Goal: Information Seeking & Learning: Compare options

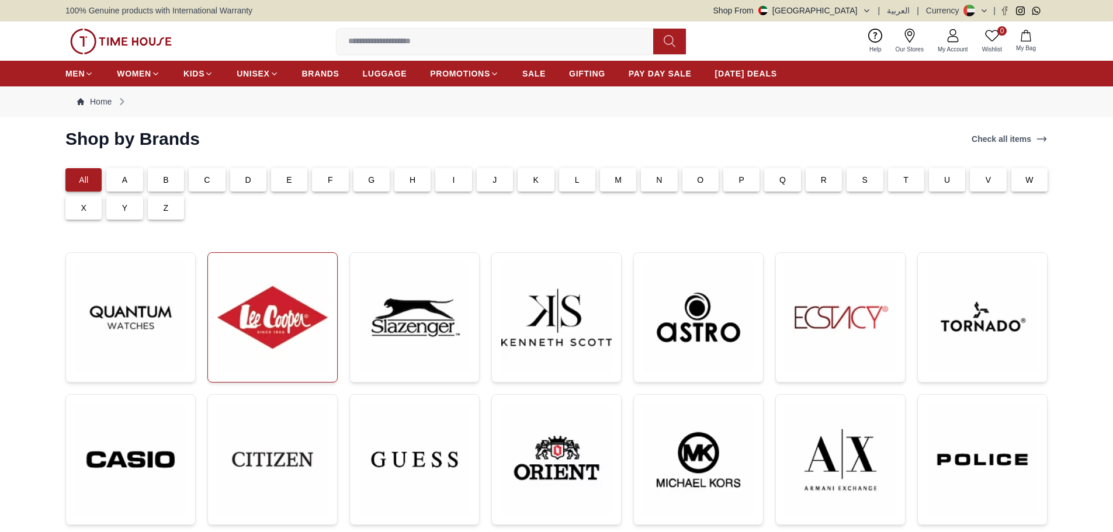
click at [294, 324] on img at bounding box center [272, 317] width 110 height 110
click at [556, 331] on img at bounding box center [556, 317] width 110 height 110
click at [737, 182] on div "P" at bounding box center [741, 179] width 36 height 23
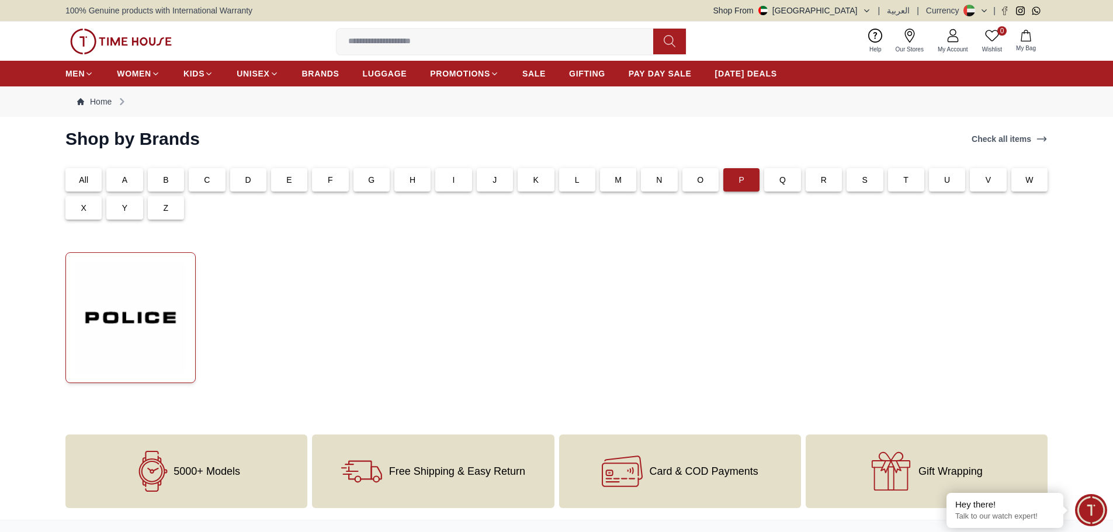
click at [158, 314] on img at bounding box center [130, 317] width 110 height 111
click at [86, 181] on p "All" at bounding box center [83, 180] width 9 height 12
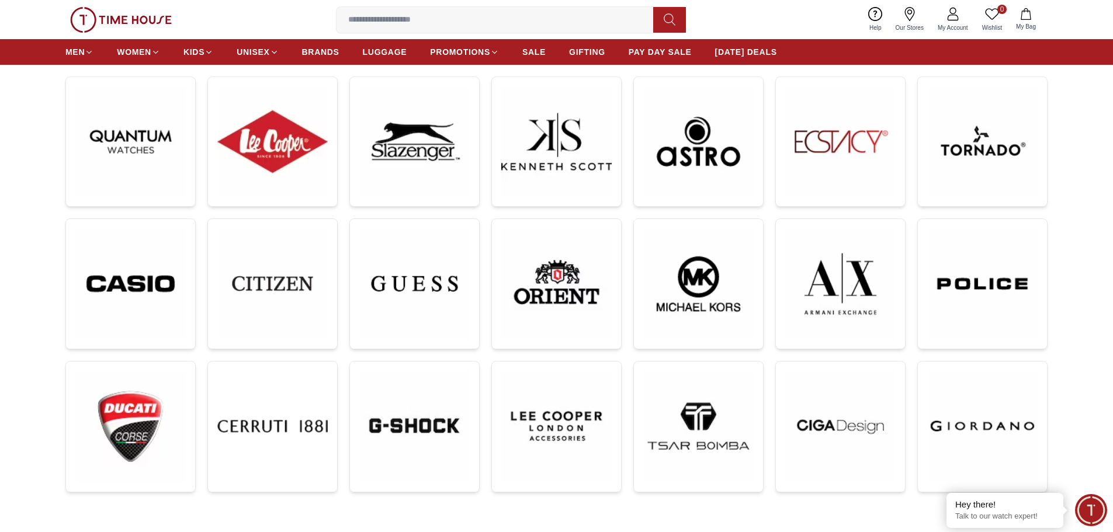
scroll to position [175, 0]
click at [322, 51] on span "BRANDS" at bounding box center [320, 52] width 37 height 12
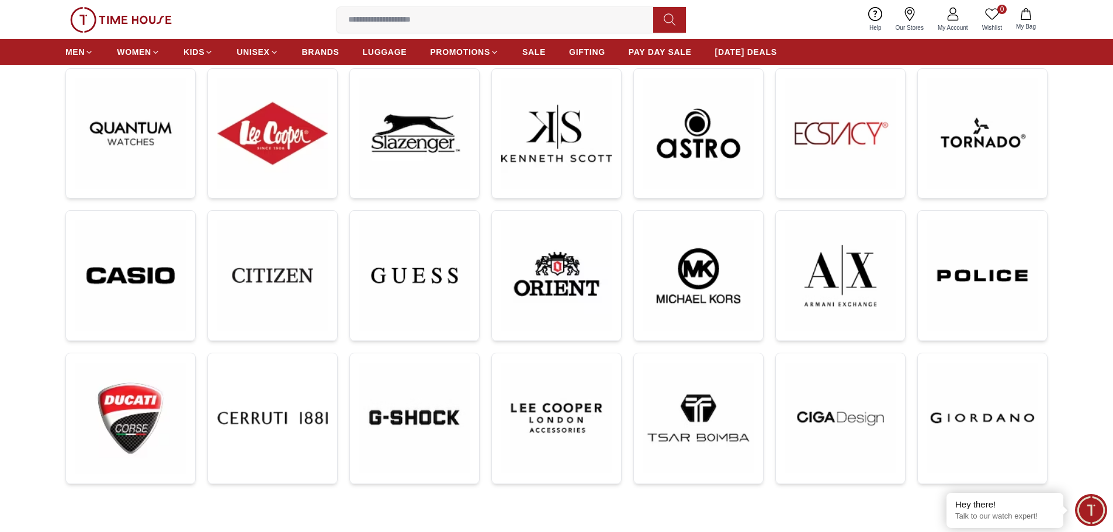
scroll to position [0, 0]
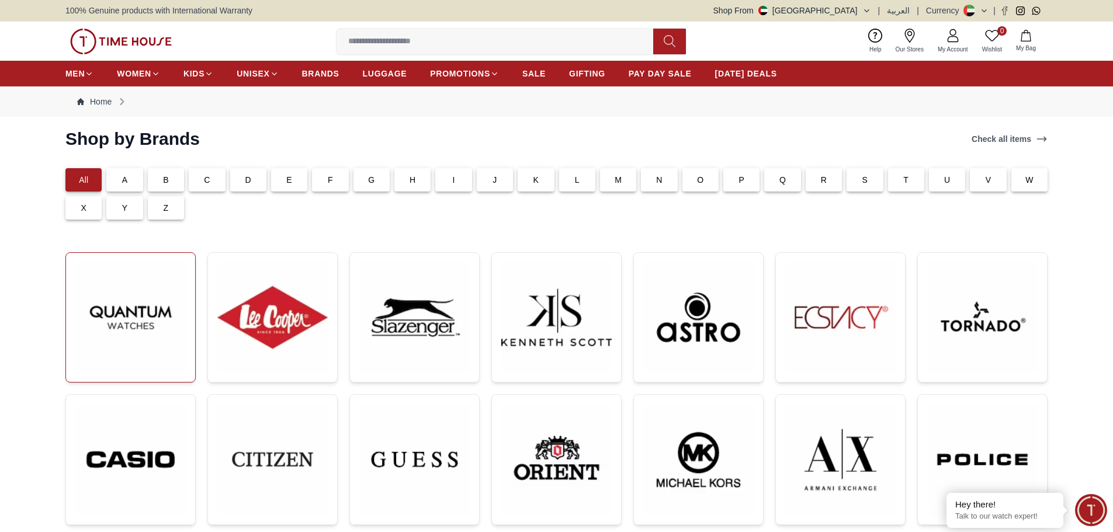
click at [147, 330] on img at bounding box center [130, 317] width 110 height 110
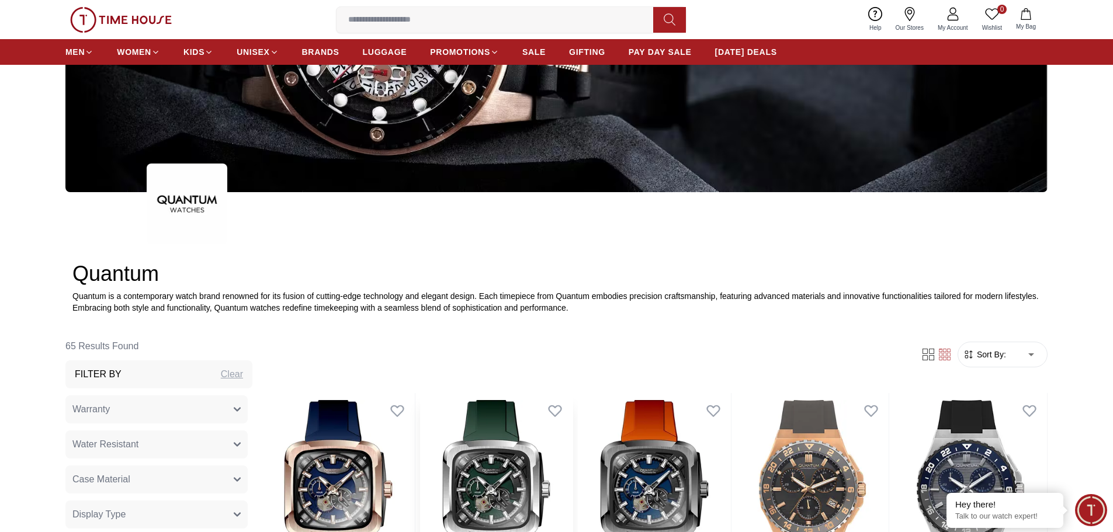
scroll to position [409, 0]
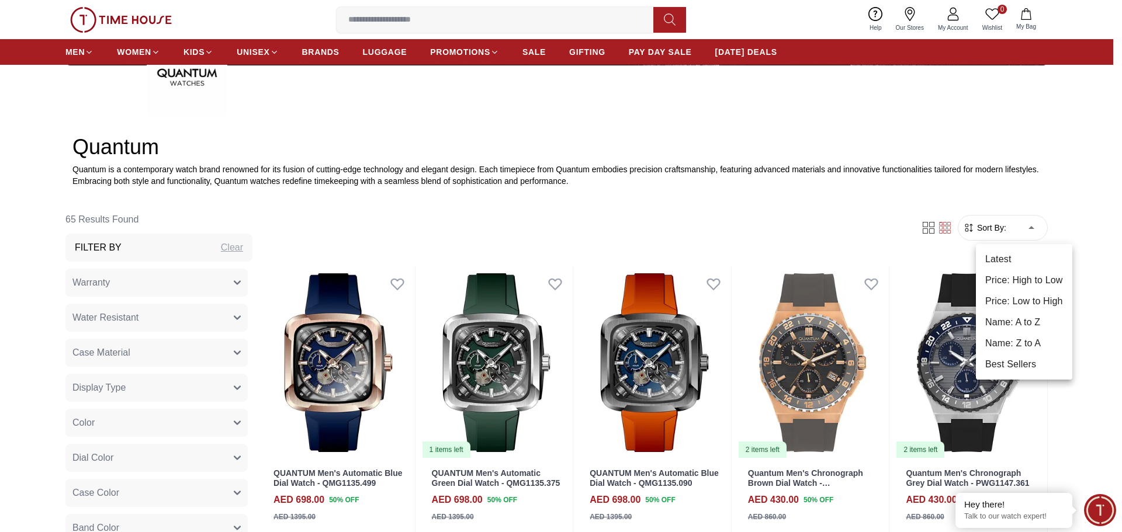
click at [1012, 294] on li "Price: Low to High" at bounding box center [1024, 301] width 96 height 21
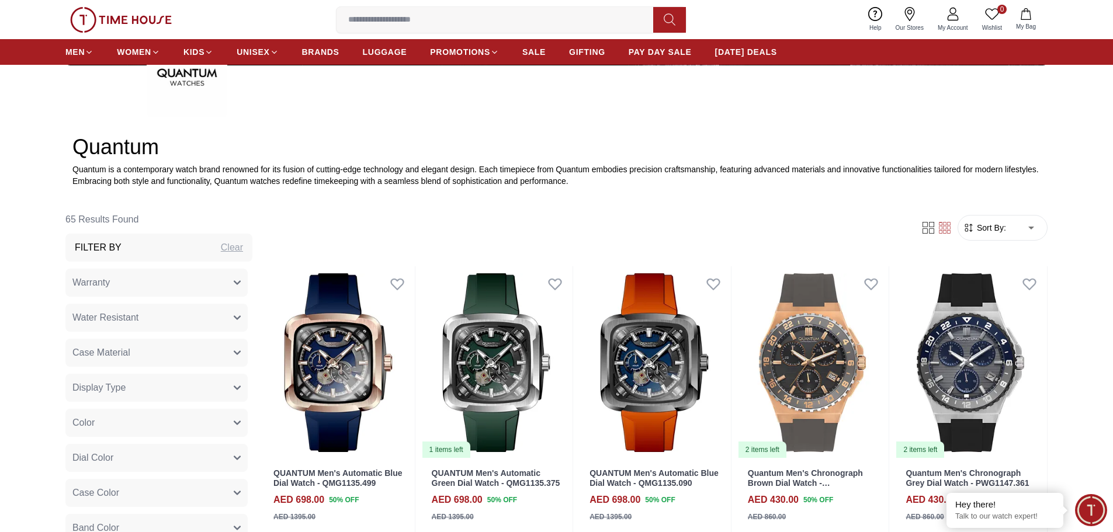
type input "*"
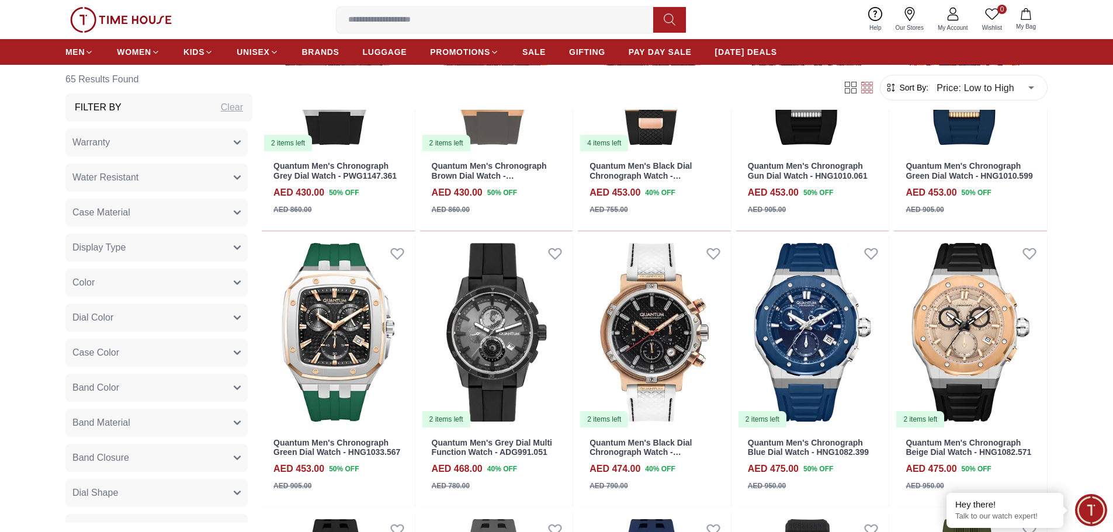
scroll to position [993, 0]
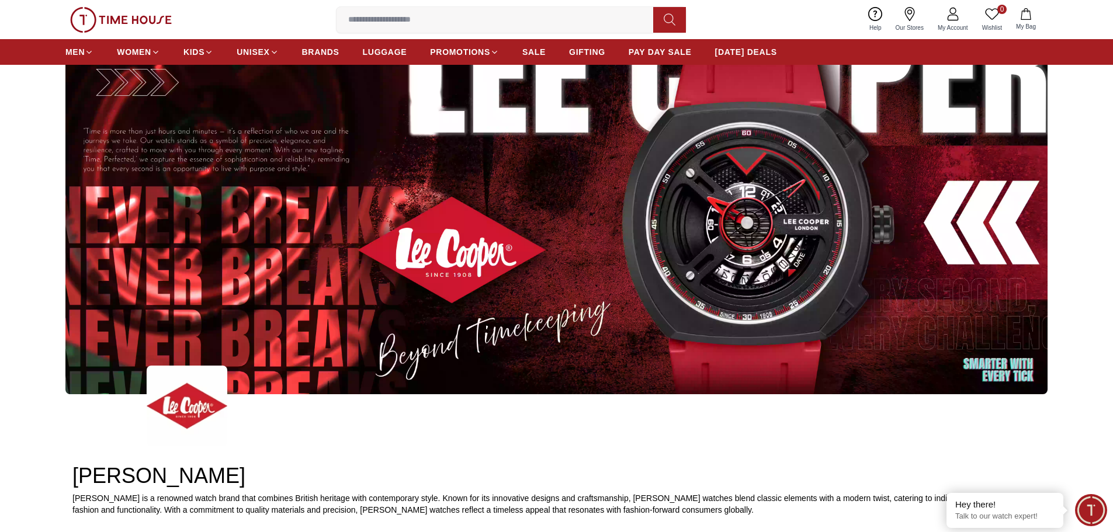
scroll to position [292, 0]
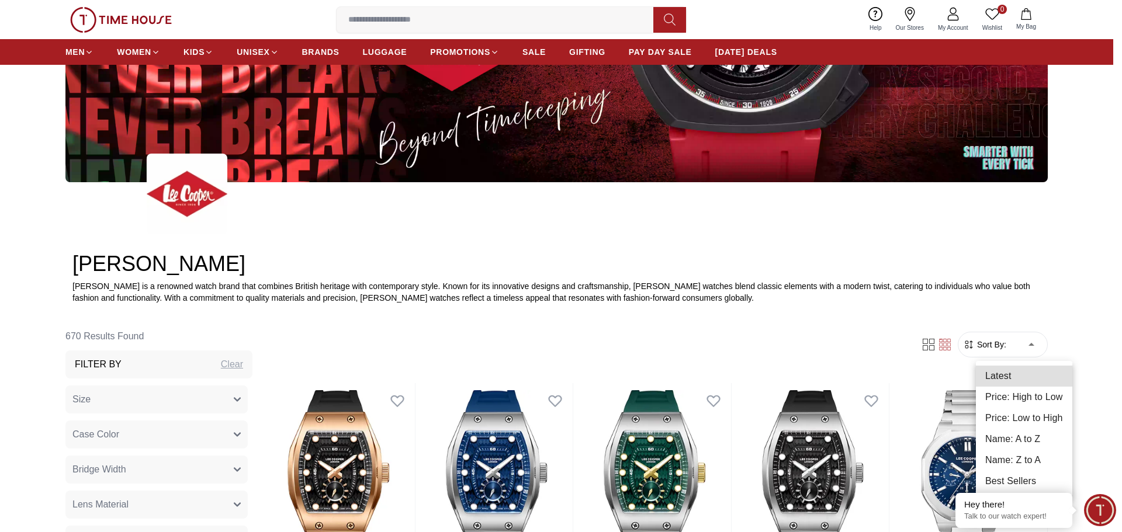
click at [1023, 404] on li "Price: High to Low" at bounding box center [1024, 397] width 96 height 21
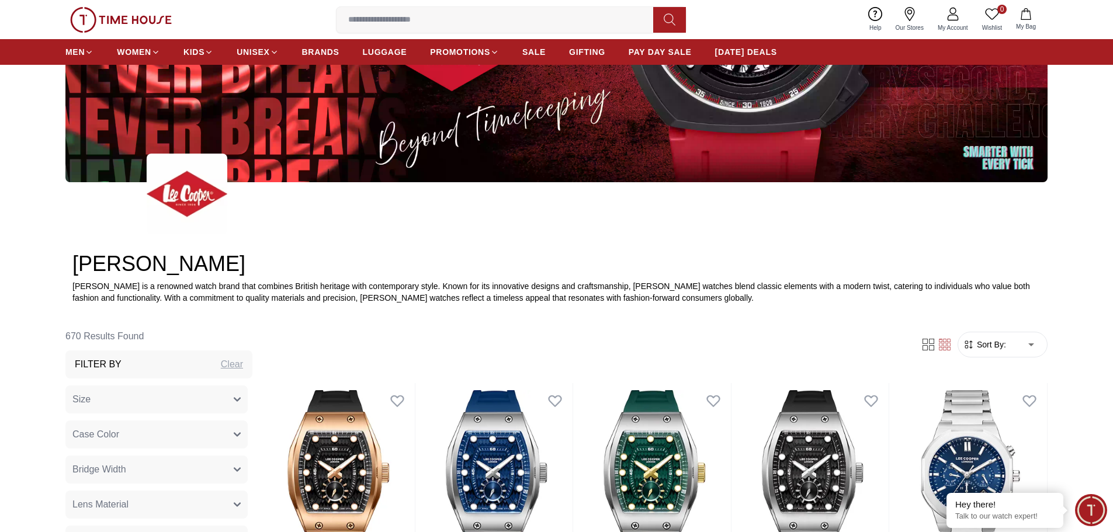
type input "*"
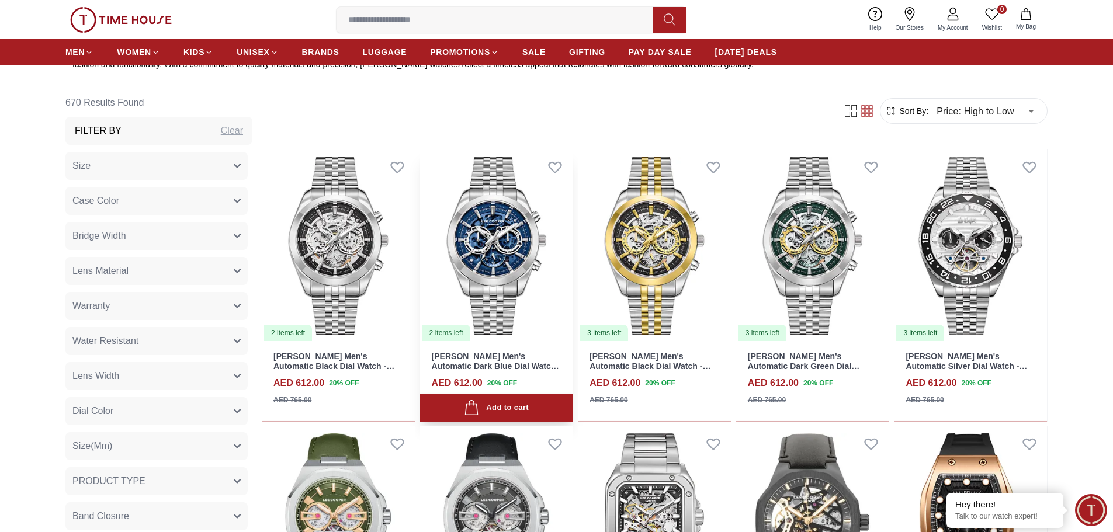
scroll to position [584, 0]
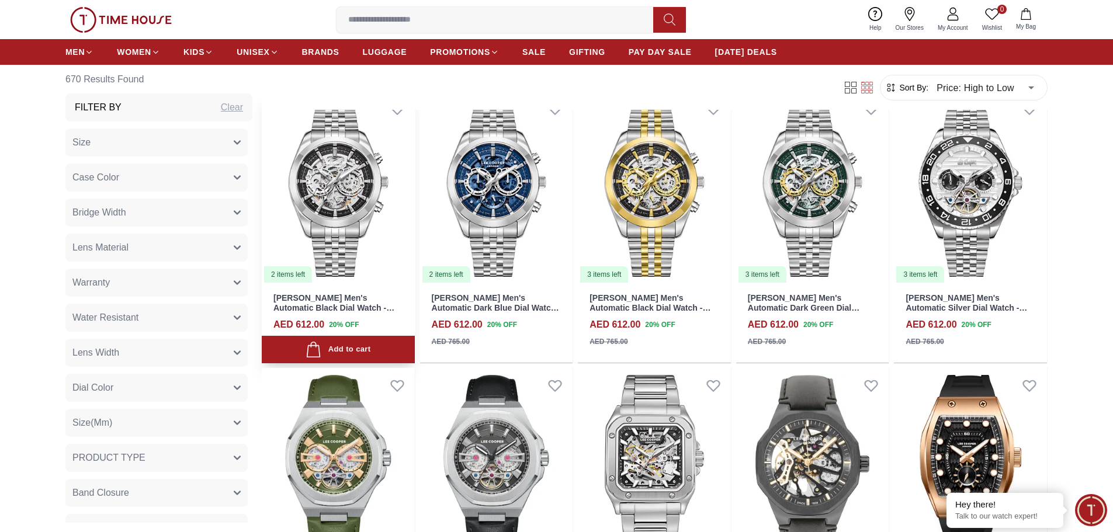
click at [355, 209] on img at bounding box center [338, 187] width 153 height 193
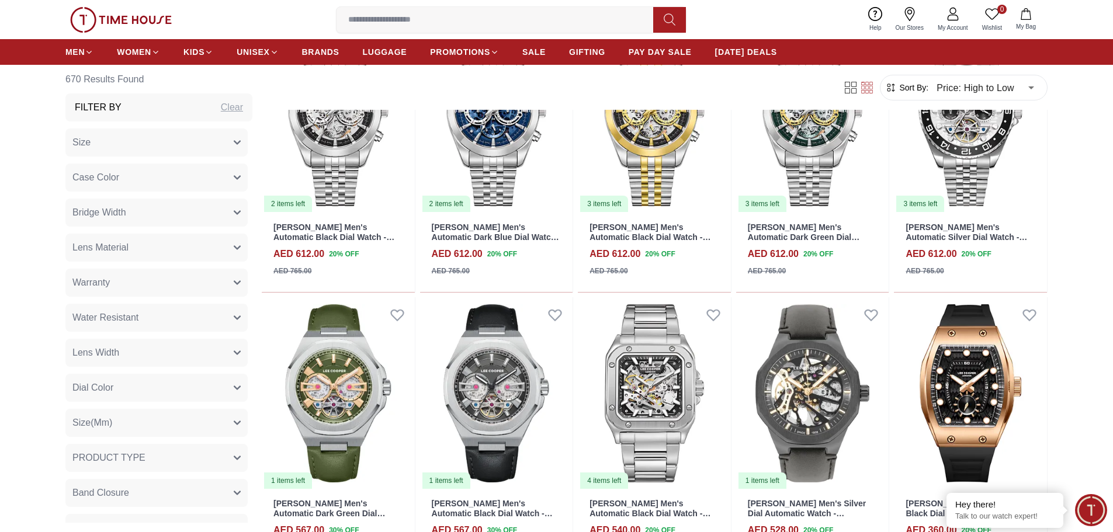
scroll to position [818, 0]
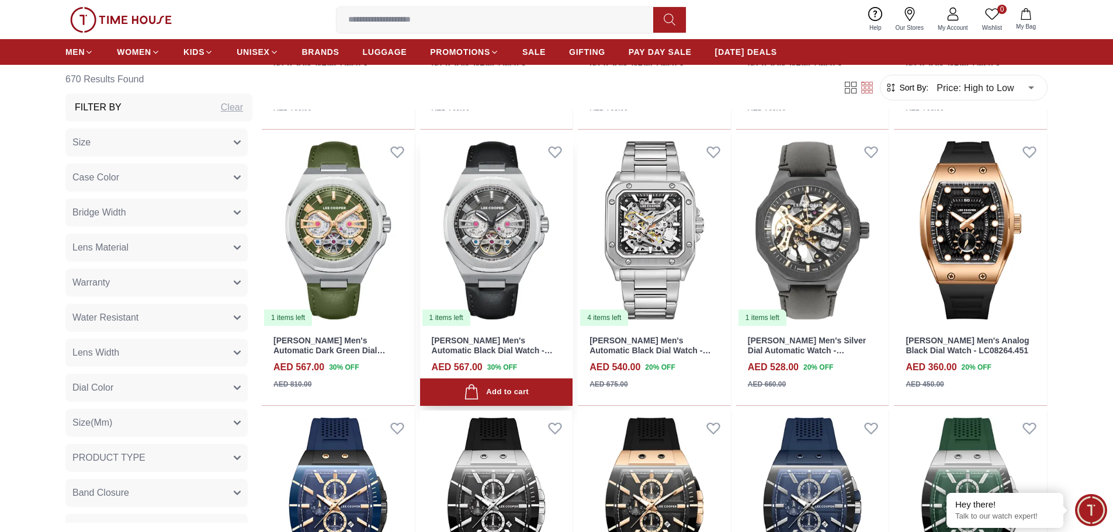
click at [518, 234] on img at bounding box center [496, 230] width 153 height 193
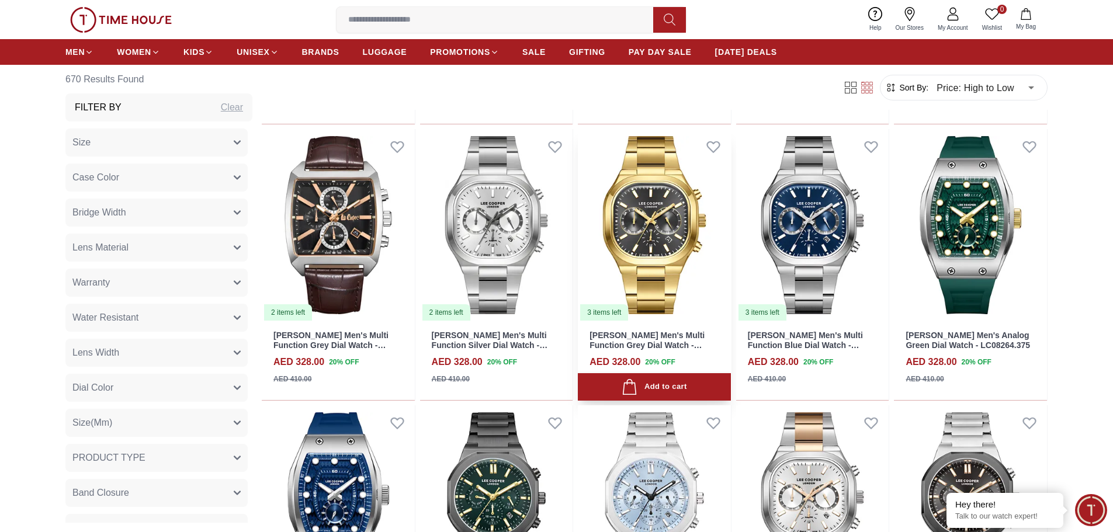
scroll to position [1753, 0]
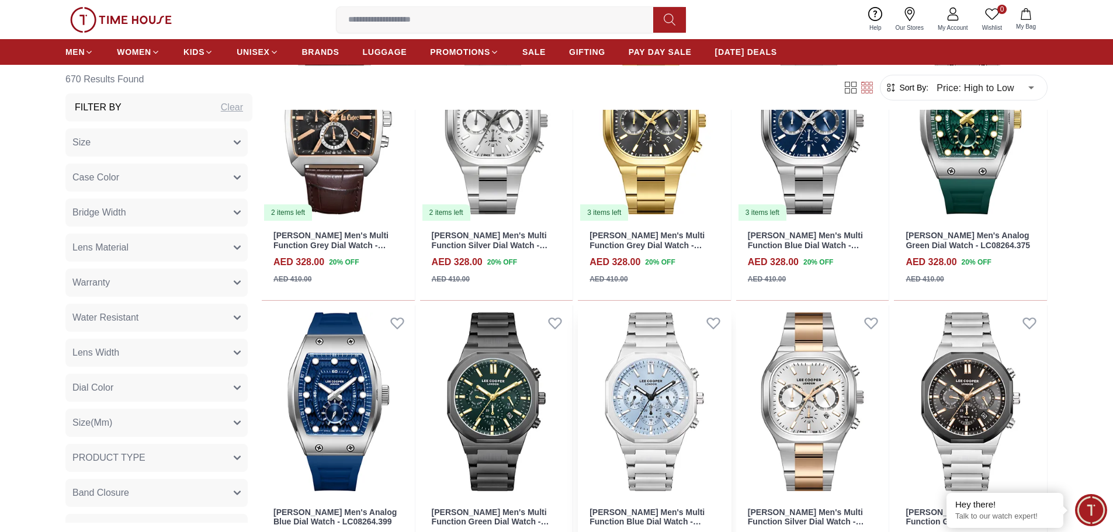
click at [672, 406] on img at bounding box center [654, 402] width 153 height 193
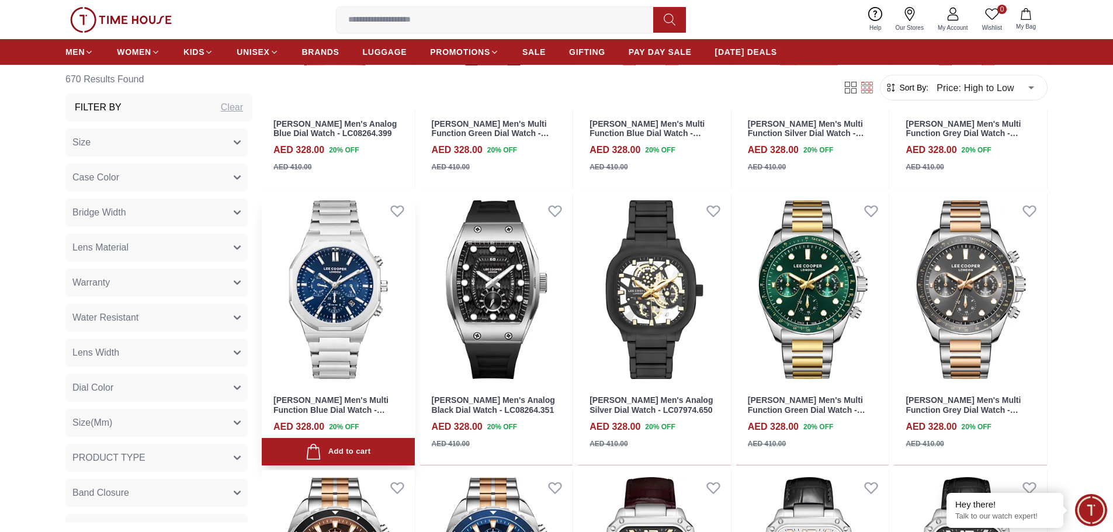
scroll to position [2162, 0]
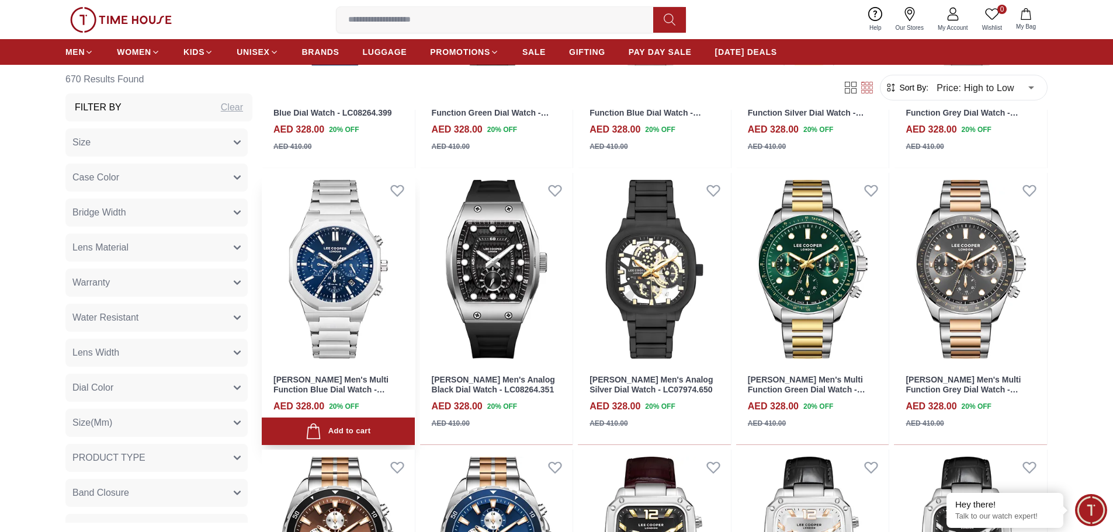
click at [362, 293] on img at bounding box center [338, 269] width 153 height 193
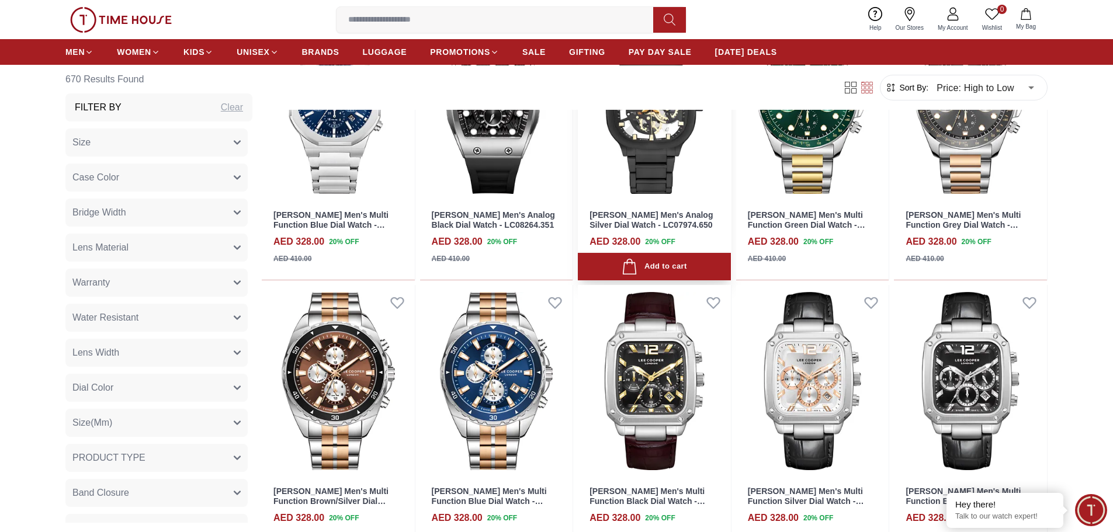
scroll to position [2337, 0]
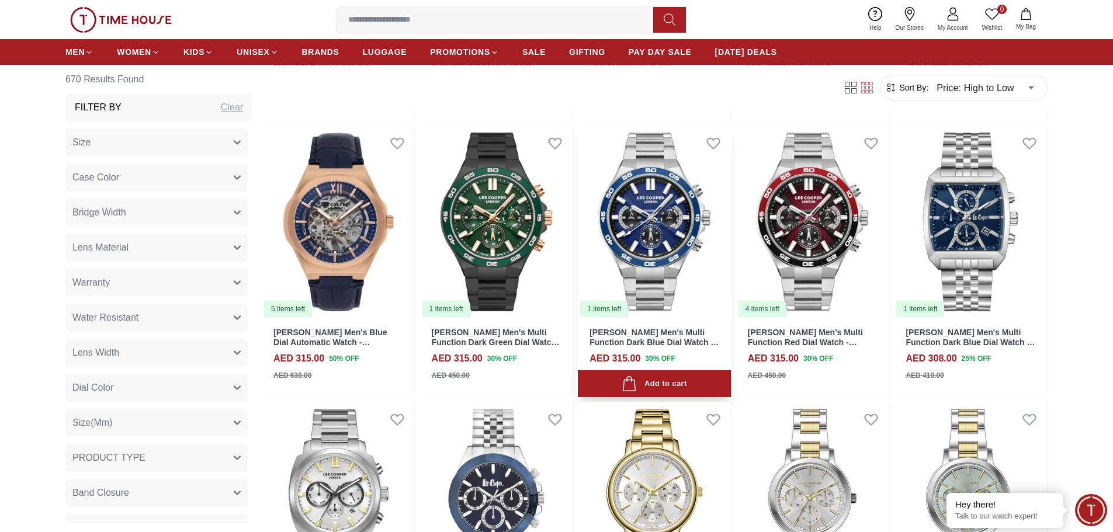
scroll to position [3038, 0]
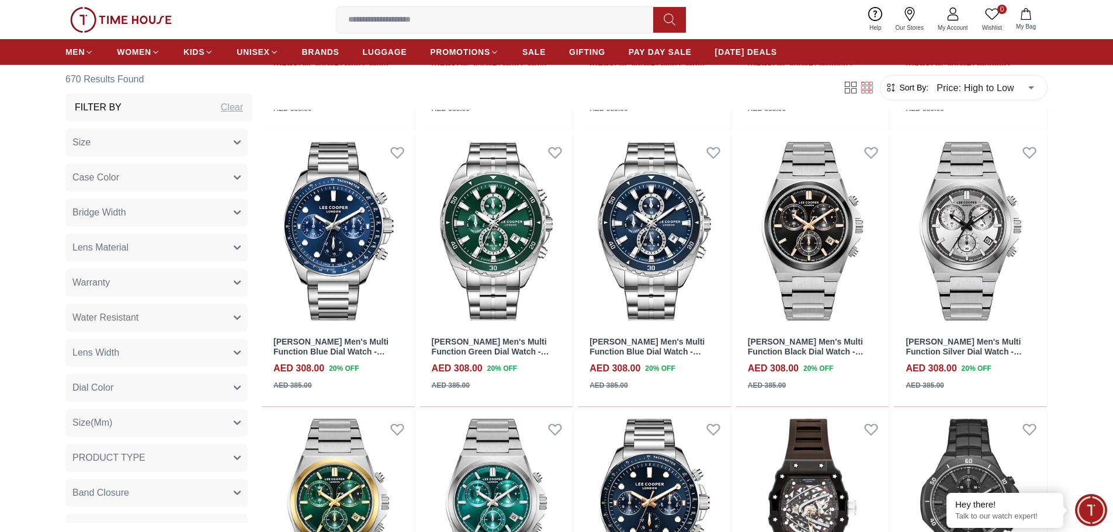
scroll to position [4148, 0]
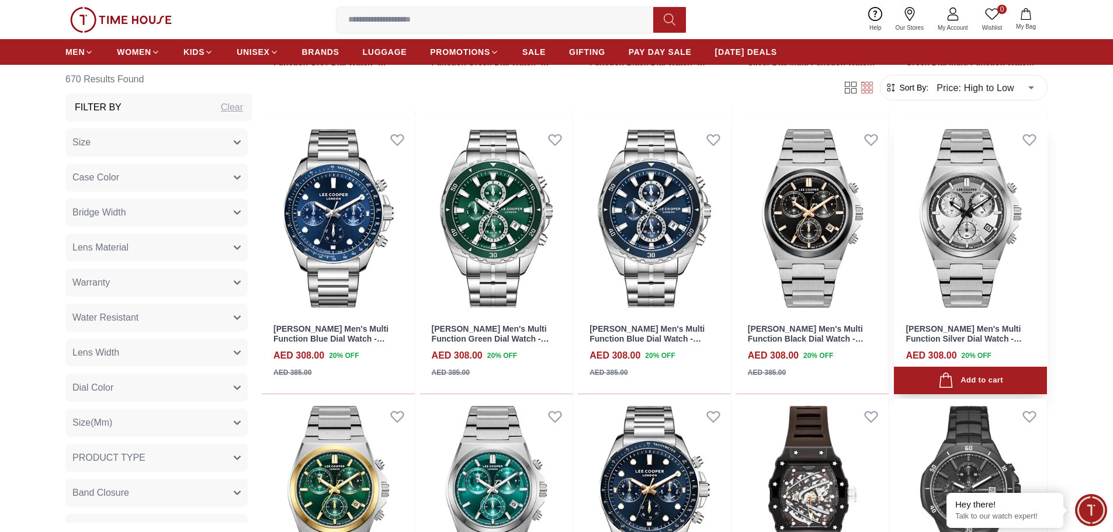
click at [977, 217] on img at bounding box center [970, 218] width 153 height 193
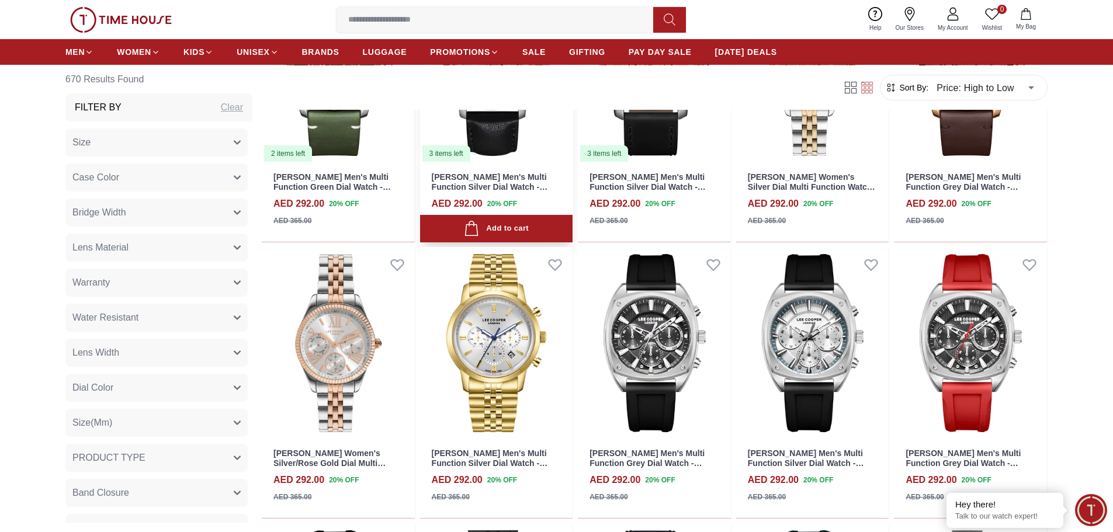
scroll to position [5141, 0]
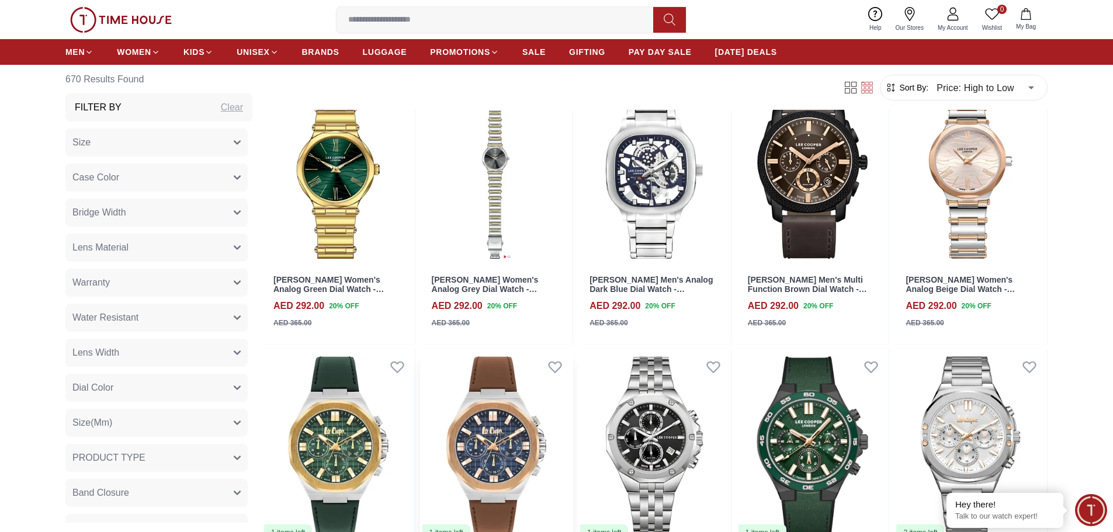
scroll to position [6602, 0]
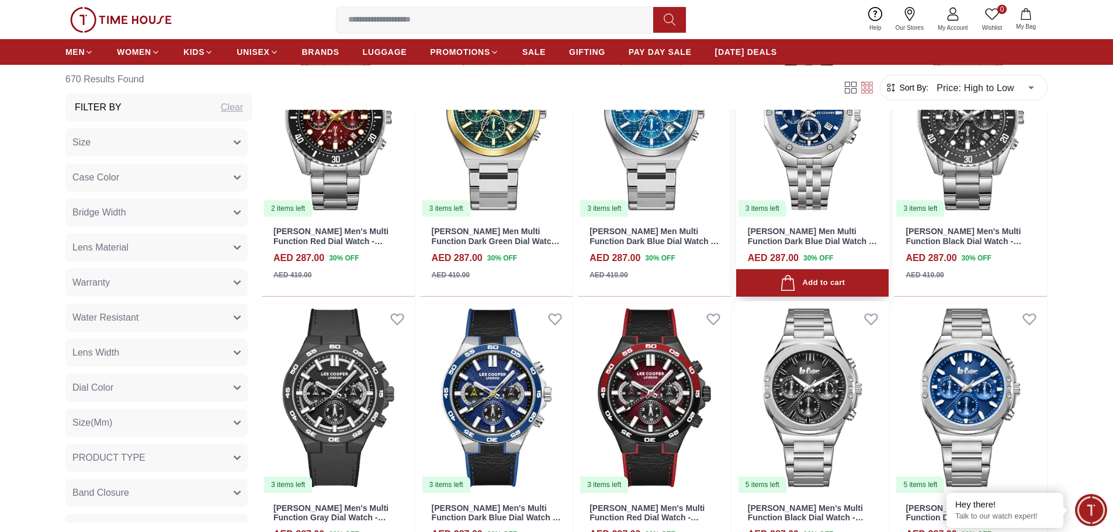
scroll to position [7128, 0]
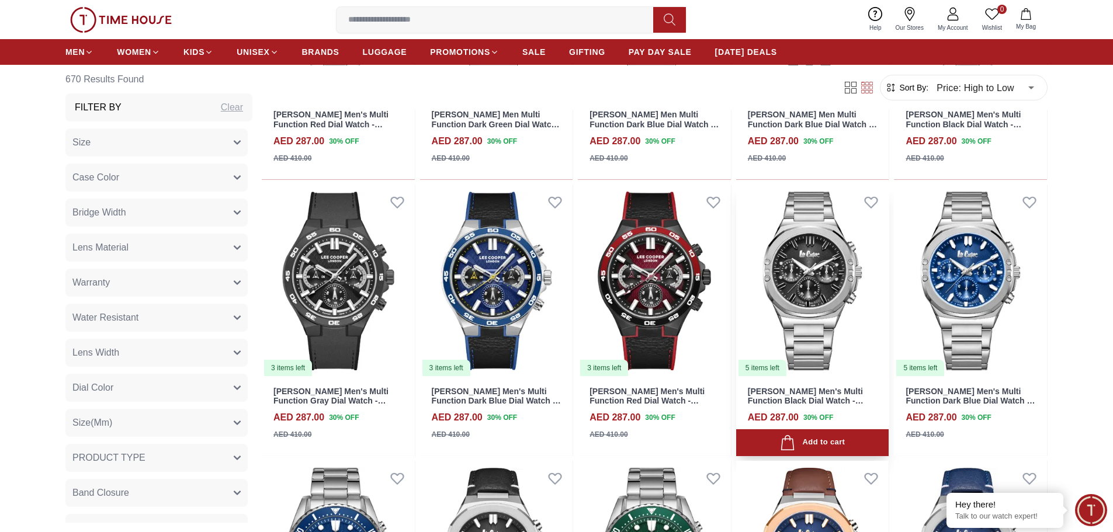
click at [799, 286] on img at bounding box center [812, 281] width 153 height 193
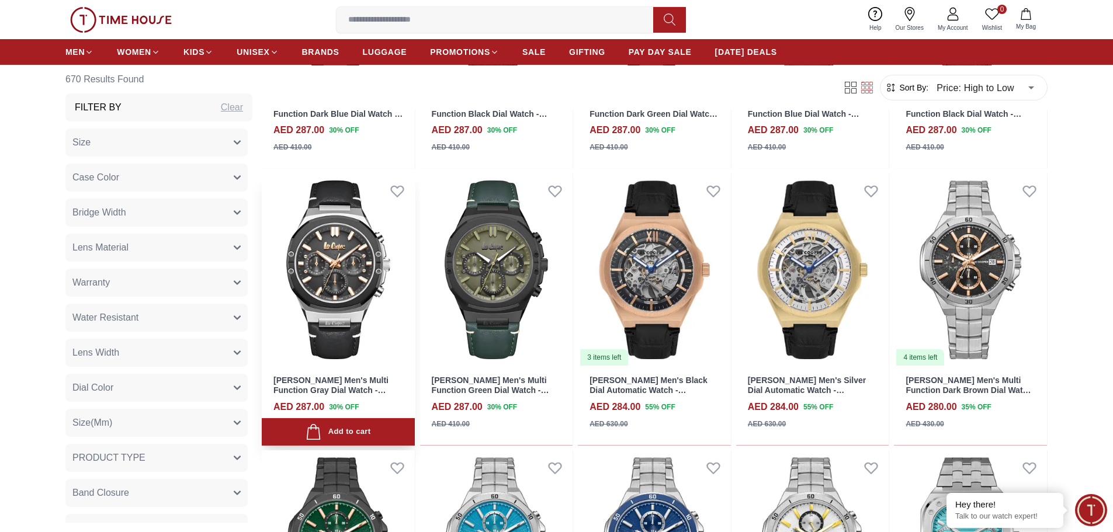
scroll to position [7712, 0]
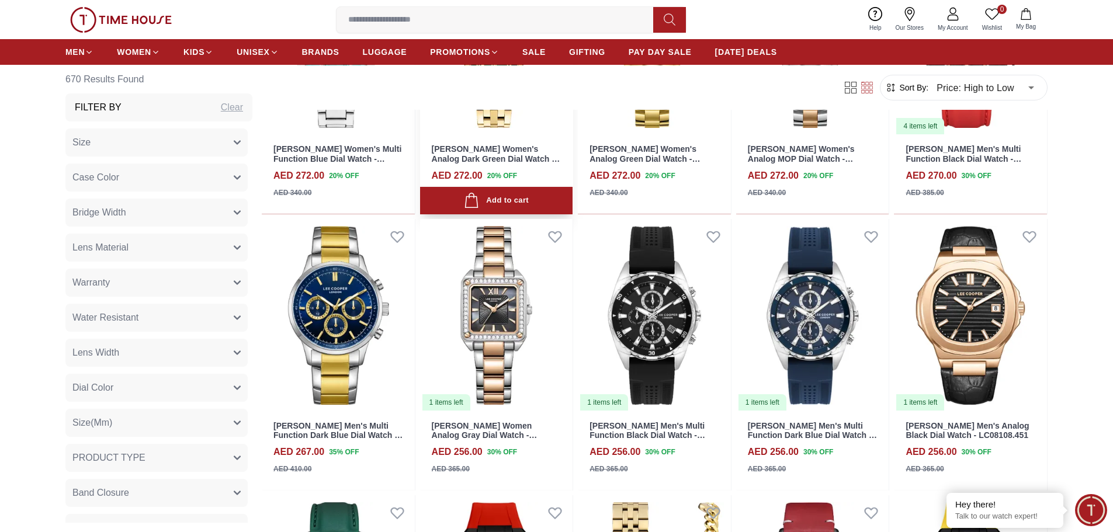
scroll to position [9932, 0]
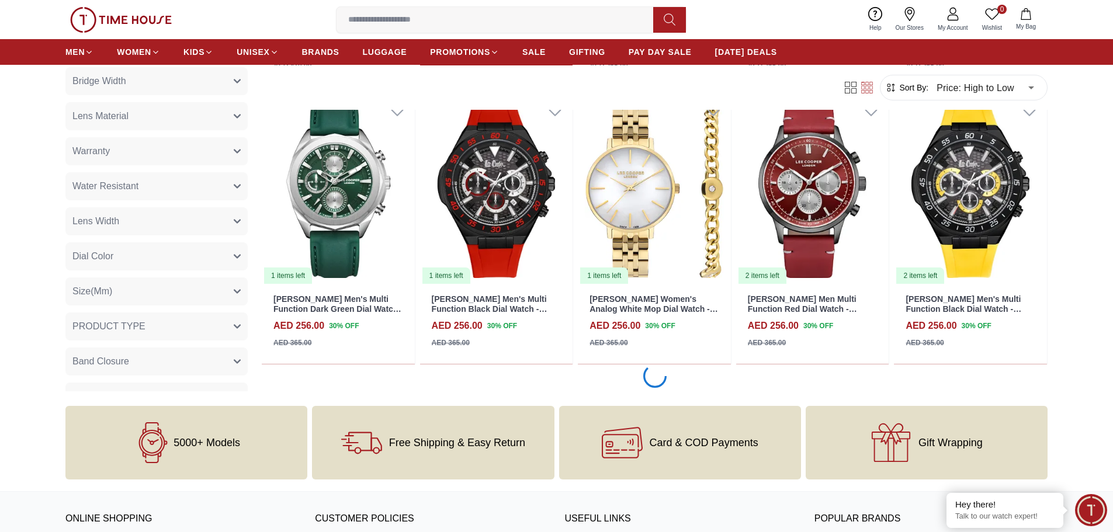
scroll to position [10458, 0]
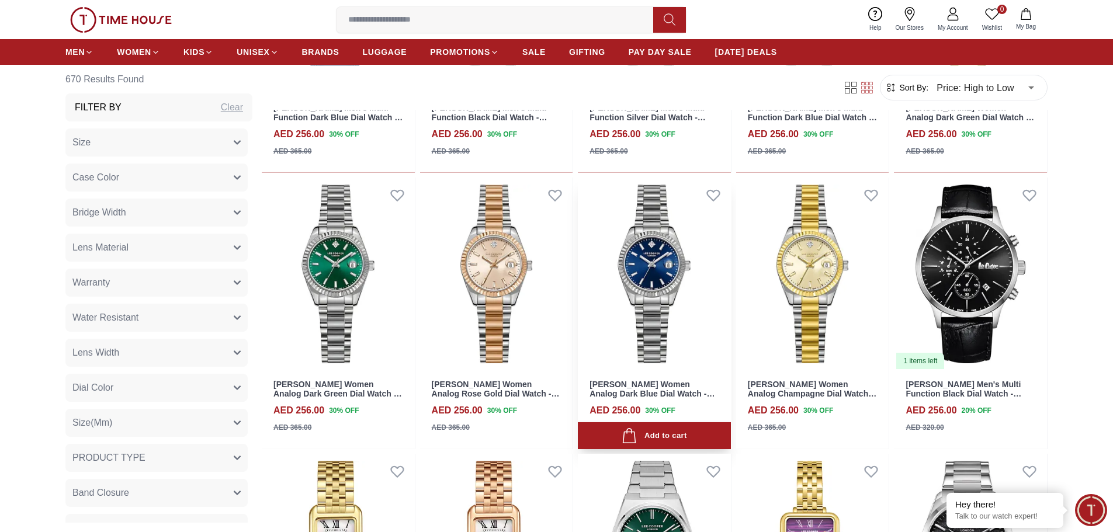
scroll to position [10750, 0]
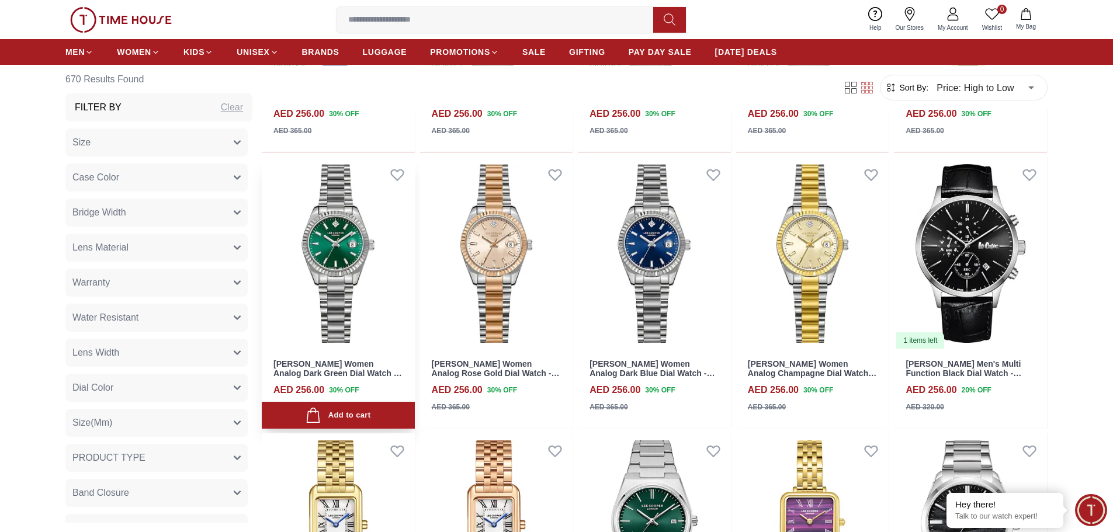
click at [345, 256] on img at bounding box center [338, 253] width 153 height 193
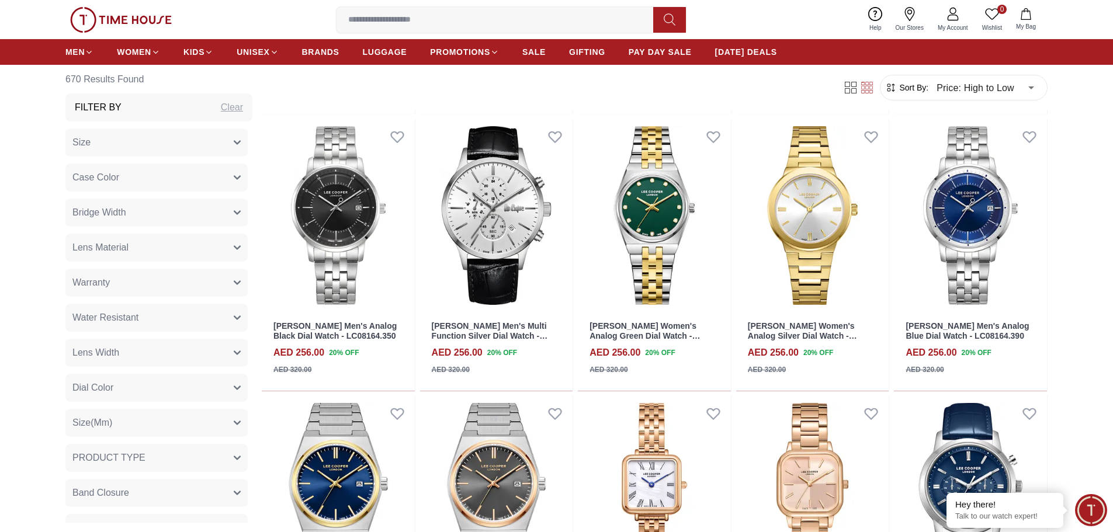
scroll to position [12244, 0]
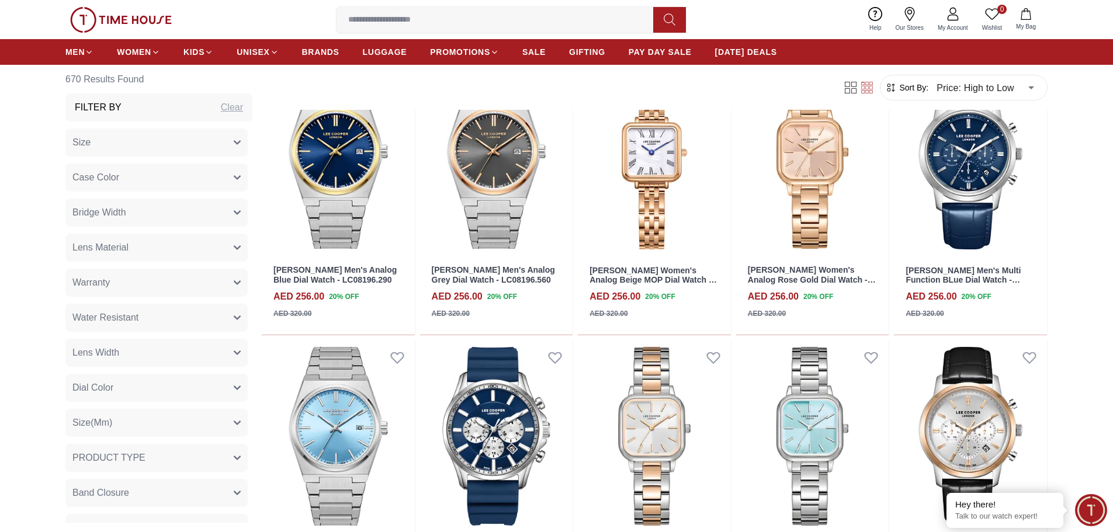
scroll to position [12444, 0]
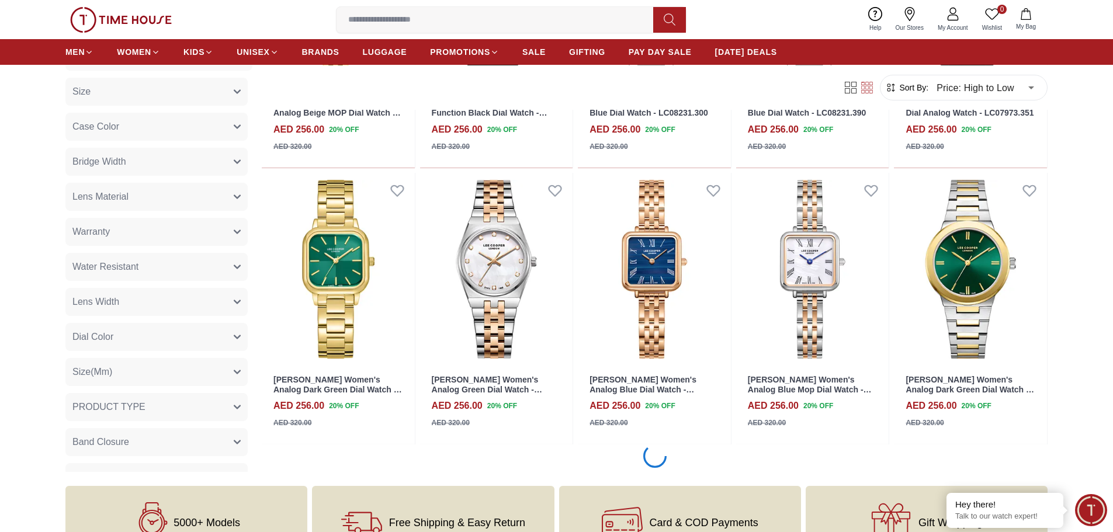
scroll to position [13788, 0]
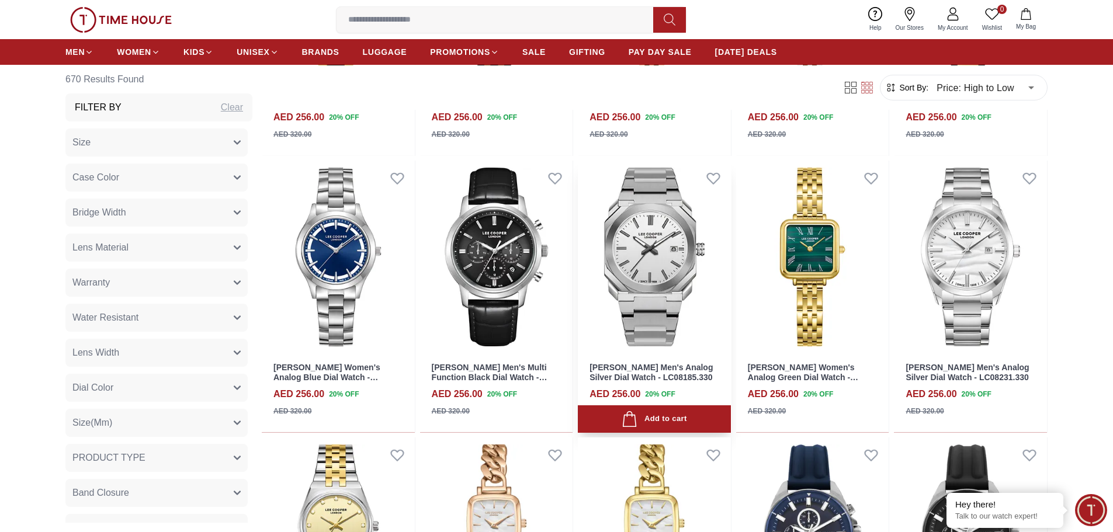
click at [638, 261] on img at bounding box center [654, 257] width 153 height 193
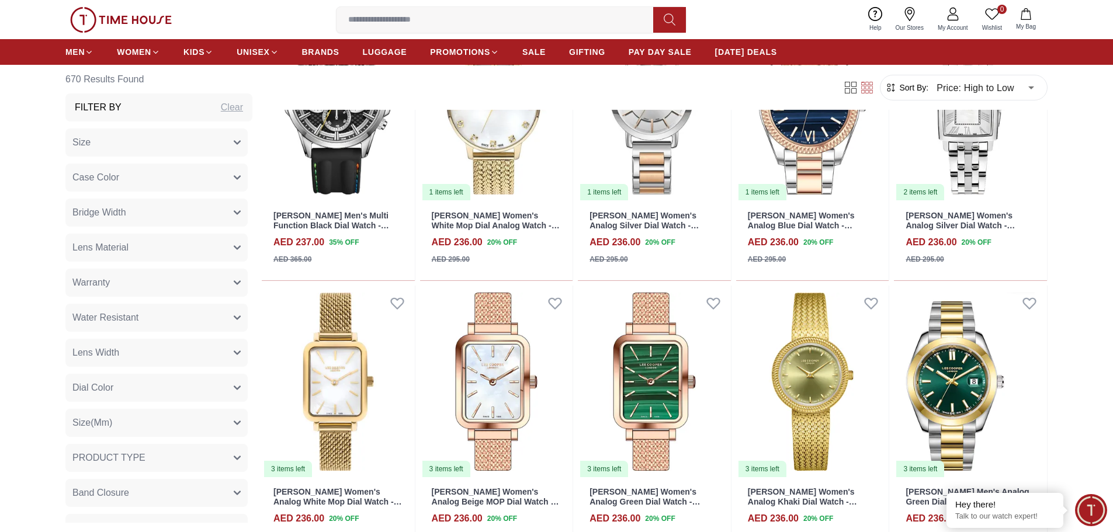
scroll to position [15632, 0]
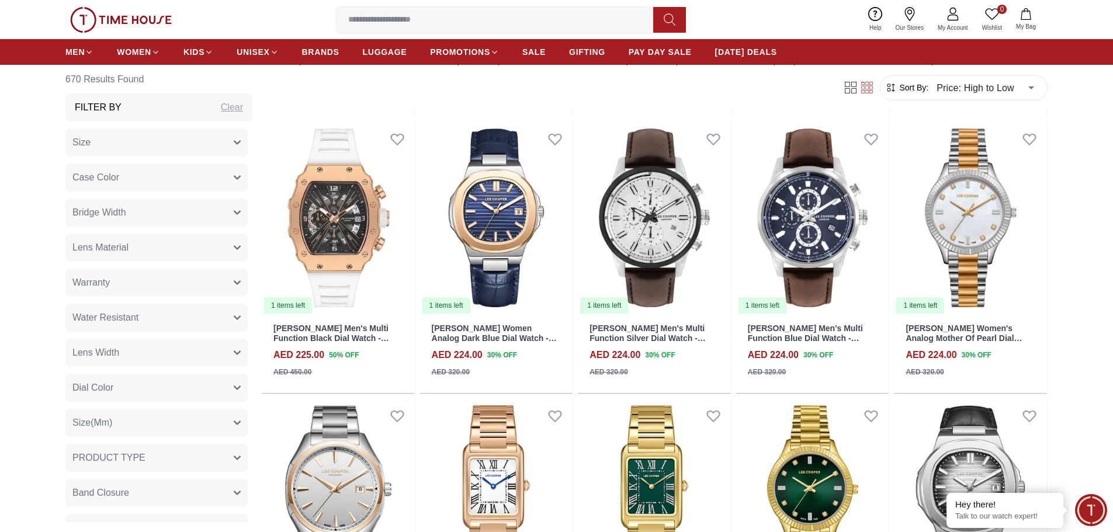
scroll to position [16658, 0]
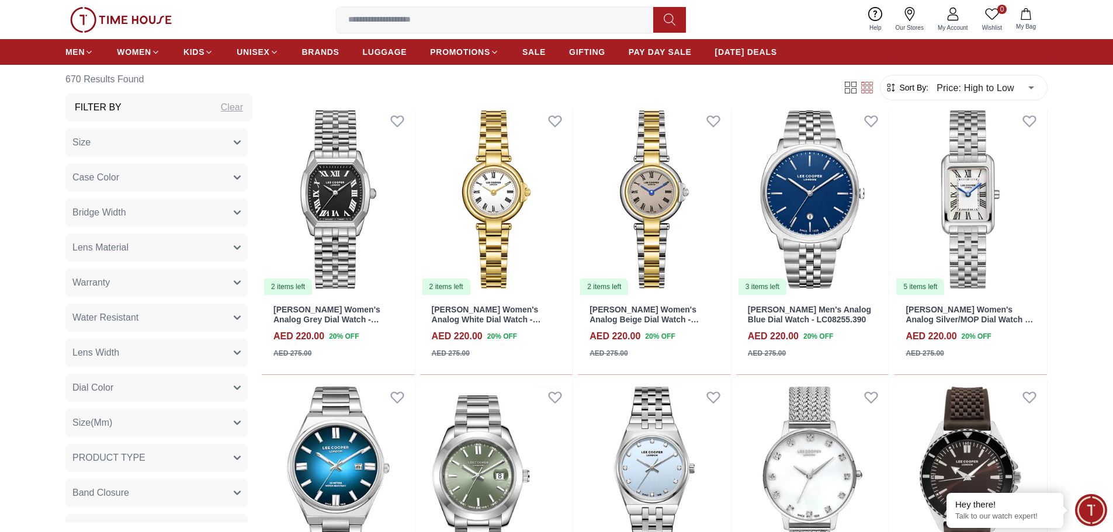
scroll to position [17878, 0]
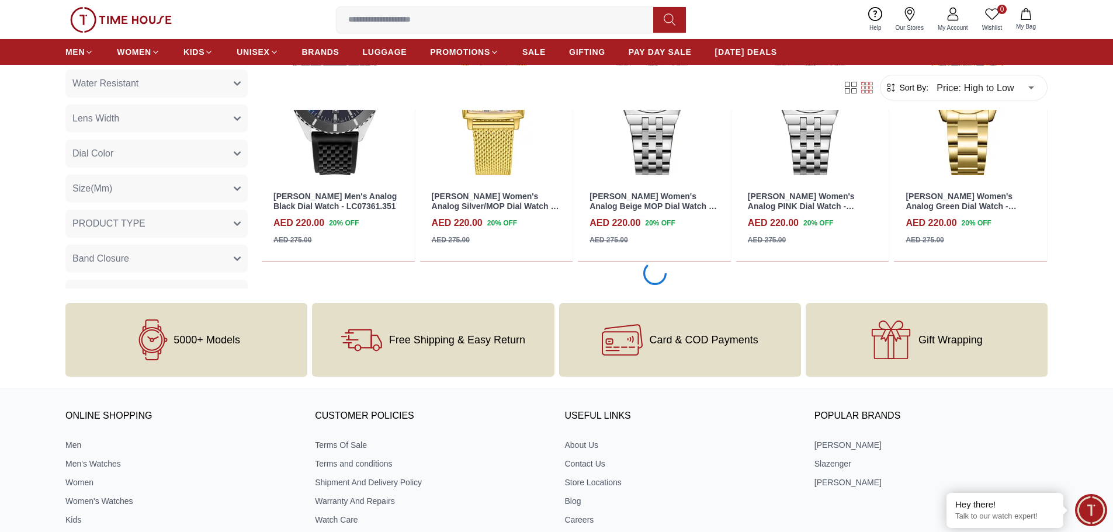
scroll to position [19221, 0]
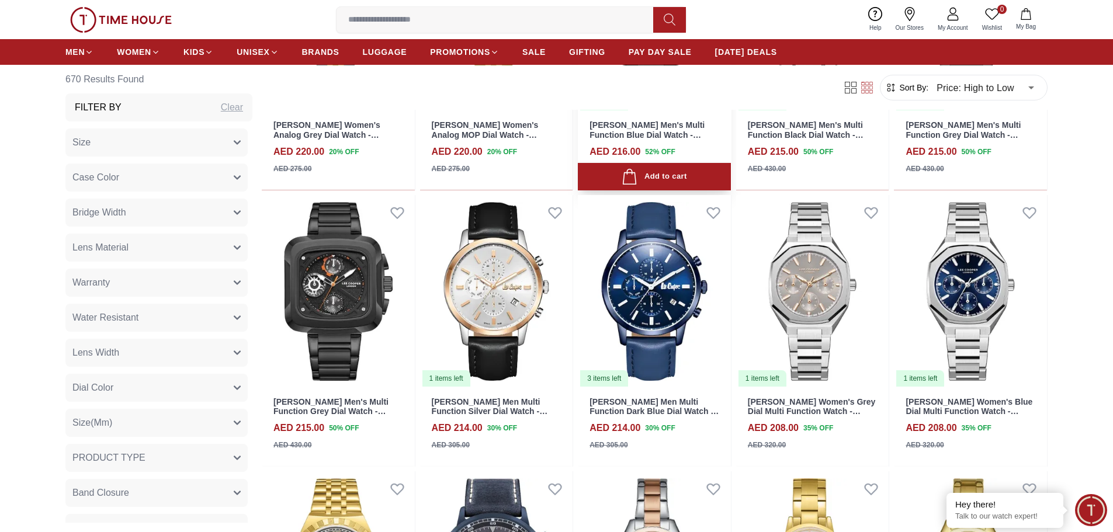
scroll to position [19572, 0]
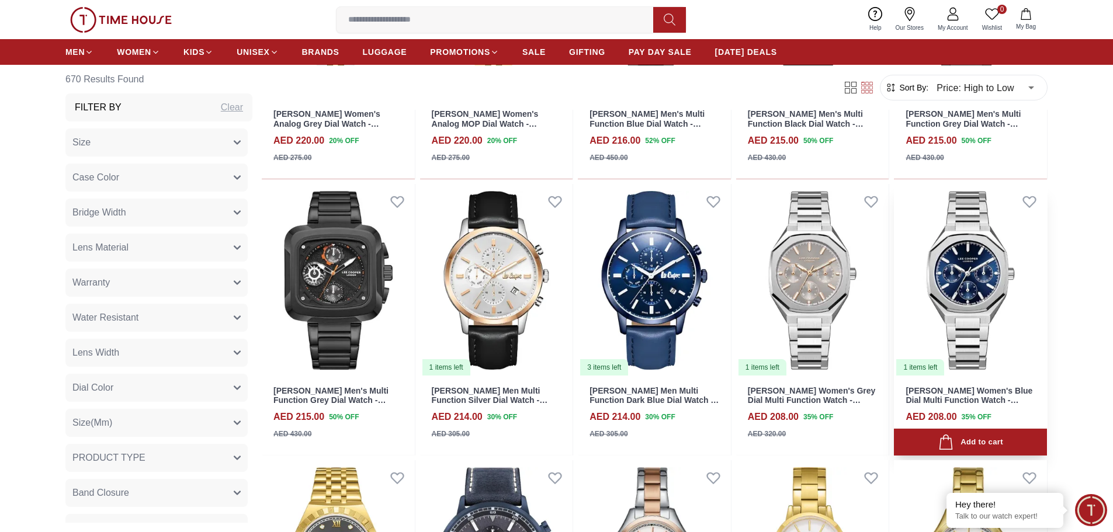
click at [988, 268] on img at bounding box center [970, 280] width 153 height 193
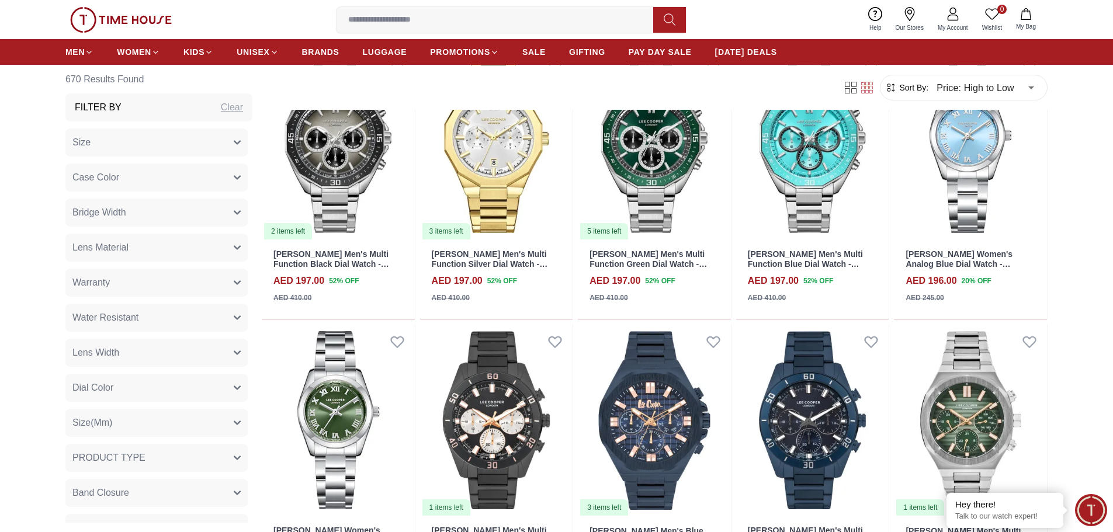
scroll to position [21135, 0]
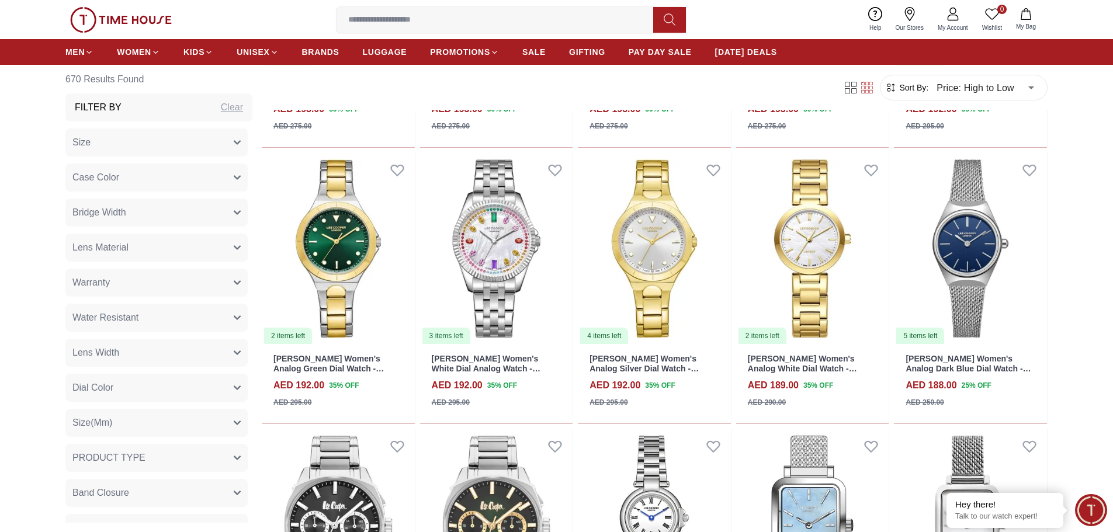
scroll to position [22259, 0]
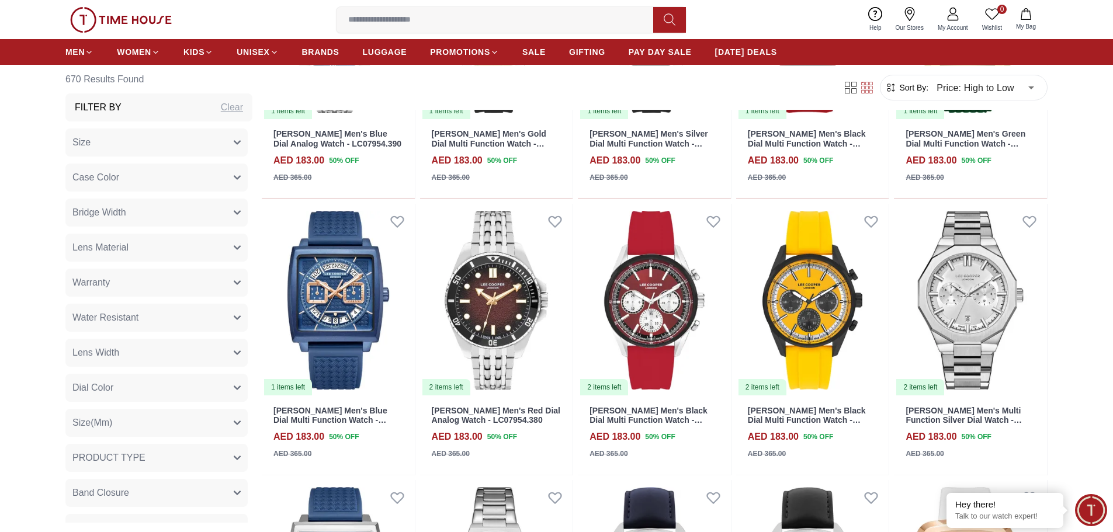
scroll to position [23252, 0]
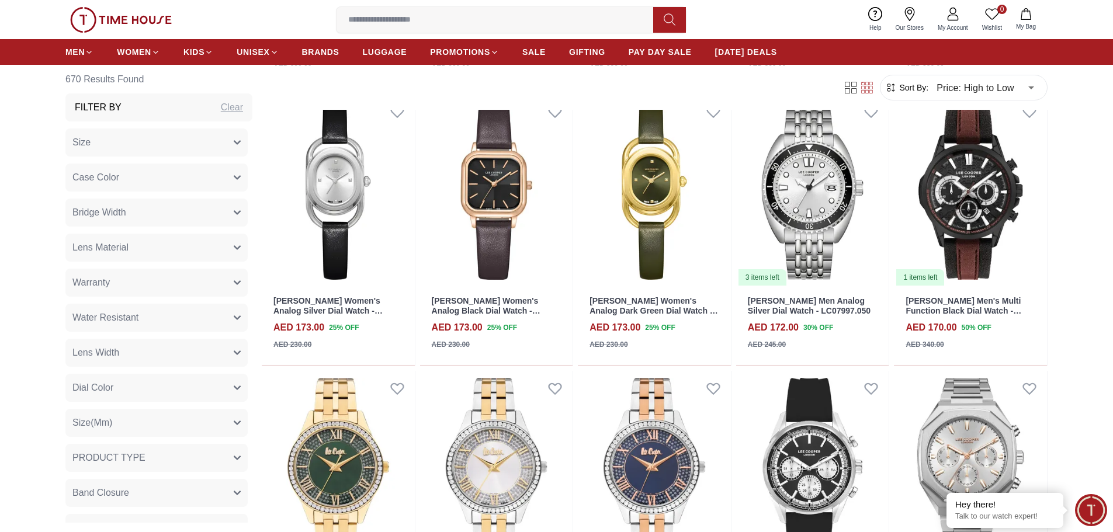
scroll to position [24452, 0]
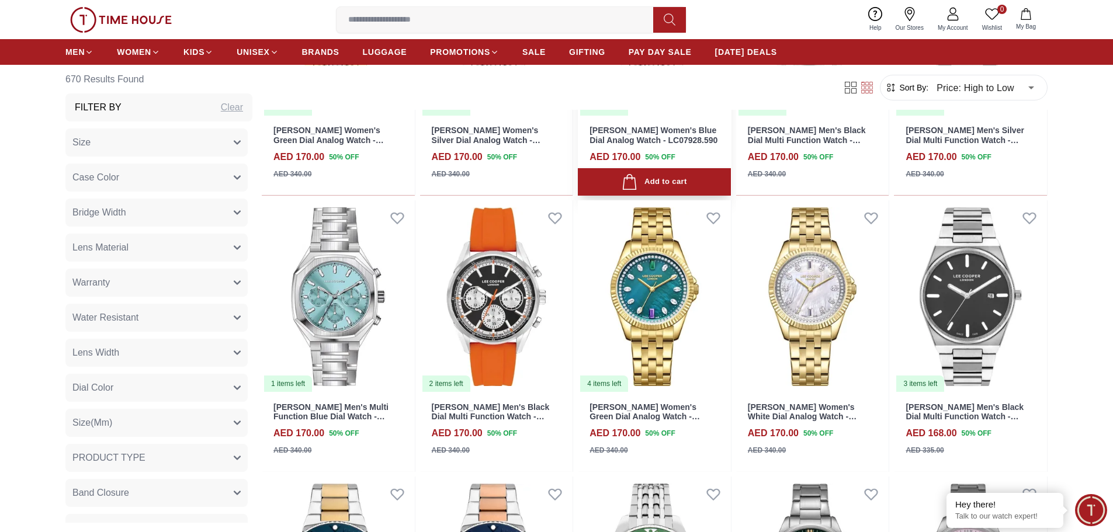
scroll to position [24830, 0]
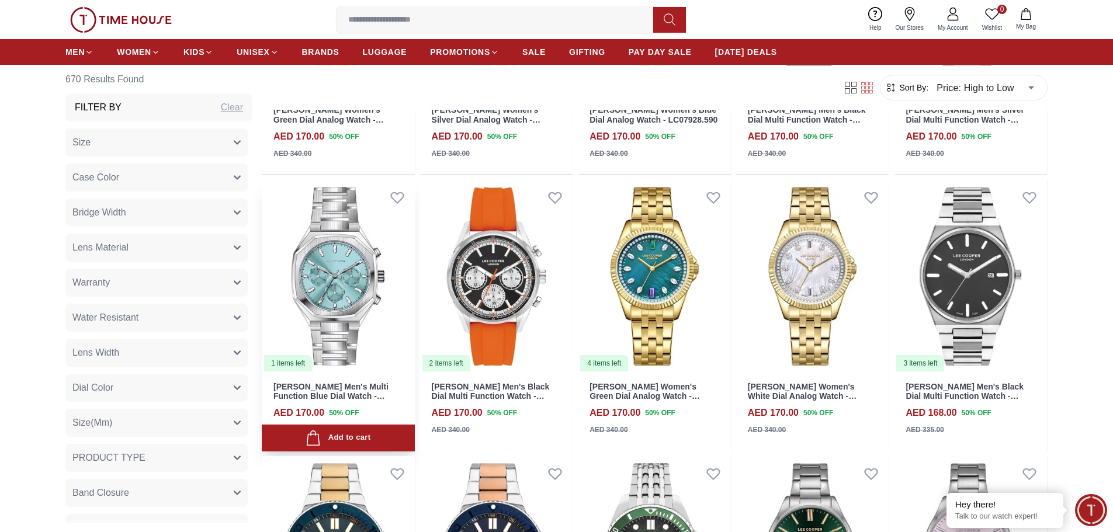
click at [372, 282] on img at bounding box center [338, 276] width 153 height 193
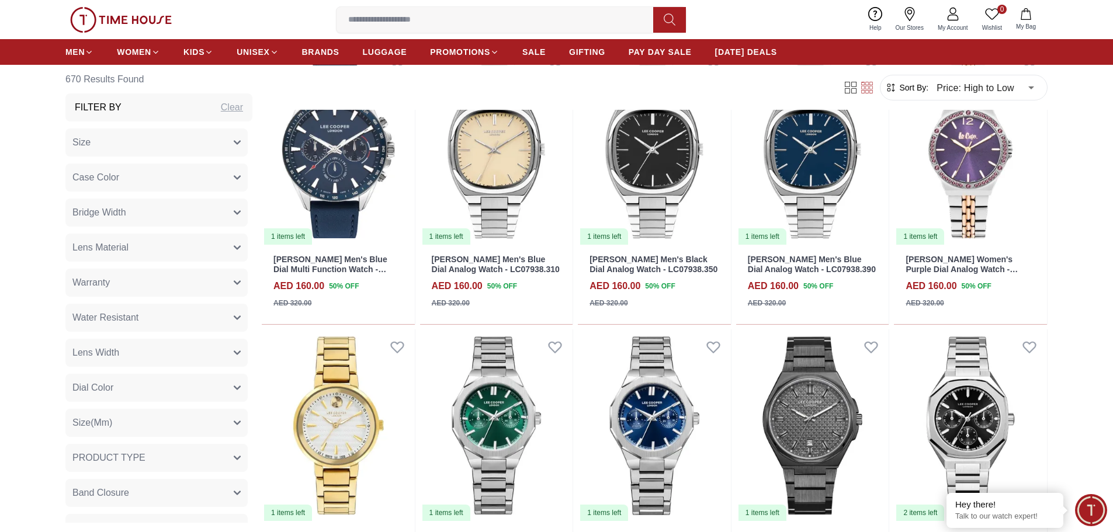
scroll to position [25765, 0]
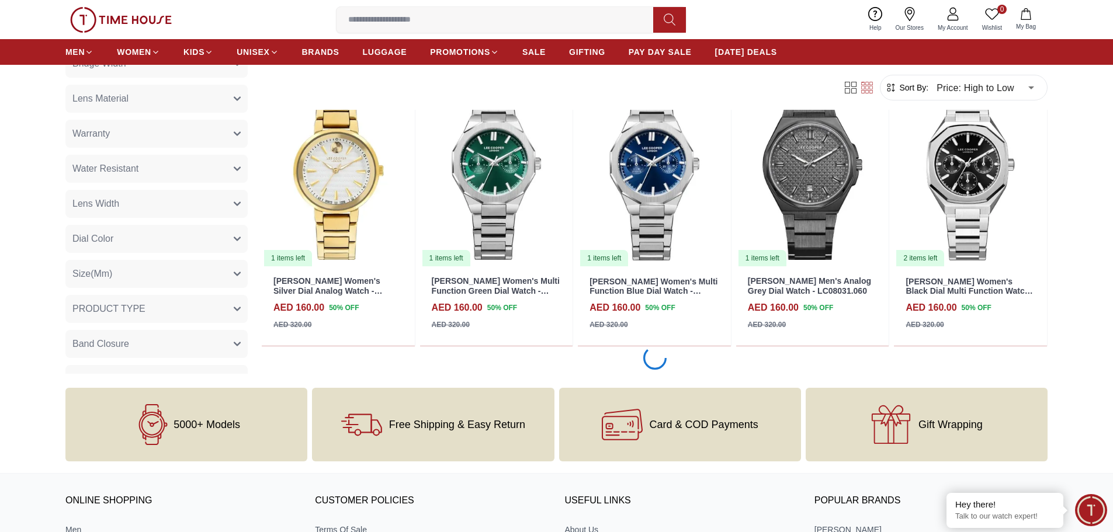
scroll to position [25851, 0]
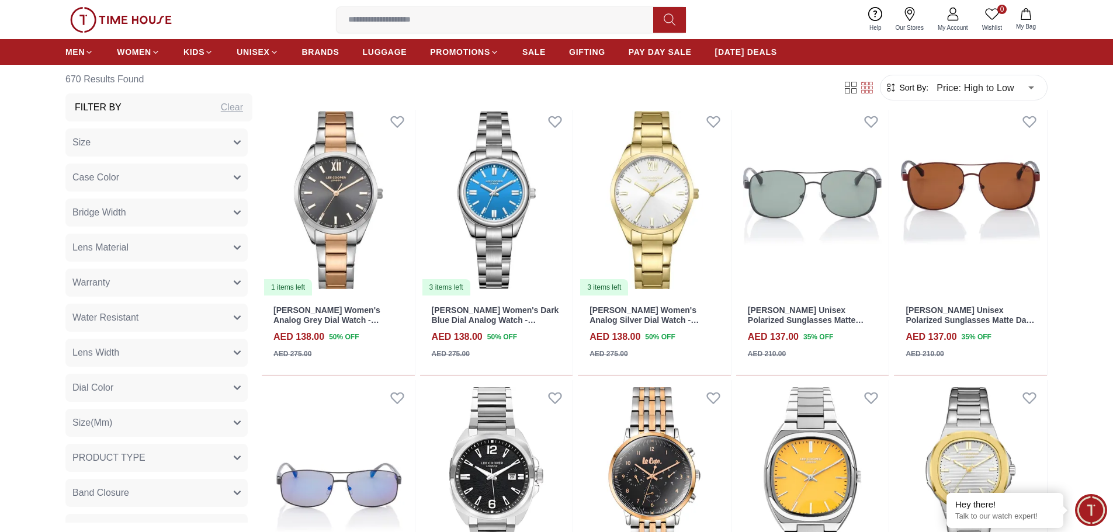
scroll to position [27783, 0]
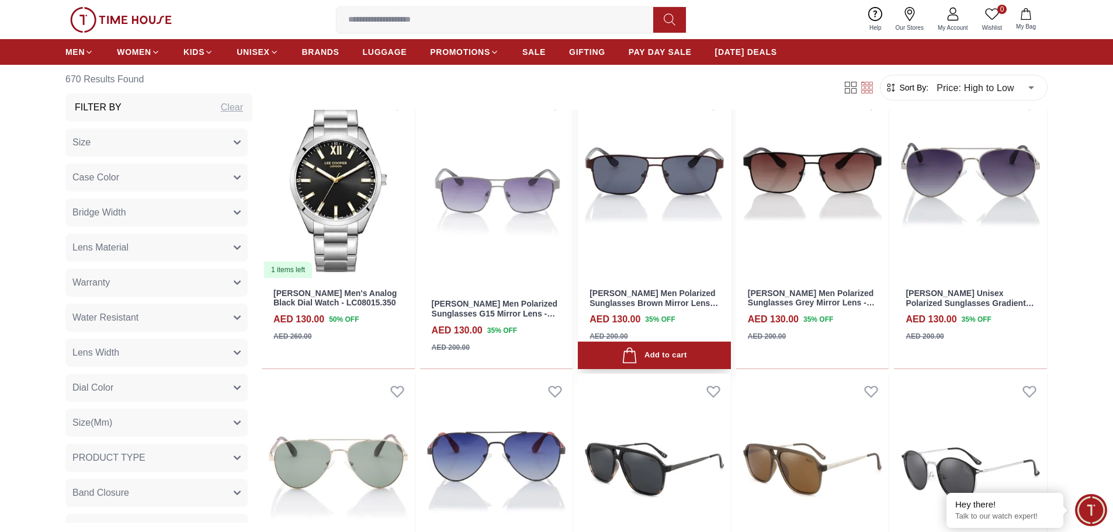
scroll to position [28977, 0]
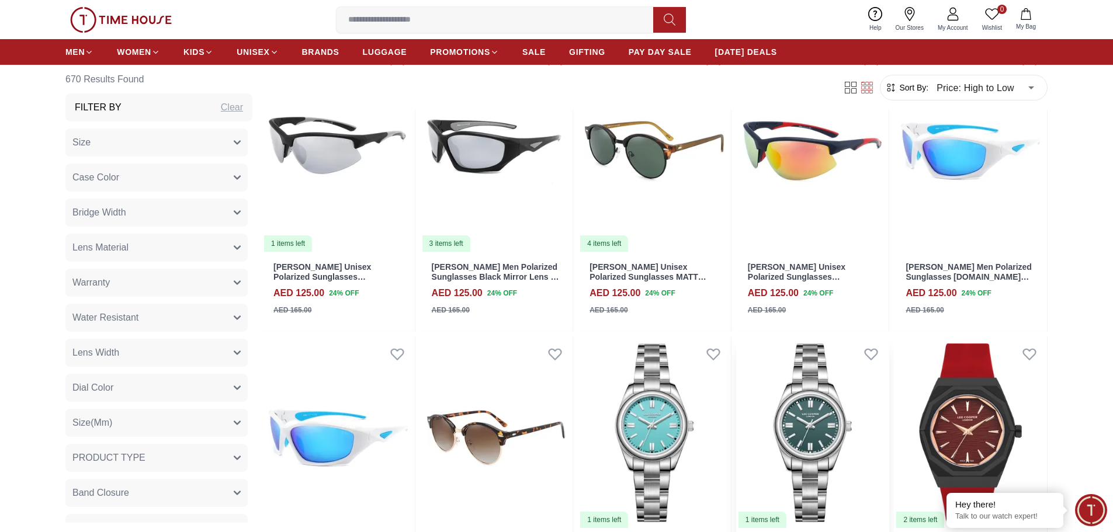
scroll to position [30146, 0]
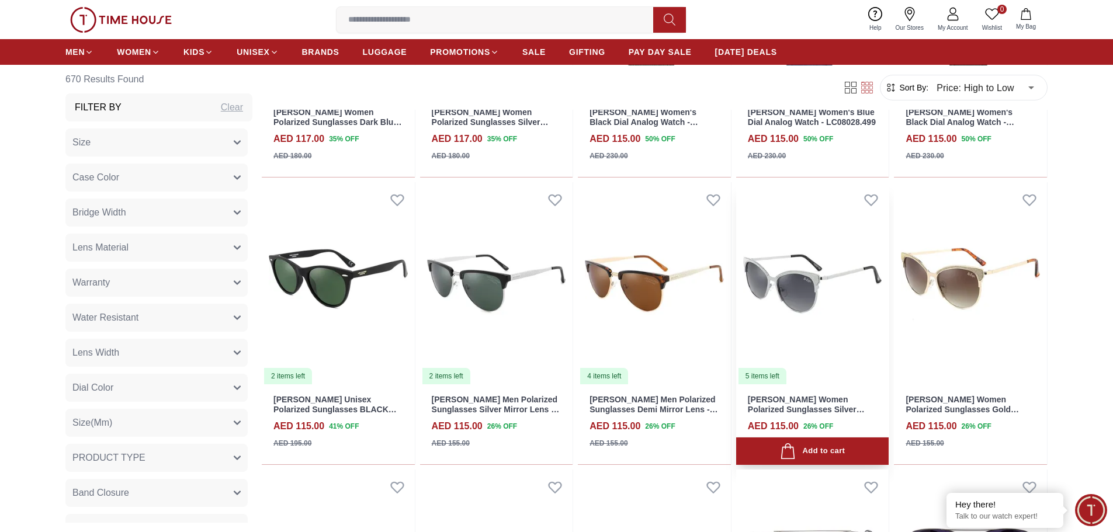
scroll to position [31315, 0]
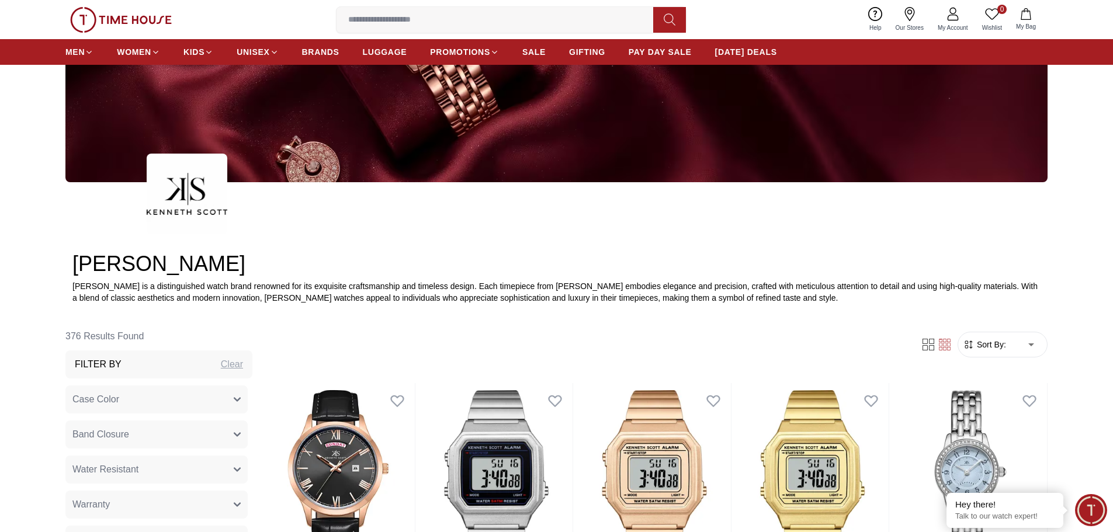
scroll to position [409, 0]
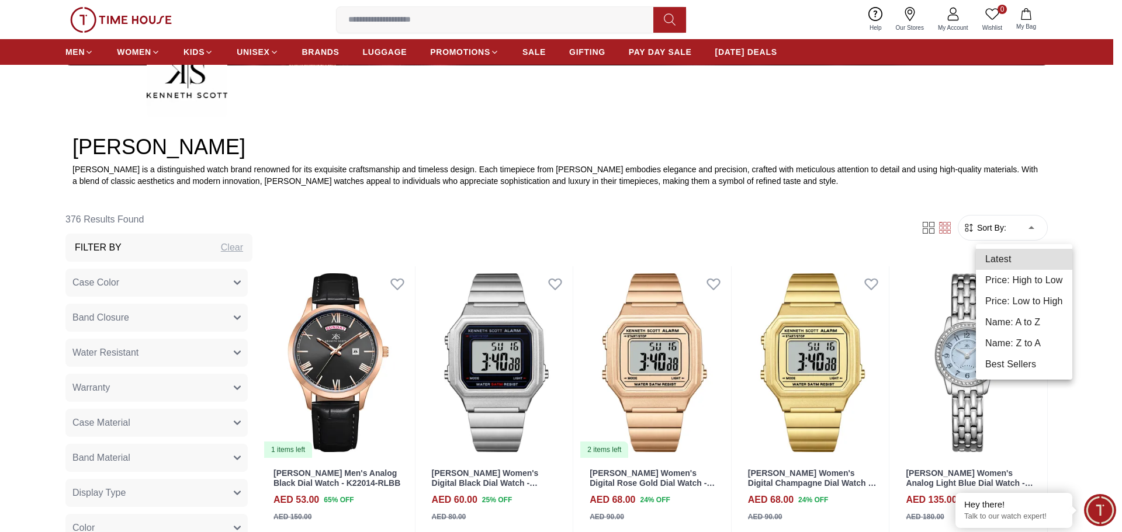
click at [1024, 290] on li "Price: High to Low" at bounding box center [1024, 280] width 96 height 21
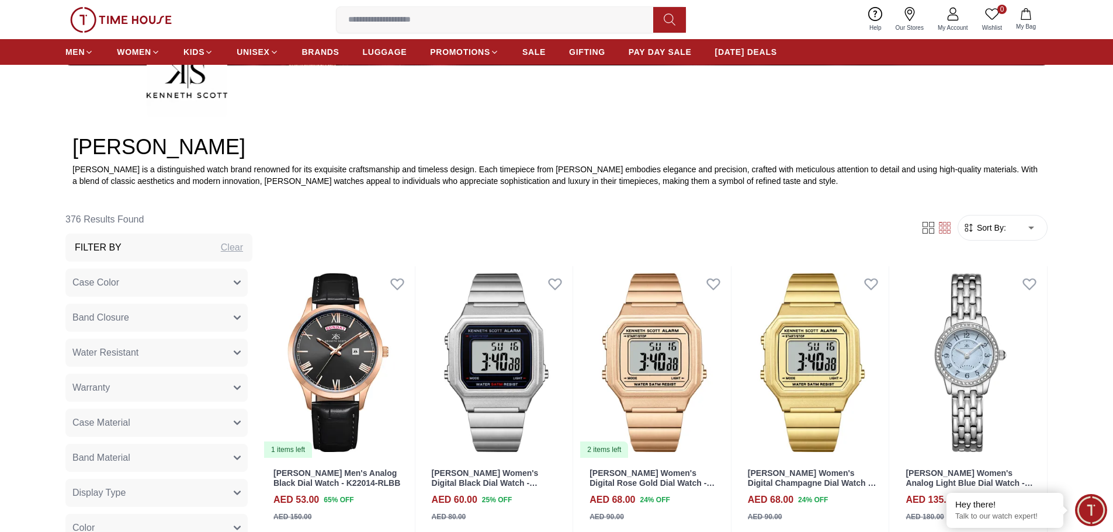
type input "*"
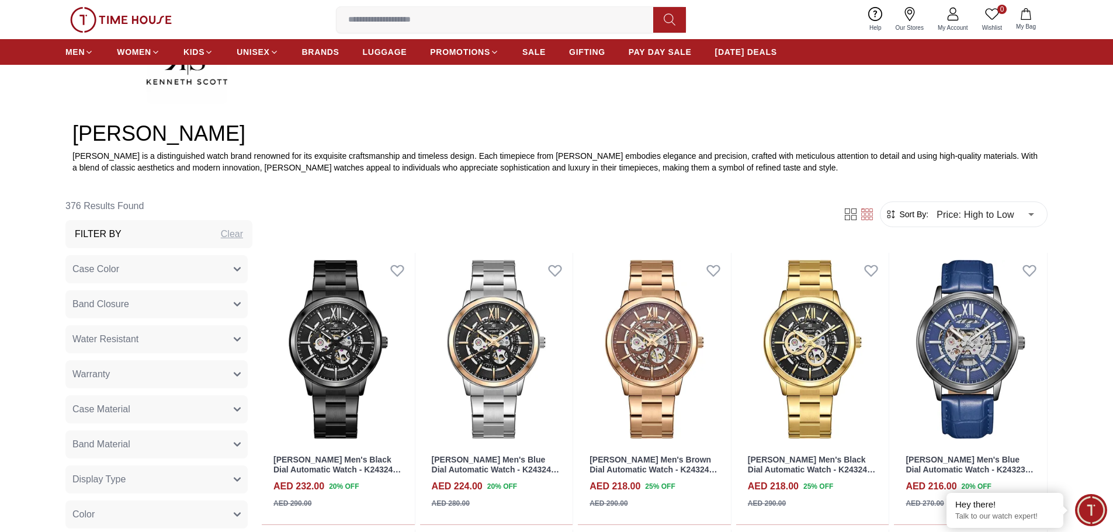
scroll to position [584, 0]
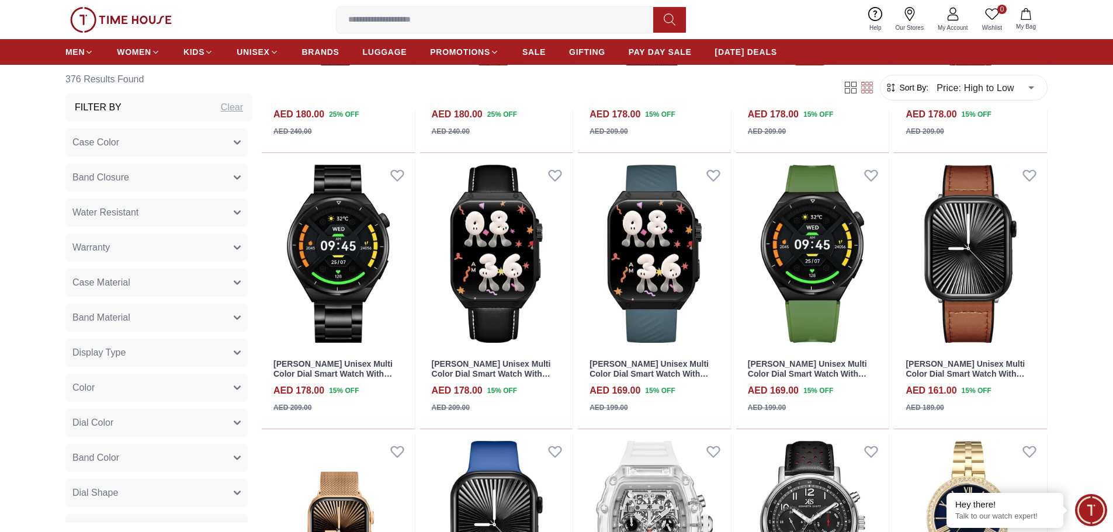
scroll to position [2687, 0]
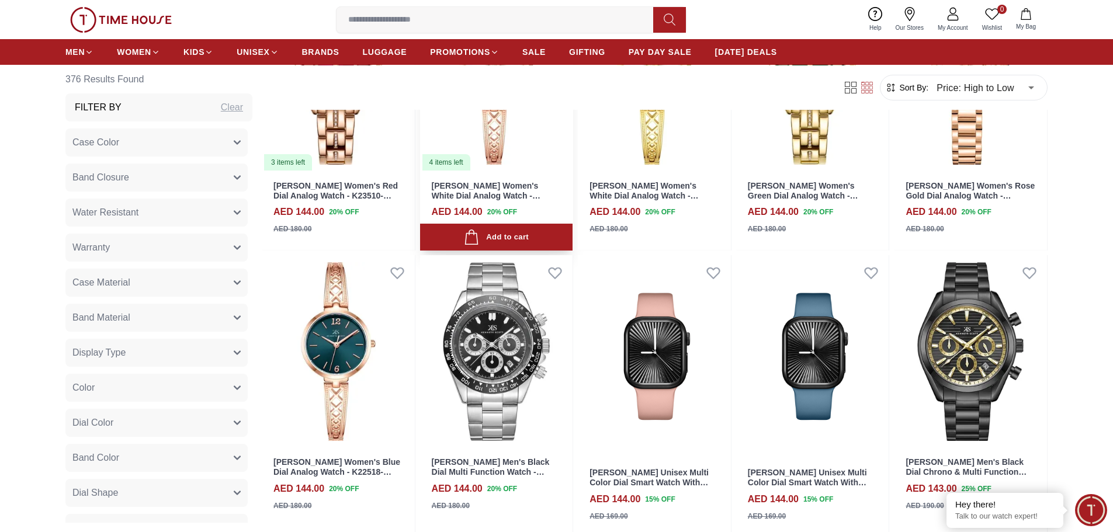
scroll to position [3856, 0]
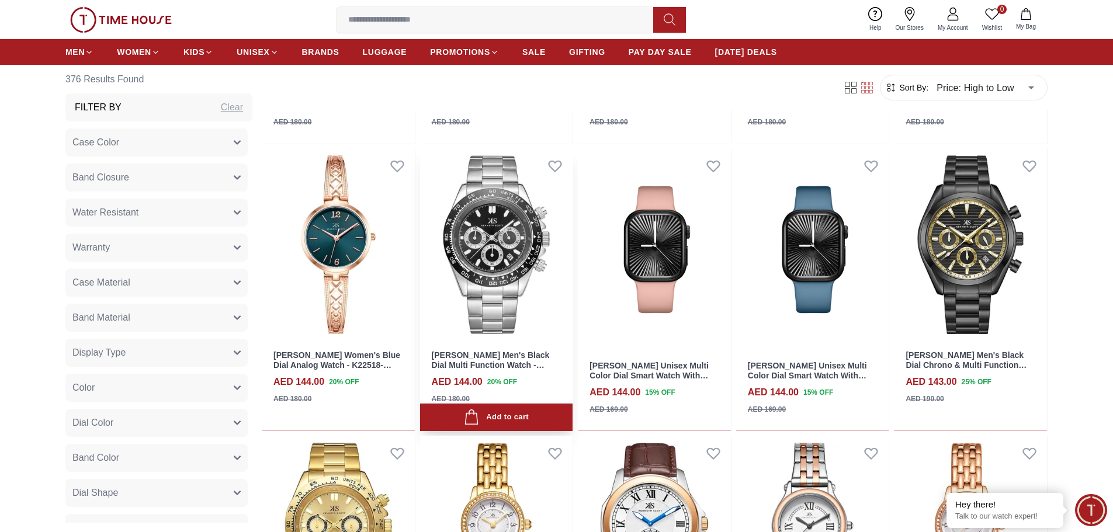
click at [493, 237] on img at bounding box center [496, 244] width 153 height 193
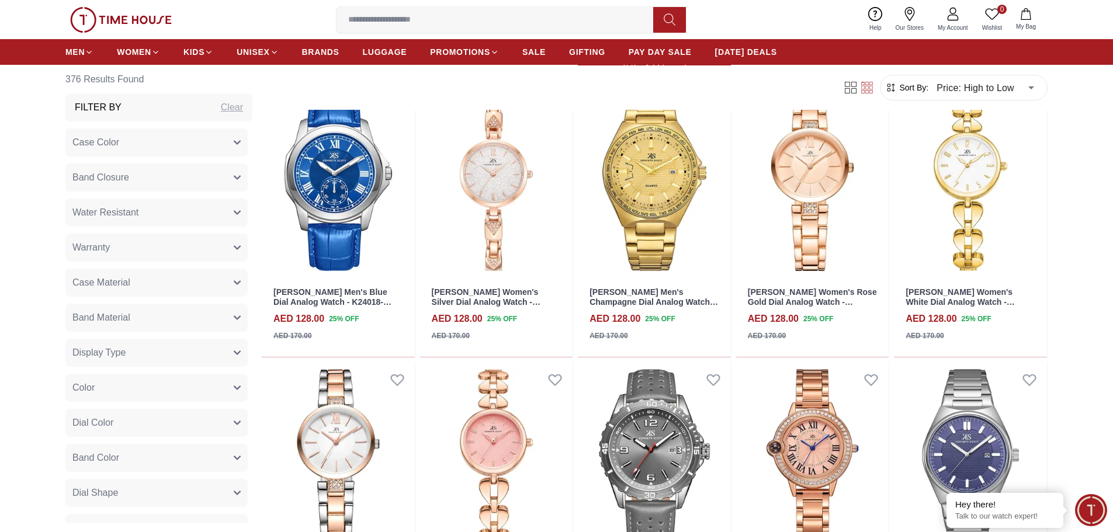
scroll to position [7595, 0]
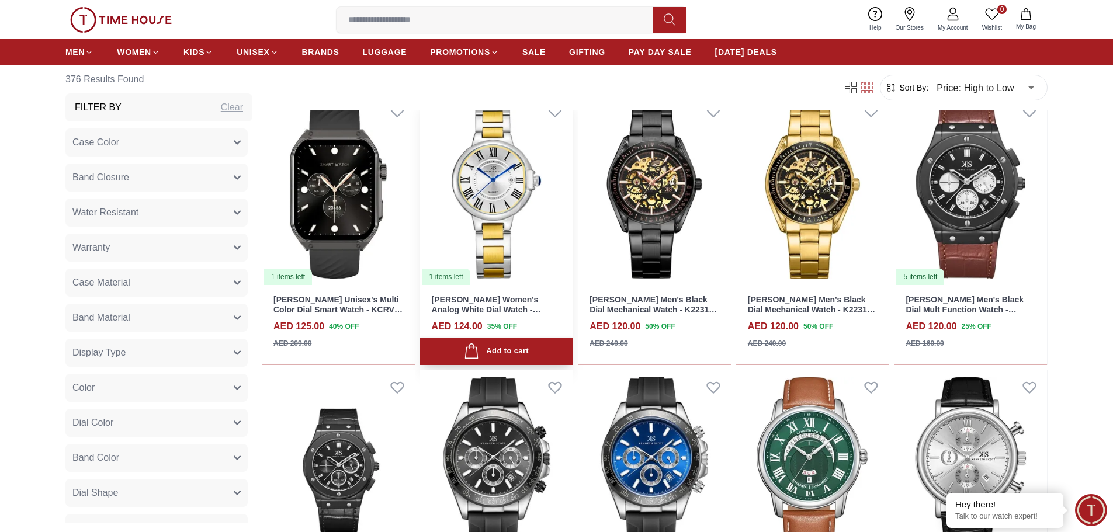
scroll to position [9289, 0]
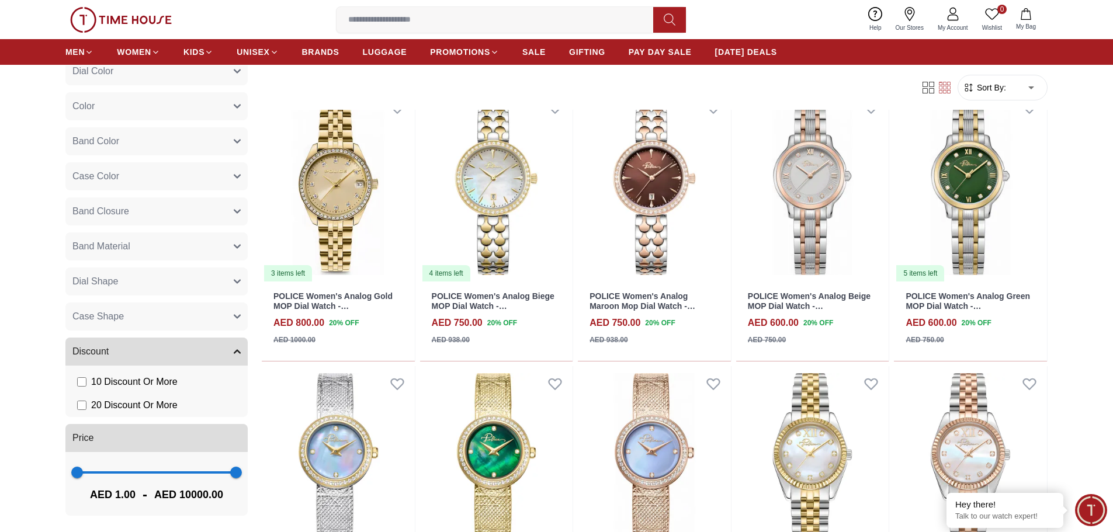
scroll to position [643, 0]
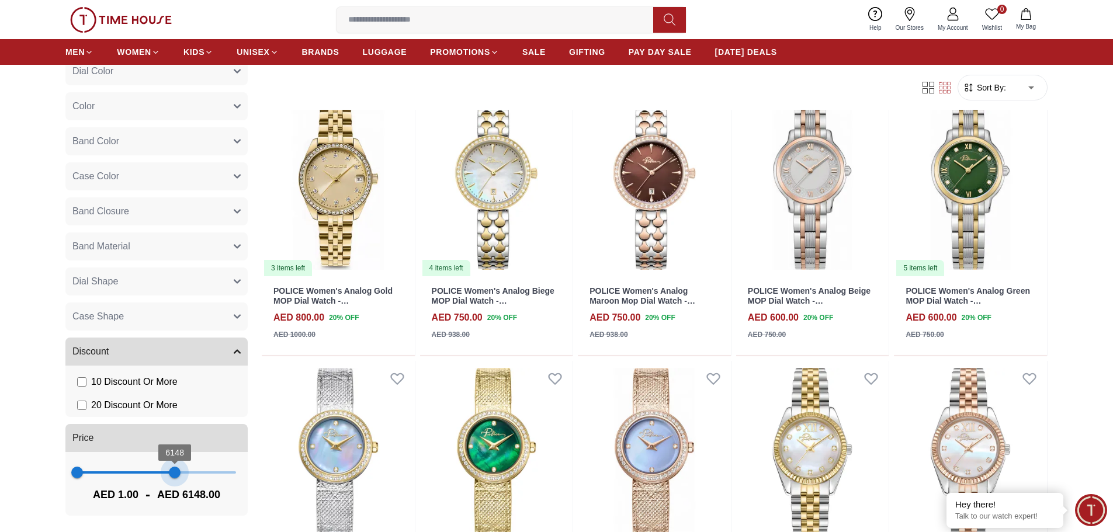
drag, startPoint x: 228, startPoint y: 471, endPoint x: 169, endPoint y: 474, distance: 58.5
click at [169, 474] on span "6148" at bounding box center [175, 473] width 12 height 12
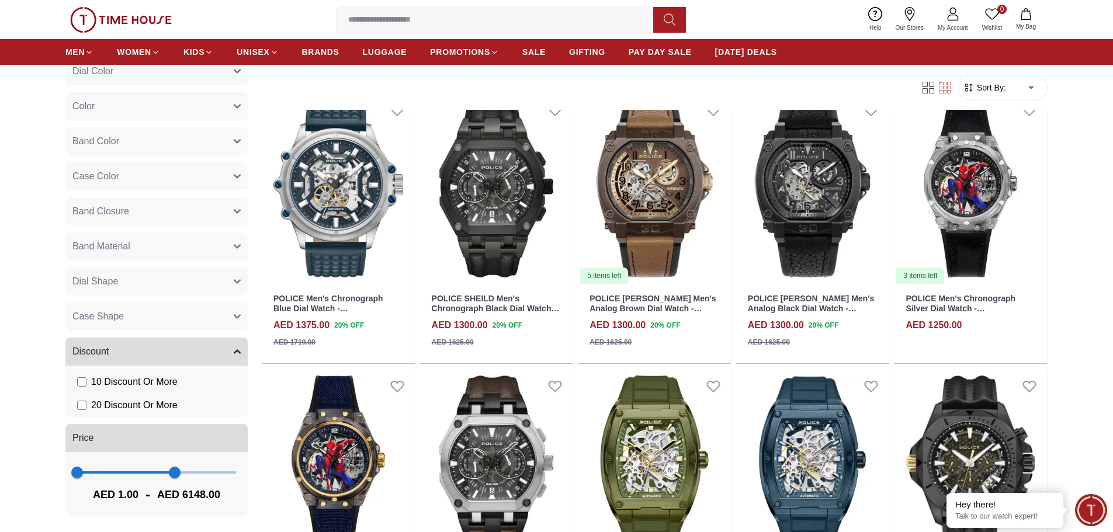
scroll to position [701, 0]
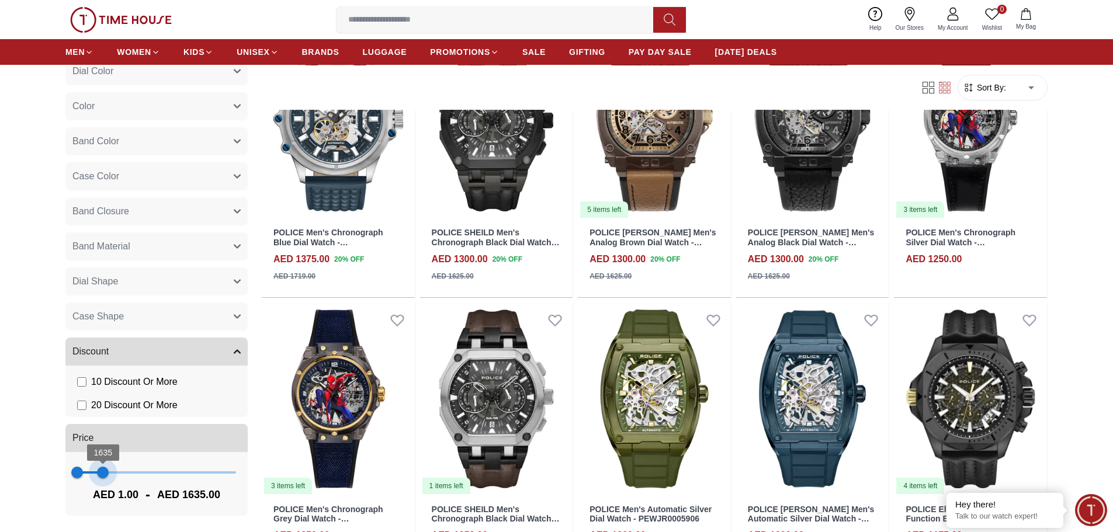
type input "****"
drag, startPoint x: 165, startPoint y: 471, endPoint x: 100, endPoint y: 476, distance: 65.1
click at [100, 476] on span "1557" at bounding box center [102, 473] width 12 height 12
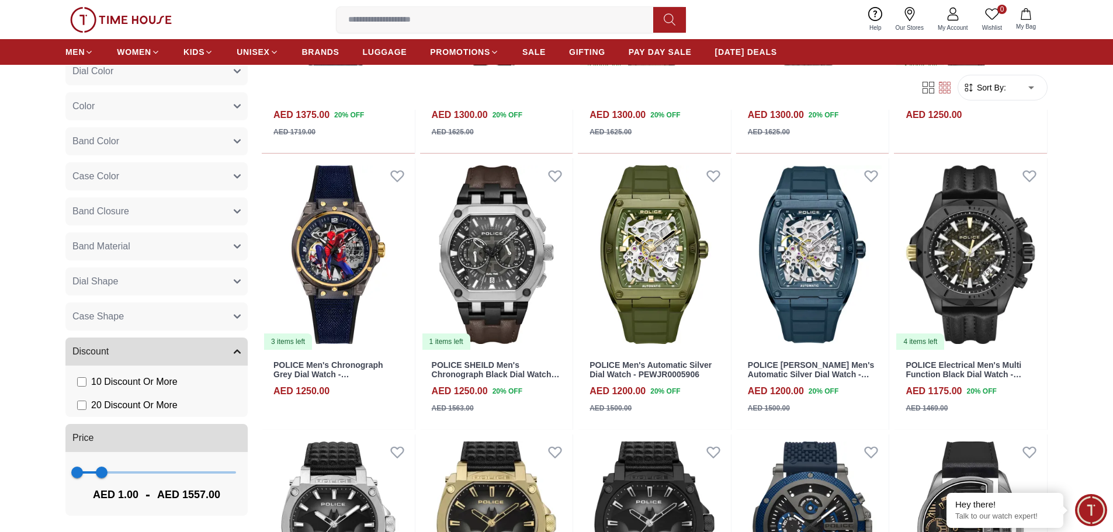
scroll to position [876, 0]
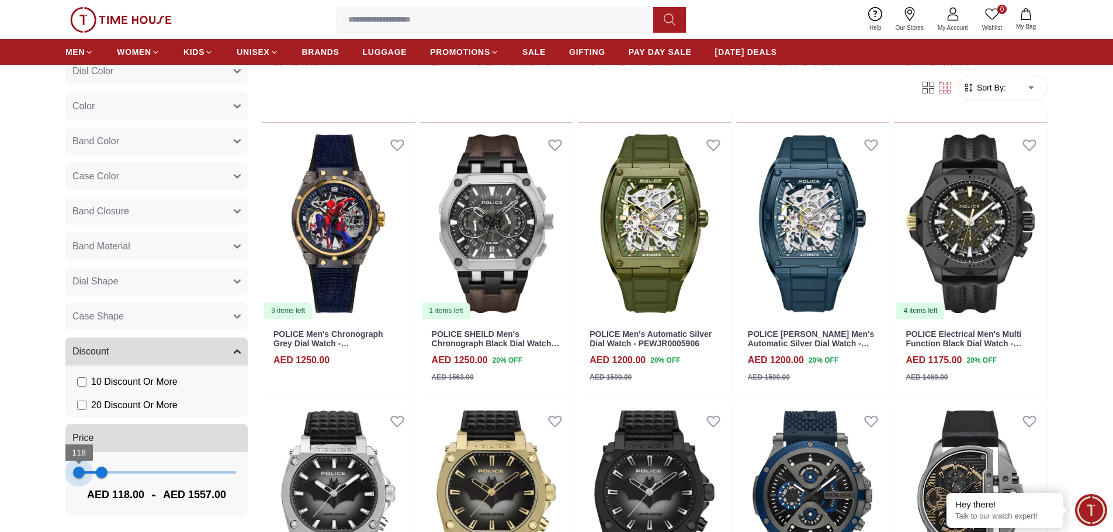
type input "***"
click at [79, 474] on span "157" at bounding box center [80, 473] width 12 height 12
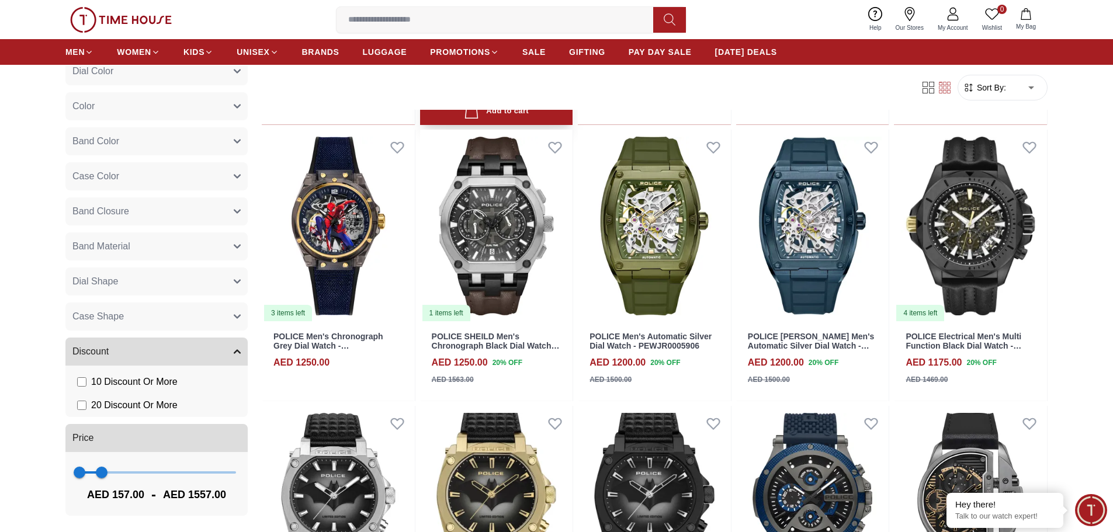
scroll to position [876, 0]
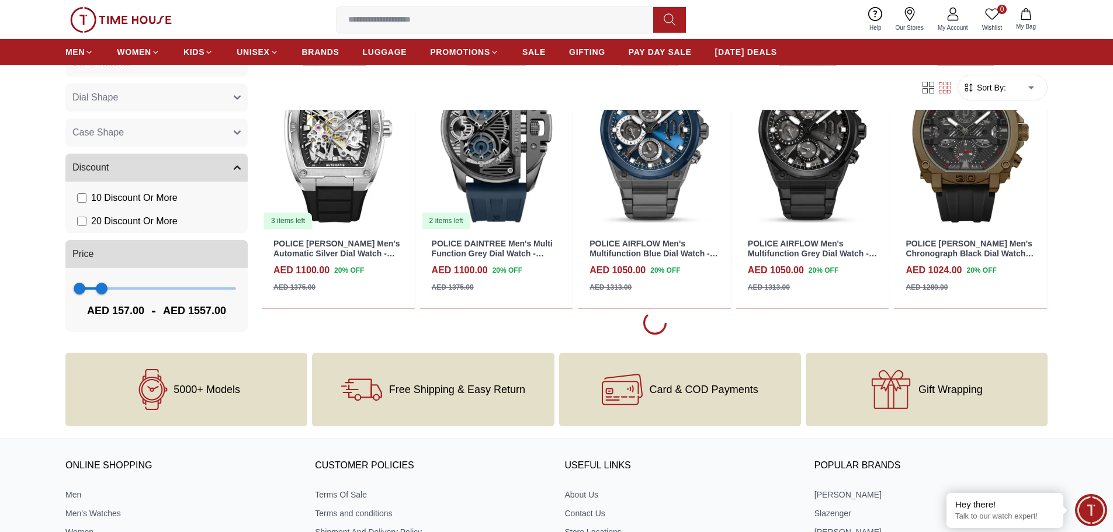
scroll to position [1577, 0]
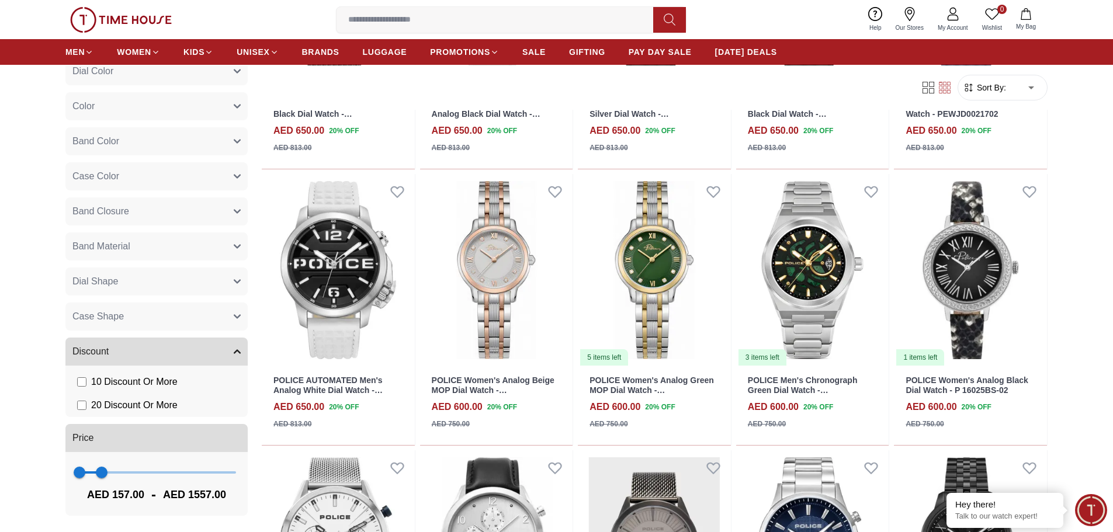
scroll to position [6660, 0]
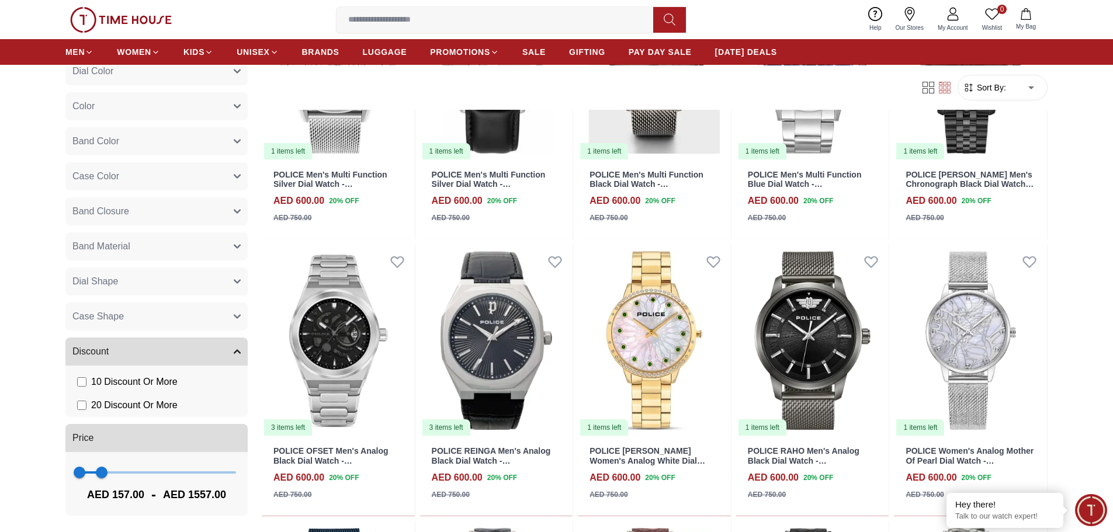
scroll to position [7186, 0]
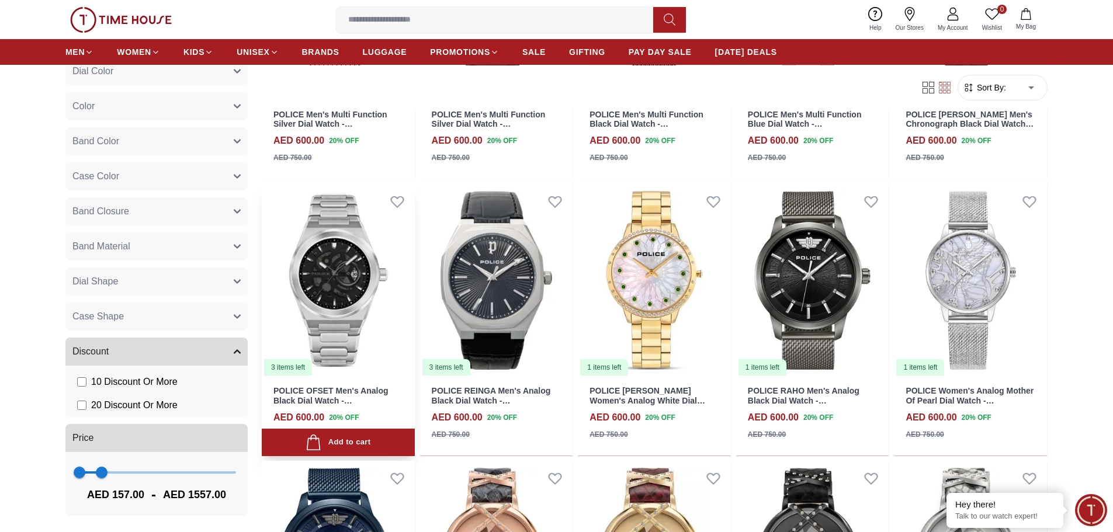
click at [355, 276] on img at bounding box center [338, 280] width 153 height 193
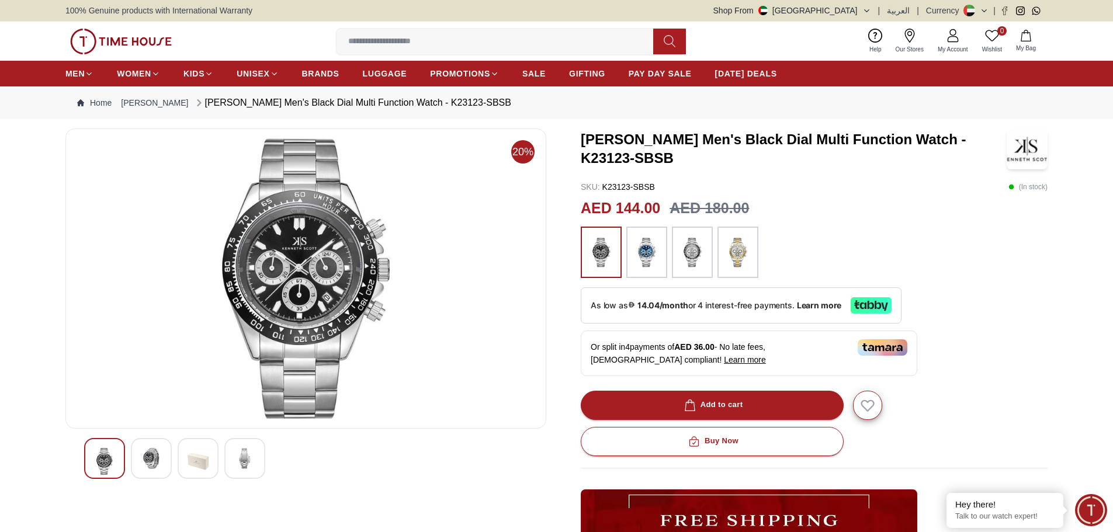
click at [160, 449] on img at bounding box center [151, 458] width 21 height 21
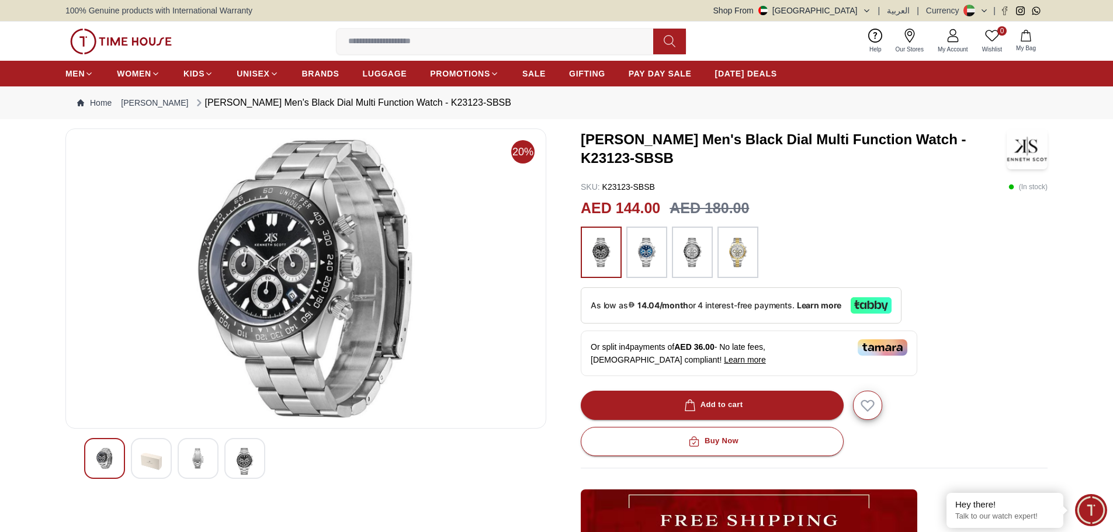
click at [204, 462] on img at bounding box center [198, 458] width 21 height 21
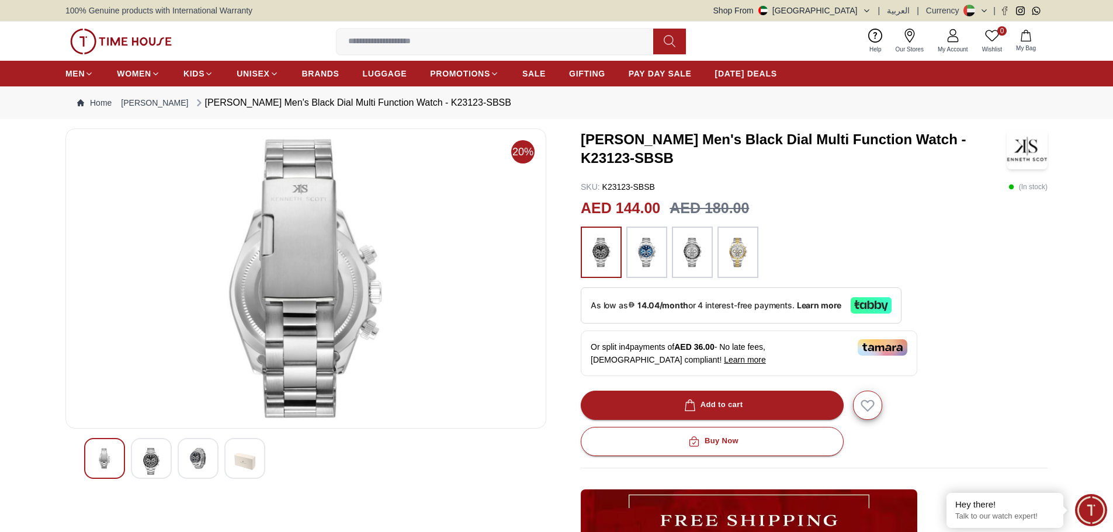
click at [227, 463] on div at bounding box center [244, 458] width 41 height 41
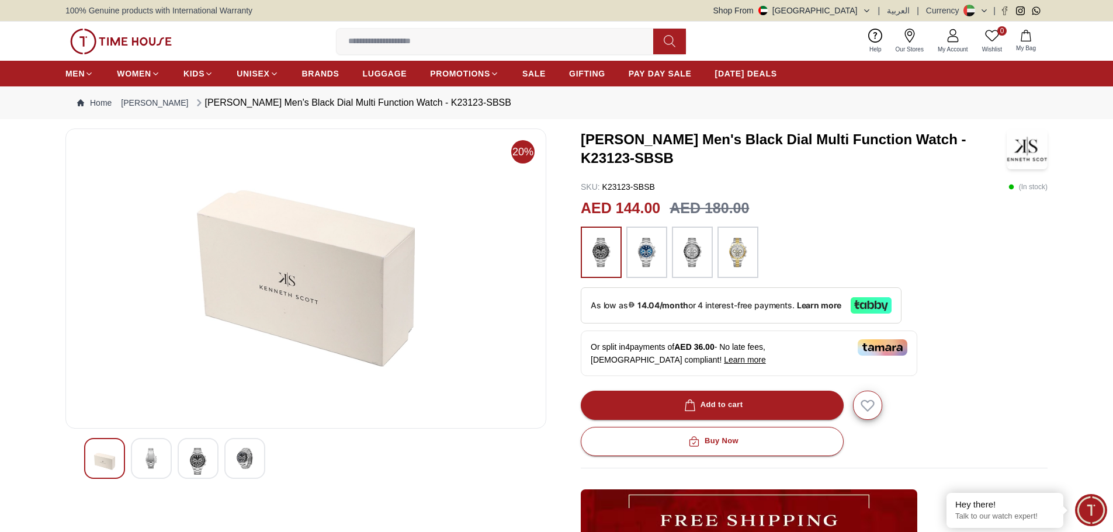
click at [247, 462] on img at bounding box center [244, 458] width 21 height 21
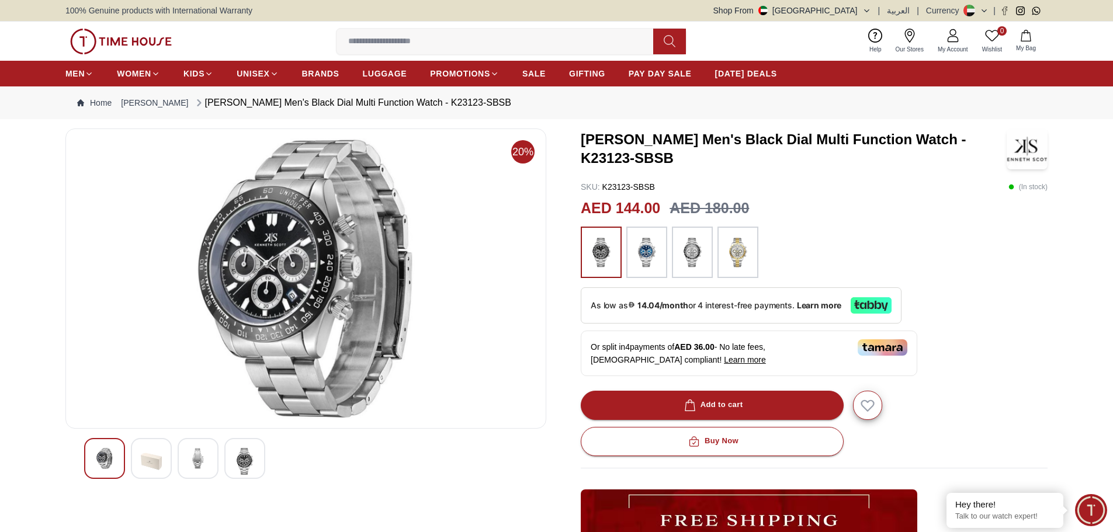
click at [730, 258] on img at bounding box center [737, 253] width 29 height 40
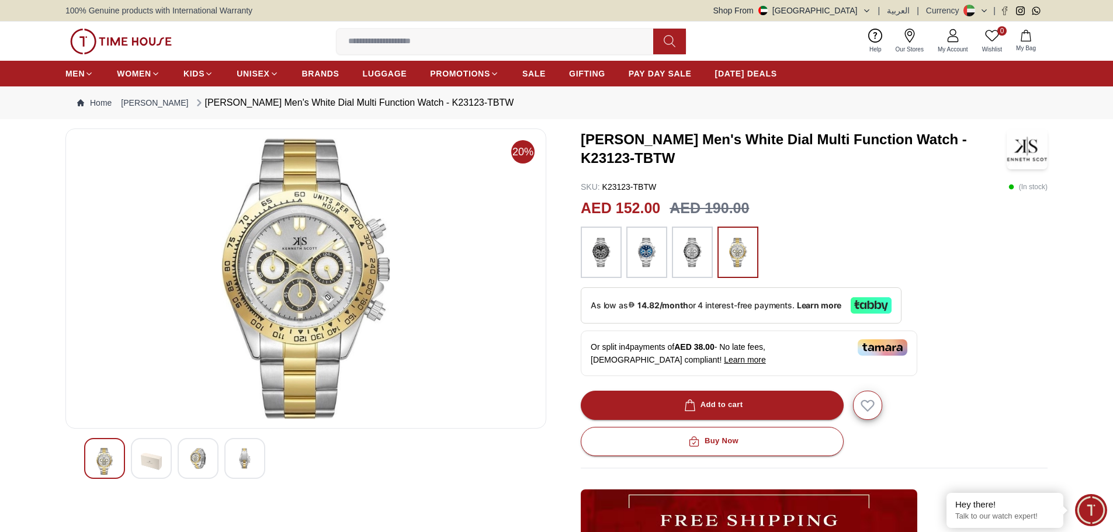
click at [599, 252] on img at bounding box center [601, 253] width 29 height 40
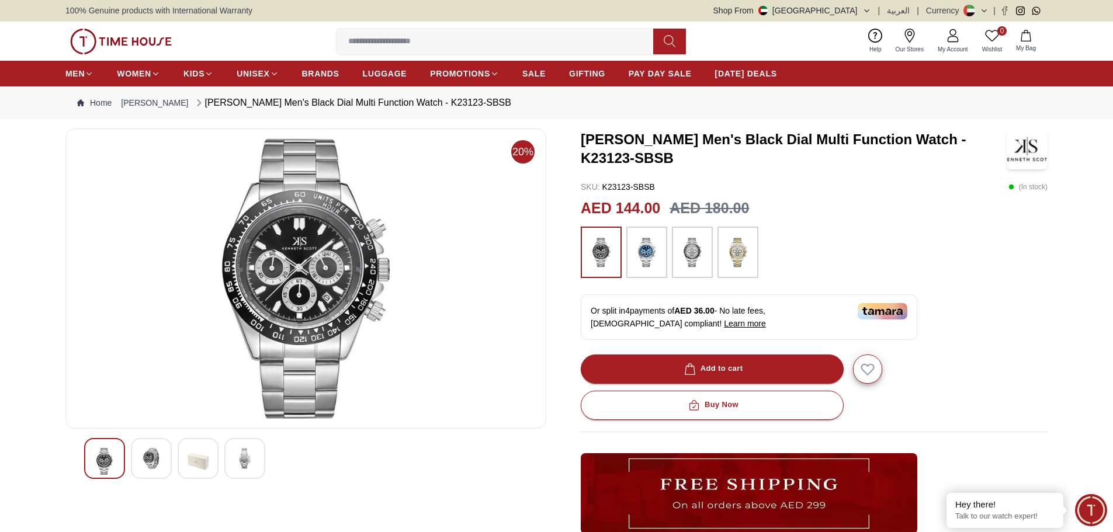
click at [698, 257] on img at bounding box center [692, 253] width 29 height 40
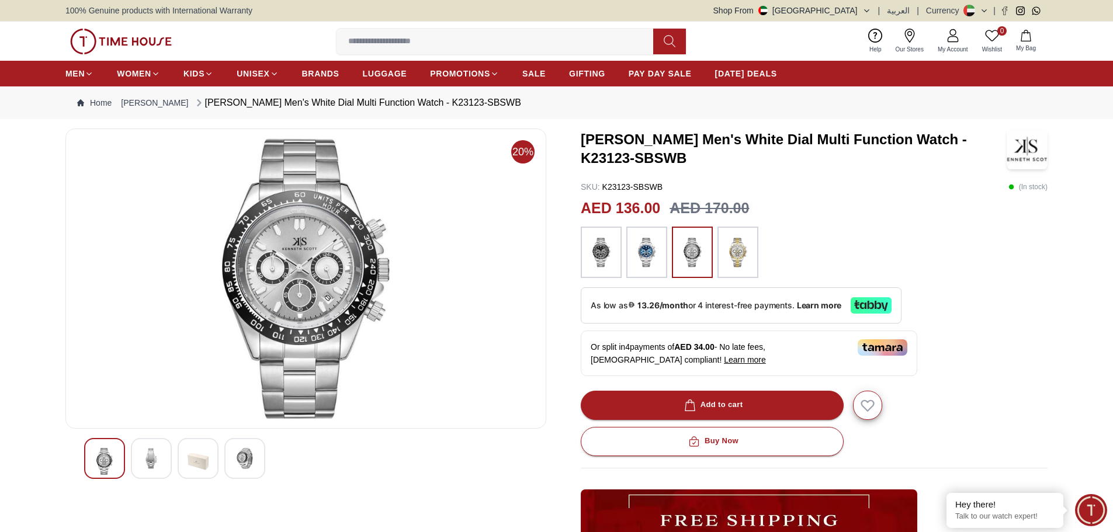
click at [712, 169] on div "[PERSON_NAME] Men's White Dial Multi Function Watch - K23123-SBSWB" at bounding box center [814, 149] width 467 height 41
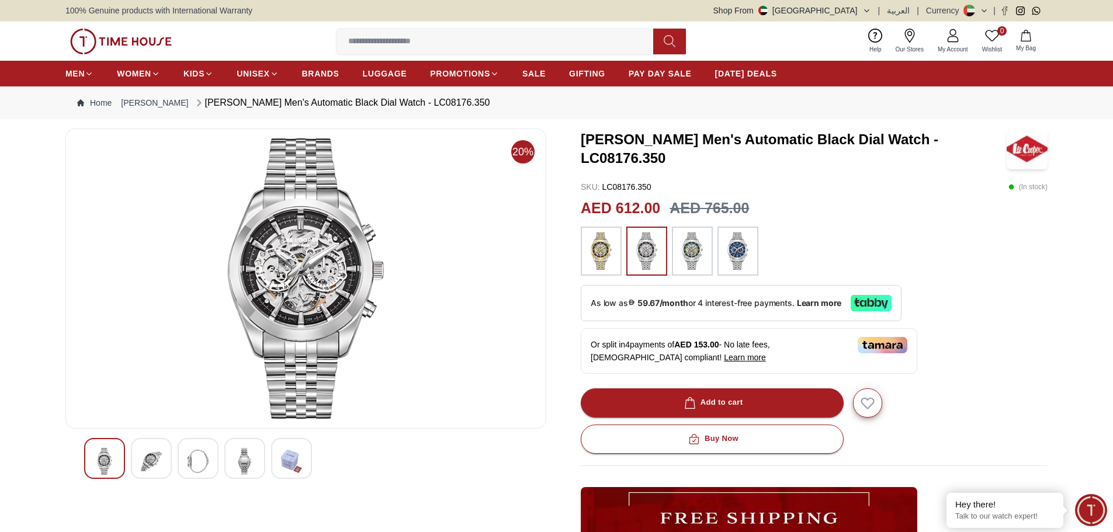
click at [744, 251] on img at bounding box center [737, 251] width 29 height 37
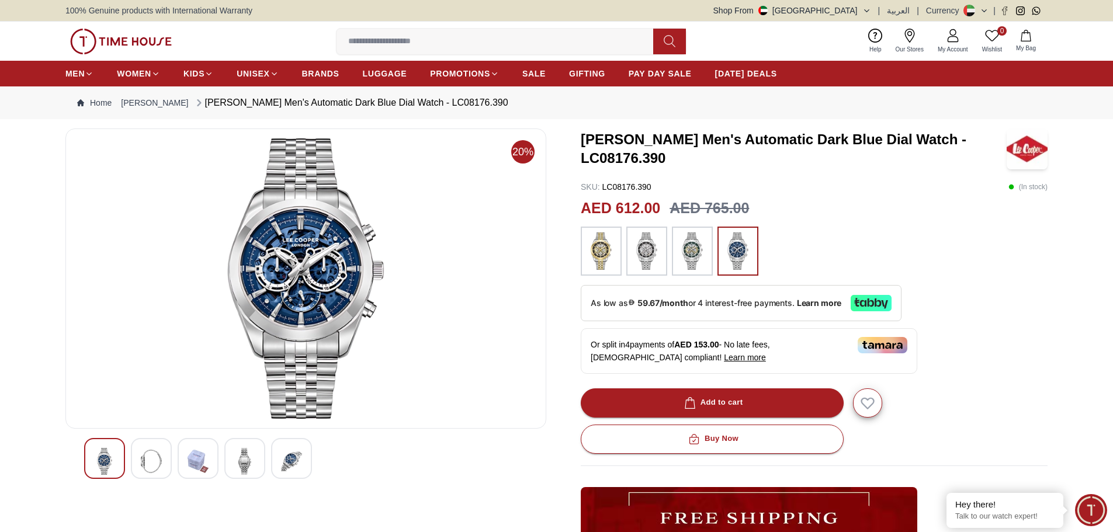
click at [654, 255] on img at bounding box center [646, 251] width 29 height 37
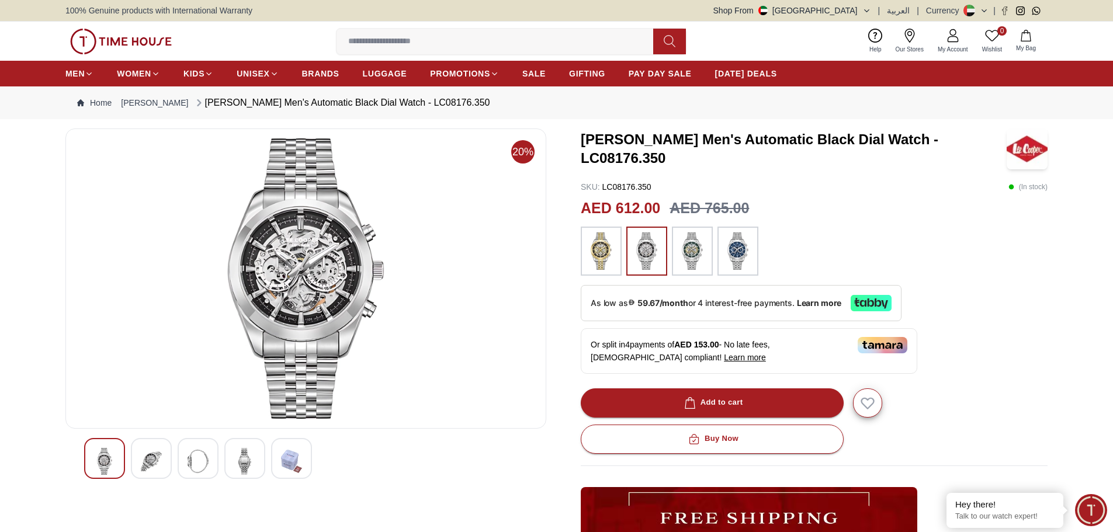
click at [142, 466] on img at bounding box center [151, 461] width 21 height 27
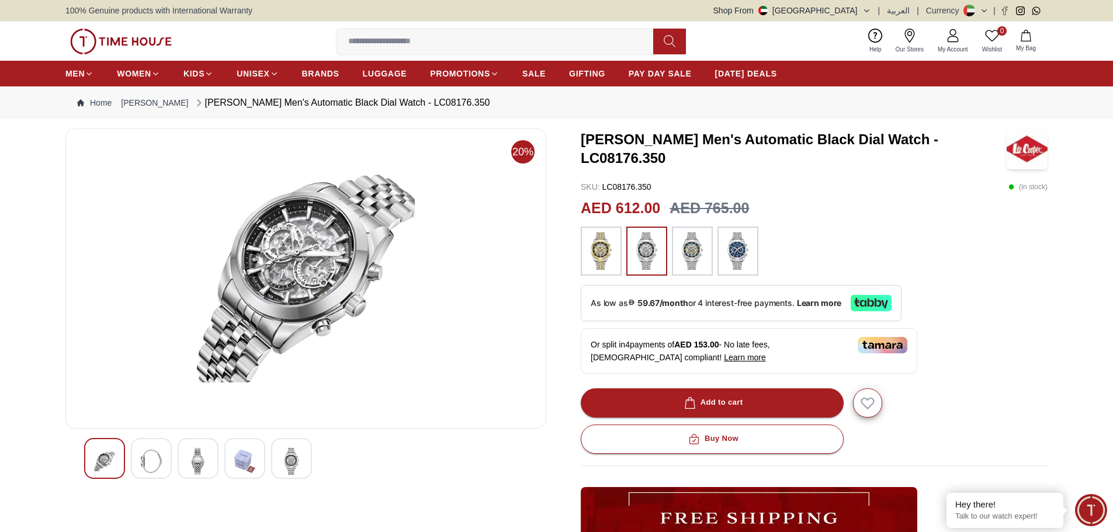
click at [194, 461] on img at bounding box center [198, 461] width 21 height 27
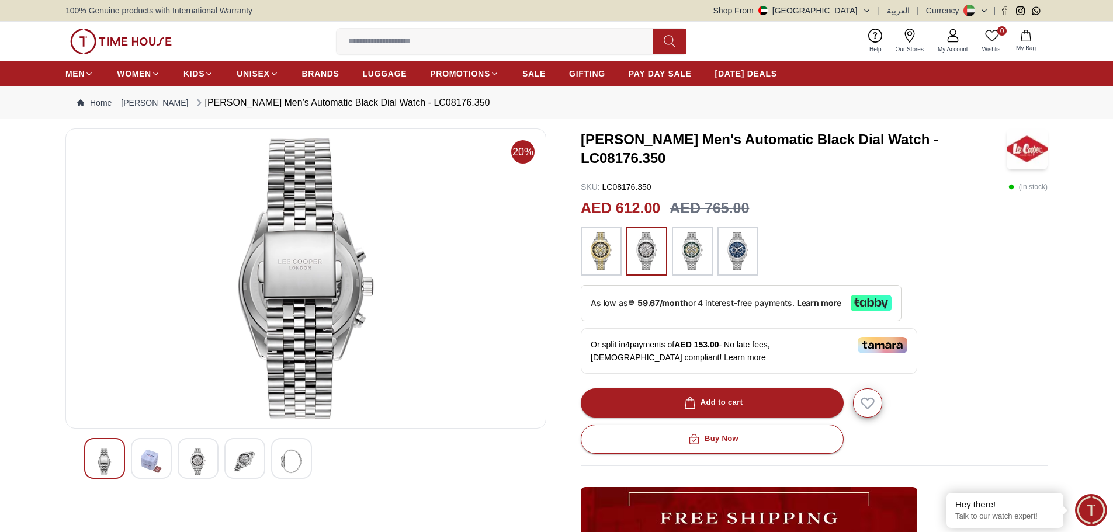
click at [234, 461] on div at bounding box center [244, 458] width 41 height 41
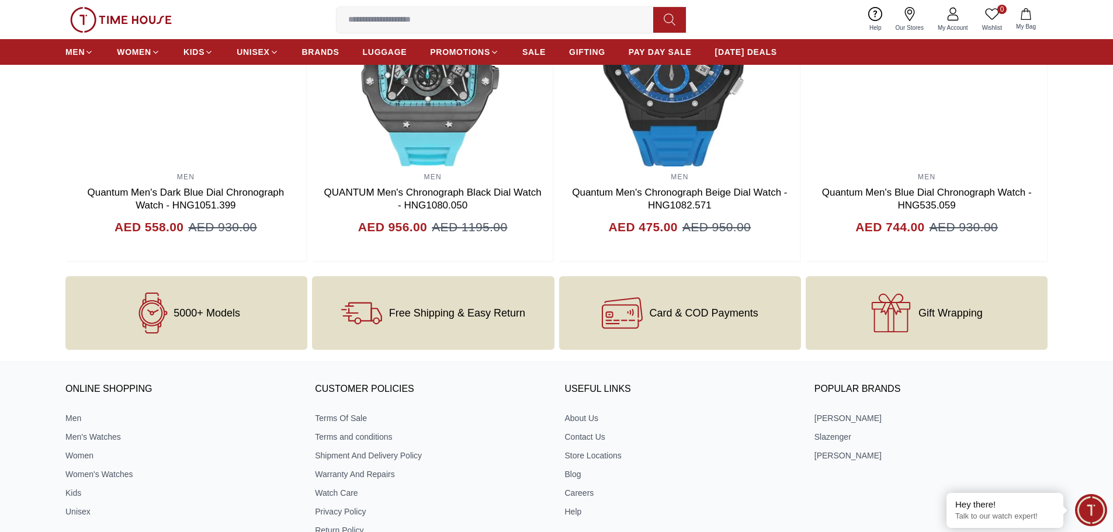
scroll to position [1344, 0]
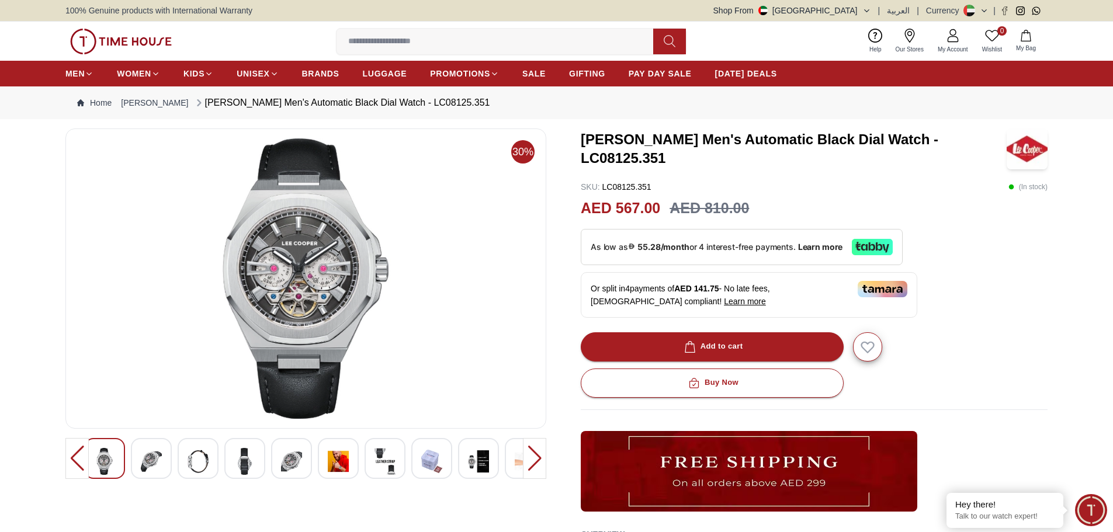
click at [337, 466] on img at bounding box center [338, 461] width 21 height 27
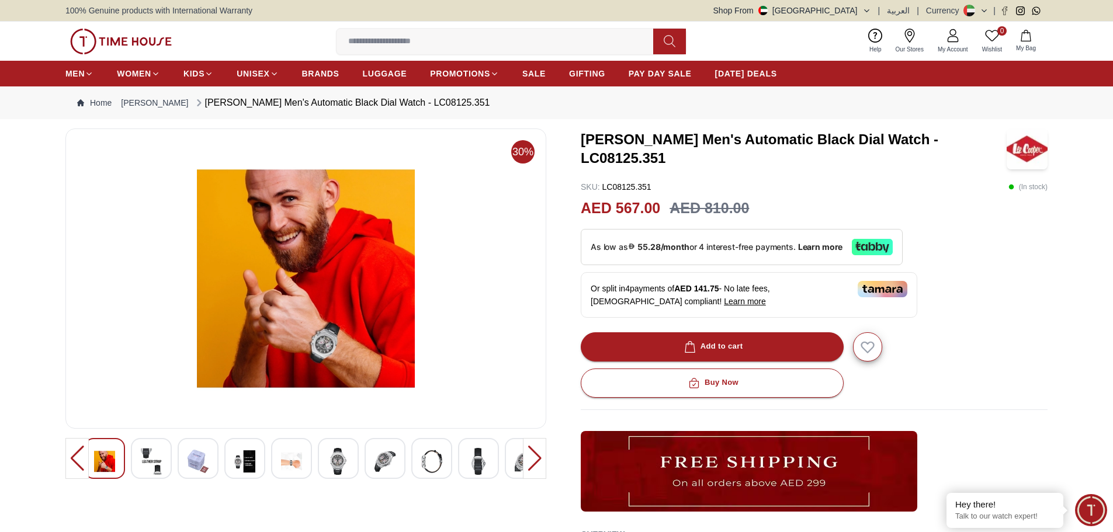
click at [290, 463] on img at bounding box center [291, 461] width 21 height 27
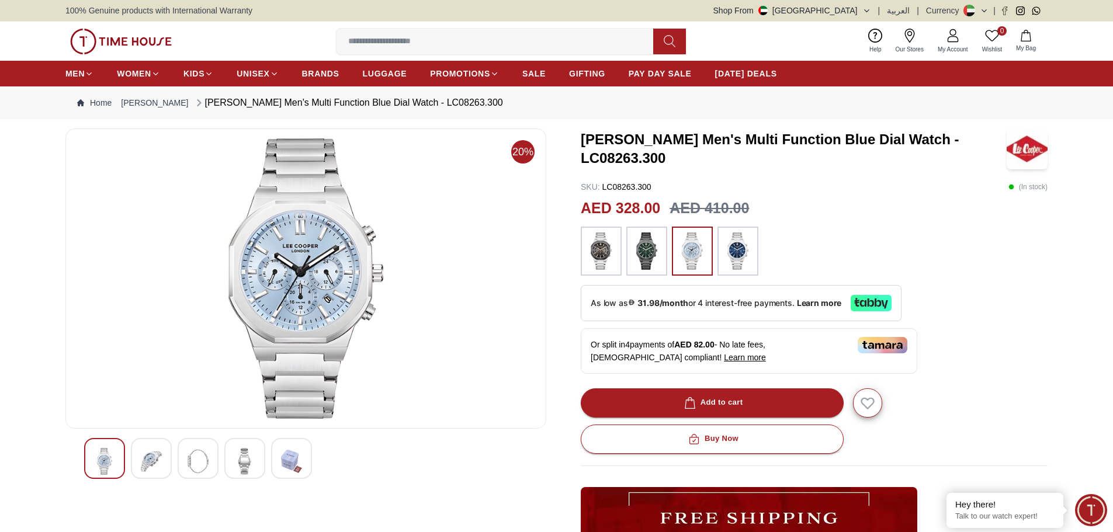
click at [166, 464] on div at bounding box center [151, 458] width 41 height 41
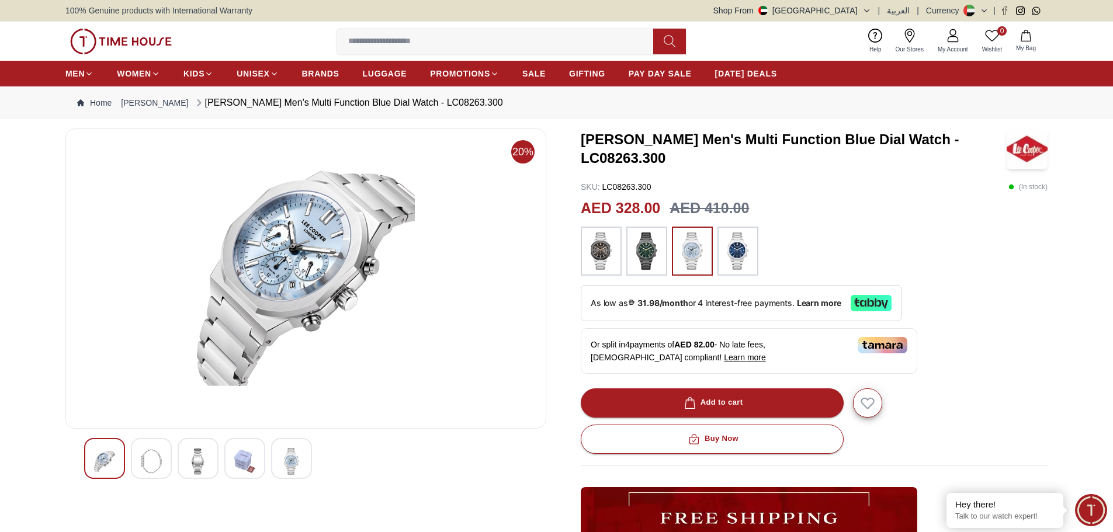
click at [1079, 284] on section "20% [PERSON_NAME] Men's Multi Function Blue Dial Watch - LC08263.300 SKU : LC08…" at bounding box center [556, 455] width 1113 height 652
click at [296, 462] on img at bounding box center [291, 461] width 21 height 27
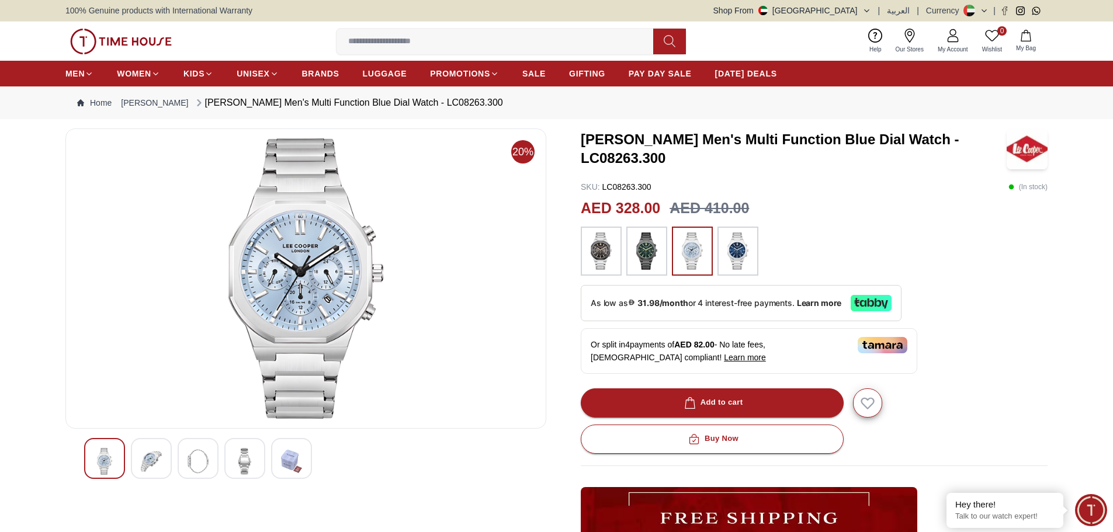
click at [604, 256] on img at bounding box center [601, 251] width 29 height 37
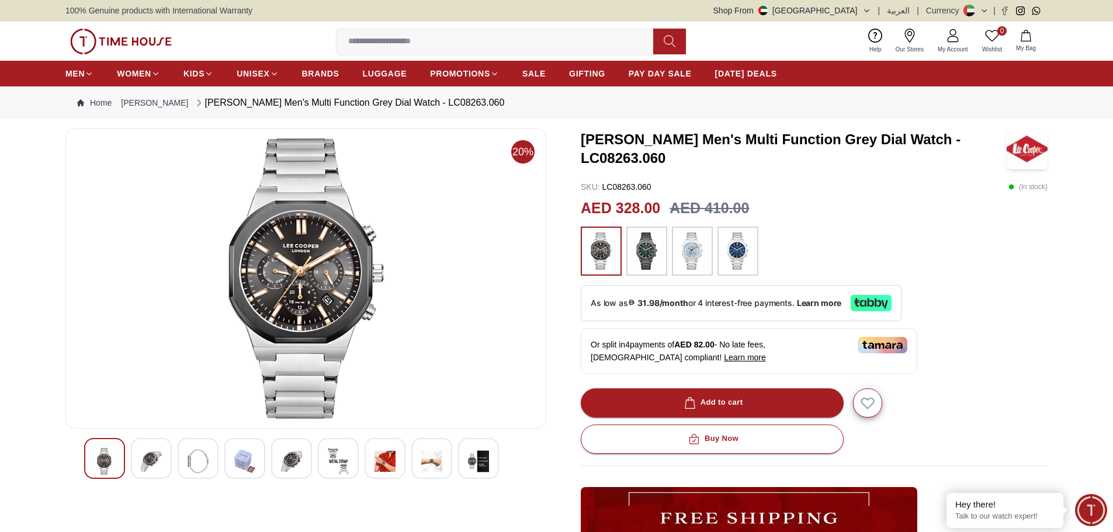
click at [394, 452] on img at bounding box center [384, 461] width 21 height 27
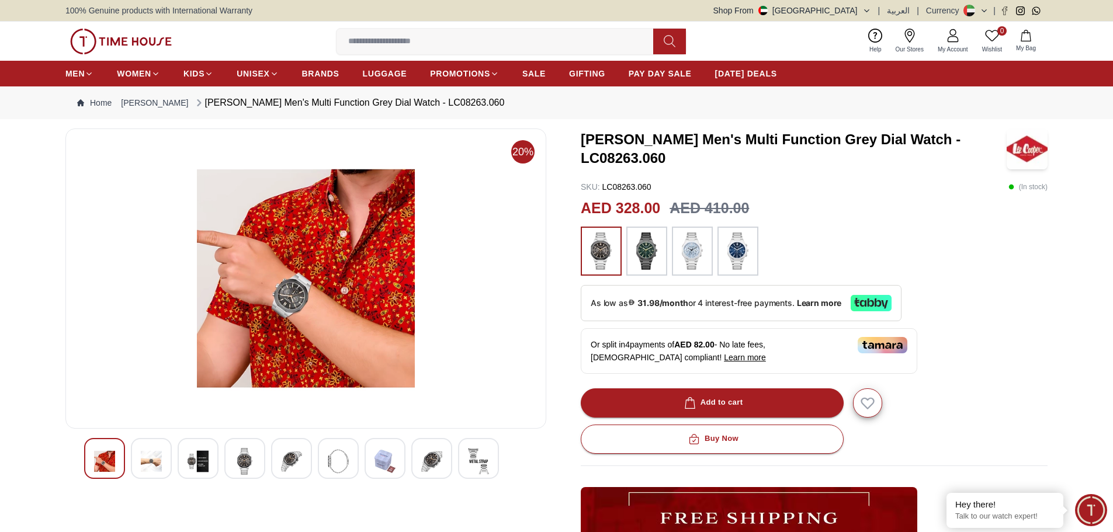
click at [429, 463] on img at bounding box center [431, 461] width 21 height 27
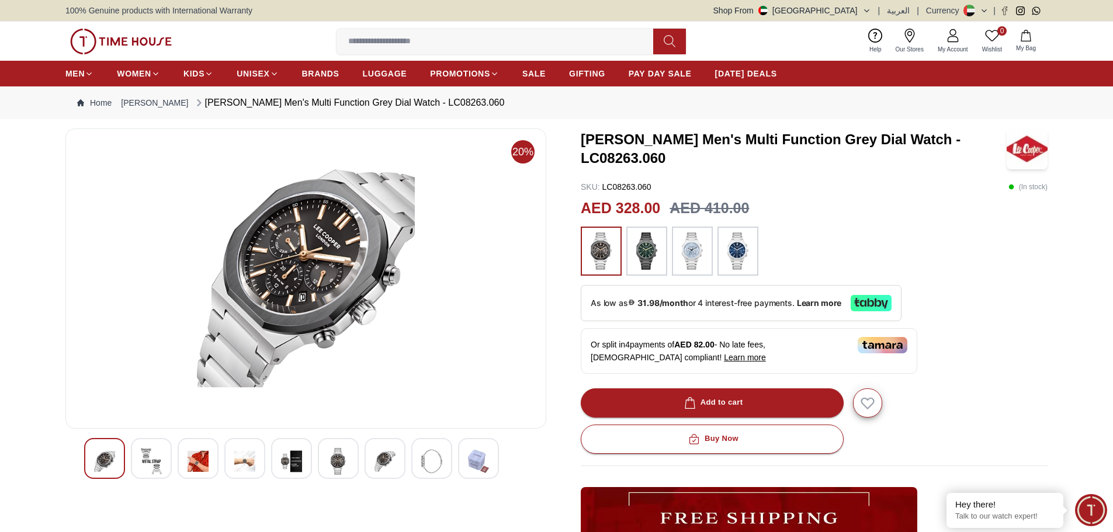
click at [694, 258] on img at bounding box center [692, 251] width 29 height 37
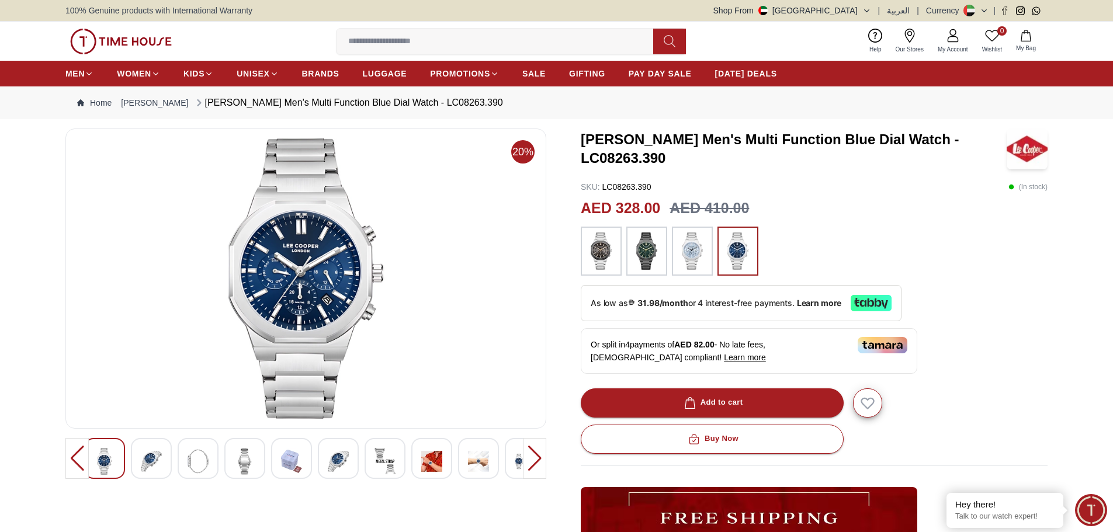
click at [425, 461] on img at bounding box center [431, 461] width 21 height 27
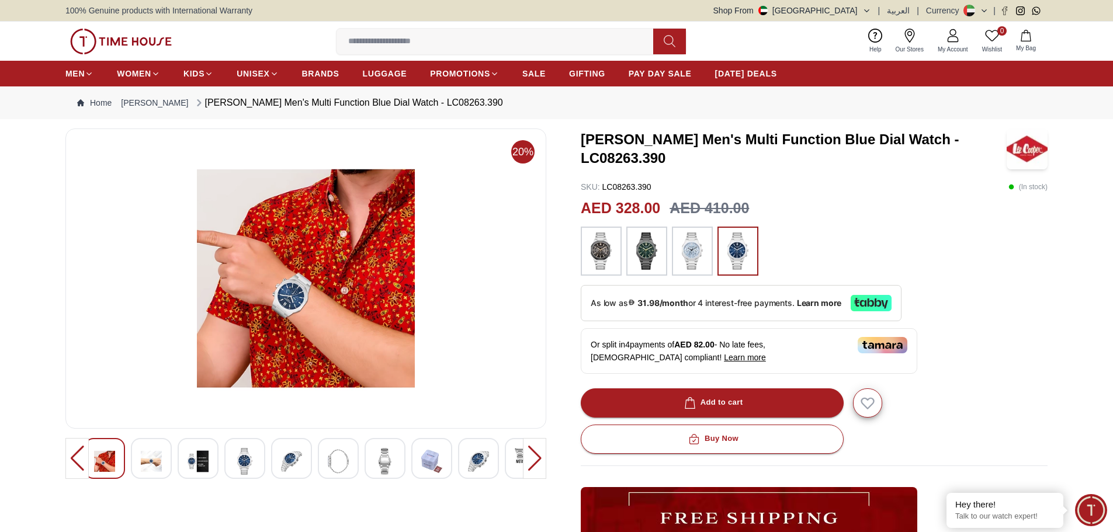
click at [473, 465] on img at bounding box center [478, 461] width 21 height 27
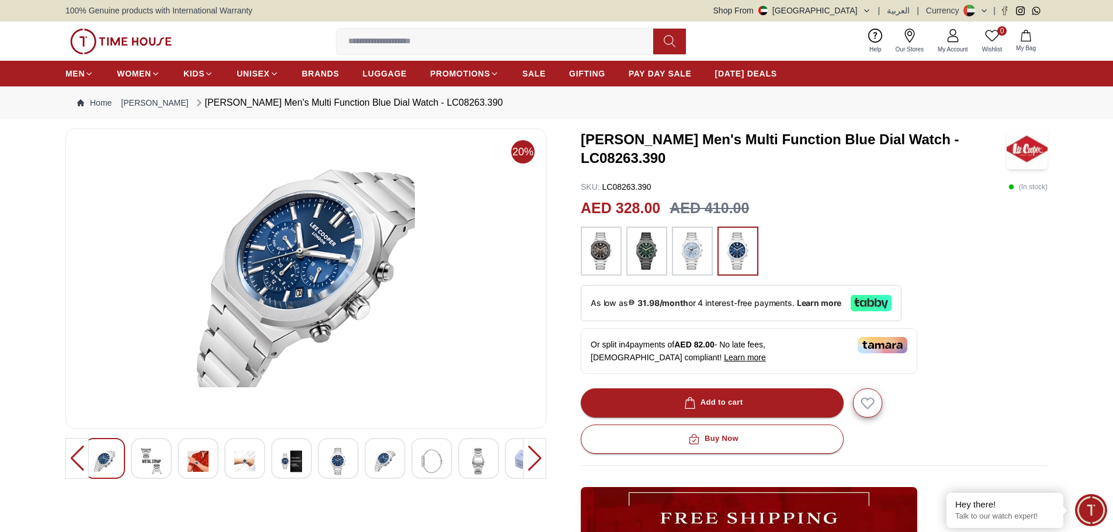
click at [252, 464] on img at bounding box center [244, 461] width 21 height 27
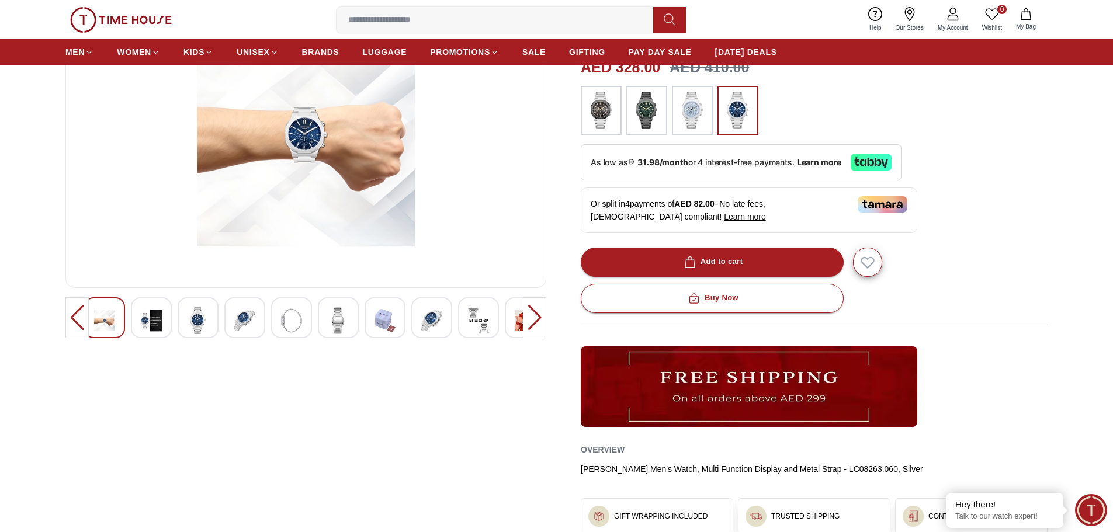
scroll to position [351, 0]
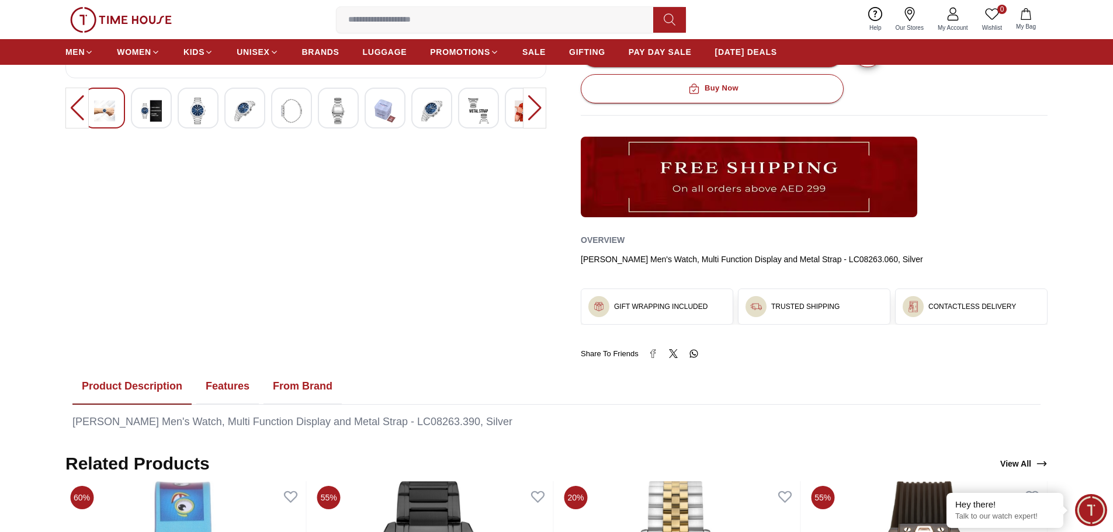
click at [218, 383] on button "Features" at bounding box center [227, 387] width 63 height 36
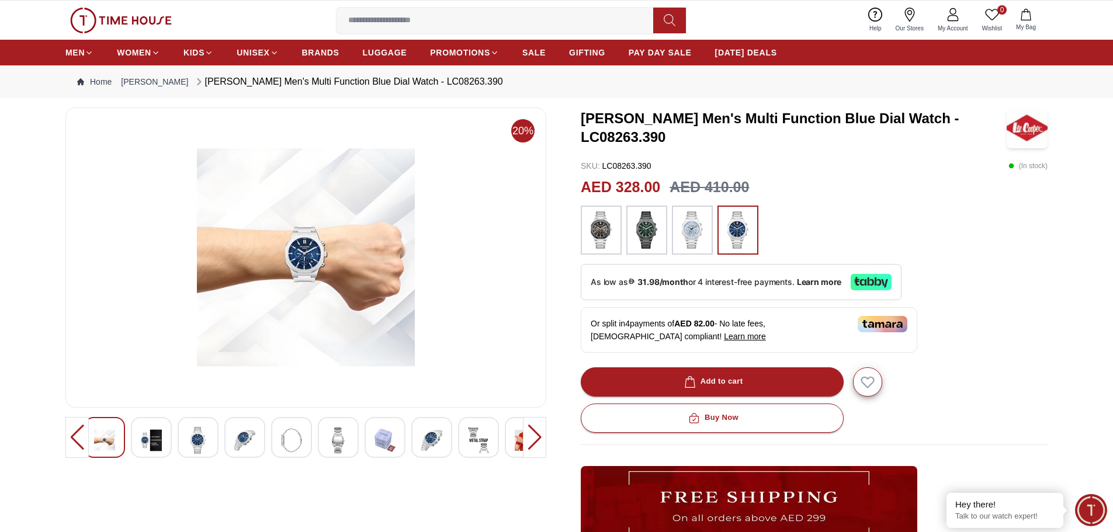
scroll to position [0, 0]
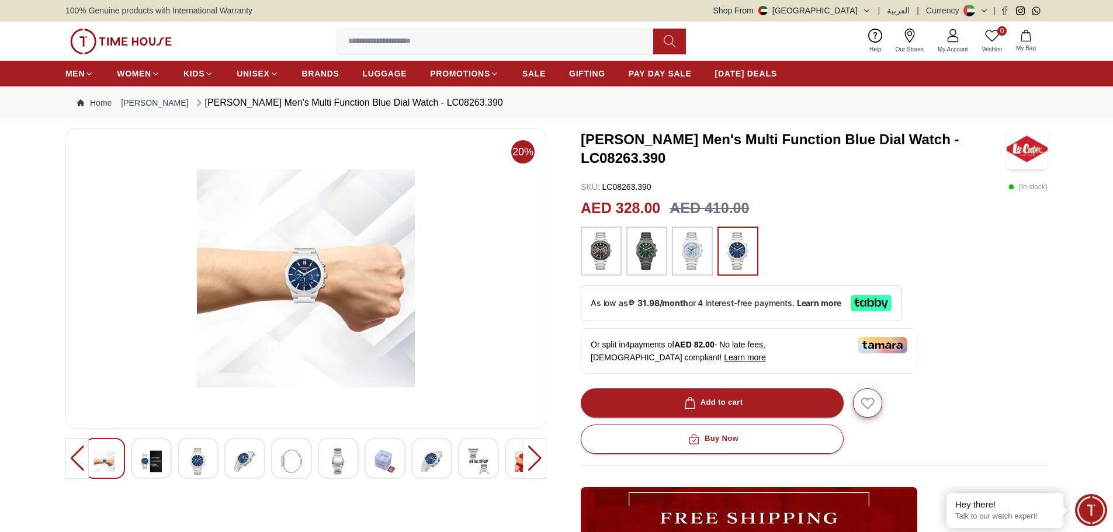
click at [510, 462] on div at bounding box center [525, 458] width 41 height 41
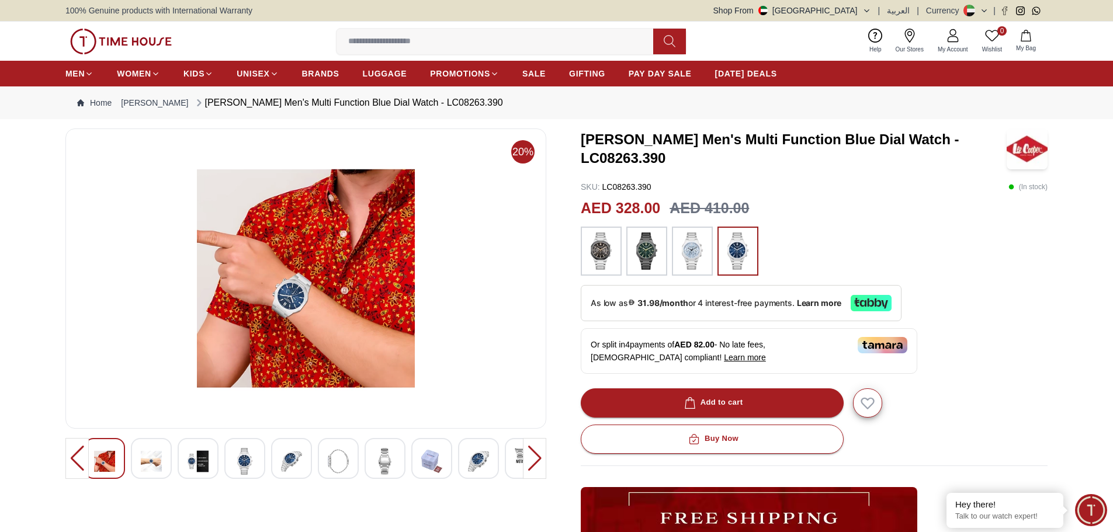
click at [152, 453] on img at bounding box center [151, 461] width 21 height 27
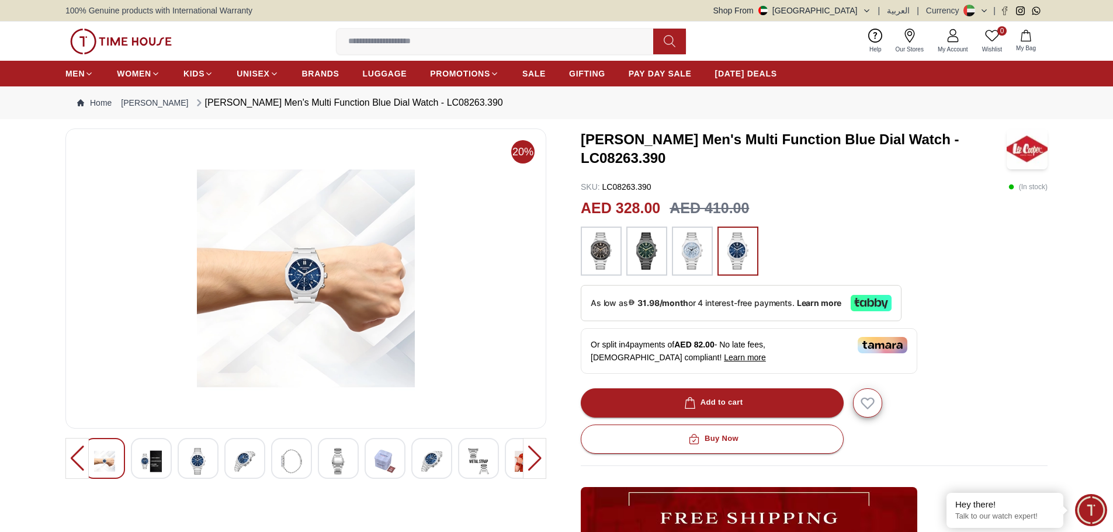
click at [651, 261] on img at bounding box center [646, 251] width 29 height 37
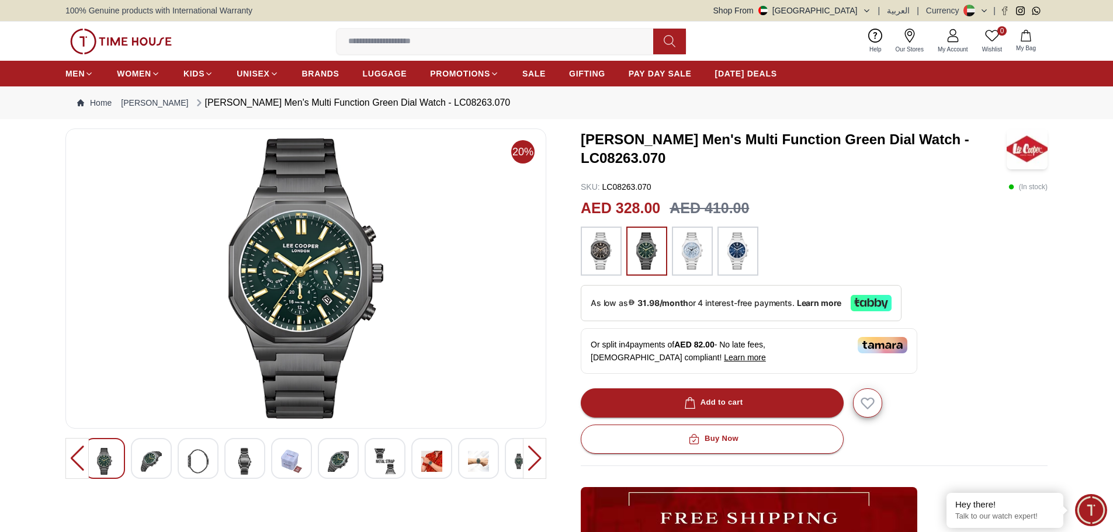
click at [424, 457] on img at bounding box center [431, 461] width 21 height 27
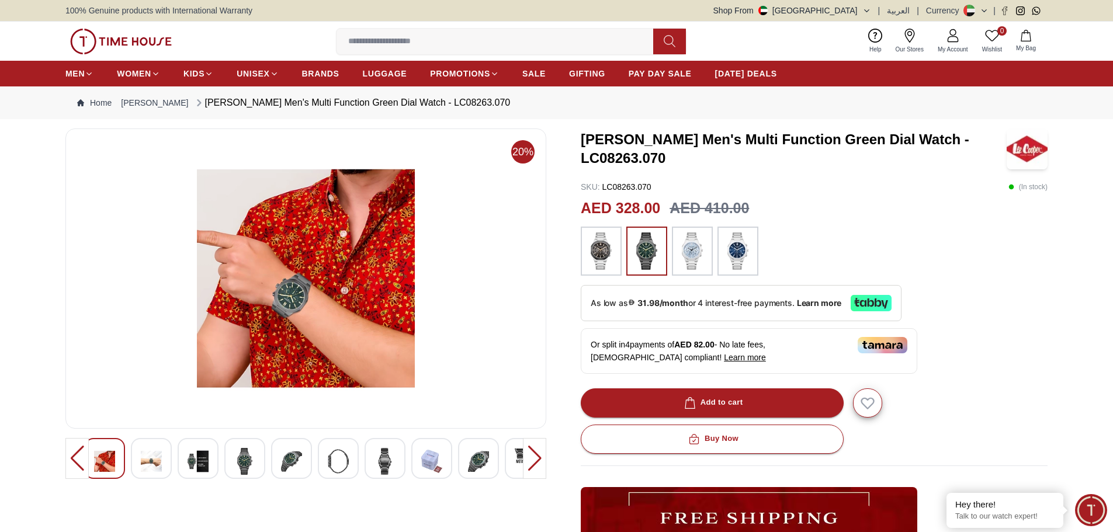
click at [148, 460] on img at bounding box center [151, 461] width 21 height 27
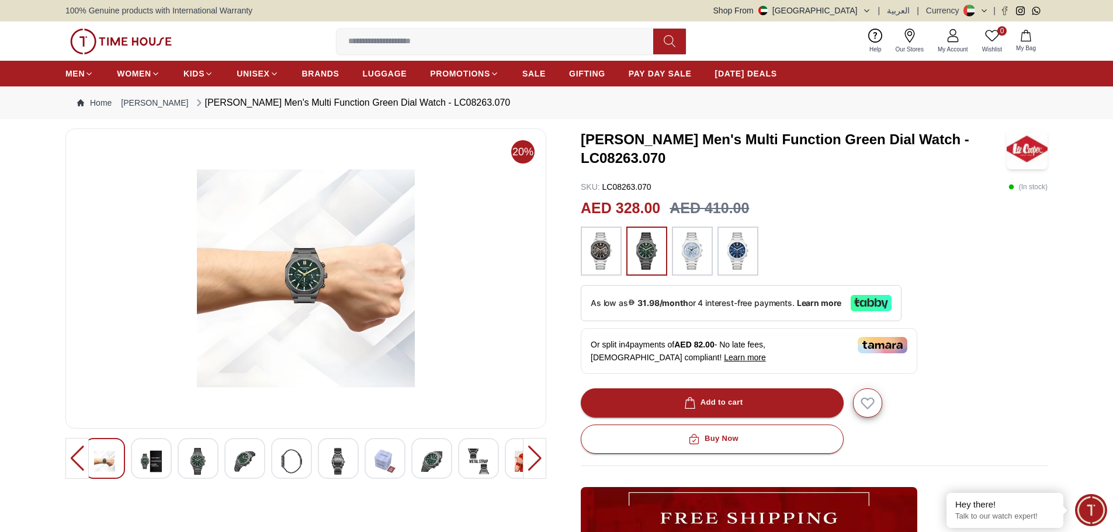
click at [324, 277] on img at bounding box center [305, 278] width 461 height 280
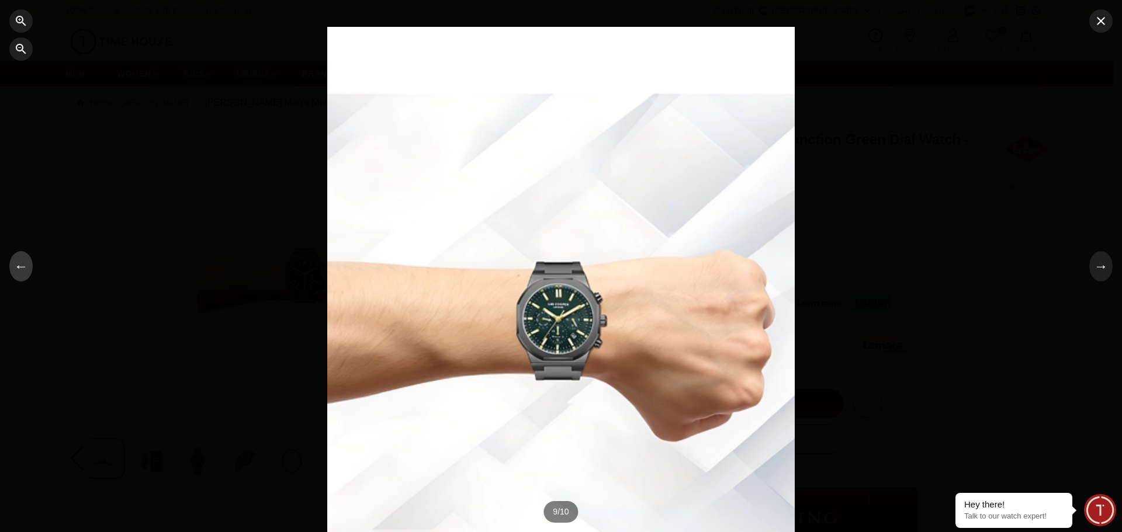
click at [14, 264] on button "←" at bounding box center [20, 266] width 23 height 30
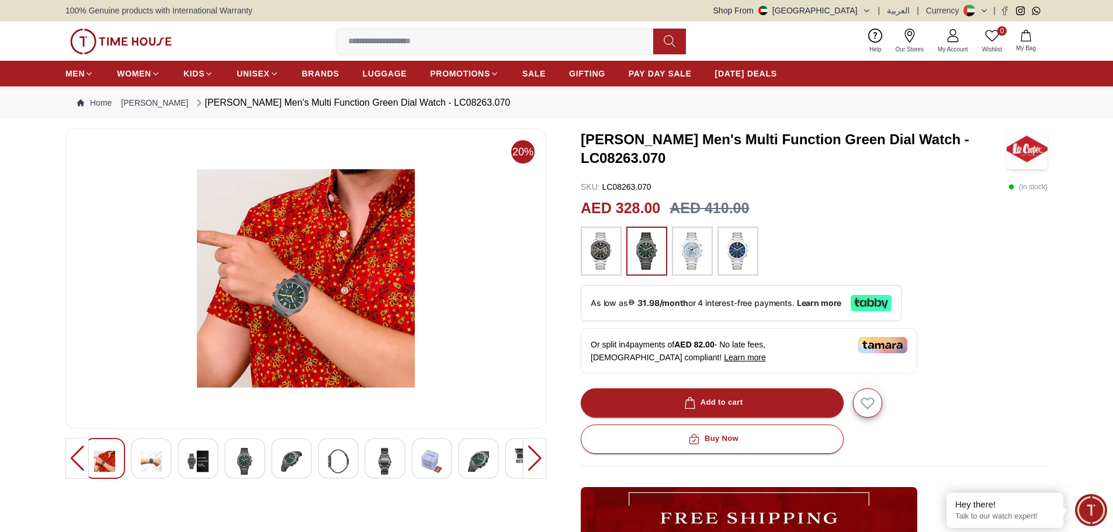
click at [156, 462] on img at bounding box center [151, 461] width 21 height 27
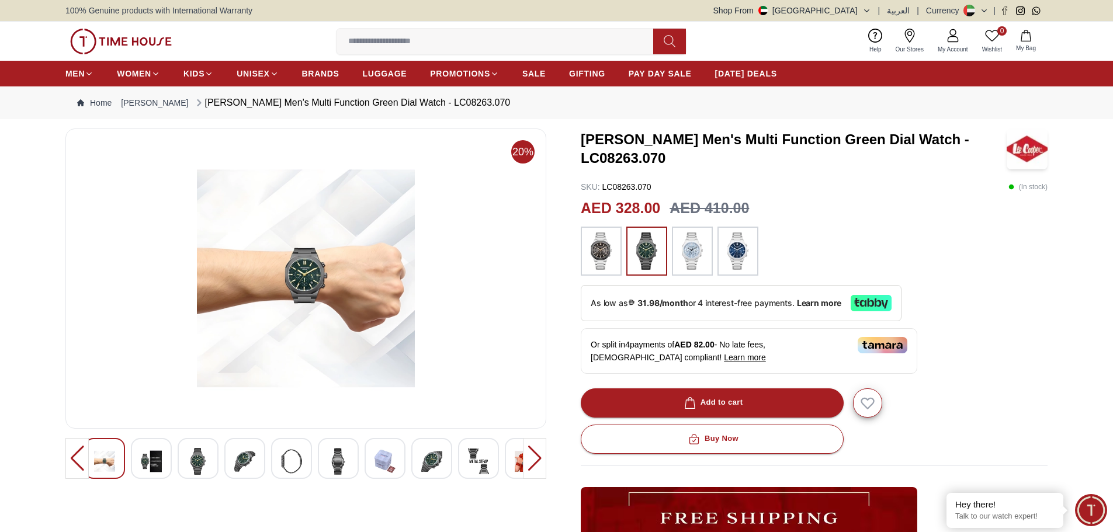
click at [741, 258] on img at bounding box center [737, 251] width 29 height 37
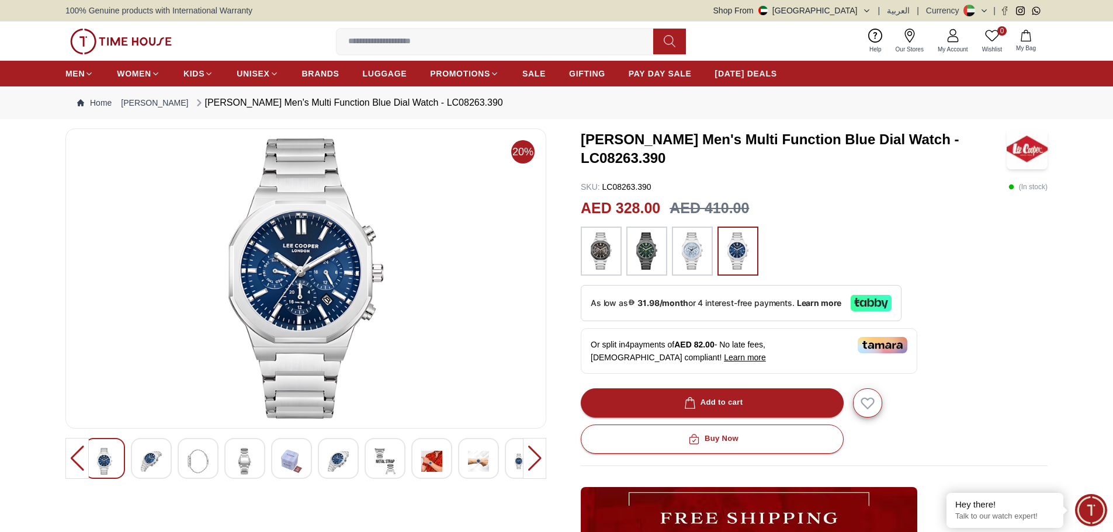
click at [427, 458] on img at bounding box center [431, 461] width 21 height 27
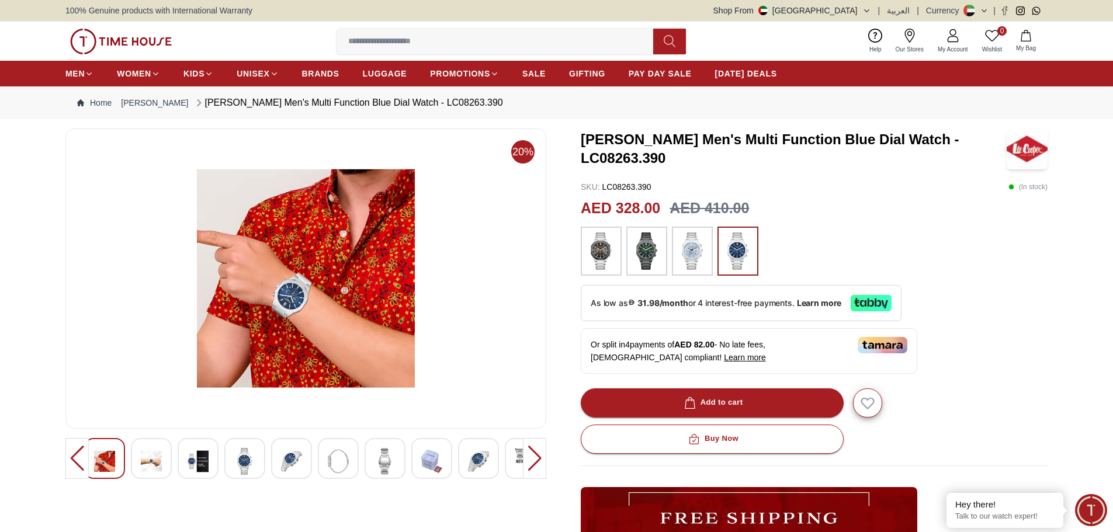
click at [251, 454] on img at bounding box center [244, 461] width 21 height 27
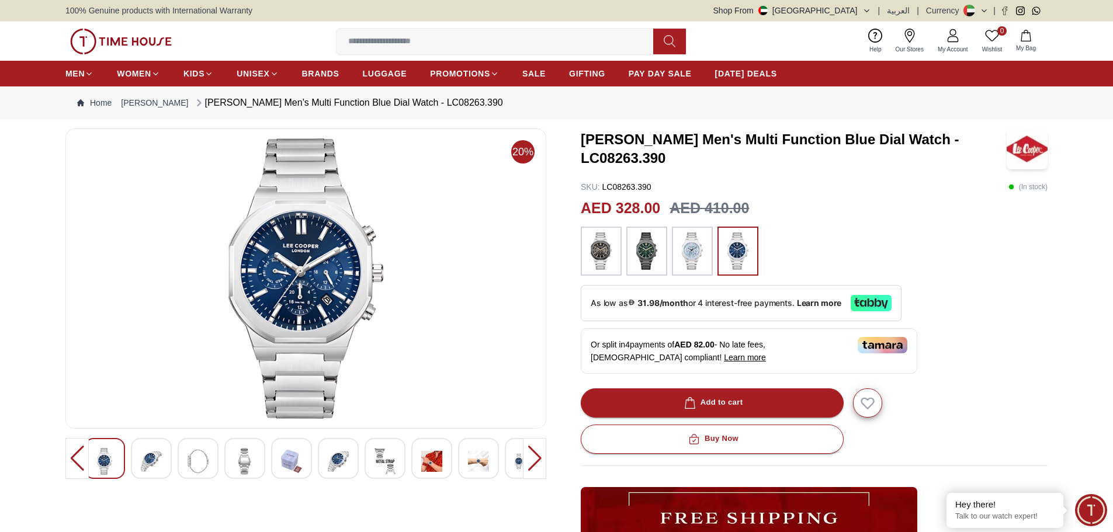
click at [341, 463] on img at bounding box center [338, 461] width 21 height 27
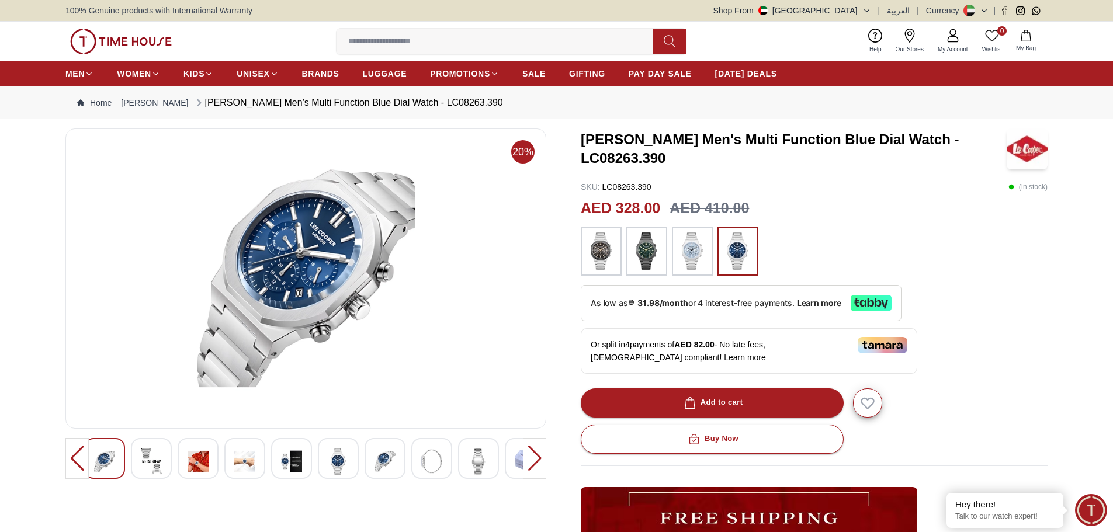
click at [344, 460] on img at bounding box center [338, 461] width 21 height 27
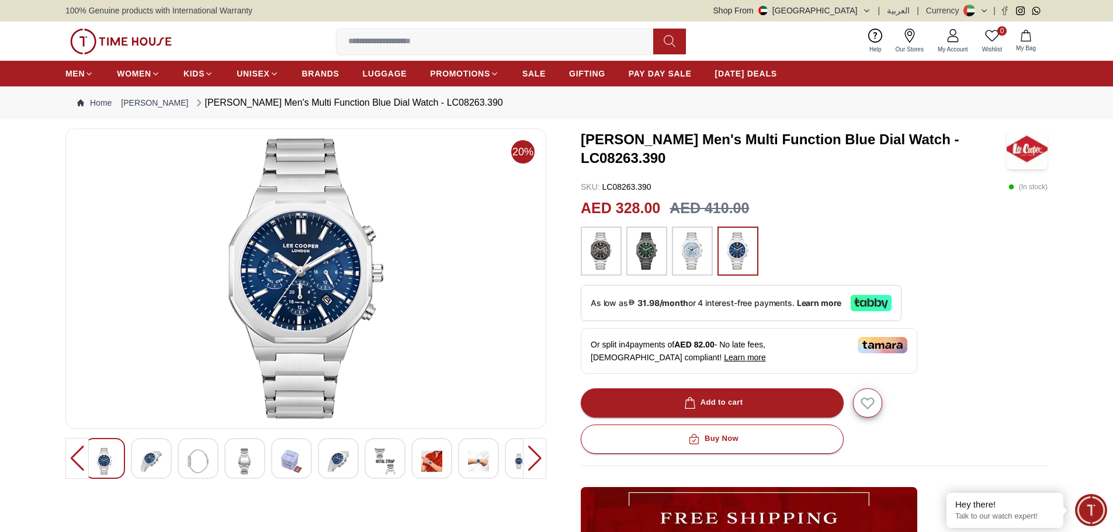
click at [428, 467] on img at bounding box center [431, 461] width 21 height 27
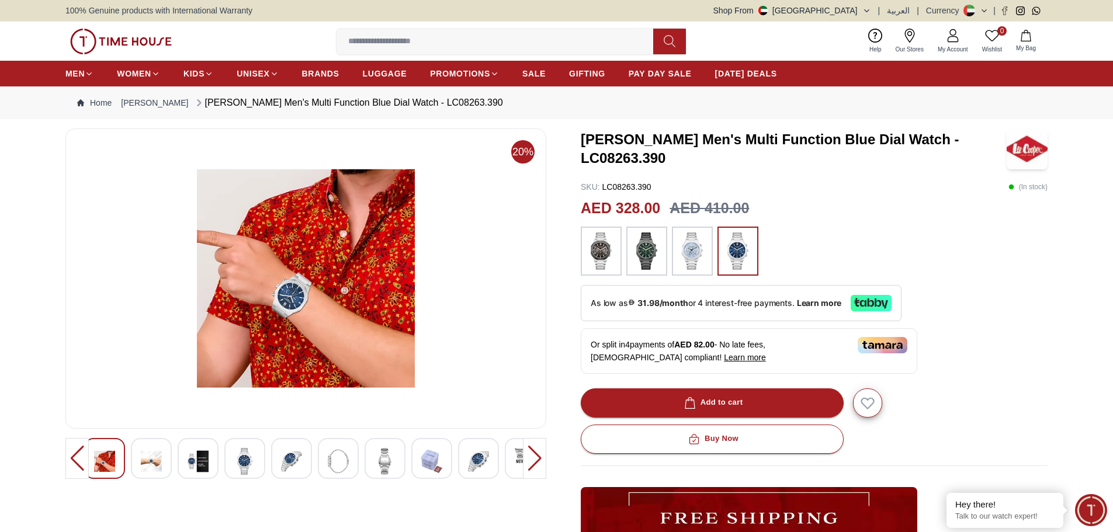
click at [474, 462] on img at bounding box center [478, 461] width 21 height 27
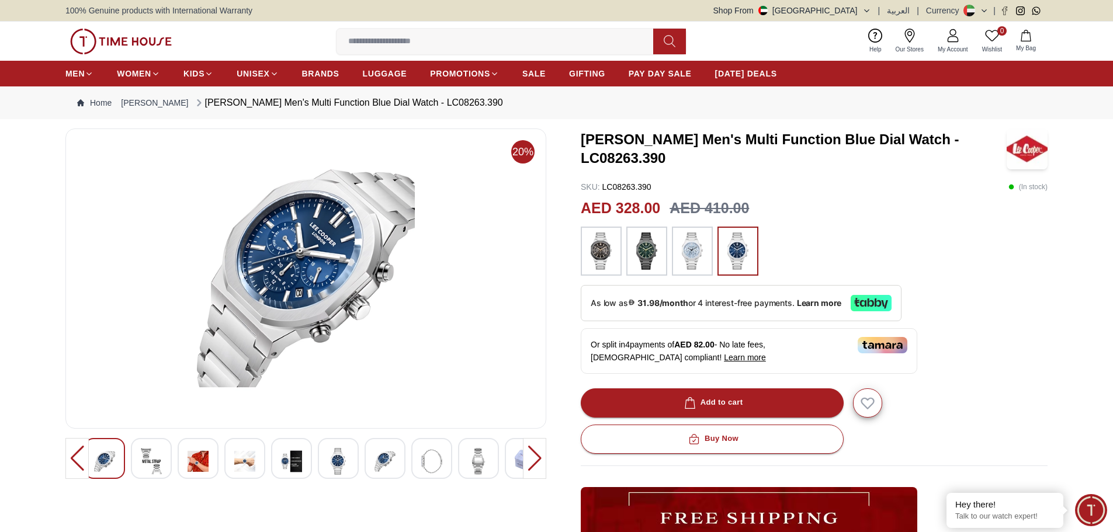
click at [254, 459] on img at bounding box center [244, 461] width 21 height 27
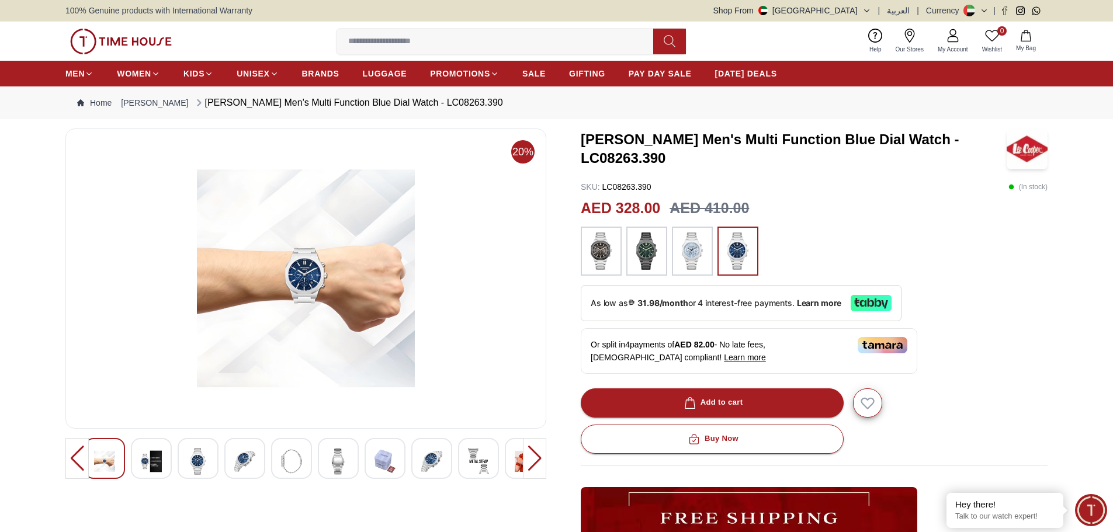
click at [509, 463] on div at bounding box center [525, 458] width 41 height 41
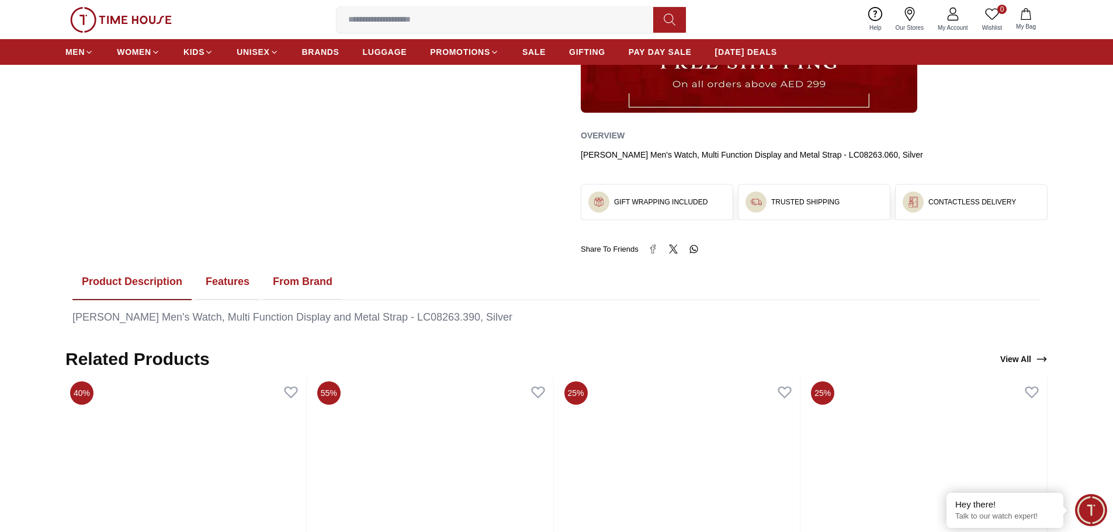
scroll to position [467, 0]
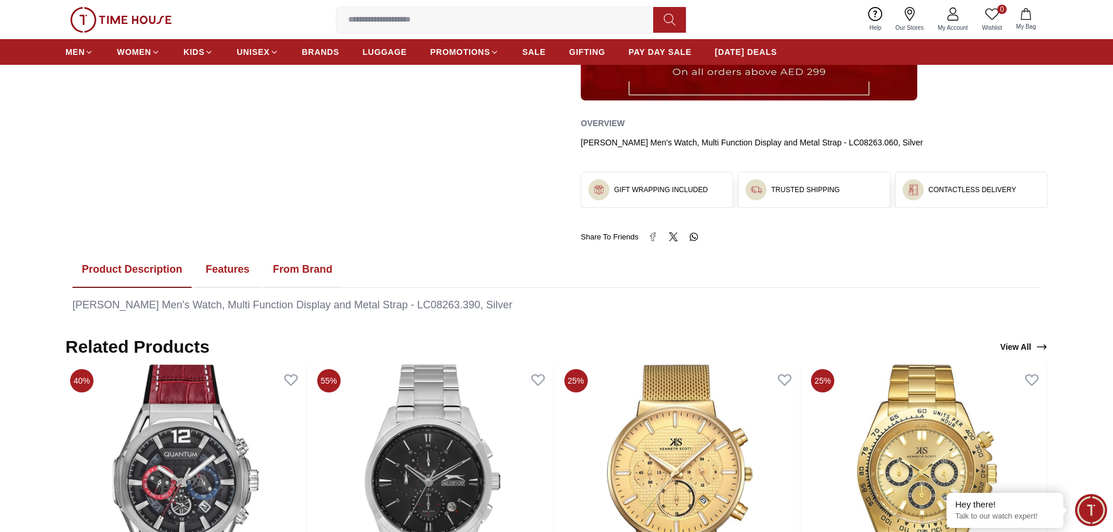
click at [214, 271] on button "Features" at bounding box center [227, 270] width 63 height 36
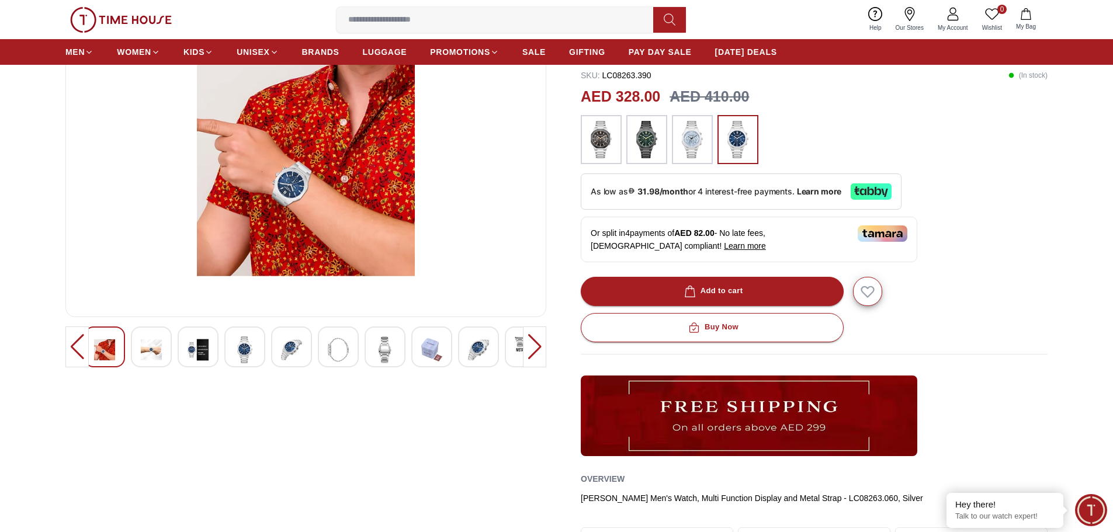
scroll to position [0, 0]
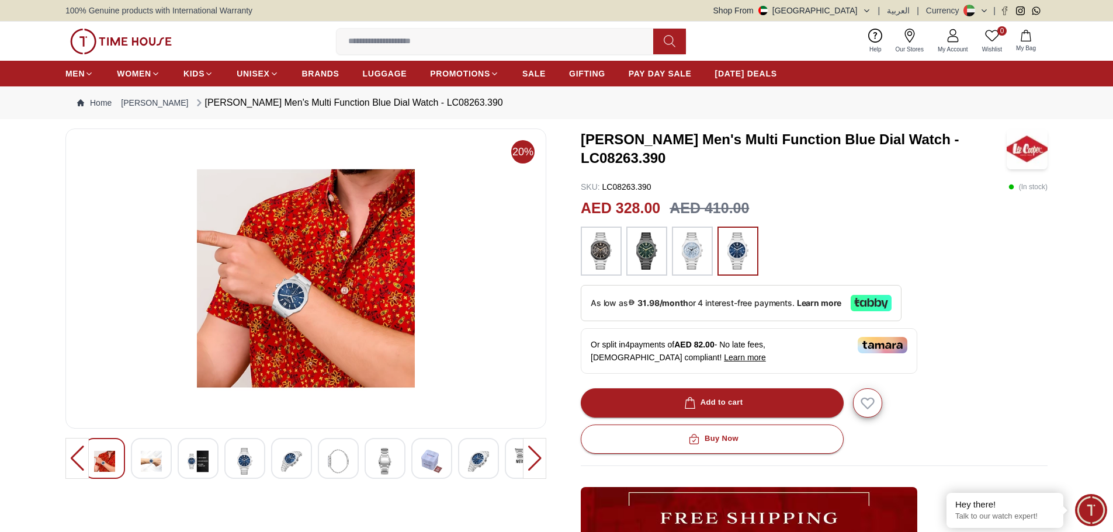
click at [487, 455] on img at bounding box center [478, 461] width 21 height 27
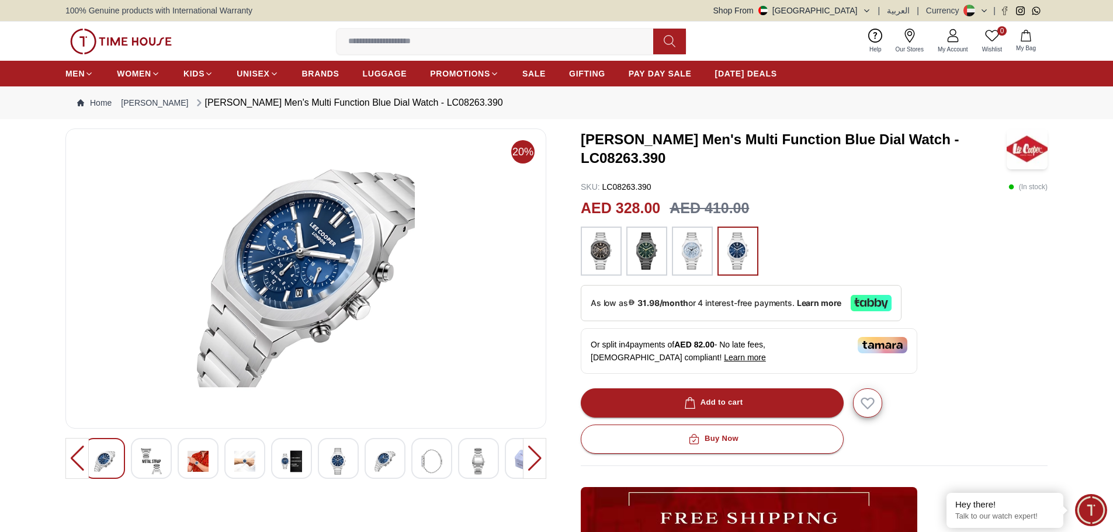
click at [332, 463] on img at bounding box center [338, 461] width 21 height 27
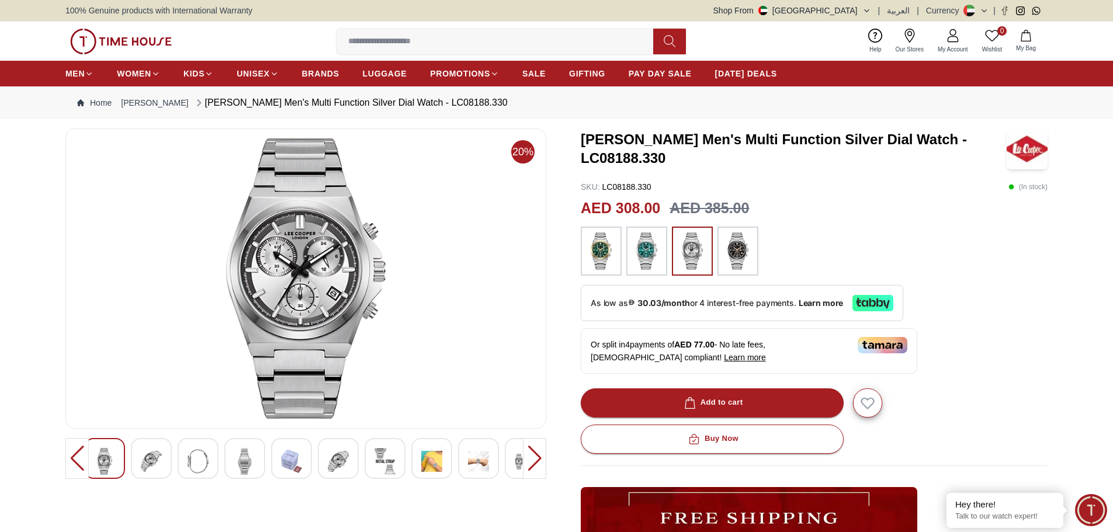
click at [434, 460] on img at bounding box center [431, 461] width 21 height 27
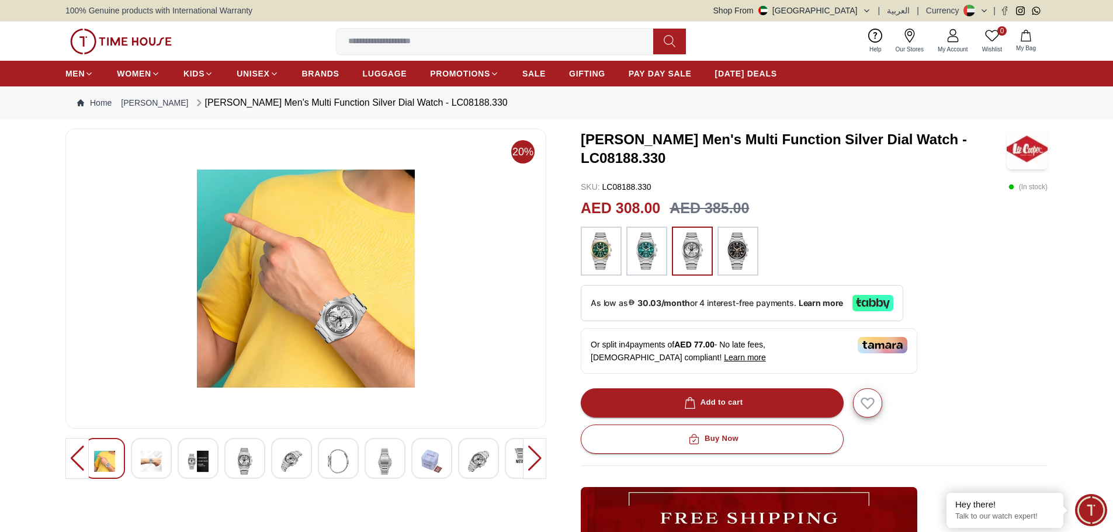
click at [142, 463] on img at bounding box center [151, 461] width 21 height 27
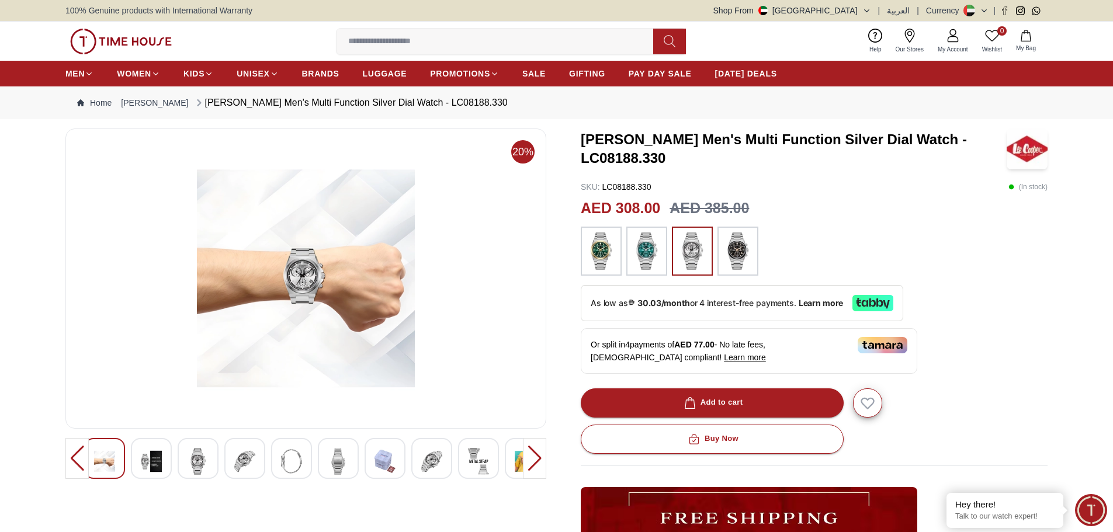
click at [490, 460] on div at bounding box center [478, 458] width 41 height 41
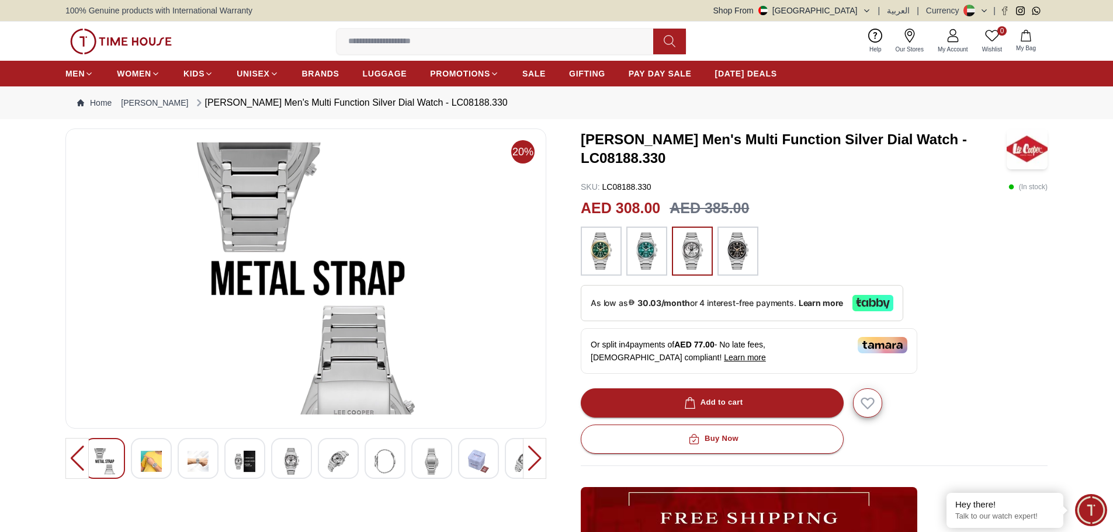
click at [442, 457] on img at bounding box center [431, 461] width 21 height 27
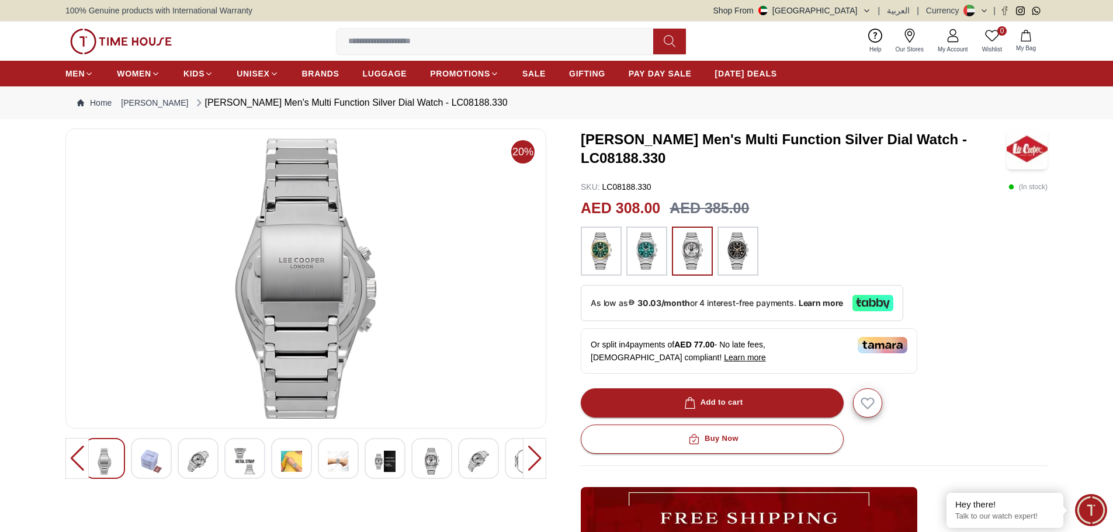
click at [431, 462] on img at bounding box center [431, 461] width 21 height 27
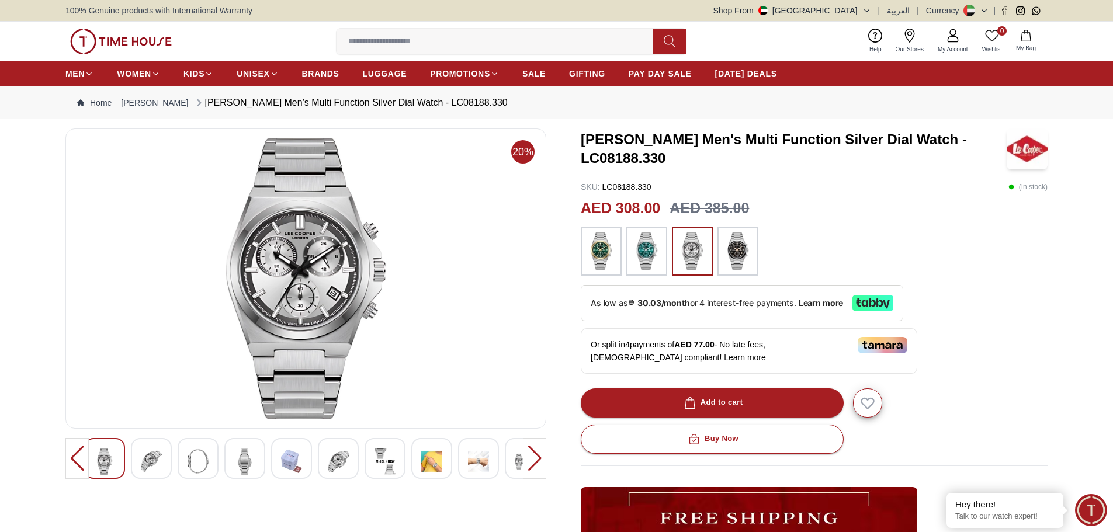
click at [431, 462] on img at bounding box center [431, 461] width 21 height 27
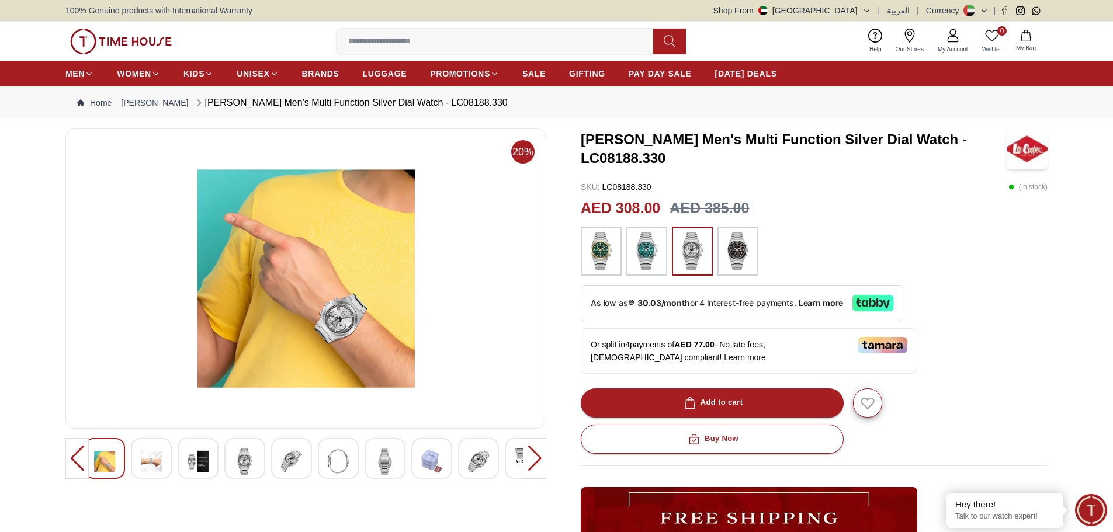
click at [431, 462] on img at bounding box center [431, 461] width 21 height 27
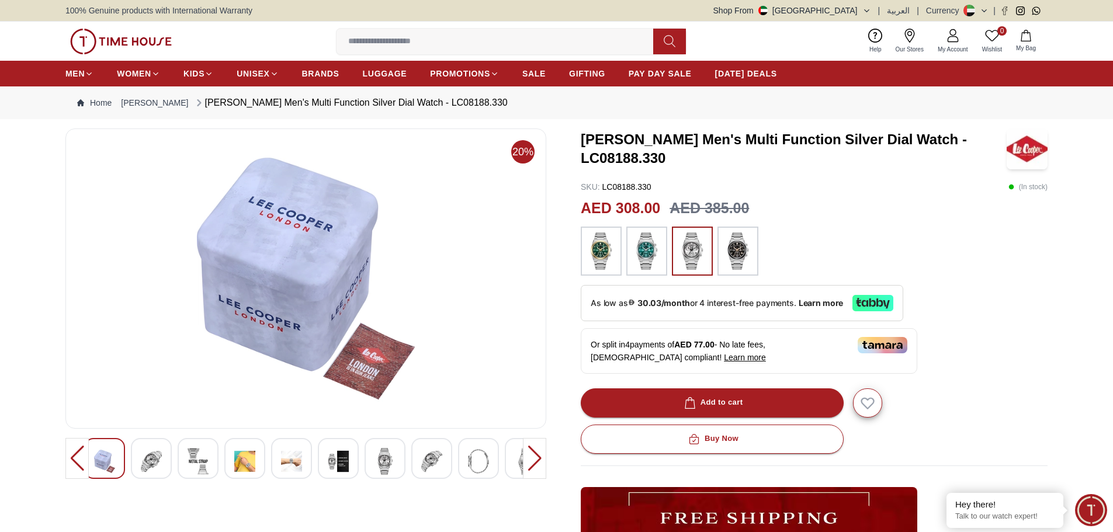
click at [431, 462] on img at bounding box center [431, 461] width 21 height 27
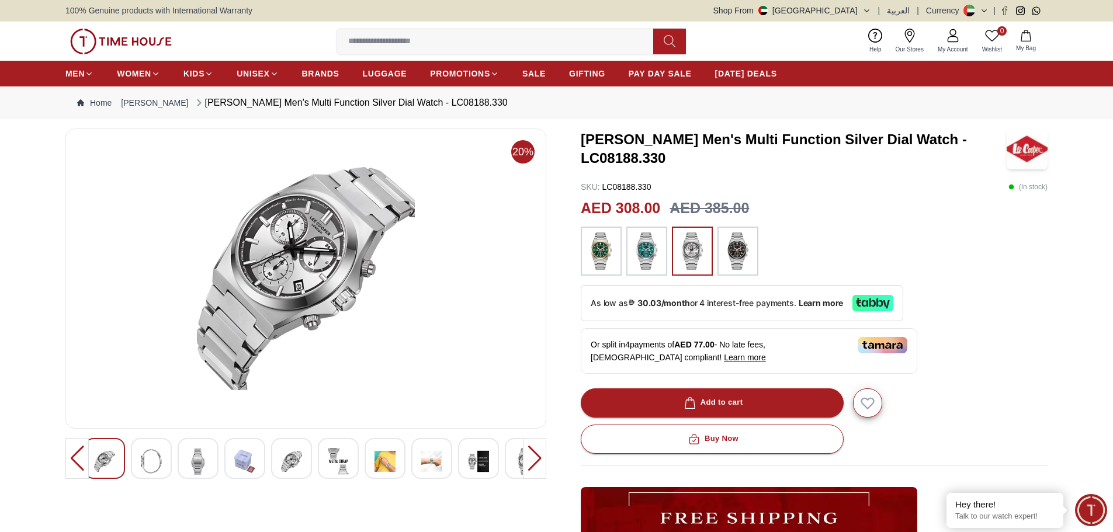
click at [431, 462] on img at bounding box center [431, 461] width 21 height 27
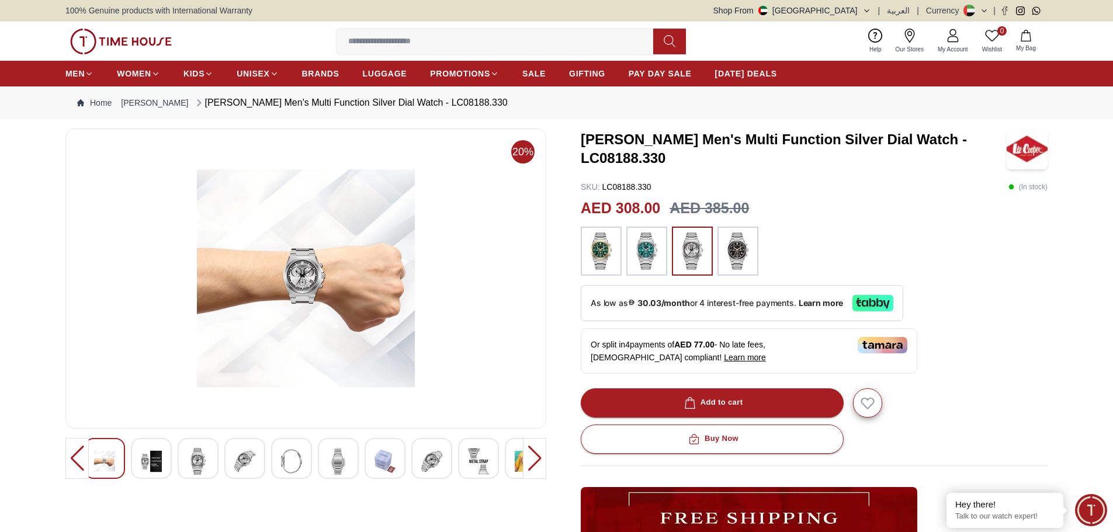
click at [431, 462] on img at bounding box center [431, 461] width 21 height 27
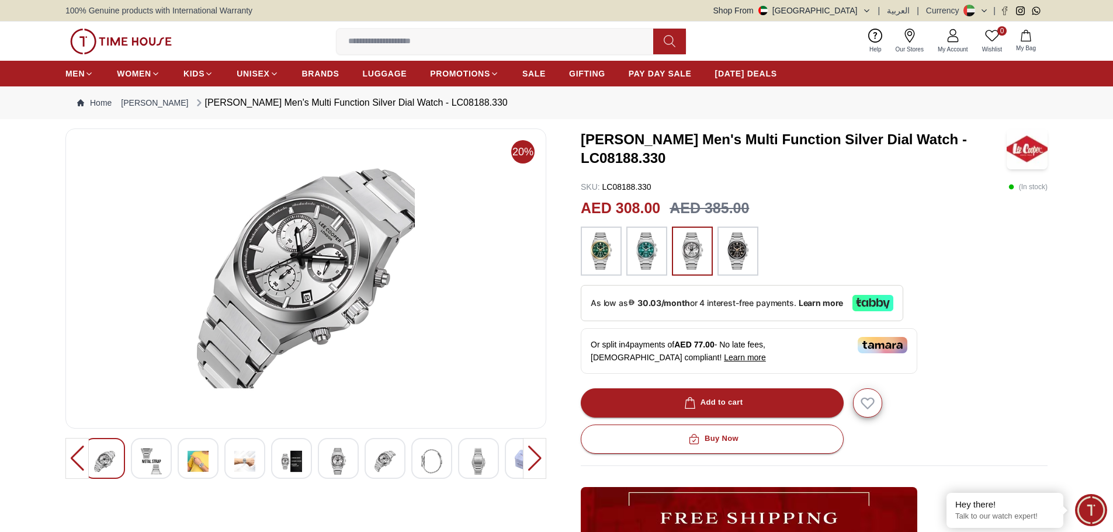
click at [195, 461] on img at bounding box center [198, 461] width 21 height 27
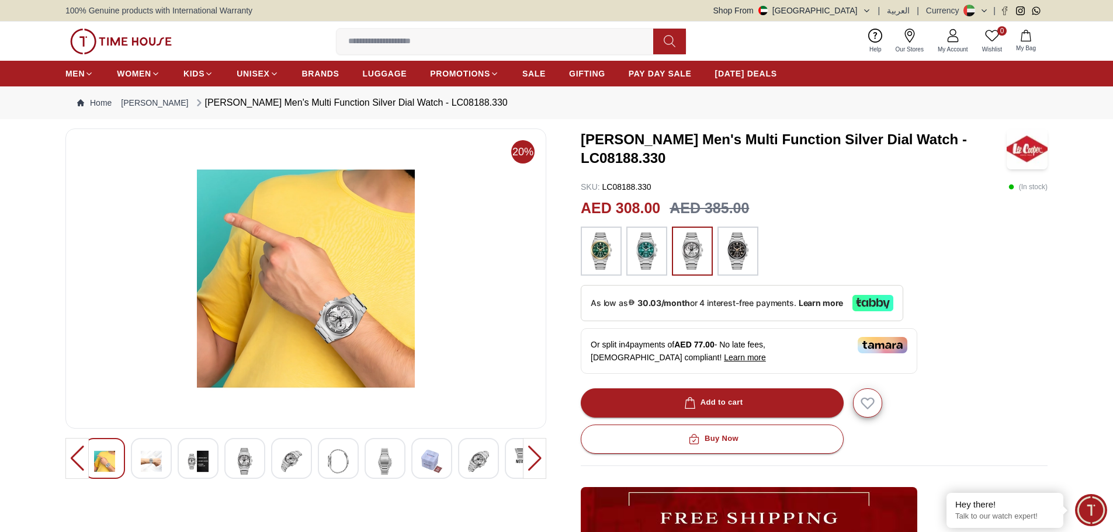
click at [732, 261] on img at bounding box center [737, 251] width 29 height 37
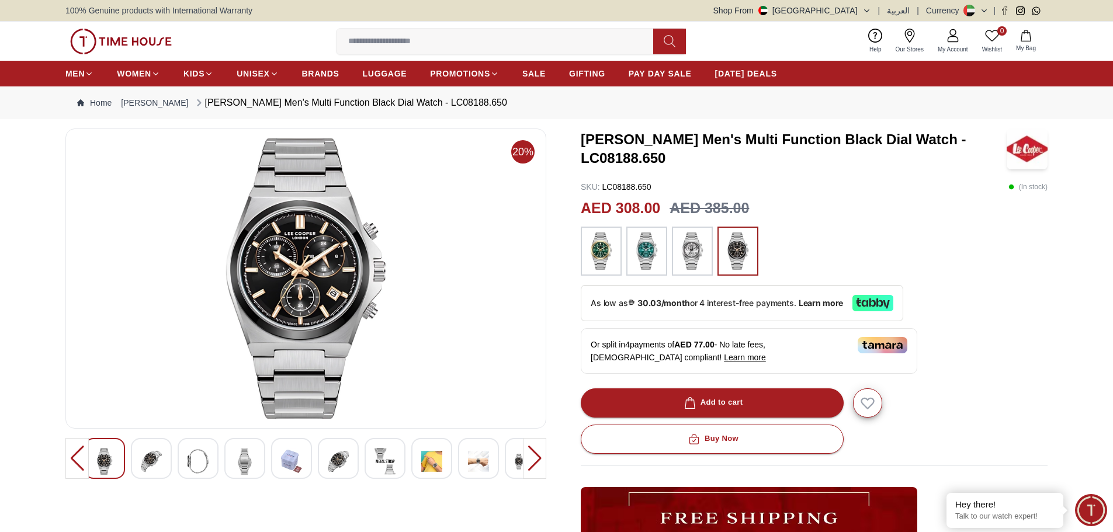
click at [690, 250] on img at bounding box center [692, 251] width 29 height 37
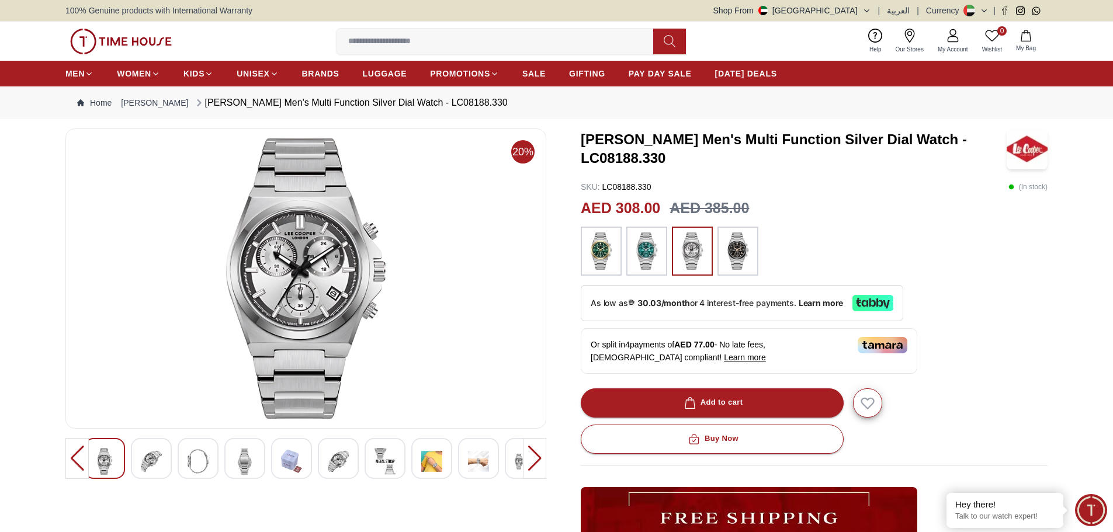
click at [609, 255] on img at bounding box center [601, 251] width 29 height 37
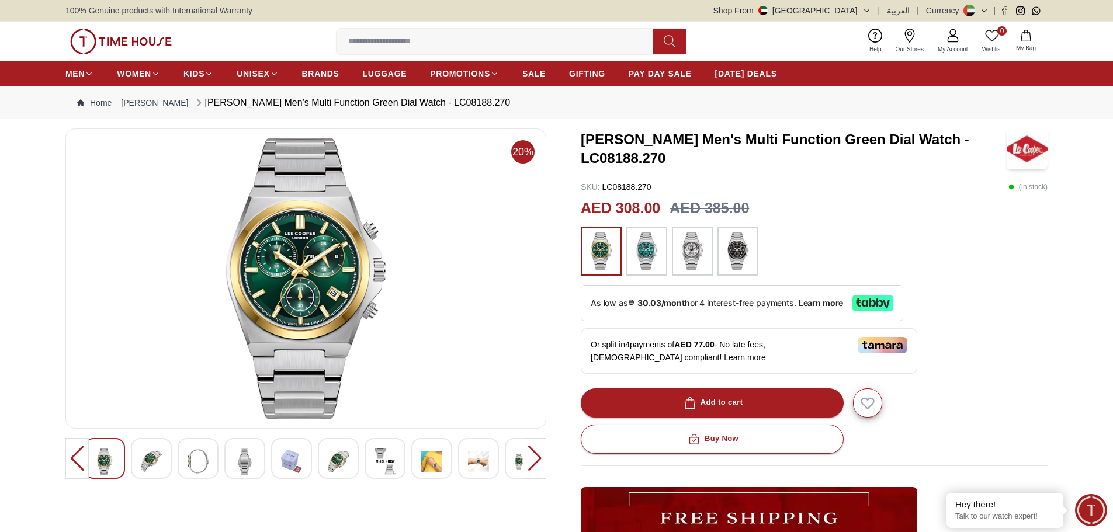
click at [657, 256] on img at bounding box center [646, 251] width 29 height 37
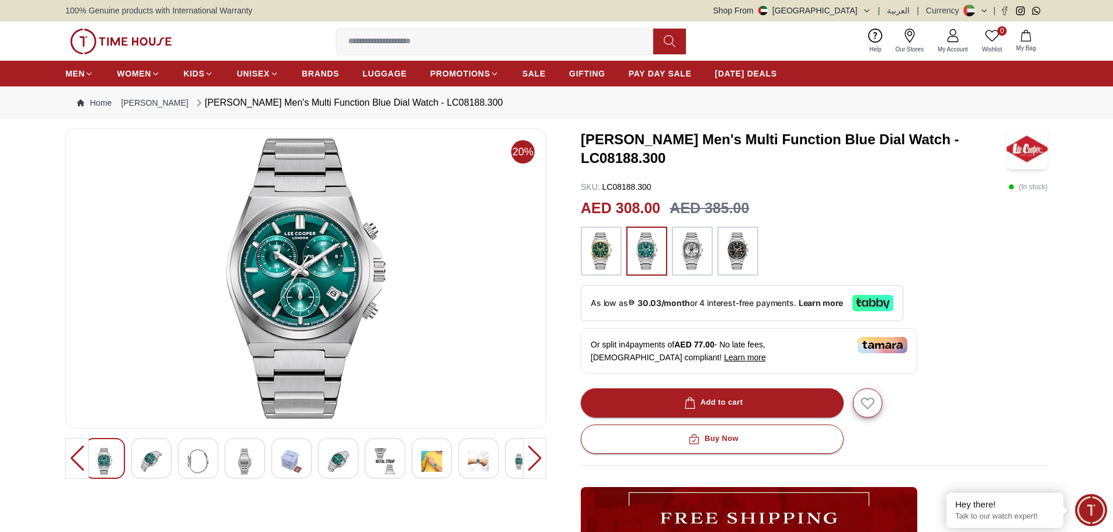
click at [747, 252] on img at bounding box center [737, 251] width 29 height 37
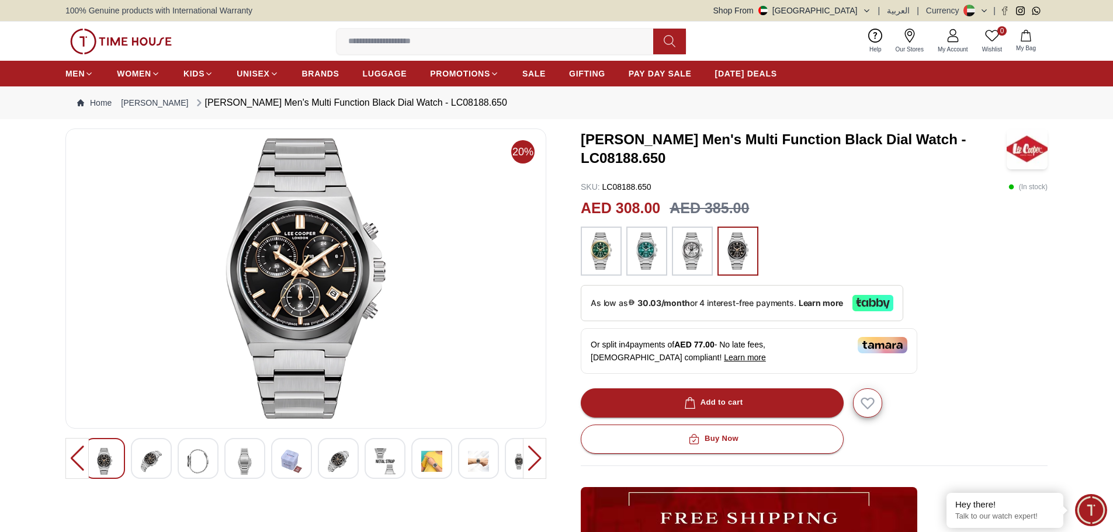
click at [444, 461] on div at bounding box center [431, 458] width 41 height 41
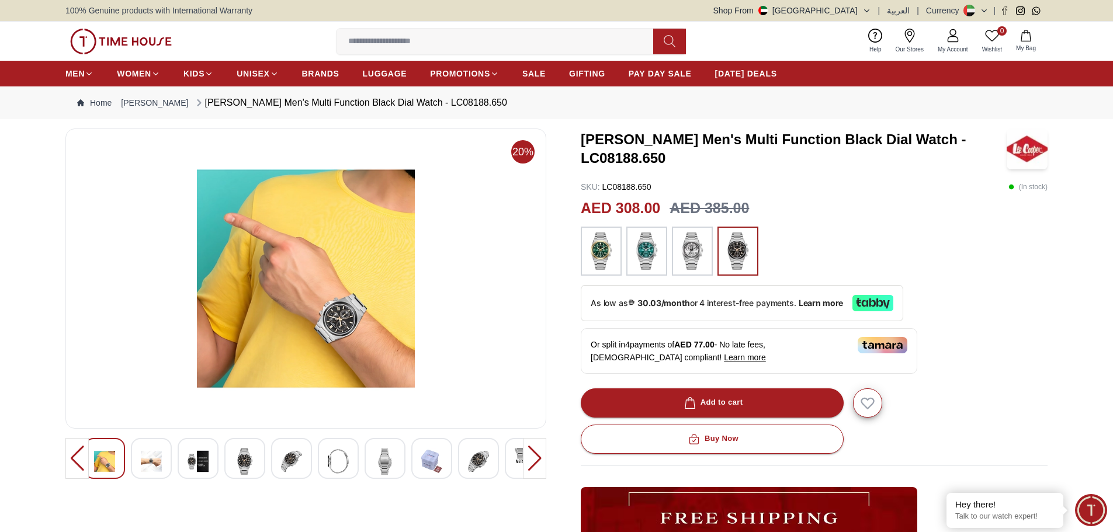
click at [696, 263] on img at bounding box center [692, 251] width 29 height 37
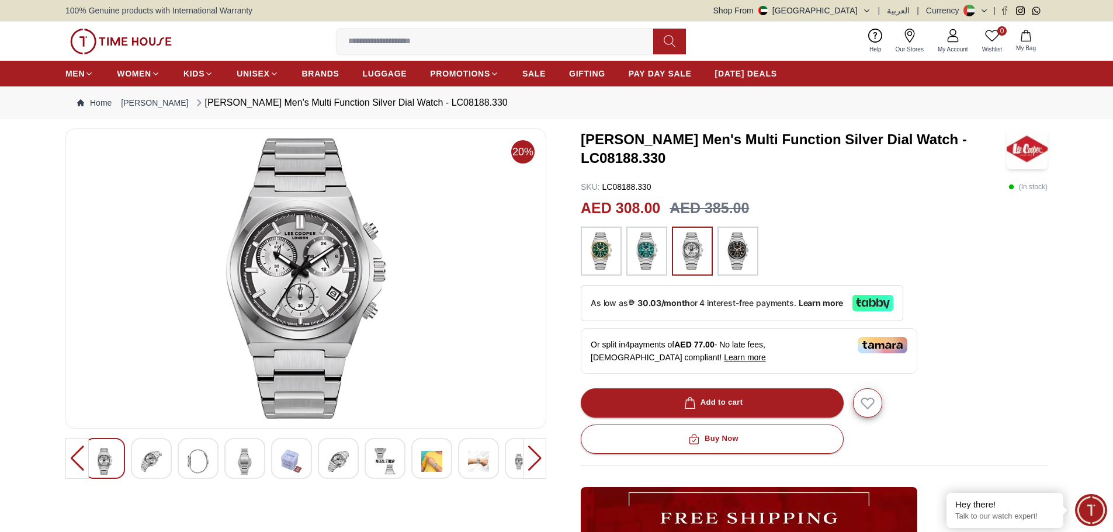
click at [431, 464] on img at bounding box center [431, 461] width 21 height 27
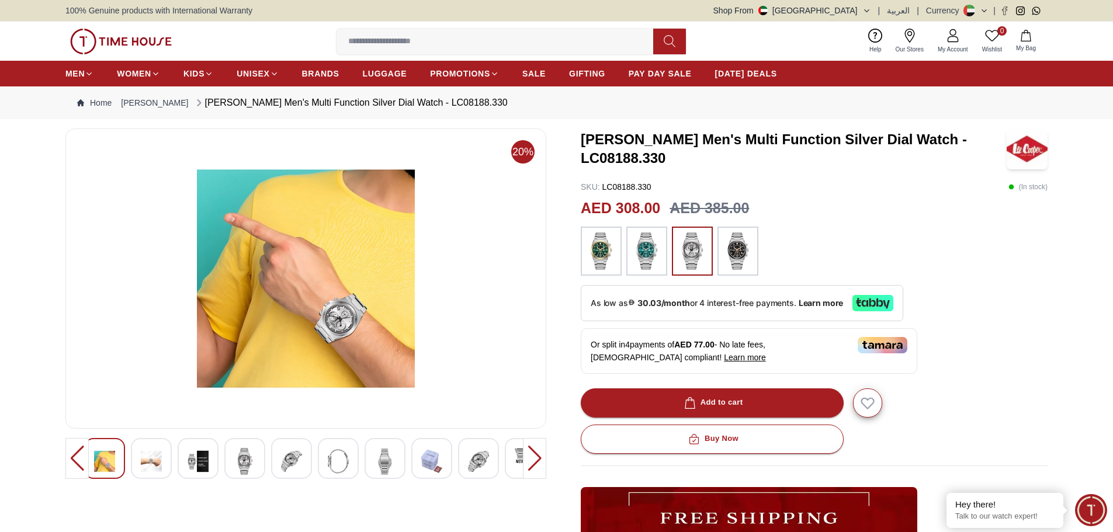
click at [256, 465] on div at bounding box center [244, 458] width 41 height 41
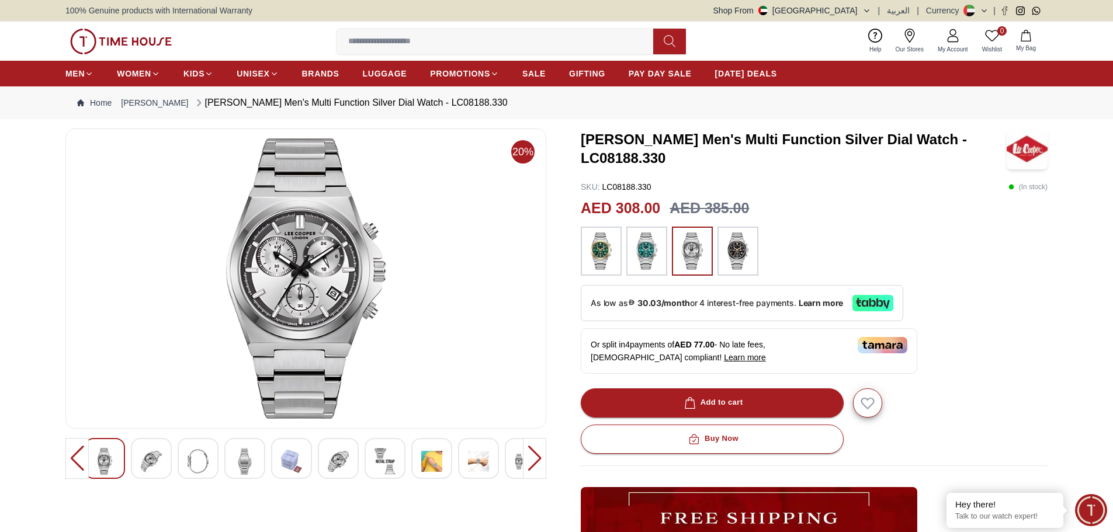
click at [748, 256] on img at bounding box center [737, 251] width 29 height 37
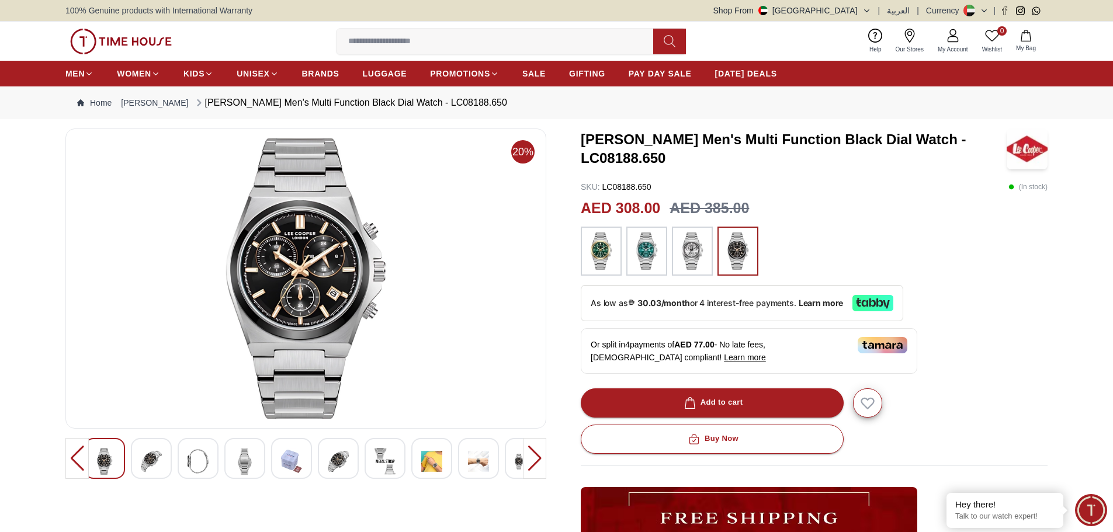
click at [332, 247] on img at bounding box center [305, 278] width 461 height 280
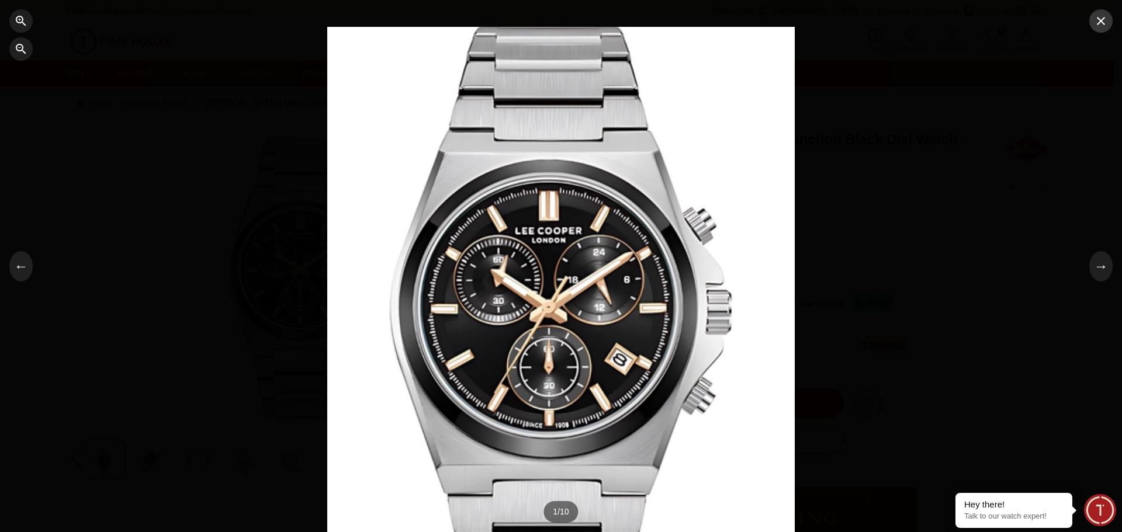
click at [1101, 22] on icon "button" at bounding box center [1101, 21] width 8 height 8
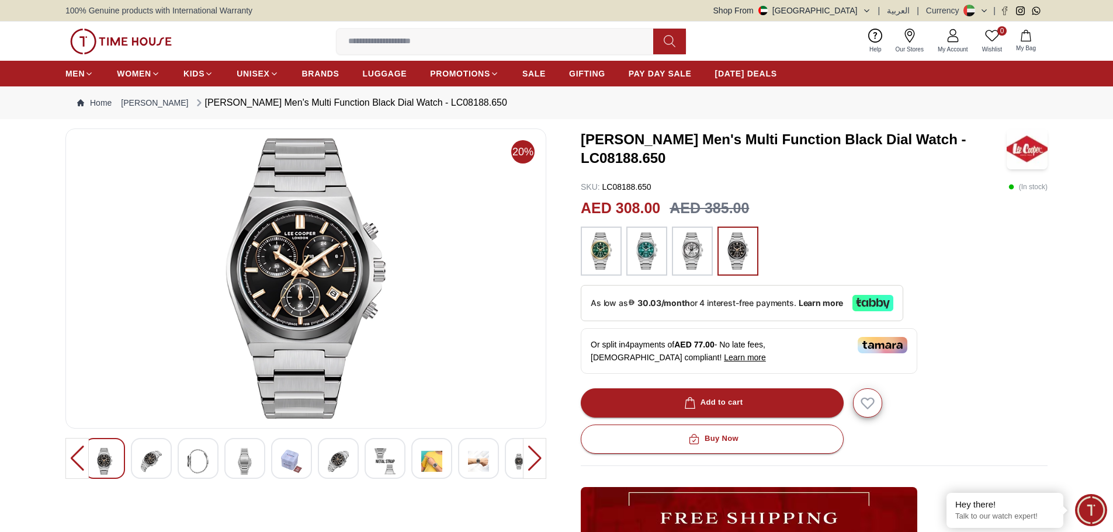
drag, startPoint x: 745, startPoint y: 253, endPoint x: 823, endPoint y: 224, distance: 82.5
click at [823, 224] on div "Lee Cooper Men's Multi Function Black Dial Watch - LC08188.650 SKU : LC08188.65…" at bounding box center [814, 419] width 467 height 581
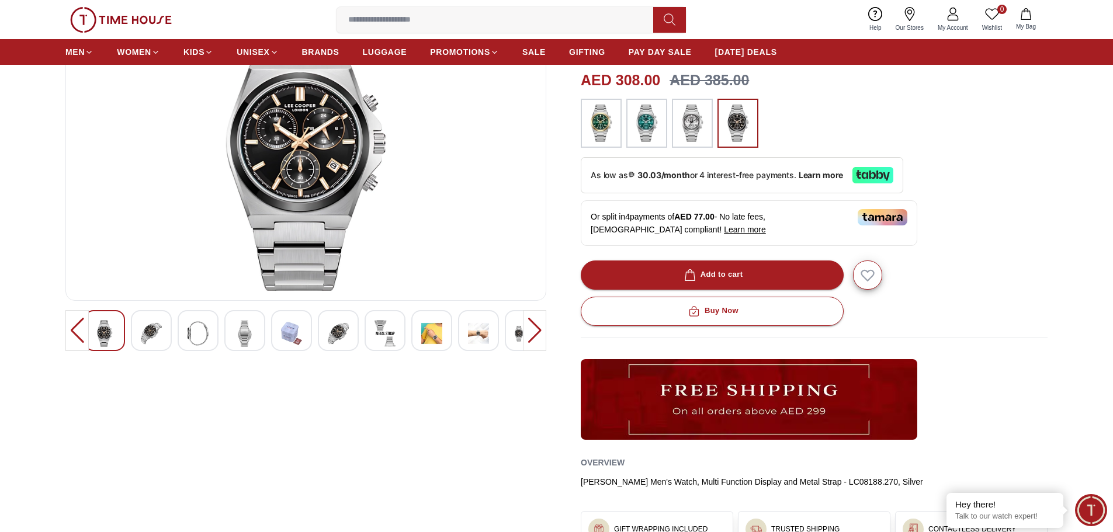
scroll to position [409, 0]
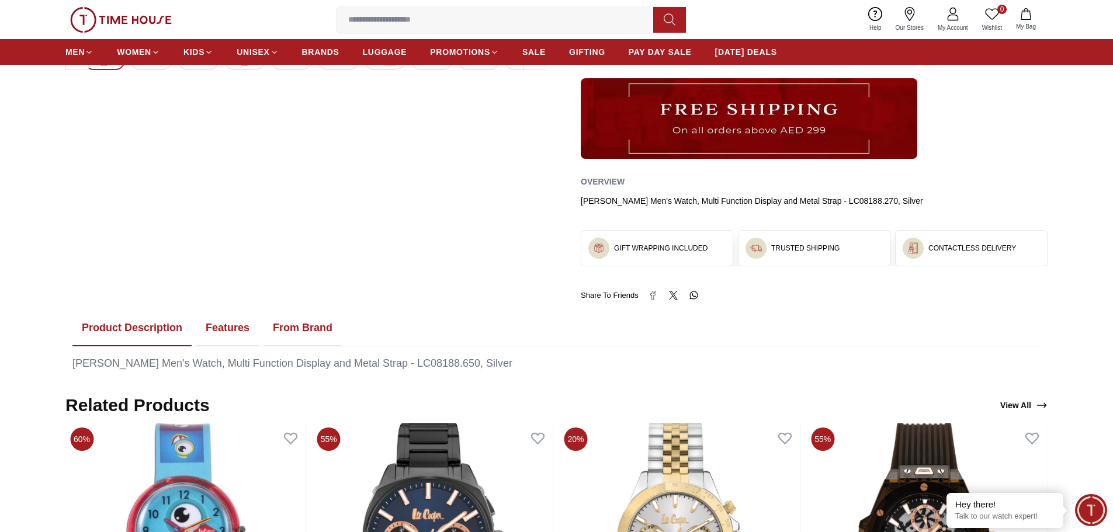
click at [235, 330] on button "Features" at bounding box center [227, 328] width 63 height 36
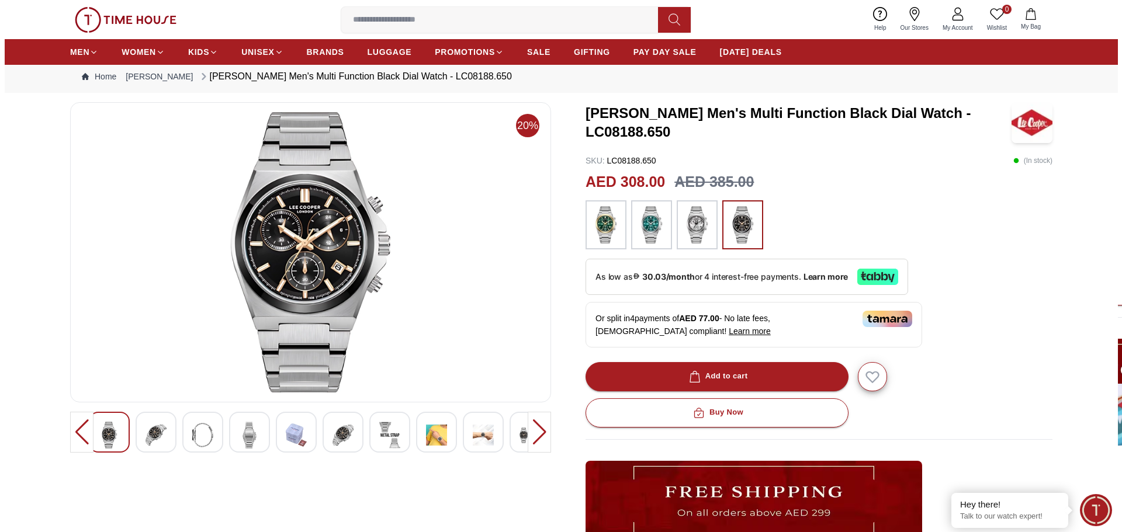
scroll to position [0, 0]
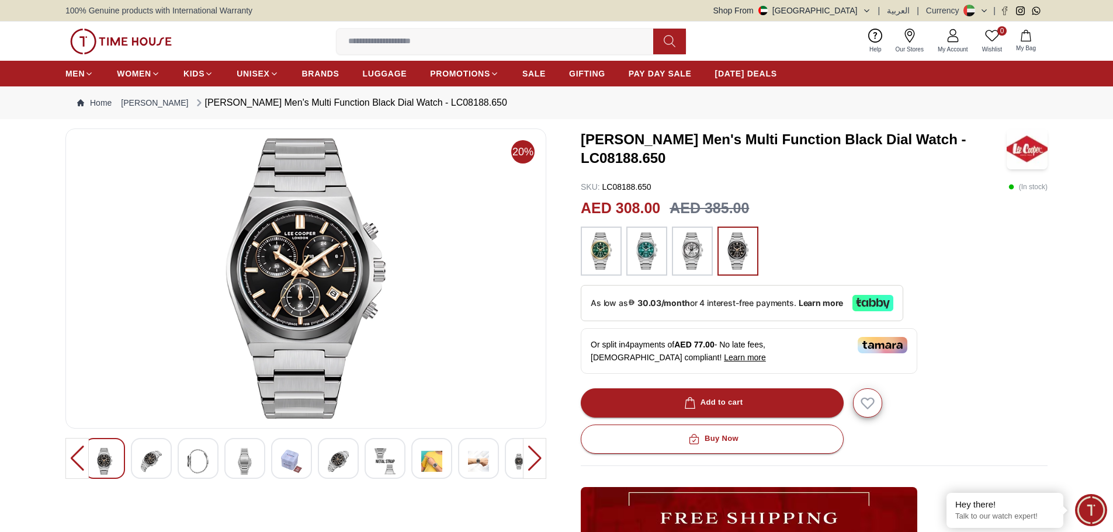
click at [436, 473] on img at bounding box center [431, 461] width 21 height 27
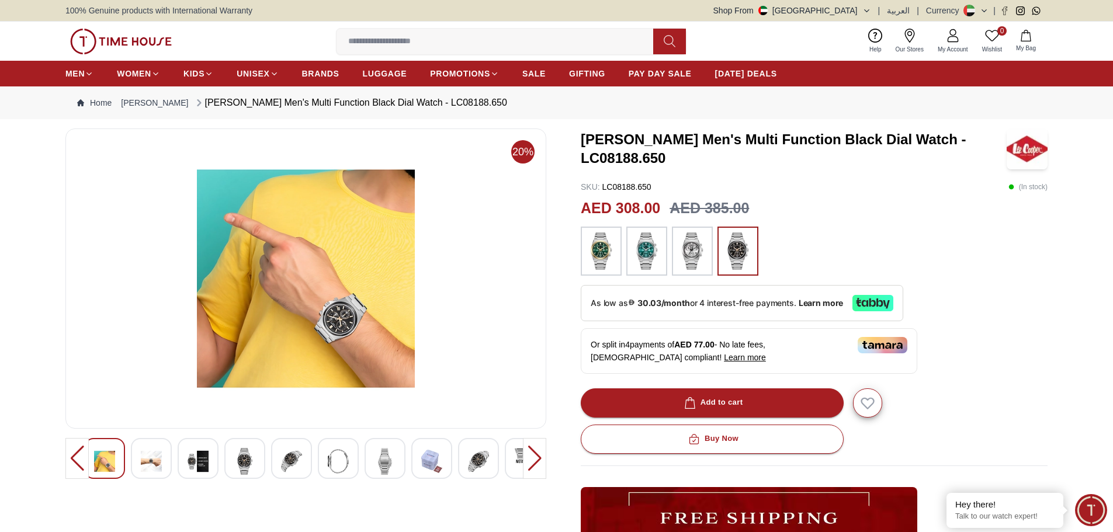
click at [480, 455] on img at bounding box center [478, 461] width 21 height 27
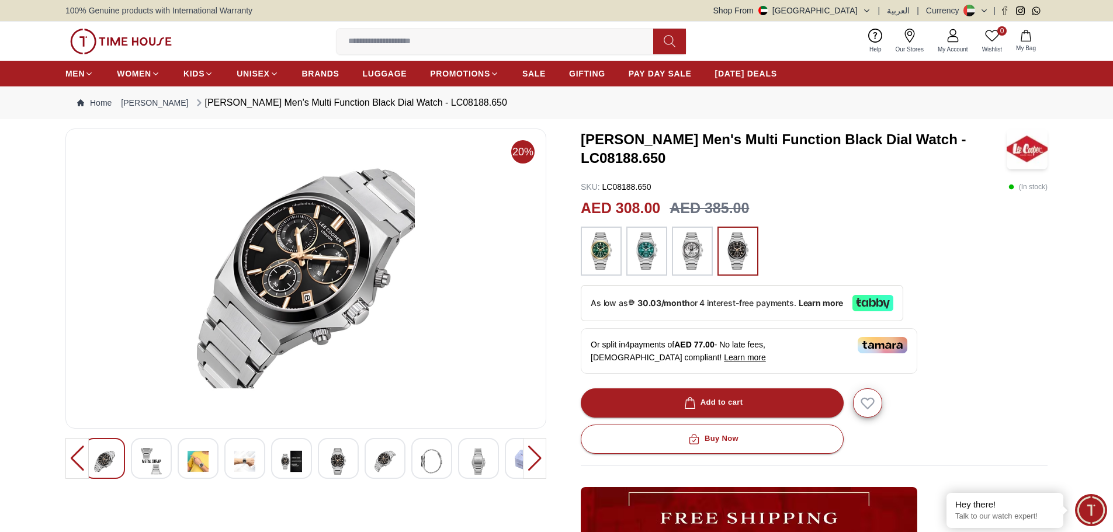
click at [247, 457] on img at bounding box center [244, 461] width 21 height 27
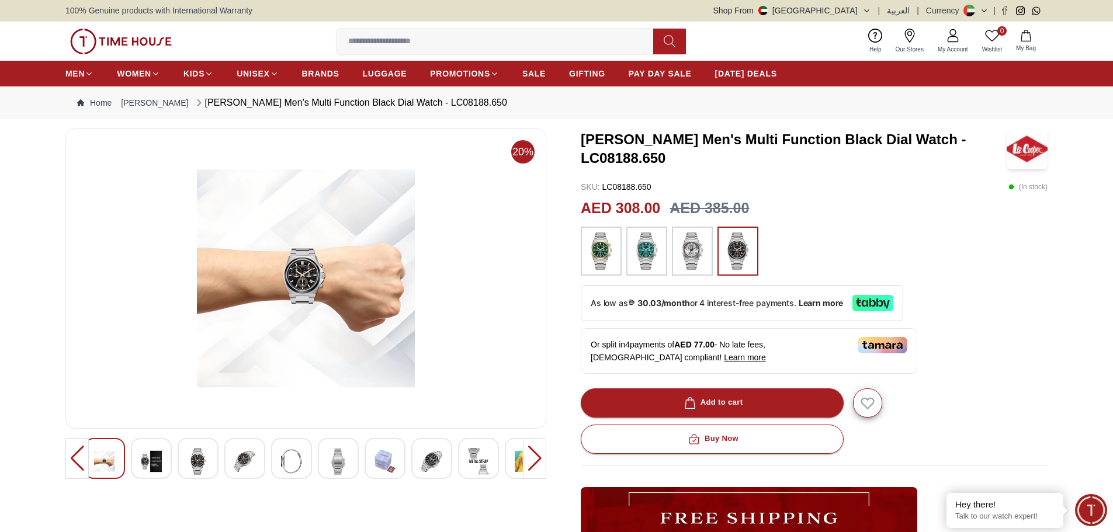
click at [196, 457] on img at bounding box center [198, 461] width 21 height 27
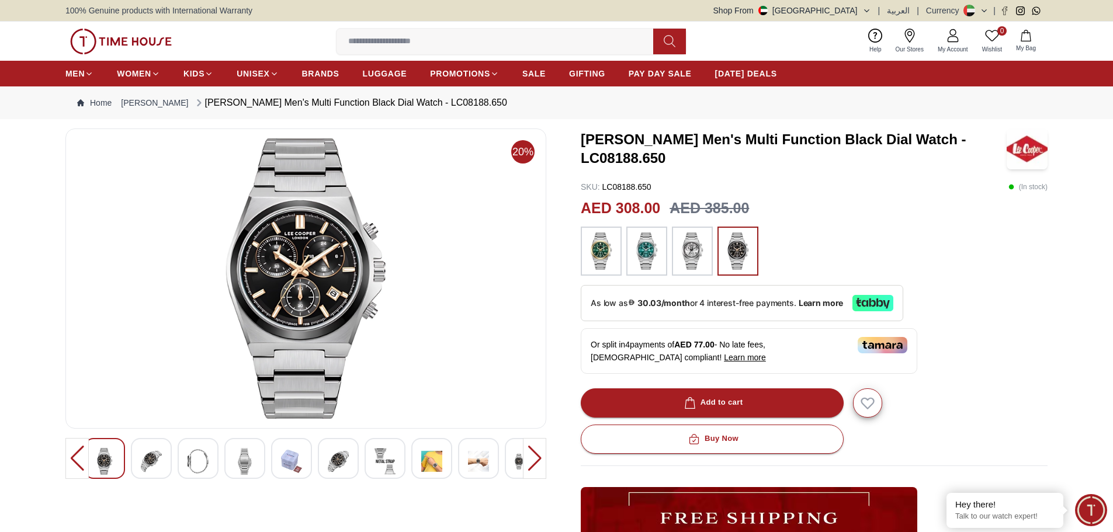
click at [435, 462] on img at bounding box center [431, 461] width 21 height 27
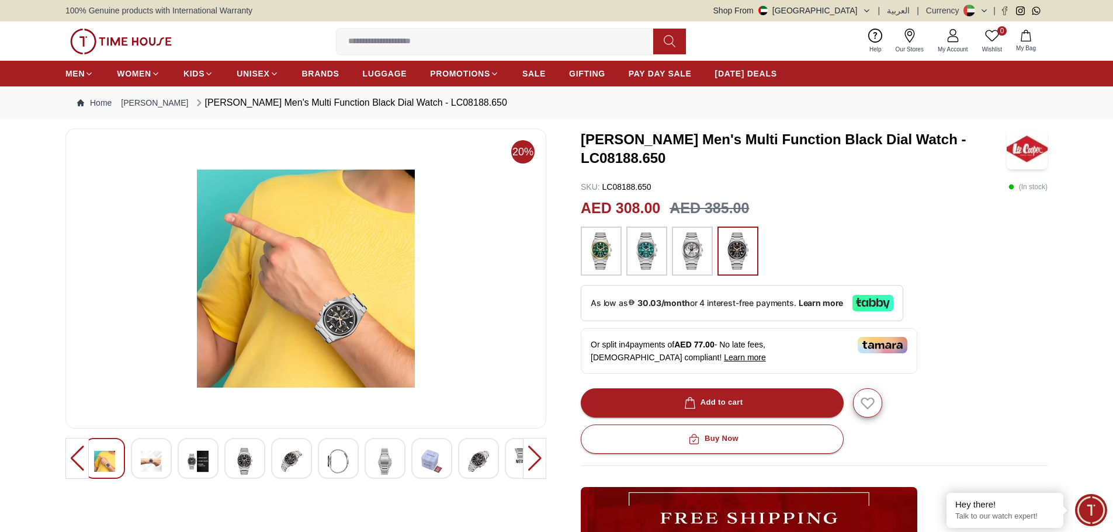
click at [259, 458] on div at bounding box center [244, 458] width 41 height 41
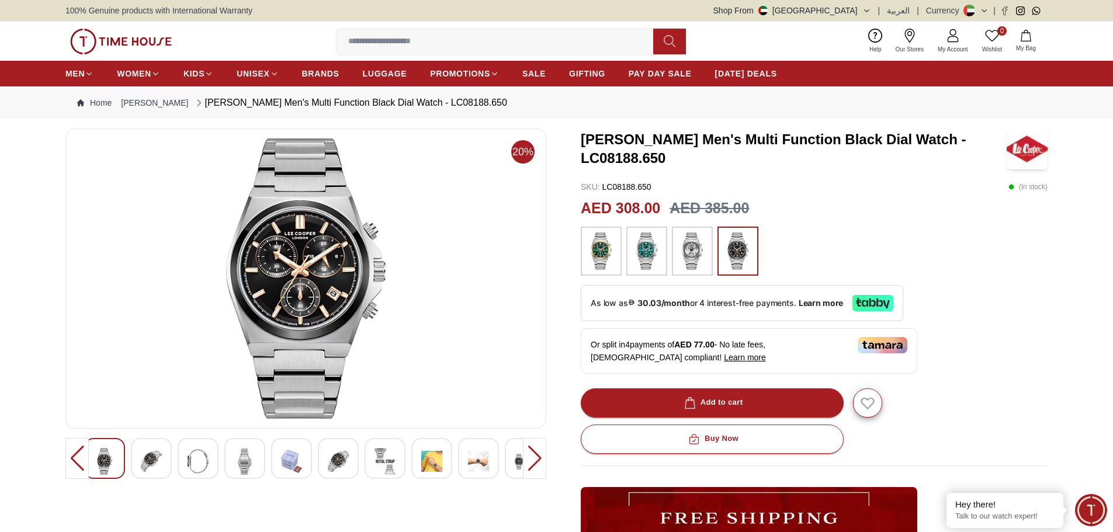
click at [304, 325] on img at bounding box center [305, 278] width 461 height 280
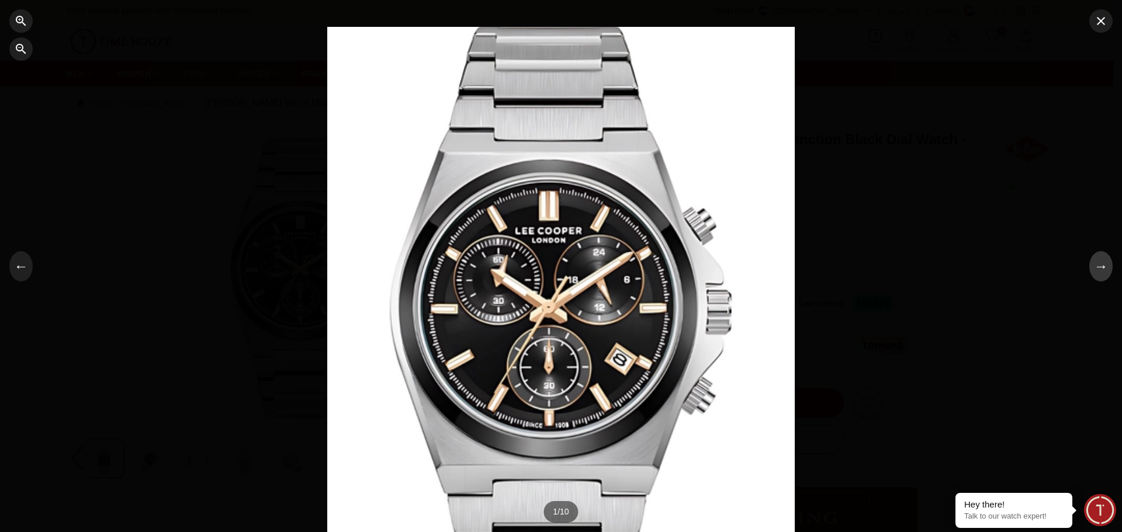
click at [1106, 277] on button "→" at bounding box center [1100, 266] width 23 height 30
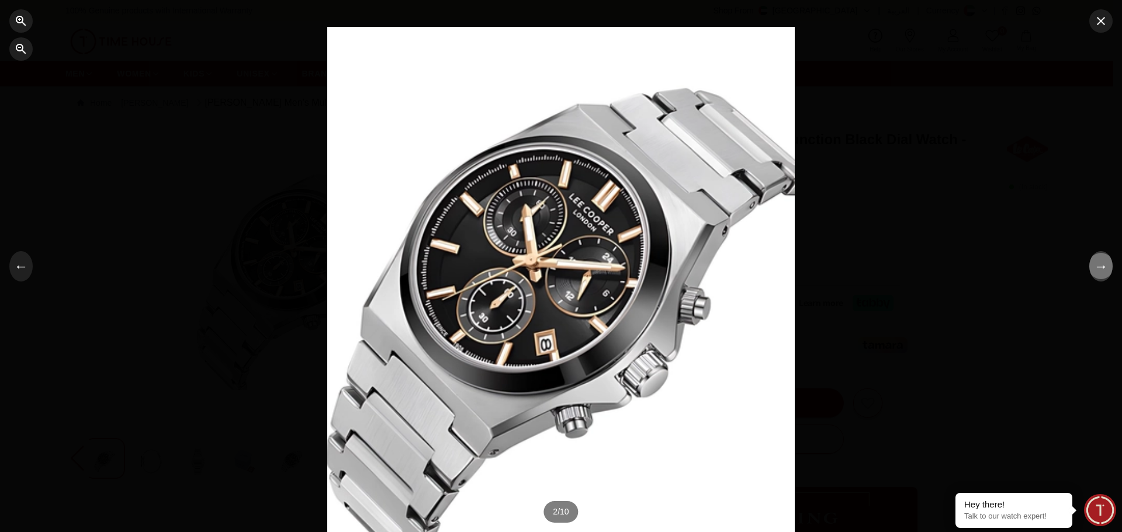
click at [1106, 277] on button "→" at bounding box center [1100, 266] width 23 height 30
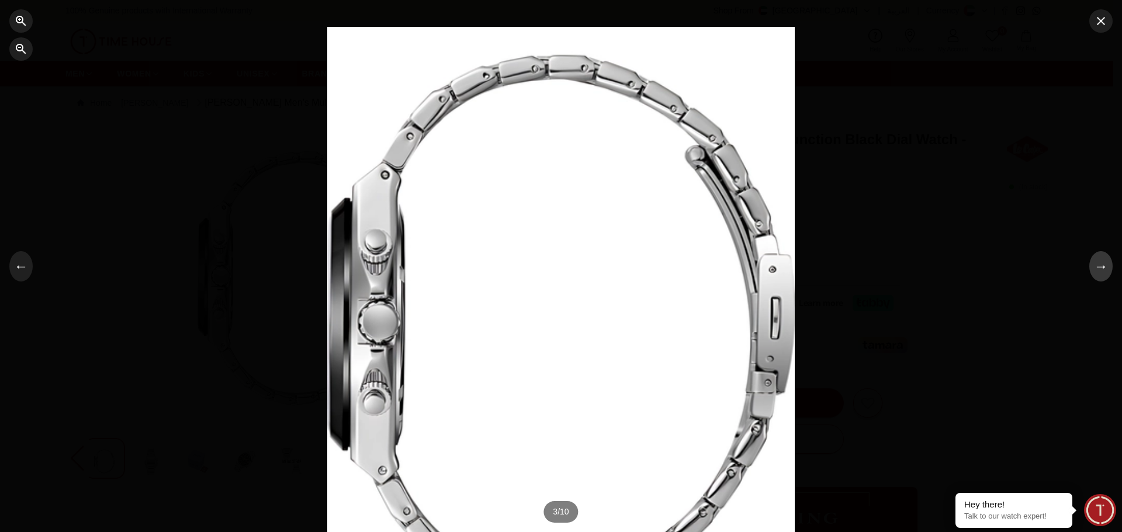
click at [1106, 277] on button "→" at bounding box center [1100, 266] width 23 height 30
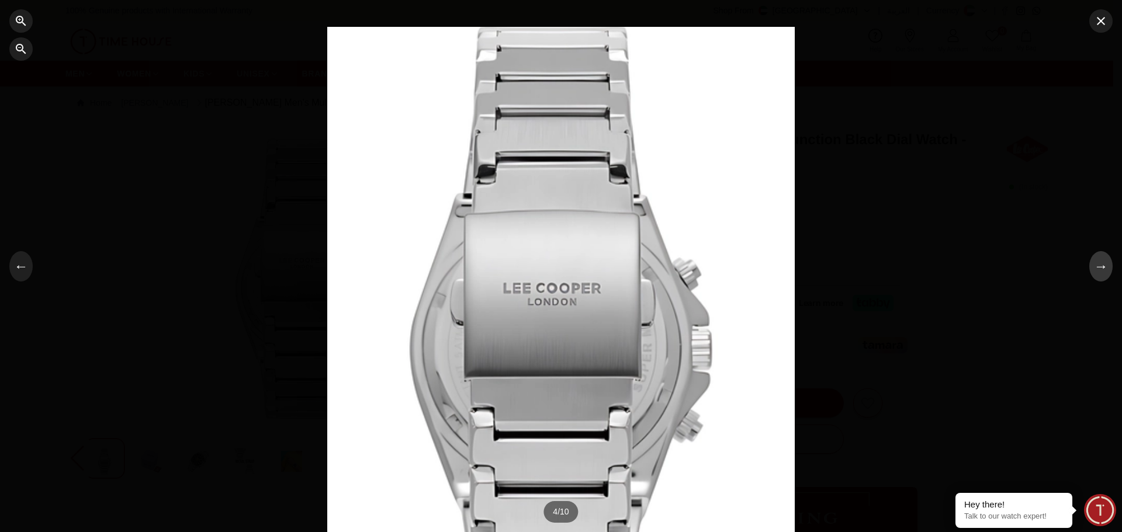
click at [1106, 277] on button "→" at bounding box center [1100, 266] width 23 height 30
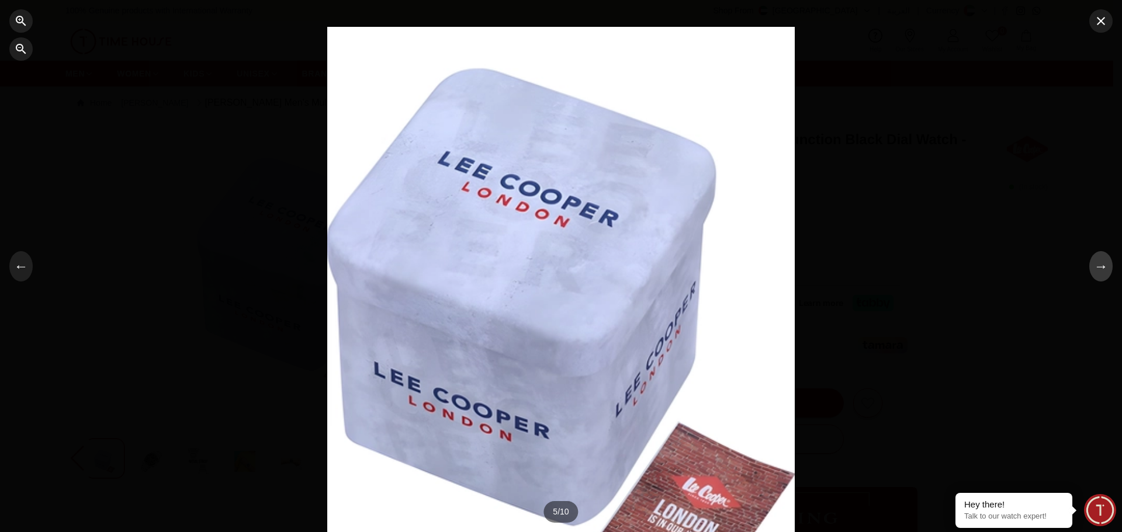
click at [1106, 277] on button "→" at bounding box center [1100, 266] width 23 height 30
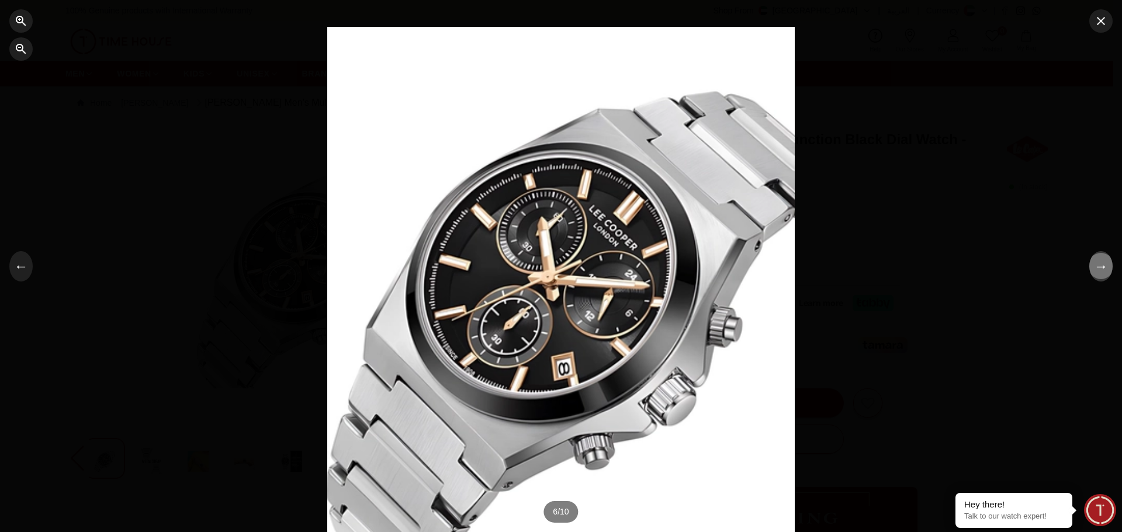
click at [1106, 277] on button "→" at bounding box center [1100, 266] width 23 height 30
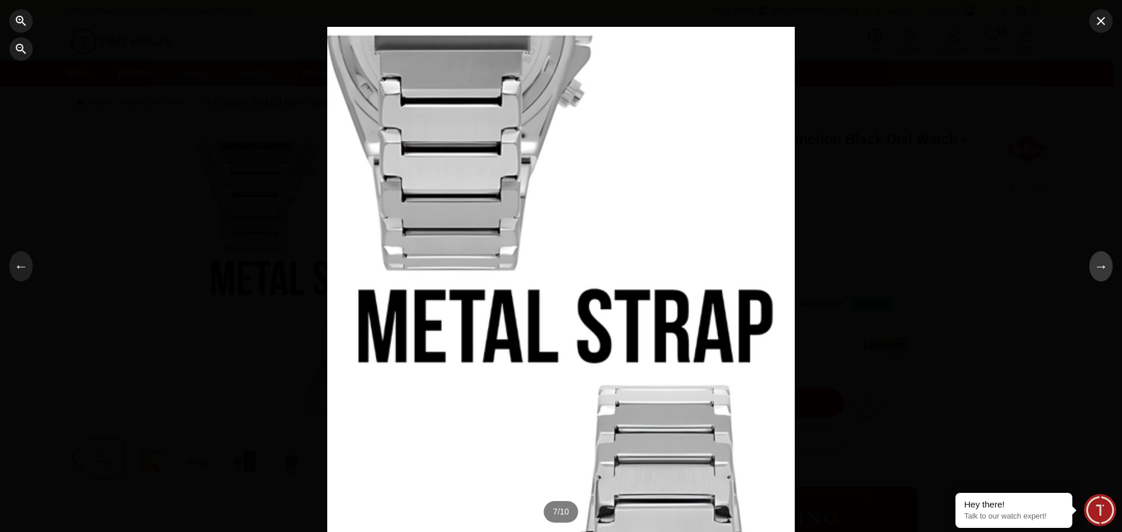
click at [1106, 277] on button "→" at bounding box center [1100, 266] width 23 height 30
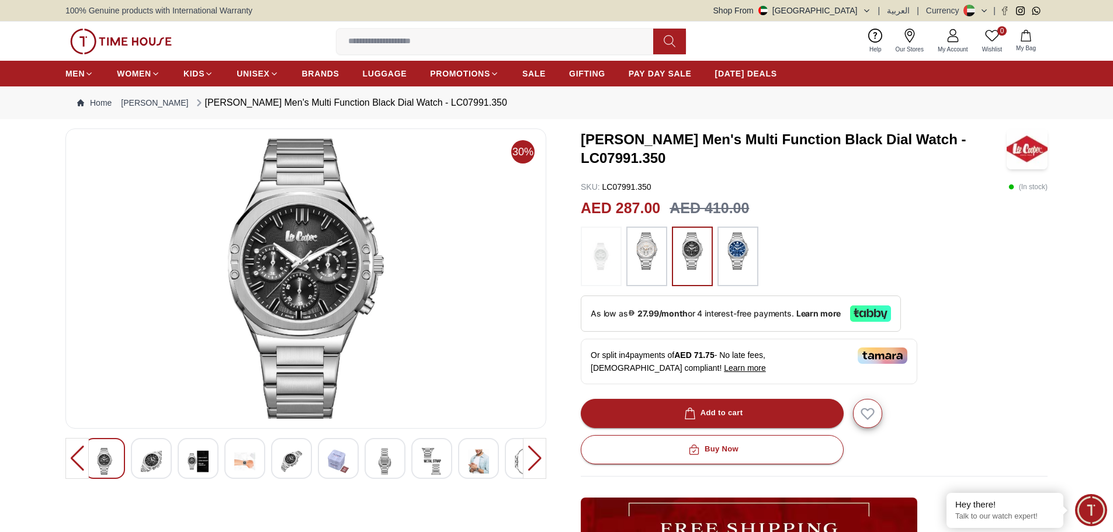
click at [682, 142] on h3 "[PERSON_NAME] Men's Multi Function Black Dial Watch - LC07991.350" at bounding box center [794, 148] width 426 height 37
click at [242, 460] on img at bounding box center [244, 461] width 21 height 27
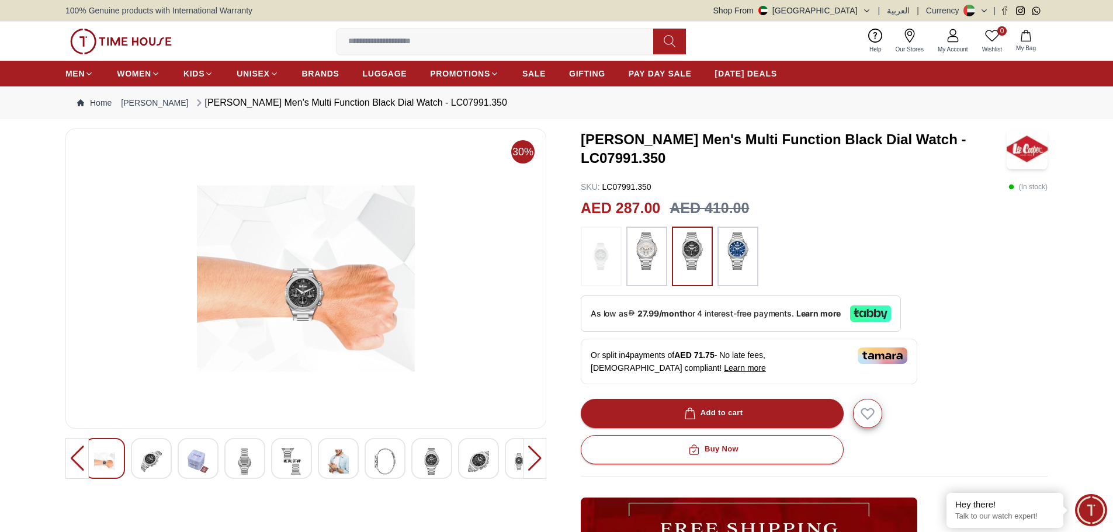
click at [144, 462] on img at bounding box center [151, 461] width 21 height 27
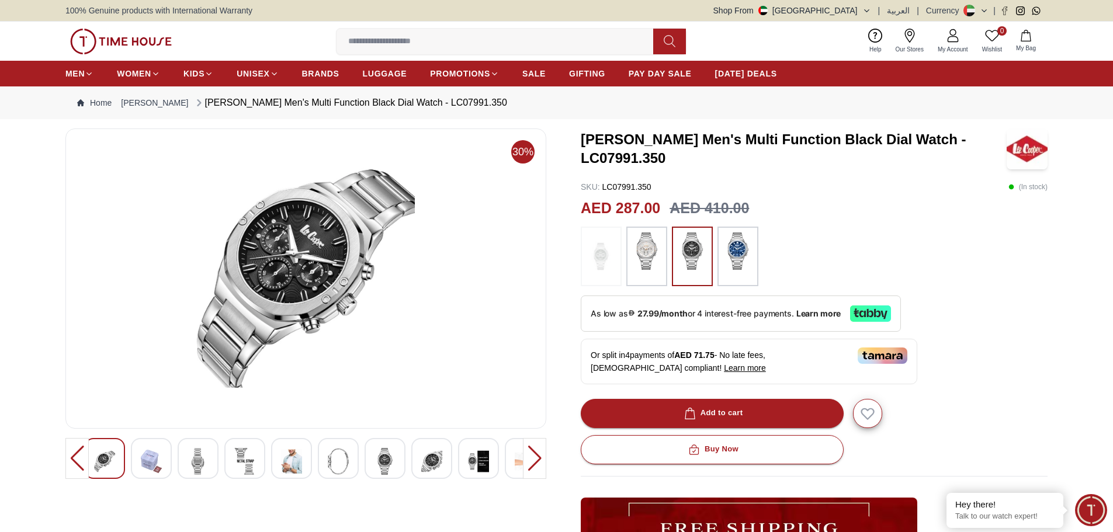
click at [519, 459] on img at bounding box center [525, 461] width 21 height 27
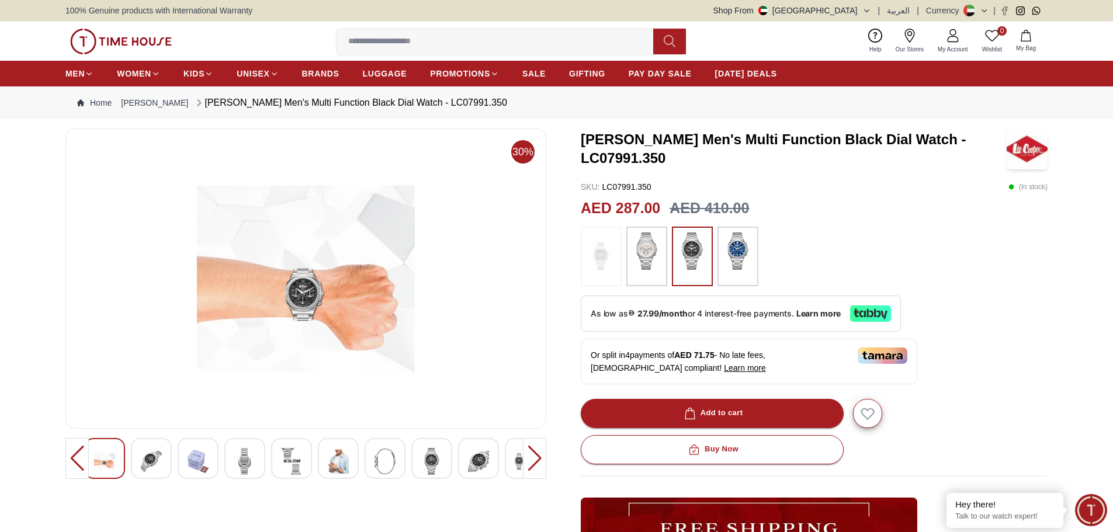
click at [426, 464] on img at bounding box center [431, 461] width 21 height 27
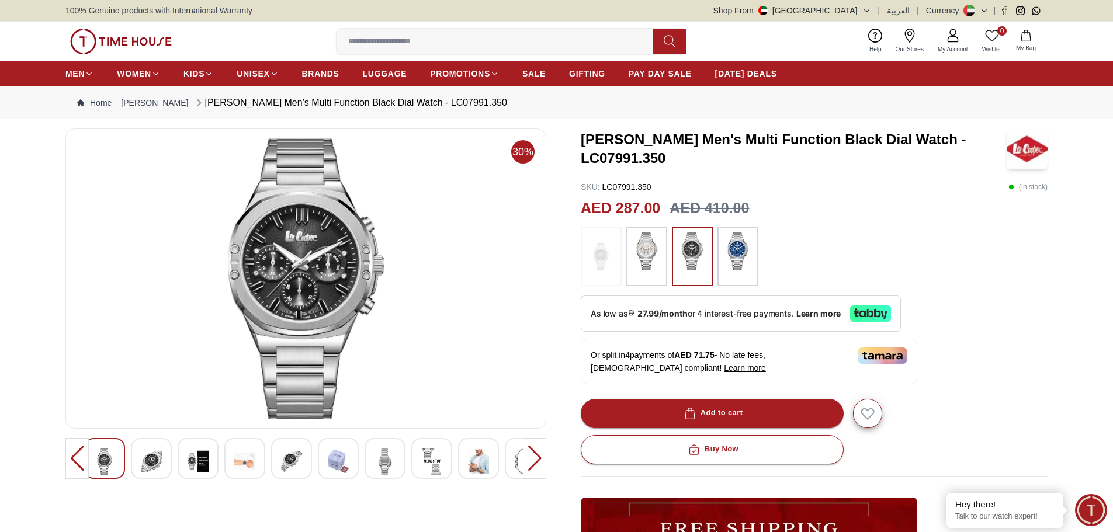
click at [254, 459] on img at bounding box center [244, 461] width 21 height 27
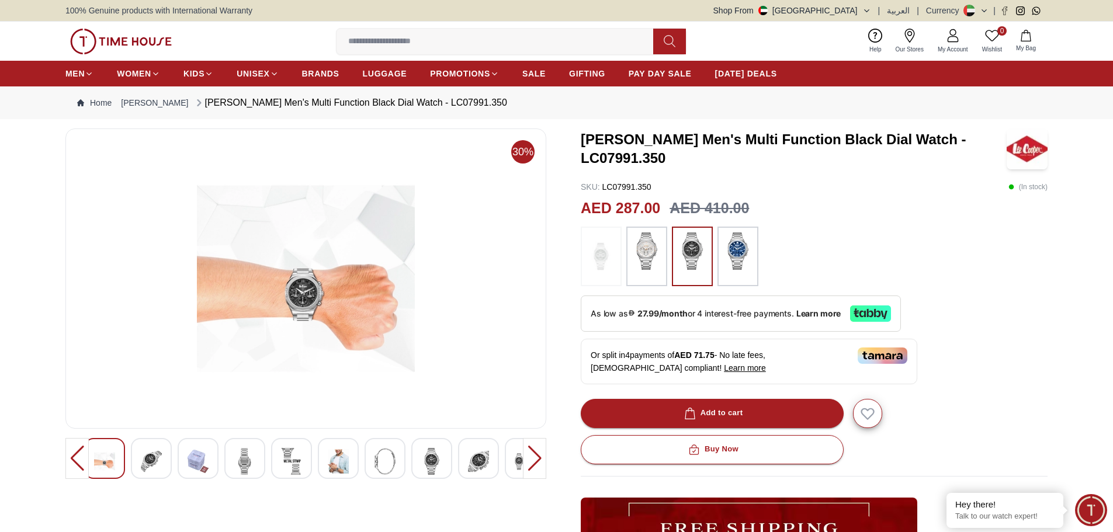
click at [333, 459] on img at bounding box center [338, 461] width 21 height 27
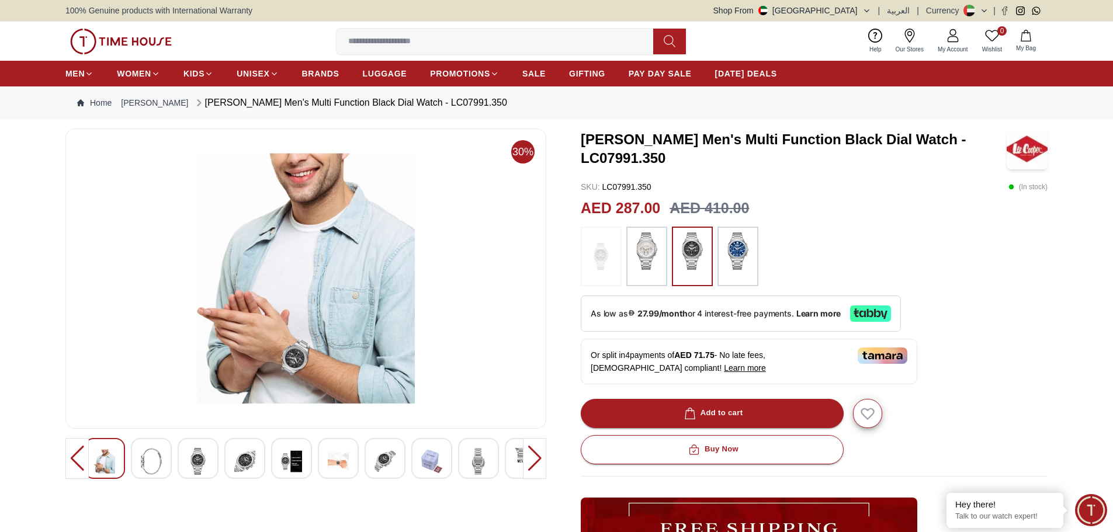
click at [194, 464] on img at bounding box center [198, 461] width 21 height 27
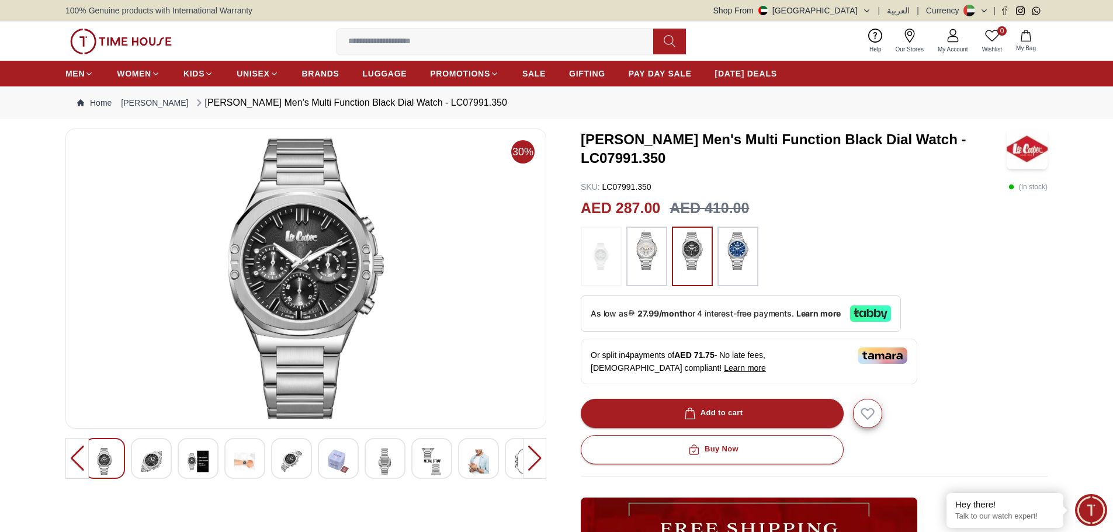
click at [242, 455] on img at bounding box center [244, 461] width 21 height 27
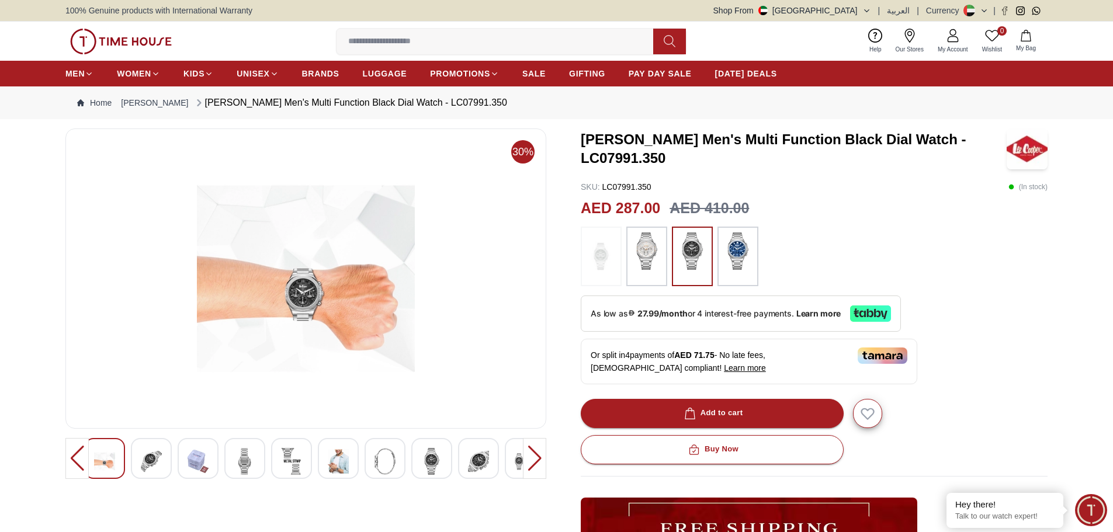
click at [332, 467] on img at bounding box center [338, 461] width 21 height 27
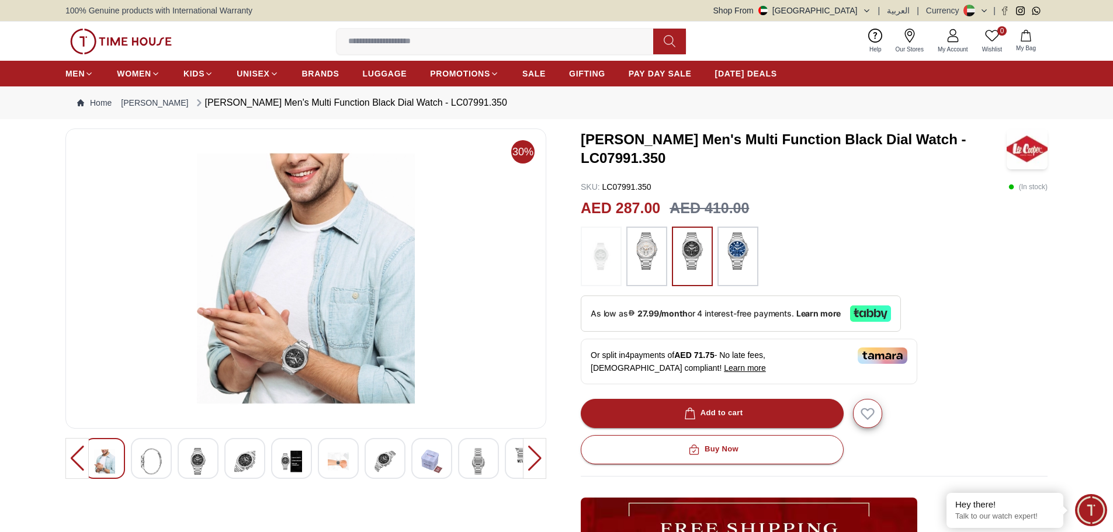
click at [200, 456] on img at bounding box center [198, 461] width 21 height 27
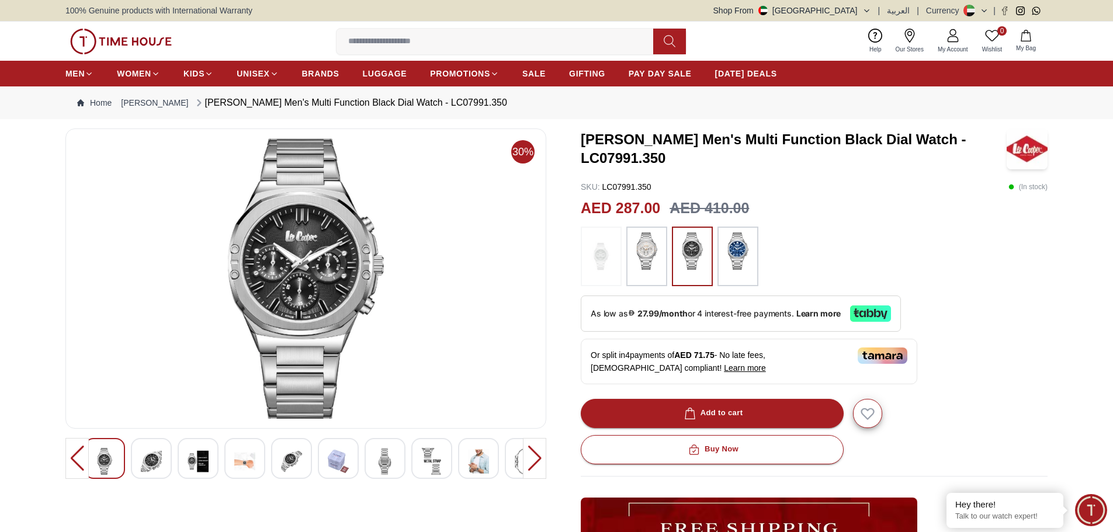
click at [245, 470] on img at bounding box center [244, 461] width 21 height 27
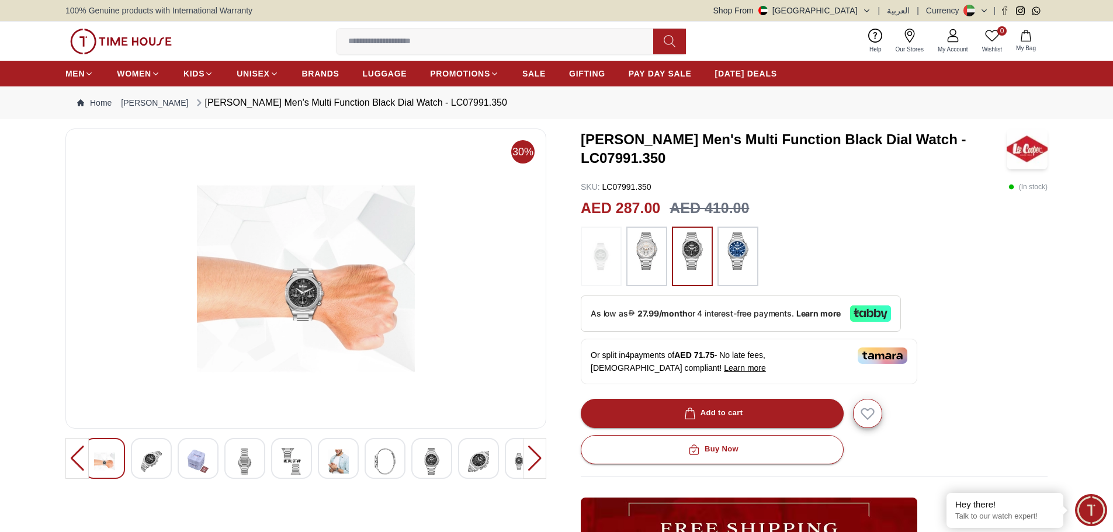
click at [344, 466] on img at bounding box center [338, 461] width 21 height 27
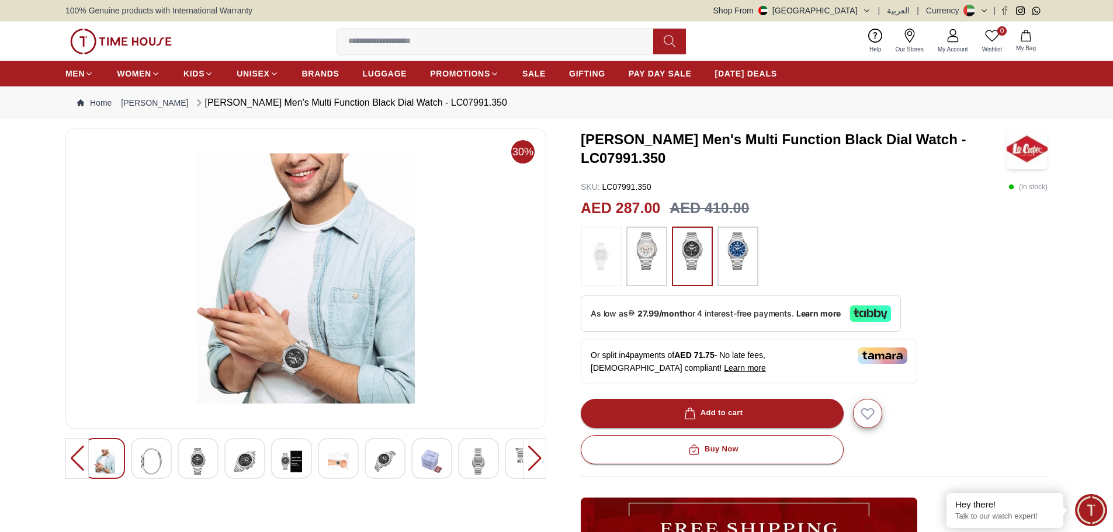
click at [313, 373] on img at bounding box center [305, 278] width 461 height 280
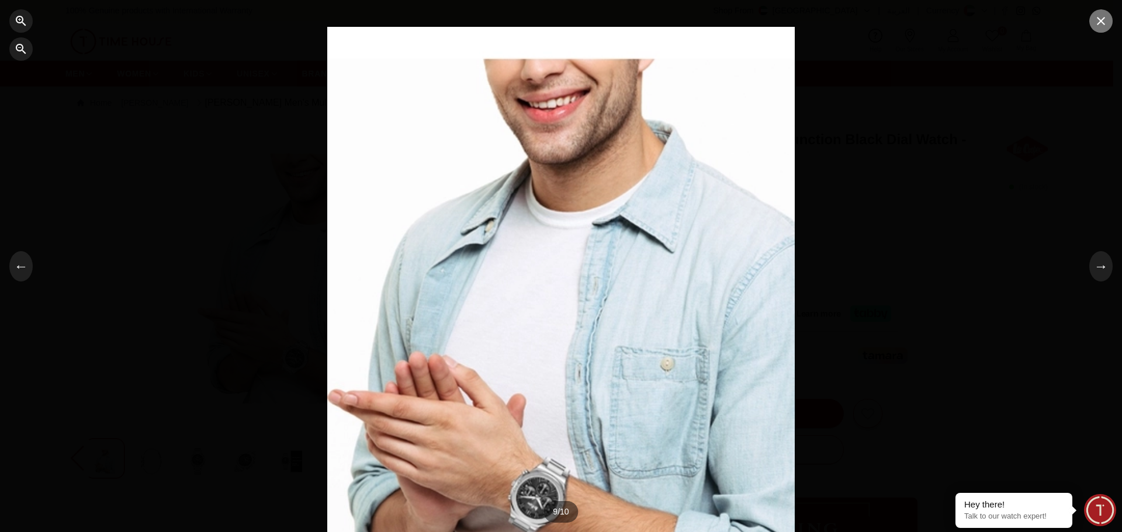
click at [1107, 26] on icon "button" at bounding box center [1101, 21] width 14 height 14
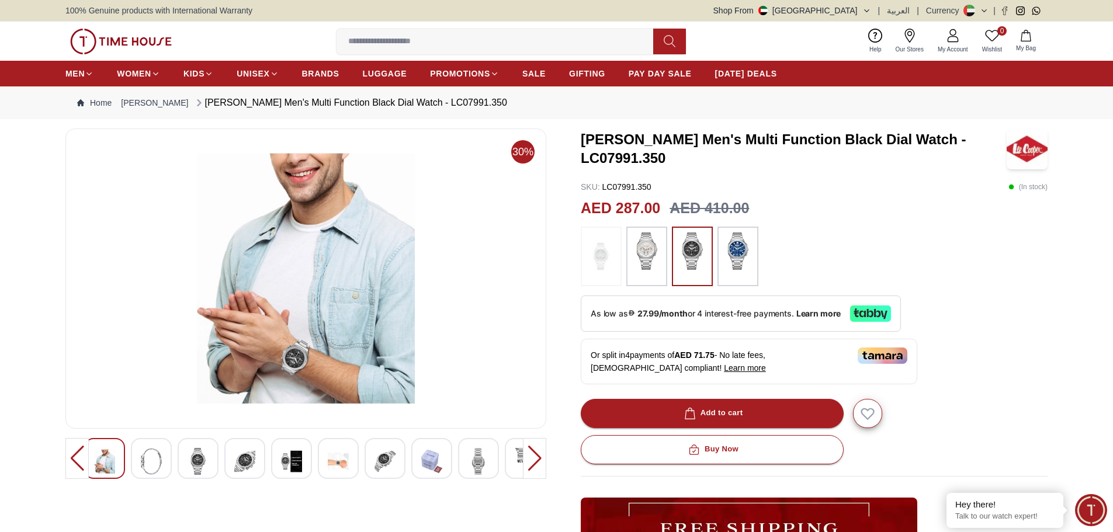
click at [394, 453] on img at bounding box center [384, 461] width 21 height 27
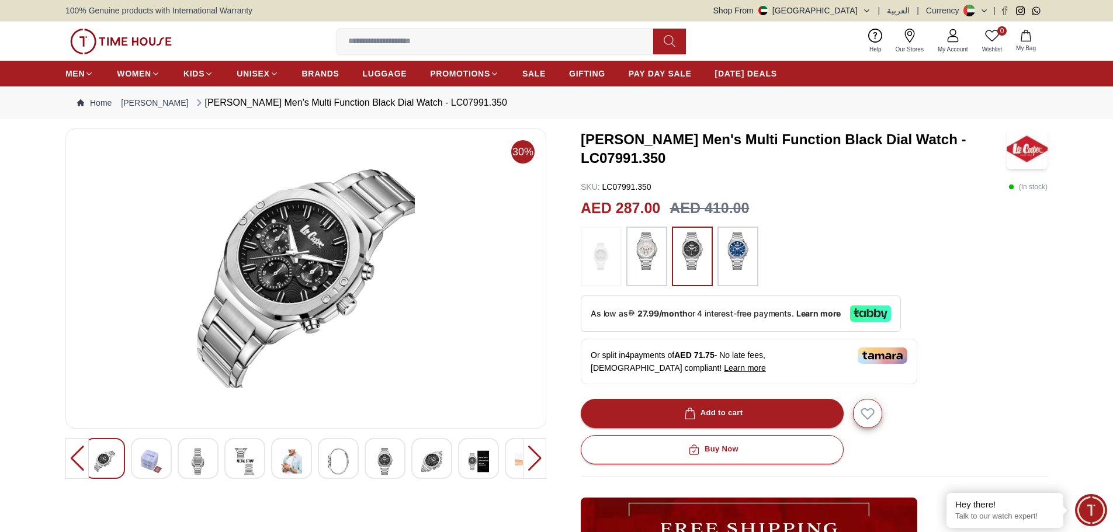
click at [270, 274] on img at bounding box center [305, 278] width 461 height 280
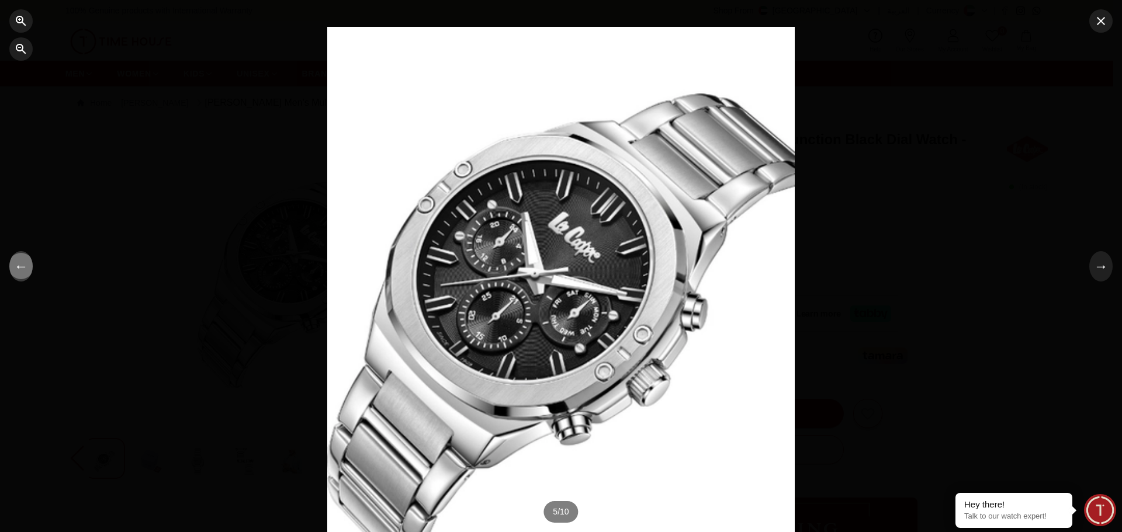
click at [19, 269] on button "←" at bounding box center [20, 266] width 23 height 30
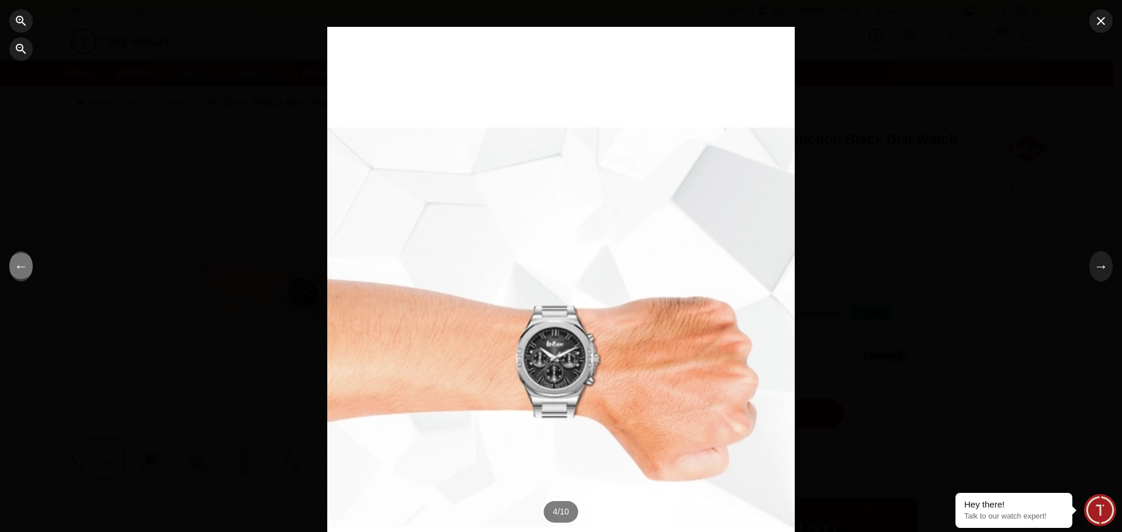
click at [19, 269] on button "←" at bounding box center [20, 266] width 23 height 30
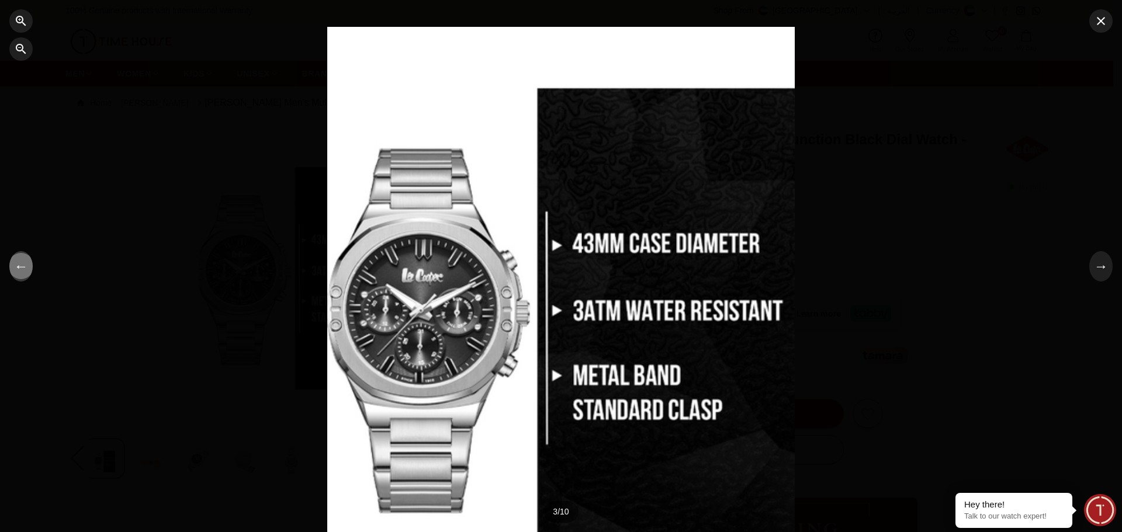
click at [19, 269] on button "←" at bounding box center [20, 266] width 23 height 30
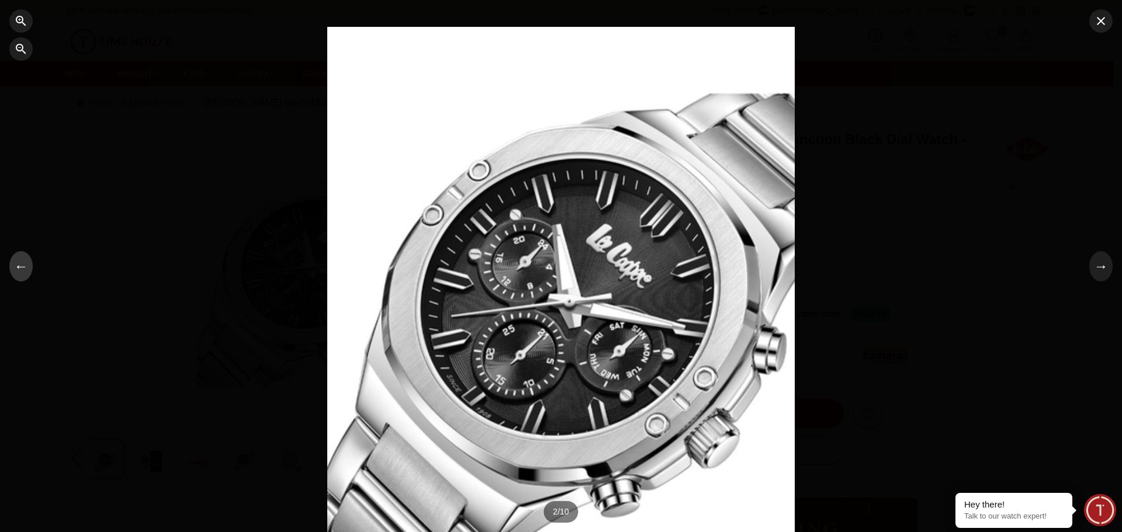
click at [19, 269] on button "←" at bounding box center [20, 266] width 23 height 30
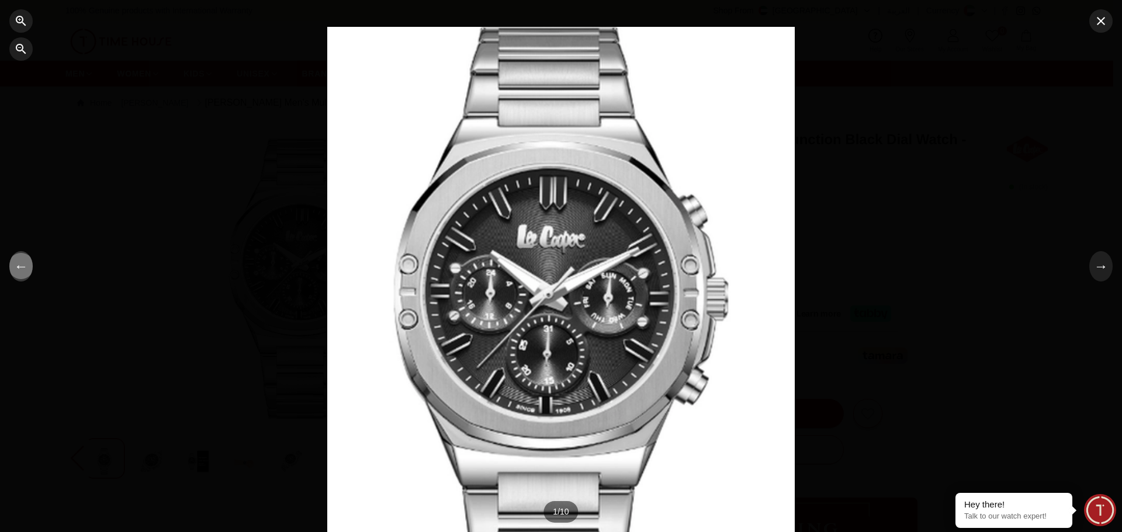
click at [19, 269] on button "←" at bounding box center [20, 266] width 23 height 30
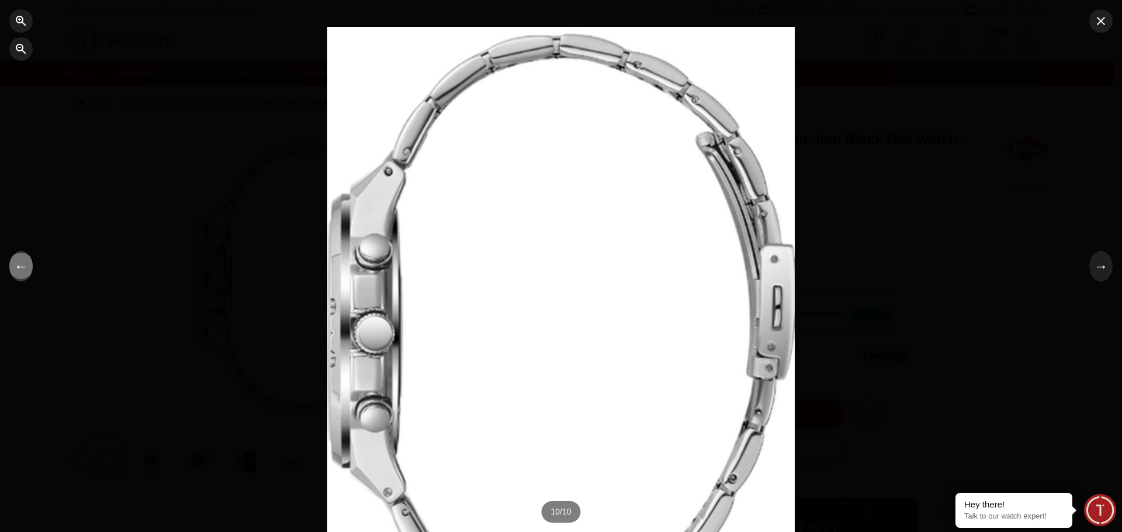
click at [19, 269] on button "←" at bounding box center [20, 266] width 23 height 30
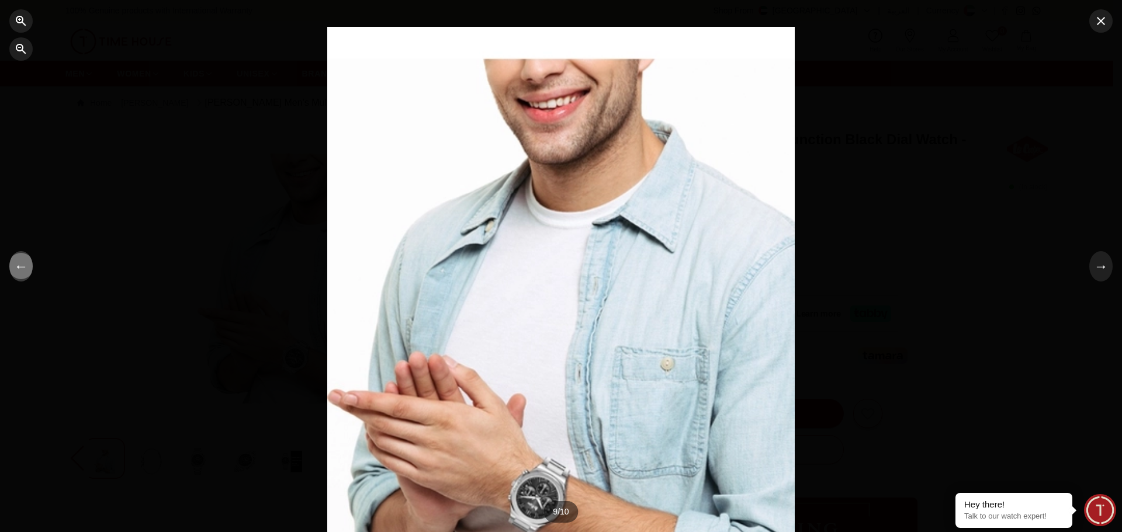
click at [19, 269] on button "←" at bounding box center [20, 266] width 23 height 30
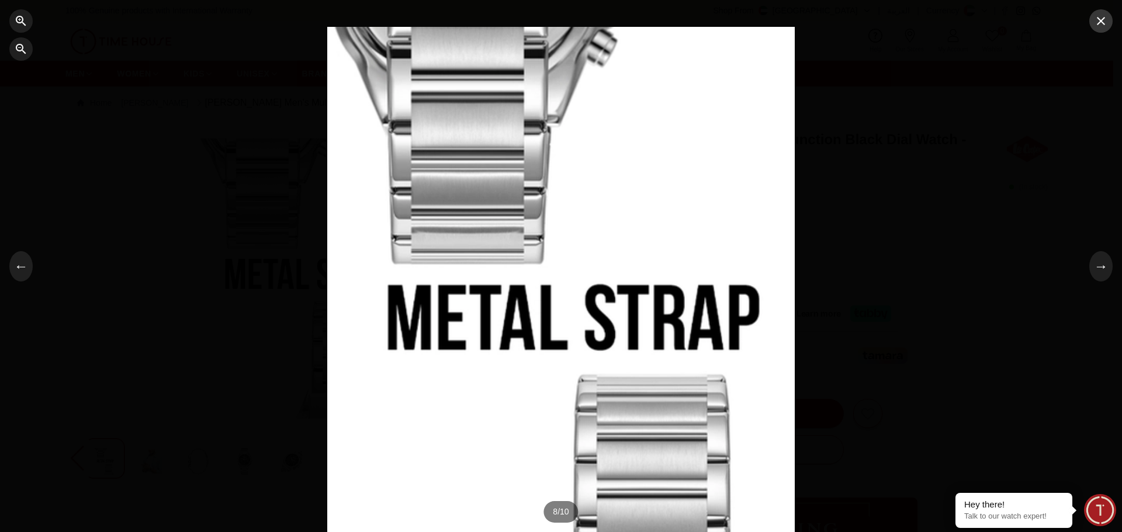
click at [1111, 15] on button "button" at bounding box center [1100, 20] width 23 height 23
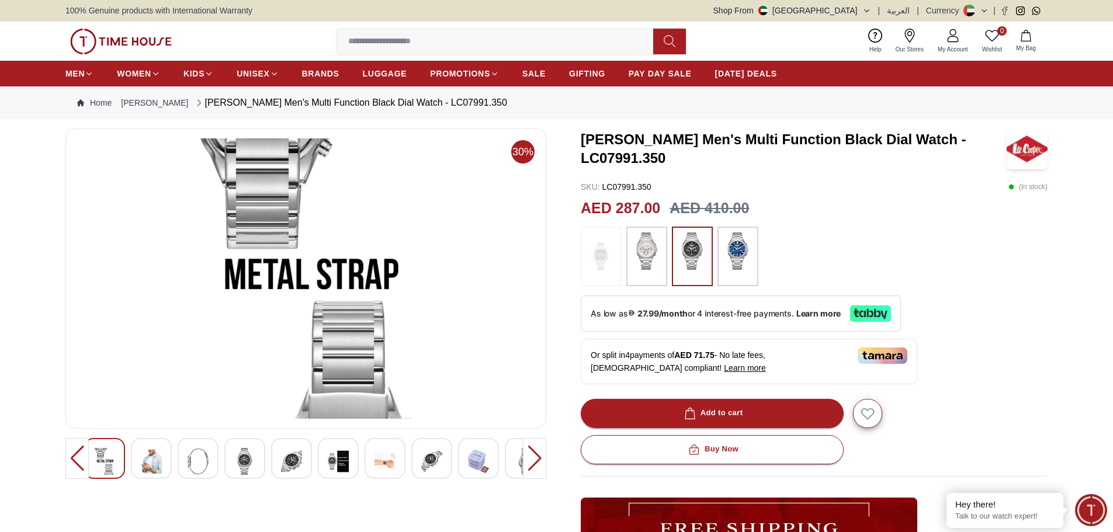
click at [245, 459] on img at bounding box center [244, 461] width 21 height 27
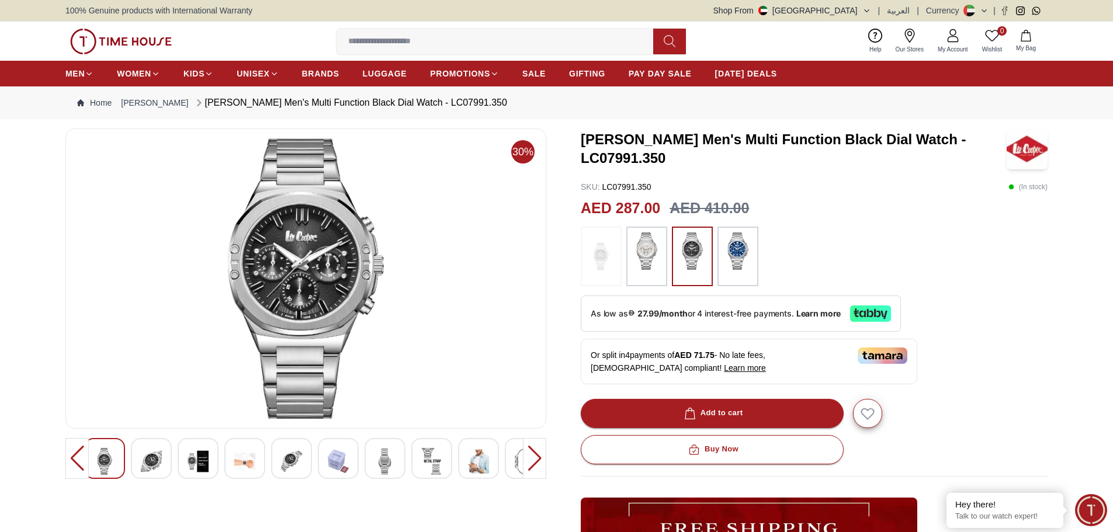
click at [248, 471] on img at bounding box center [244, 461] width 21 height 27
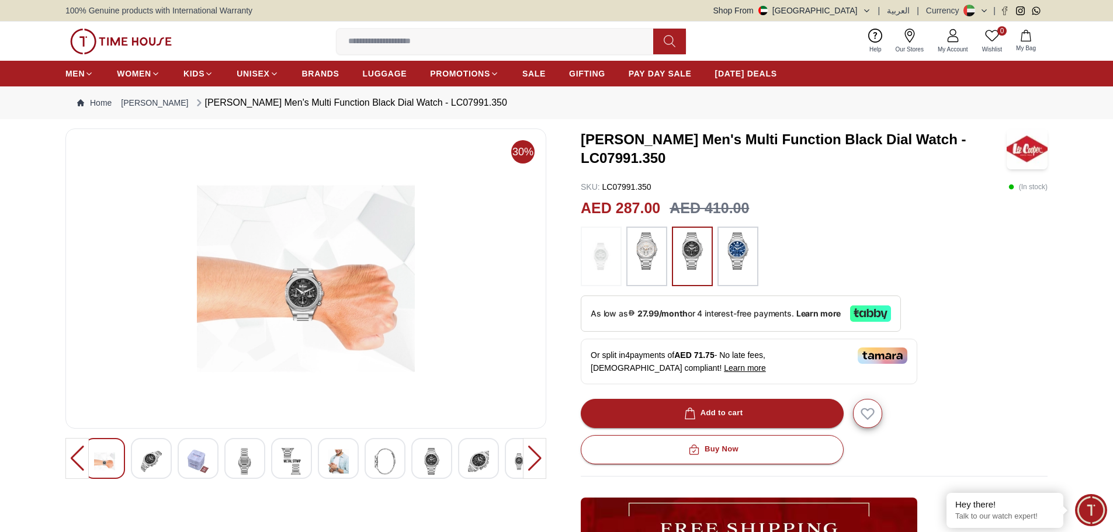
click at [425, 462] on img at bounding box center [431, 461] width 21 height 27
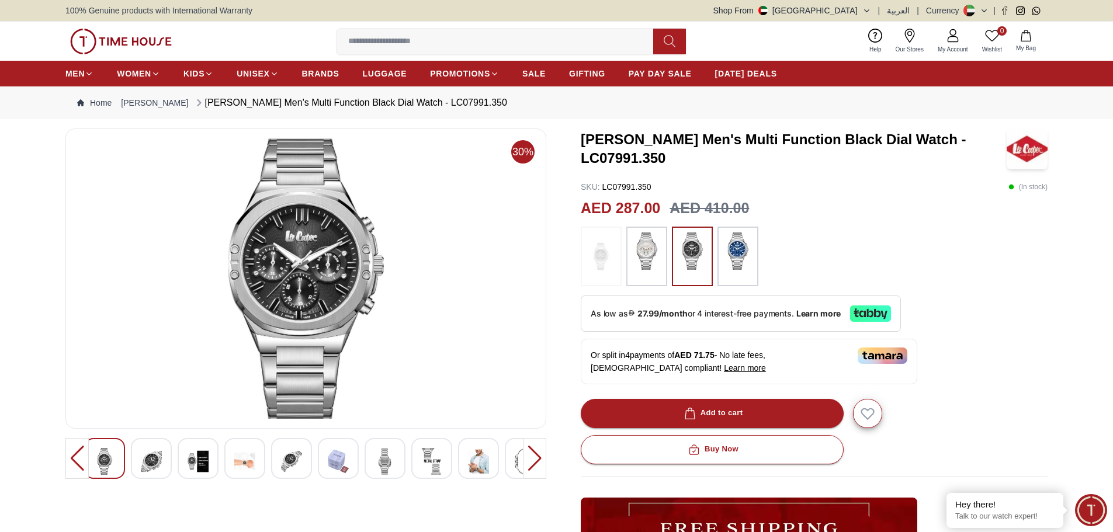
click at [203, 460] on img at bounding box center [198, 461] width 21 height 27
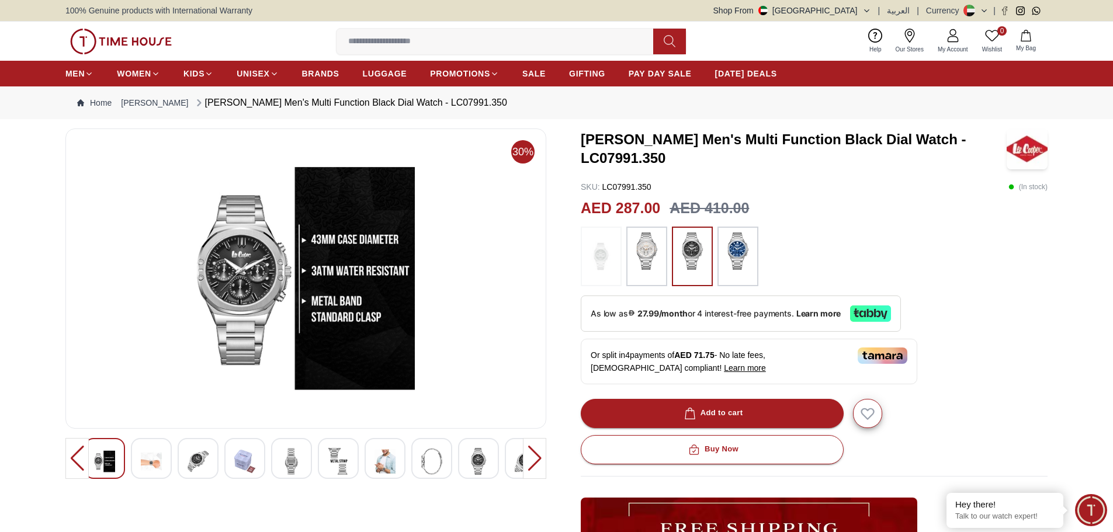
click at [326, 272] on img at bounding box center [305, 278] width 461 height 280
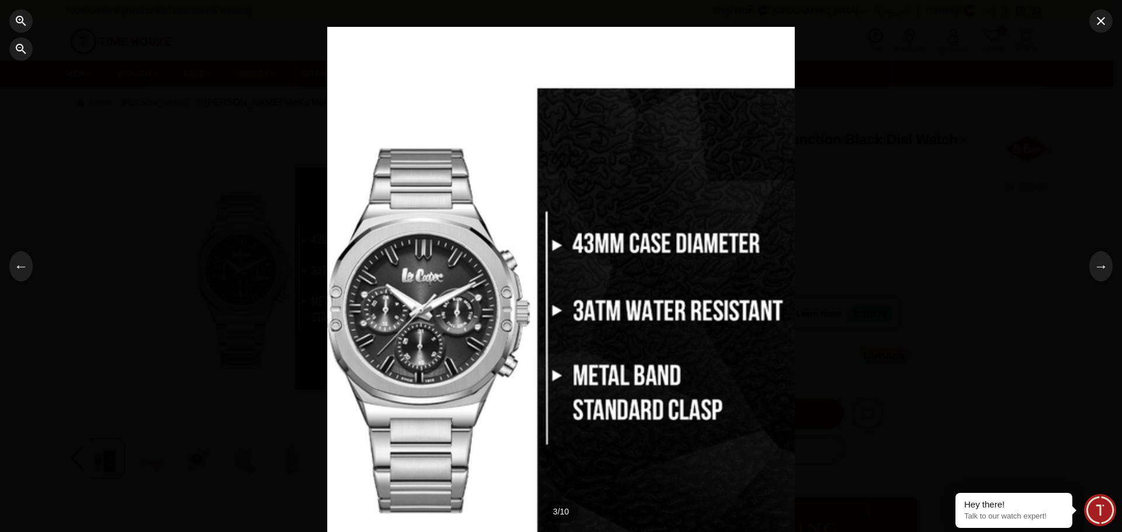
click at [1112, 276] on div at bounding box center [561, 266] width 1122 height 532
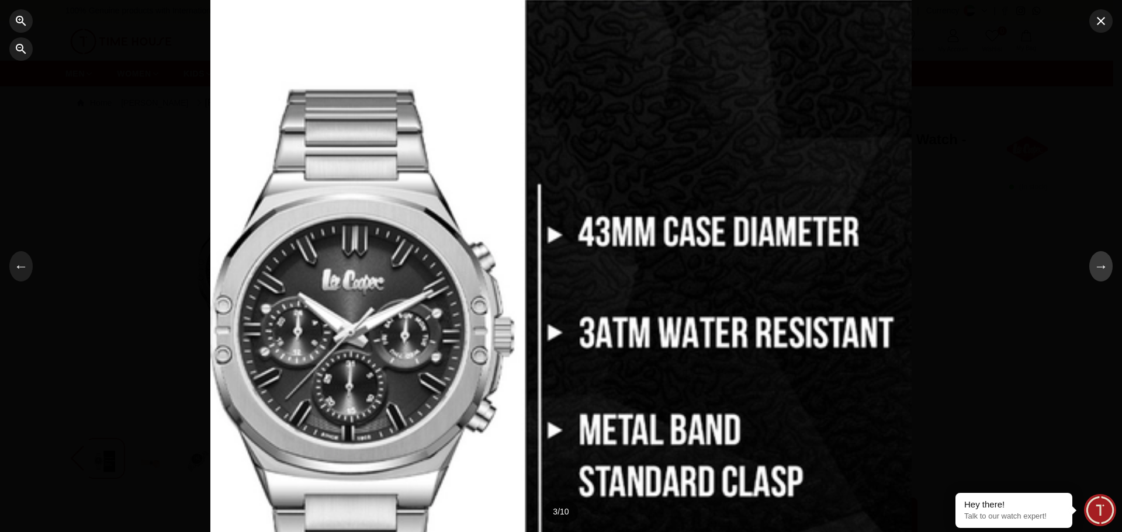
click at [1105, 268] on button "→" at bounding box center [1100, 266] width 23 height 30
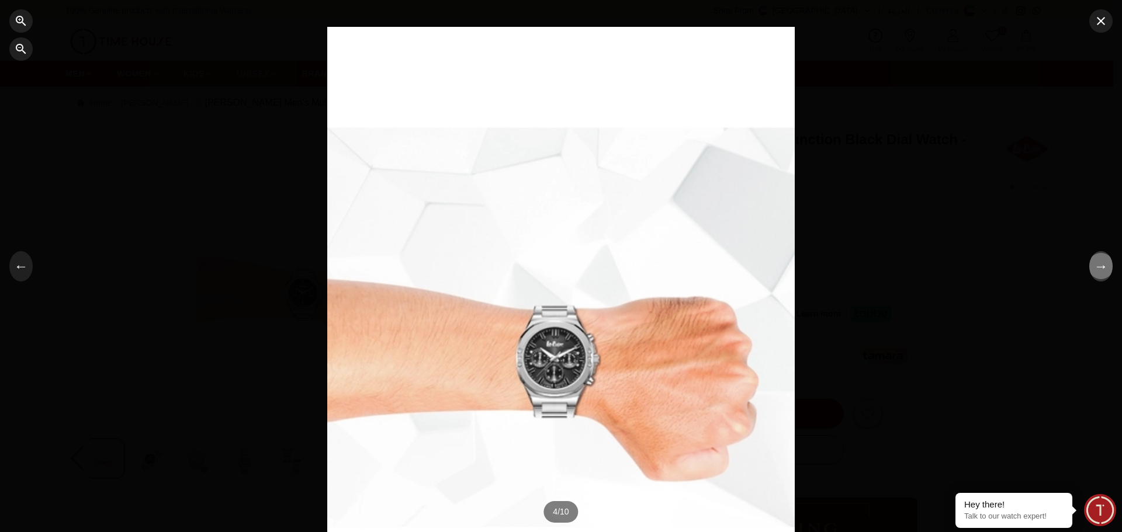
click at [1096, 266] on button "→" at bounding box center [1100, 266] width 23 height 30
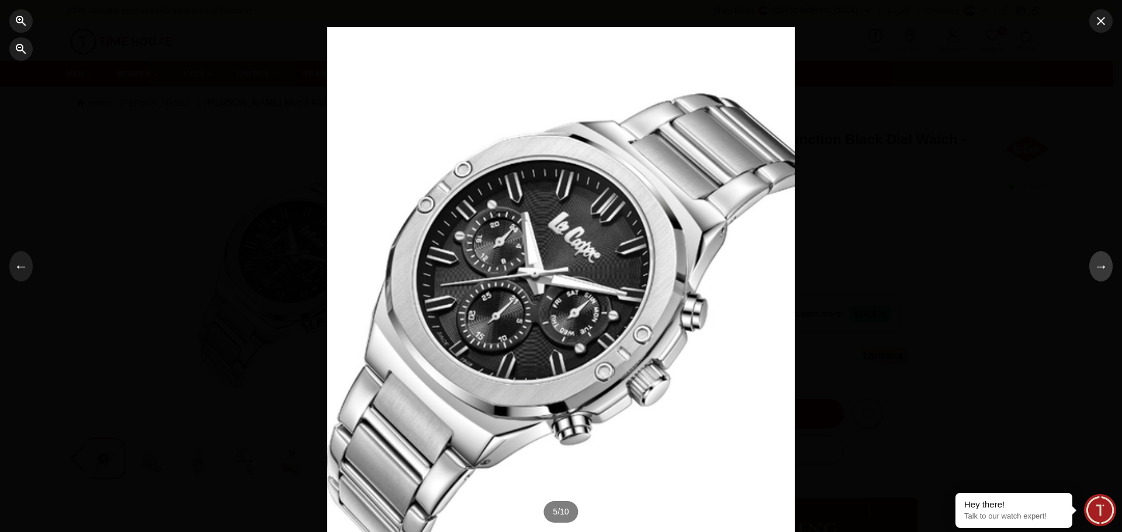
click at [1096, 266] on button "→" at bounding box center [1100, 266] width 23 height 30
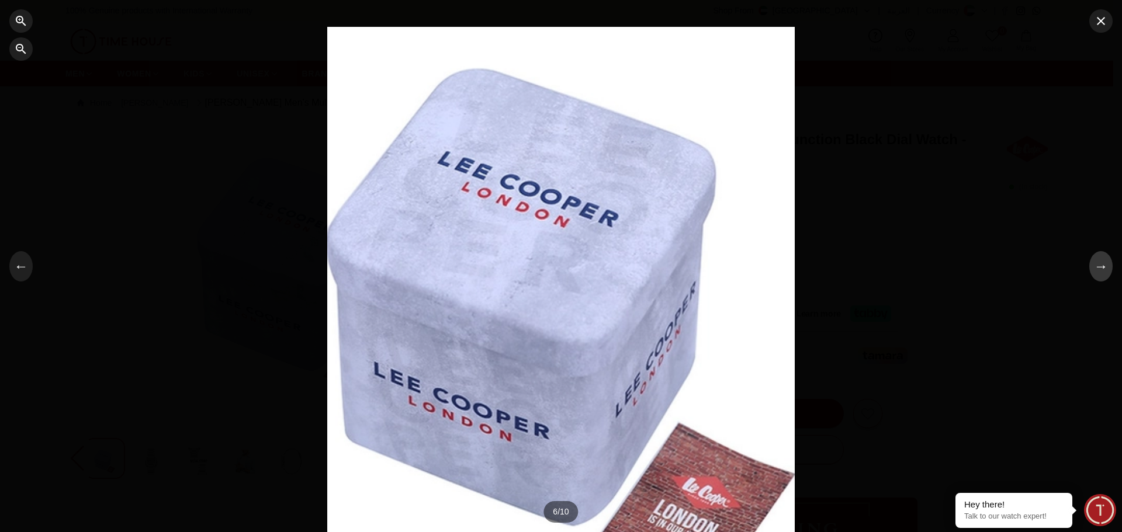
click at [1096, 266] on button "→" at bounding box center [1100, 266] width 23 height 30
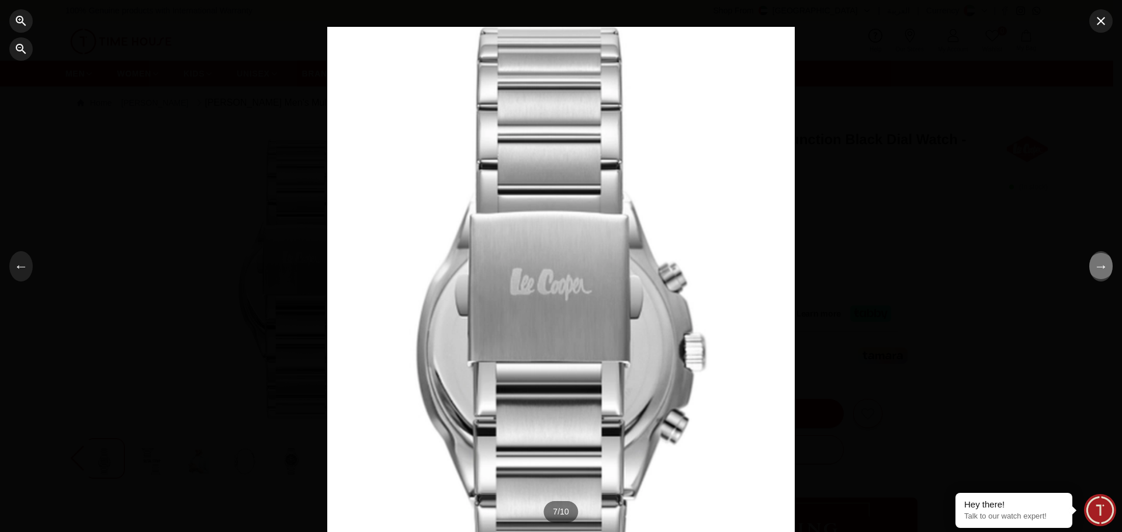
click at [1096, 266] on button "→" at bounding box center [1100, 266] width 23 height 30
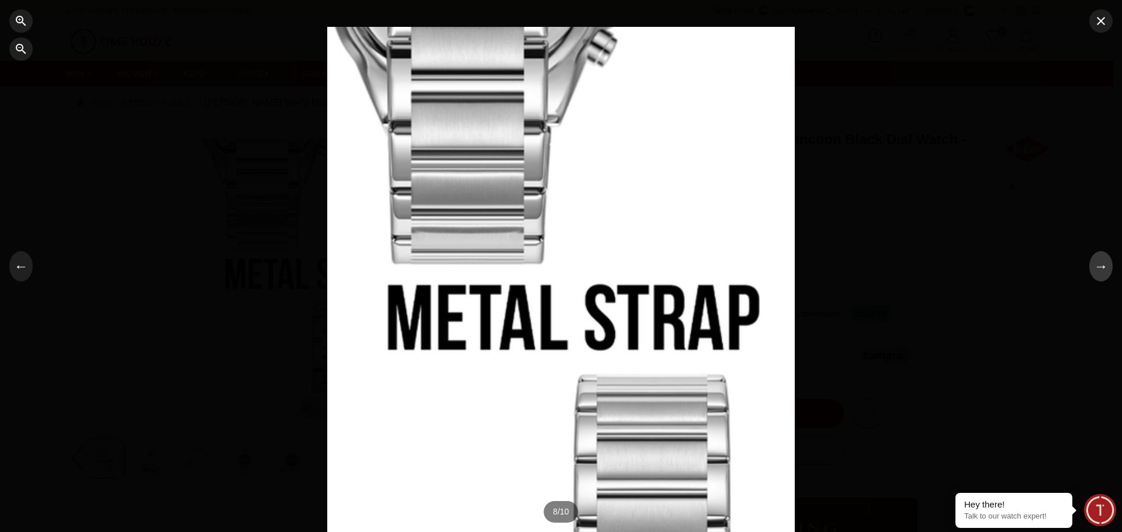
click at [1096, 266] on button "→" at bounding box center [1100, 266] width 23 height 30
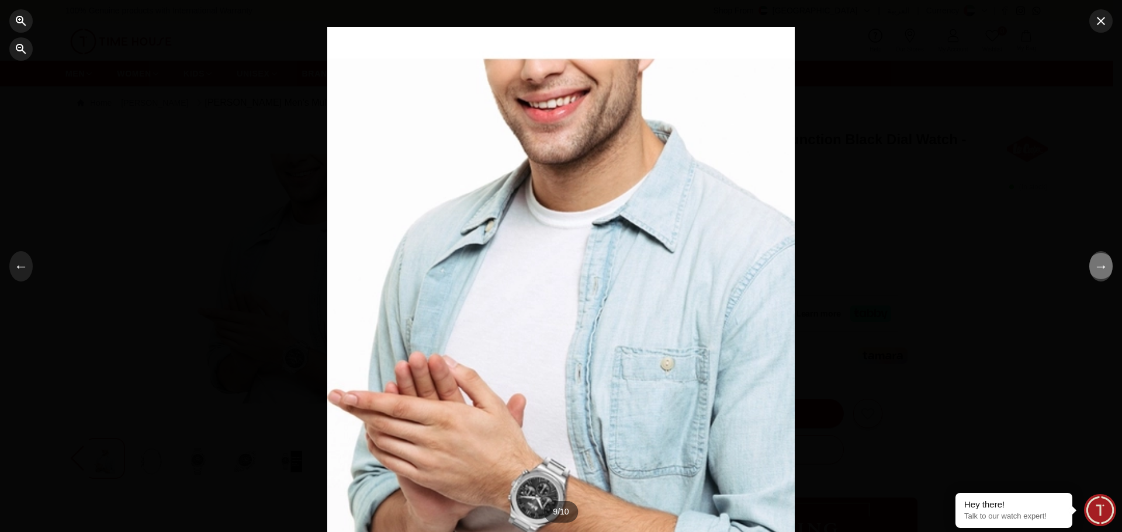
click at [1096, 266] on button "→" at bounding box center [1100, 266] width 23 height 30
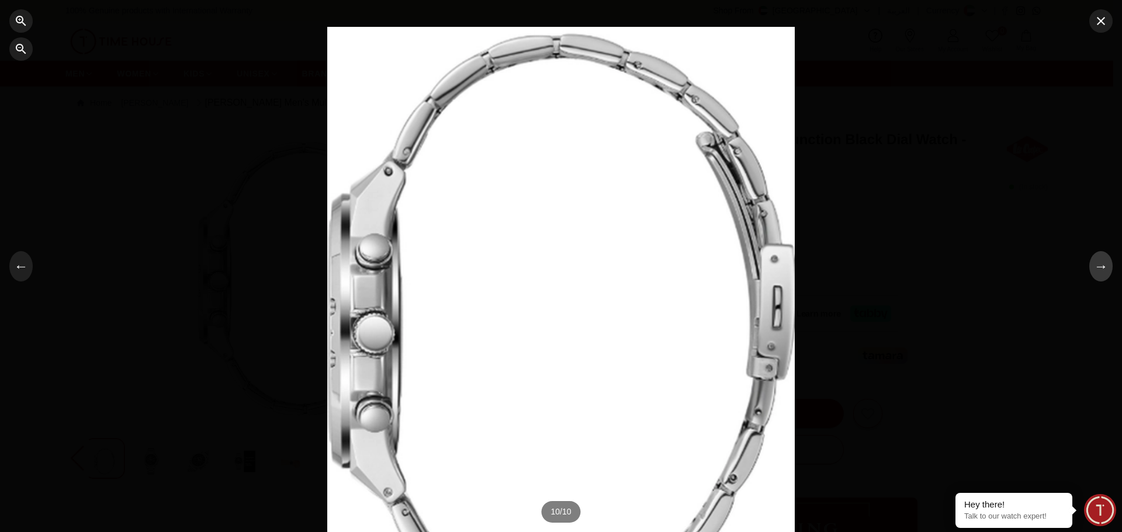
click at [1096, 266] on button "→" at bounding box center [1100, 266] width 23 height 30
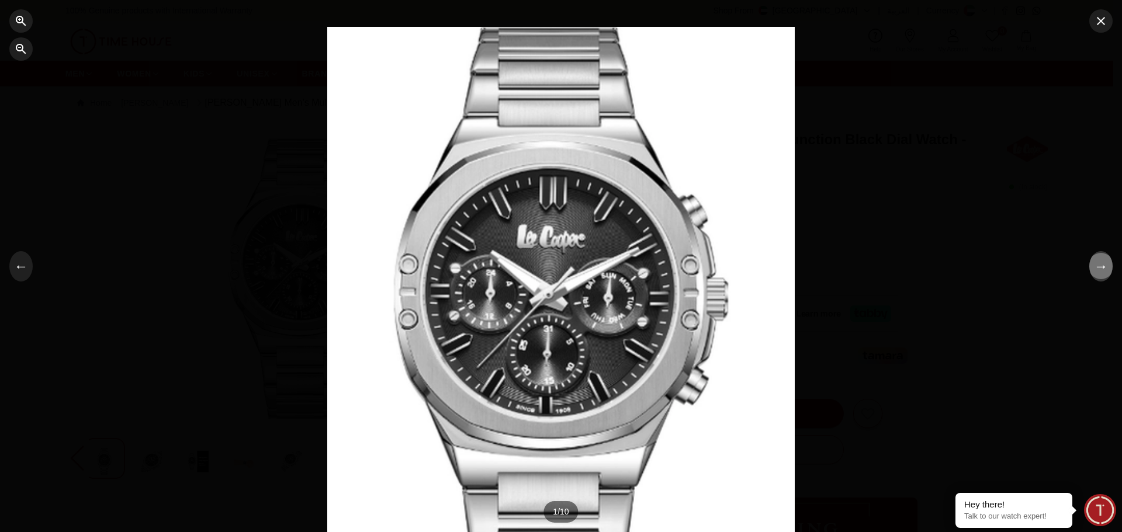
click at [1096, 266] on button "→" at bounding box center [1100, 266] width 23 height 30
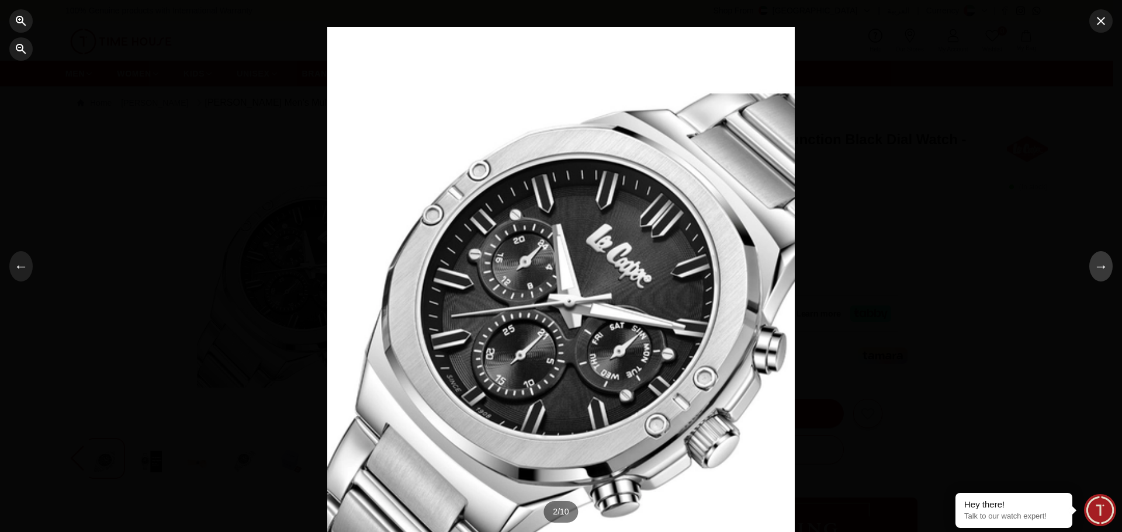
click at [1096, 266] on button "→" at bounding box center [1100, 266] width 23 height 30
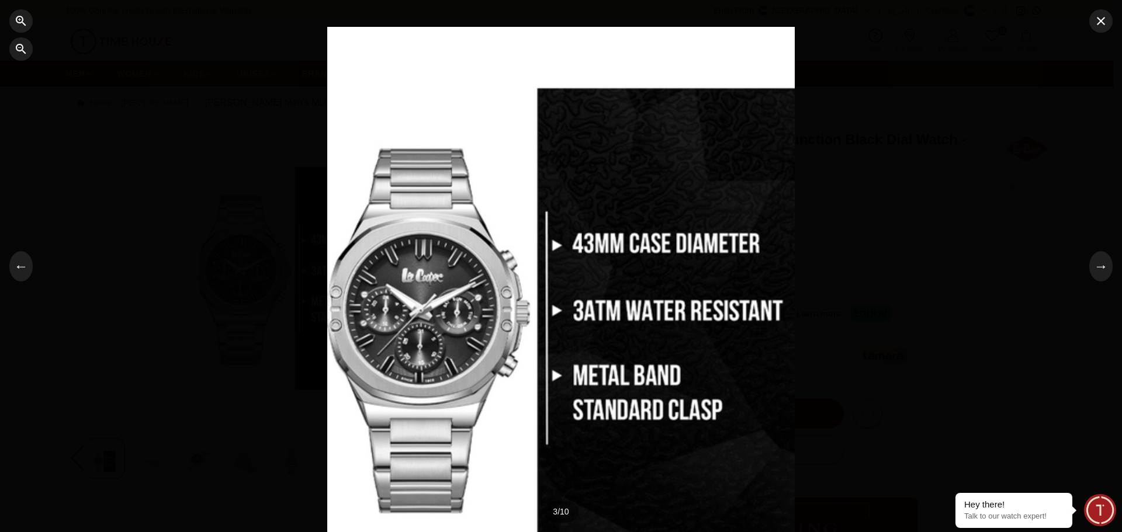
drag, startPoint x: 1101, startPoint y: 21, endPoint x: 860, endPoint y: 138, distance: 267.6
click at [860, 138] on div "← → 3 / 10 Swipe or tap sides to navigate" at bounding box center [561, 266] width 1122 height 532
click at [1101, 266] on button "→" at bounding box center [1100, 266] width 23 height 30
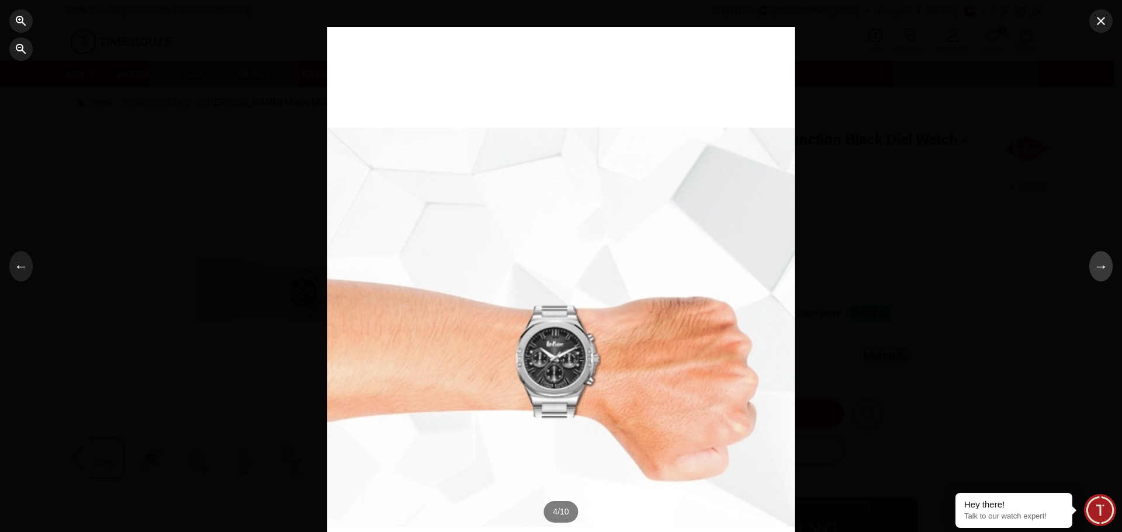
click at [1101, 266] on button "→" at bounding box center [1100, 266] width 23 height 30
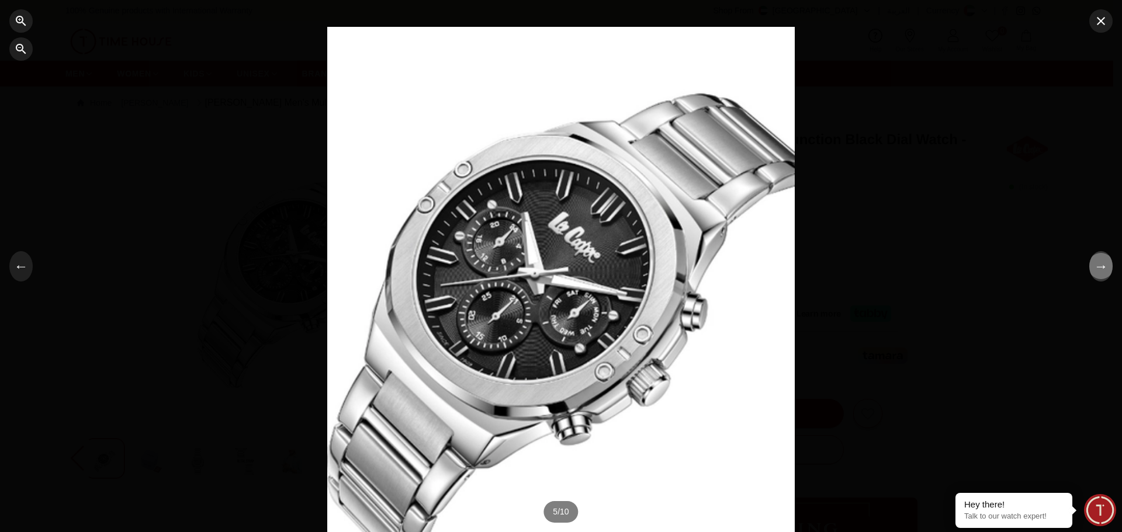
click at [1101, 266] on button "→" at bounding box center [1100, 266] width 23 height 30
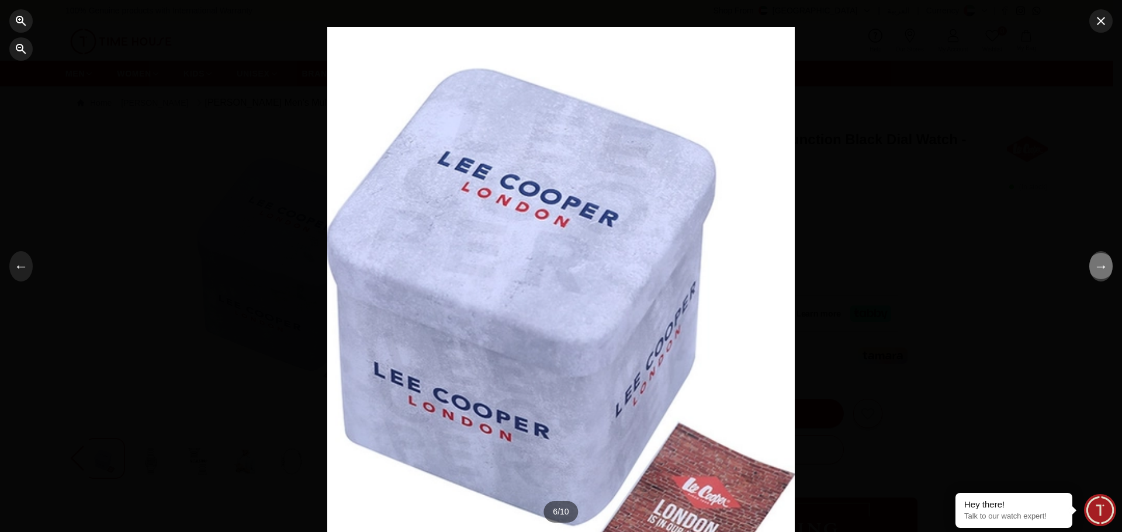
click at [1101, 266] on button "→" at bounding box center [1100, 266] width 23 height 30
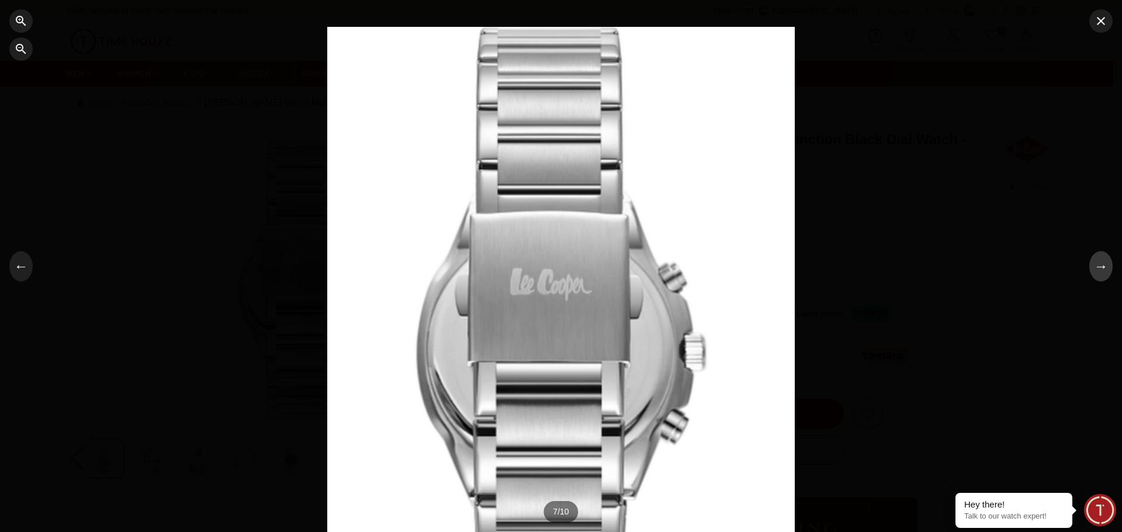
click at [1101, 266] on button "→" at bounding box center [1100, 266] width 23 height 30
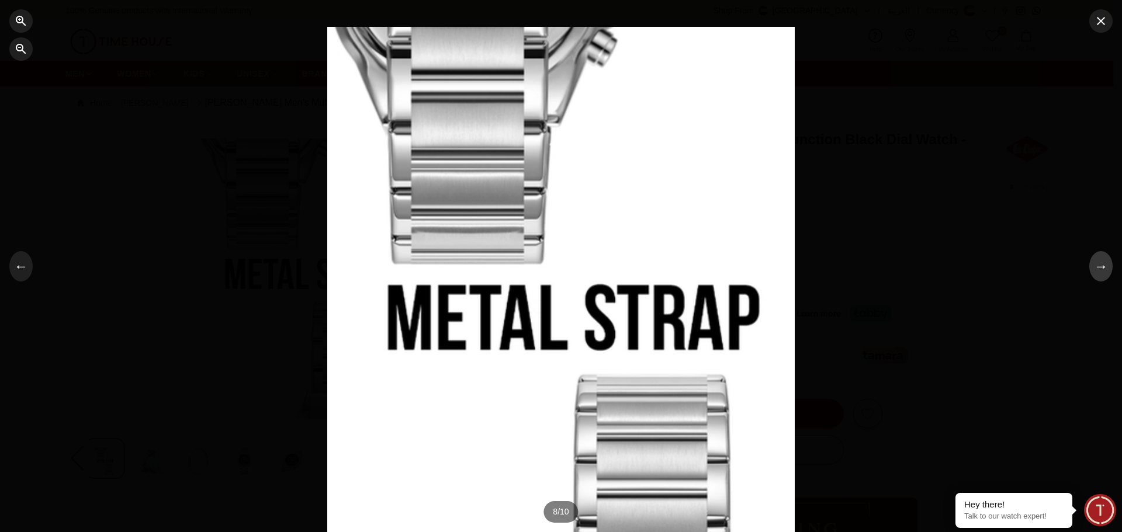
click at [1101, 266] on button "→" at bounding box center [1100, 266] width 23 height 30
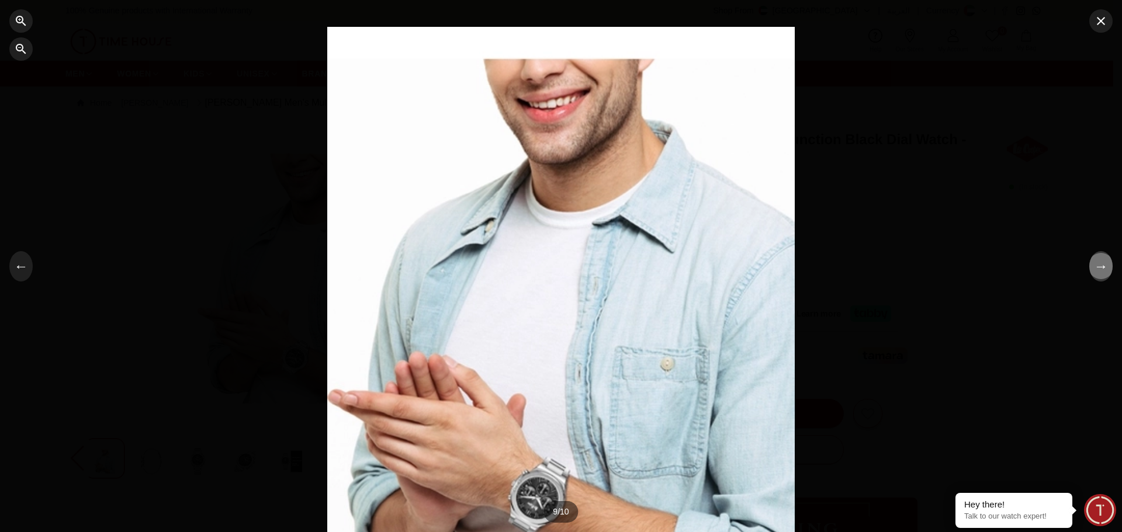
click at [1101, 266] on button "→" at bounding box center [1100, 266] width 23 height 30
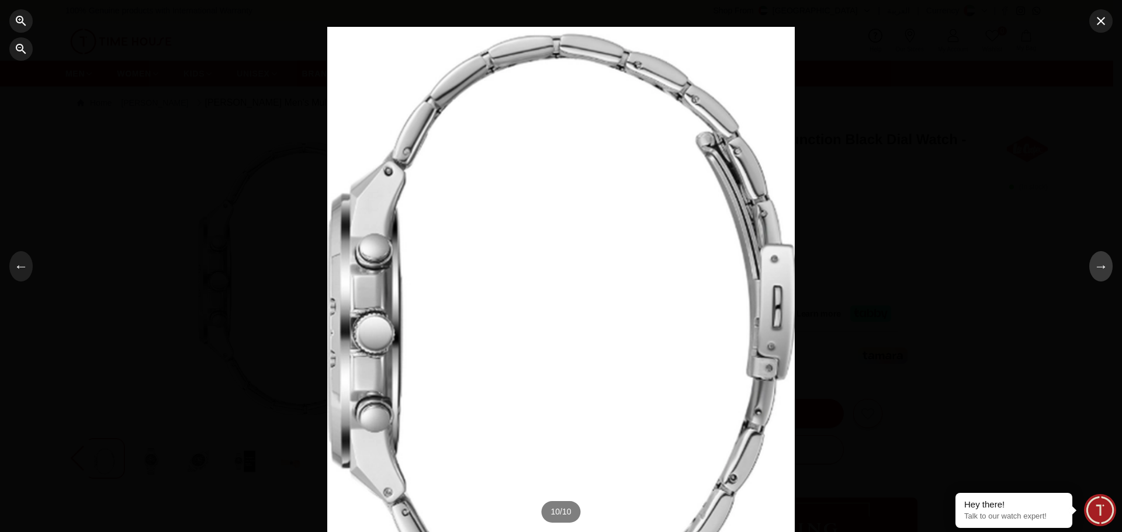
click at [1101, 266] on button "→" at bounding box center [1100, 266] width 23 height 30
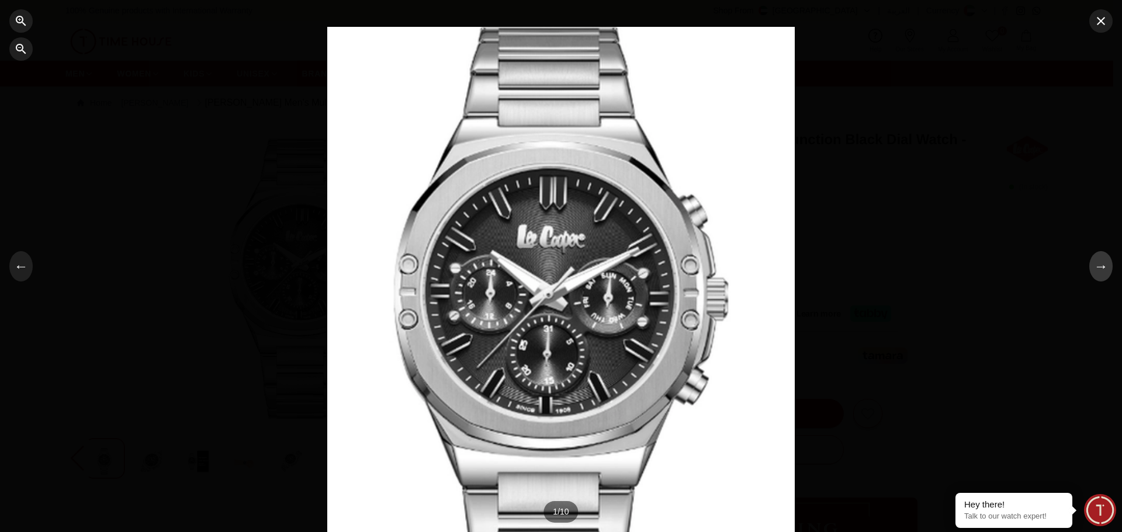
click at [1101, 272] on button "→" at bounding box center [1100, 266] width 23 height 30
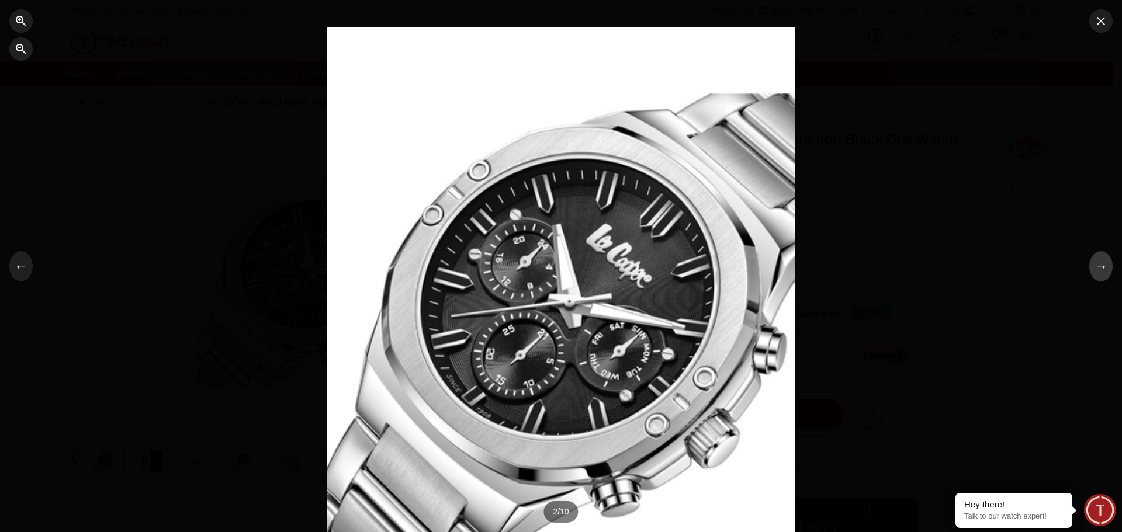
click at [1101, 272] on button "→" at bounding box center [1100, 266] width 23 height 30
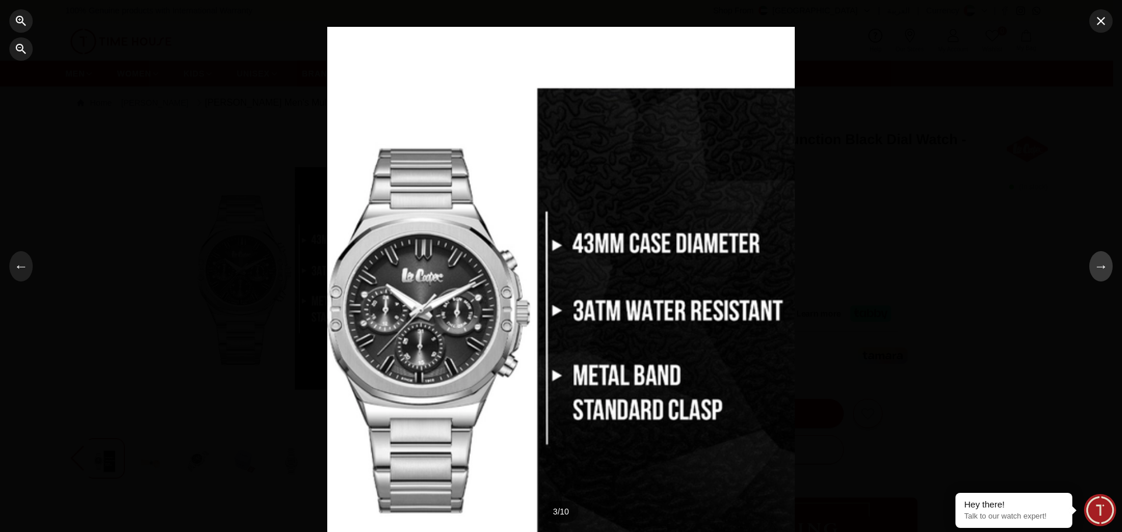
click at [1100, 272] on button "→" at bounding box center [1100, 266] width 23 height 30
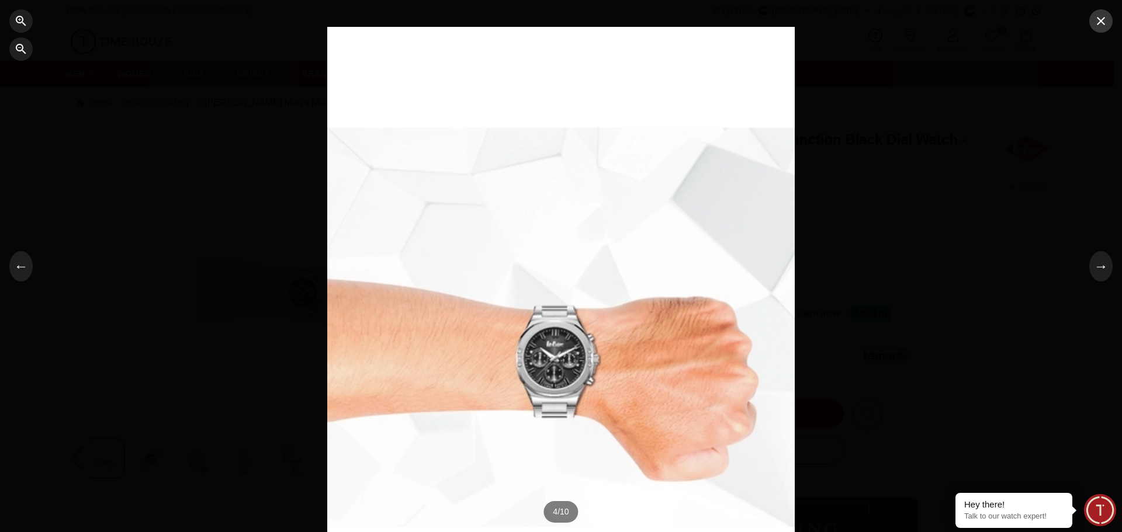
click at [1102, 26] on icon "button" at bounding box center [1101, 21] width 14 height 14
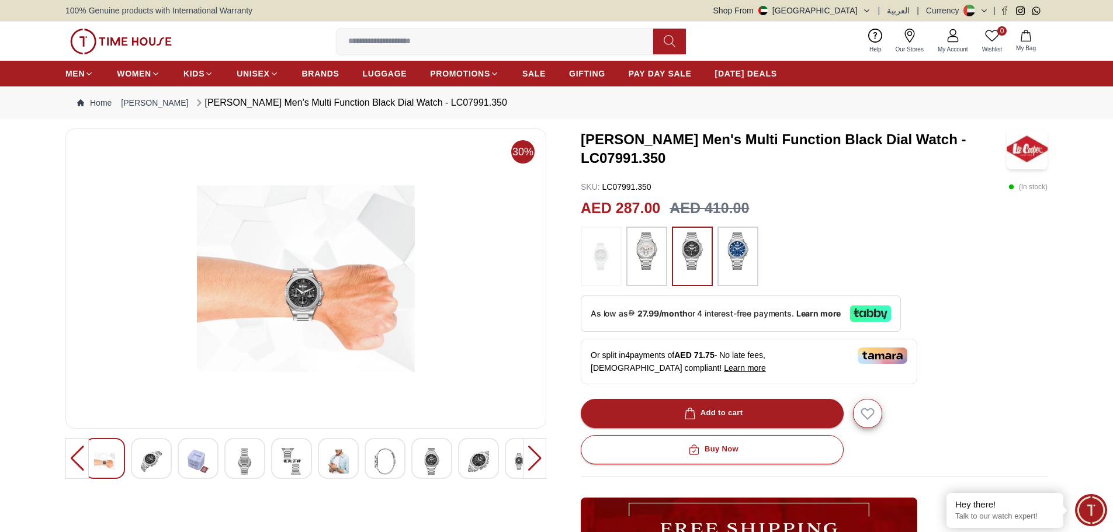
click at [154, 462] on img at bounding box center [151, 461] width 21 height 27
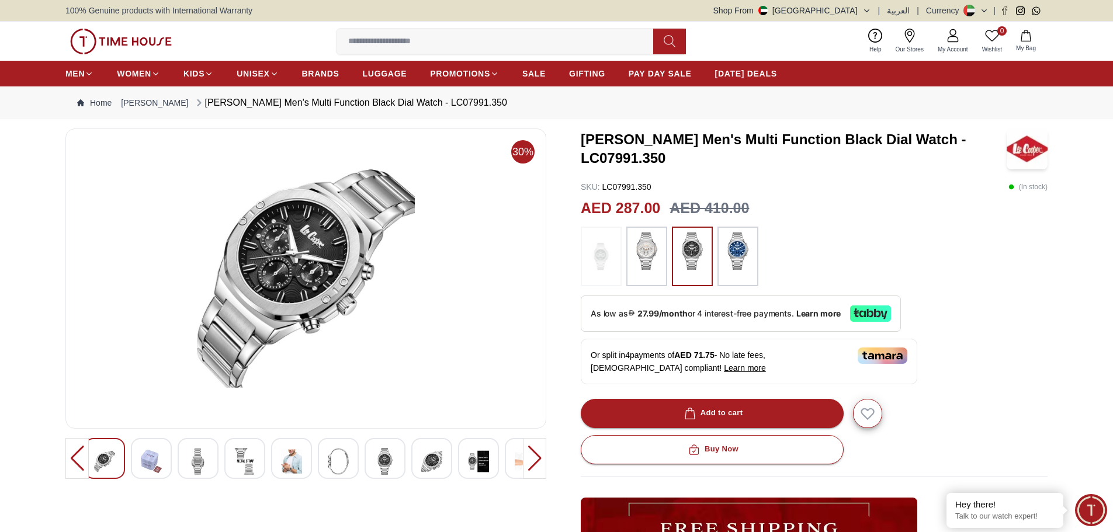
click at [201, 464] on img at bounding box center [198, 461] width 21 height 27
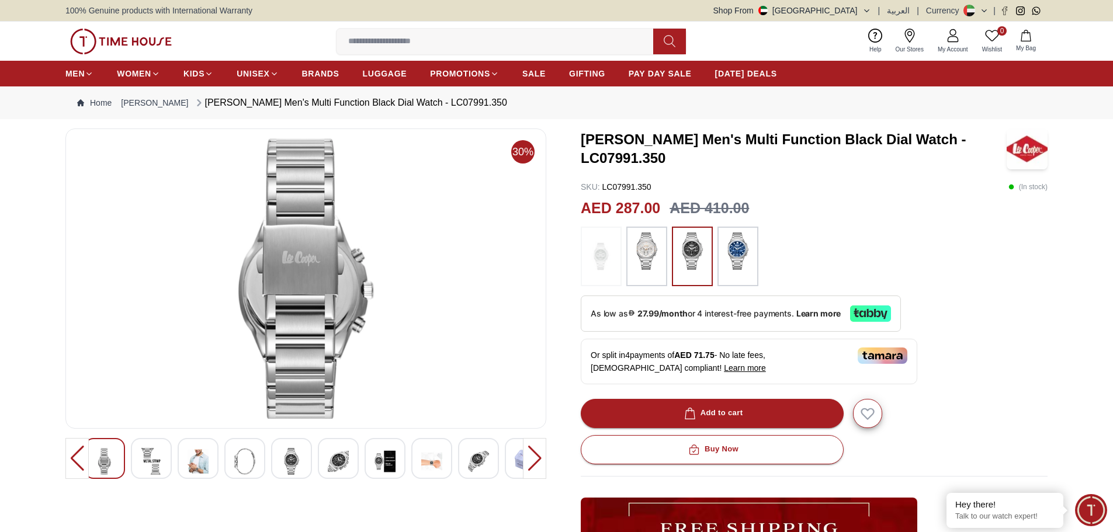
click at [207, 464] on img at bounding box center [198, 461] width 21 height 27
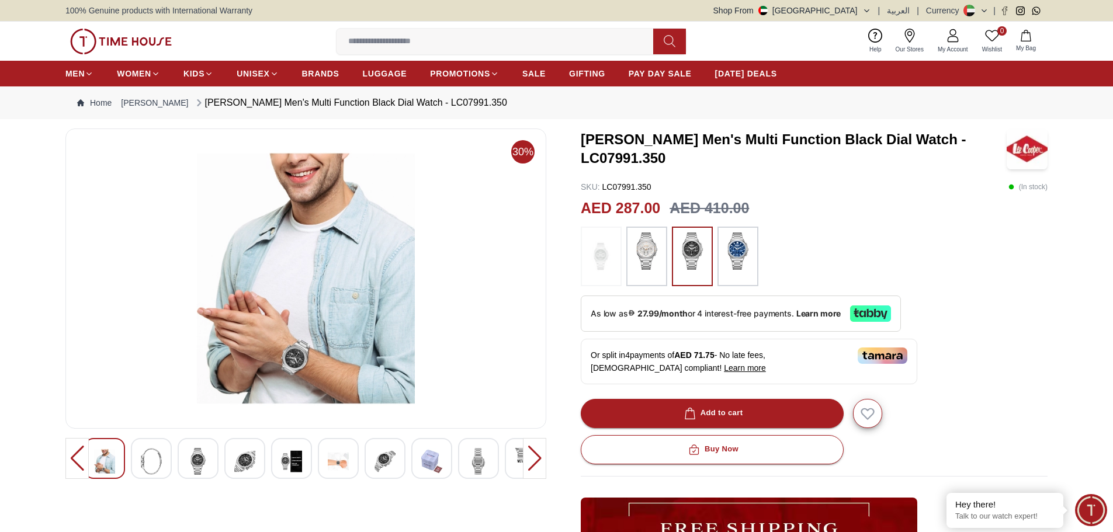
click at [283, 367] on img at bounding box center [305, 278] width 461 height 280
click at [245, 466] on img at bounding box center [244, 461] width 21 height 27
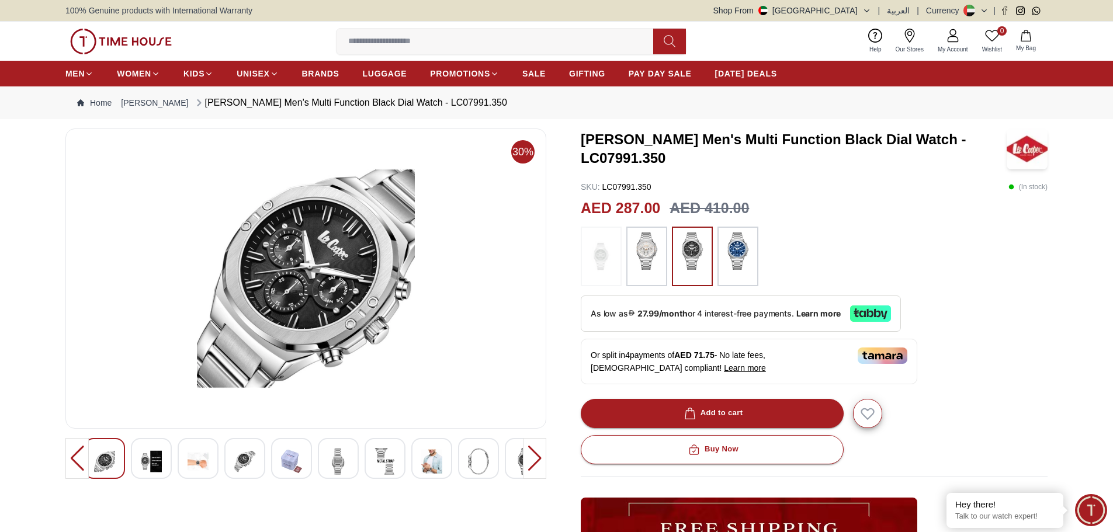
click at [242, 459] on img at bounding box center [244, 461] width 21 height 27
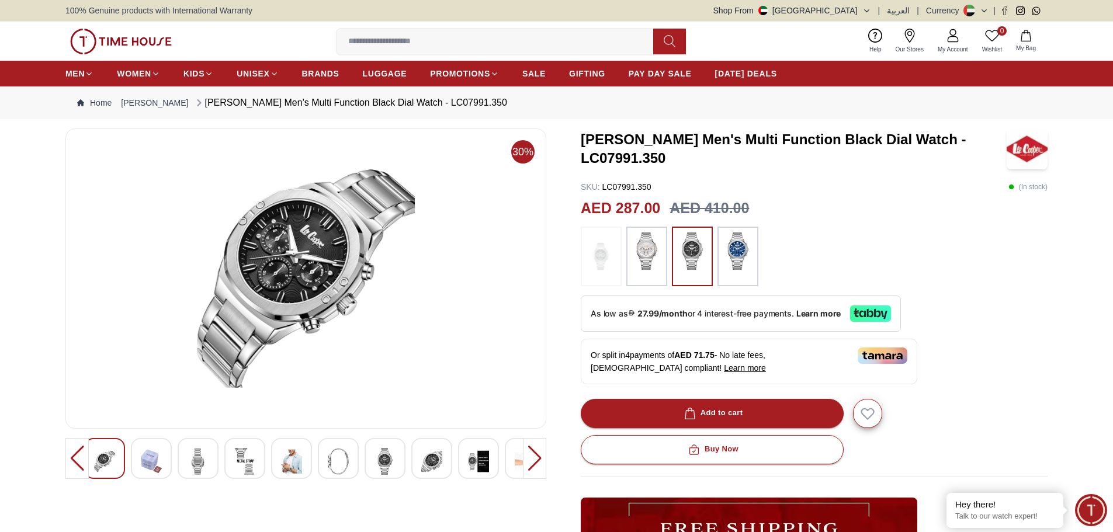
click at [287, 459] on img at bounding box center [291, 461] width 21 height 27
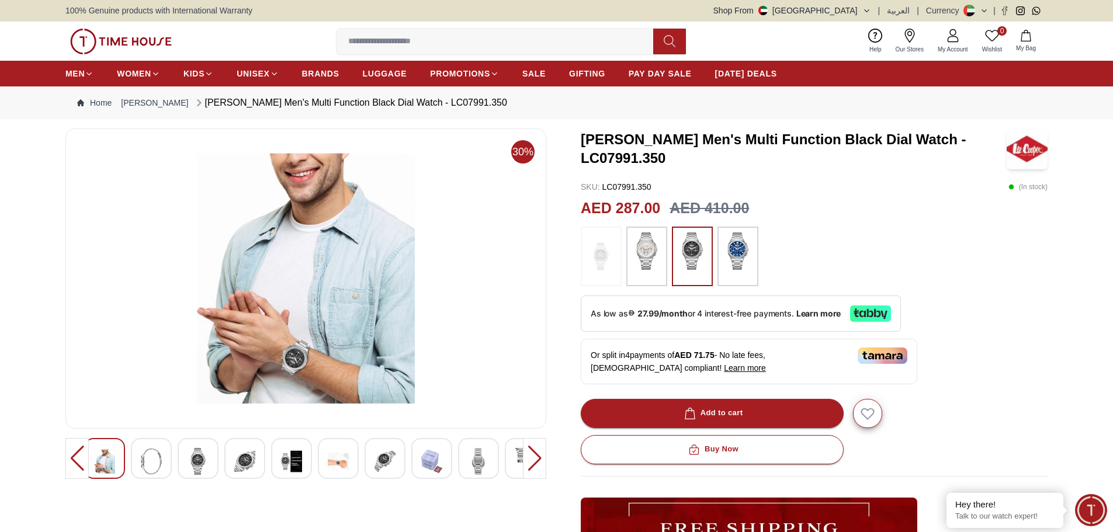
click at [485, 461] on img at bounding box center [478, 461] width 21 height 27
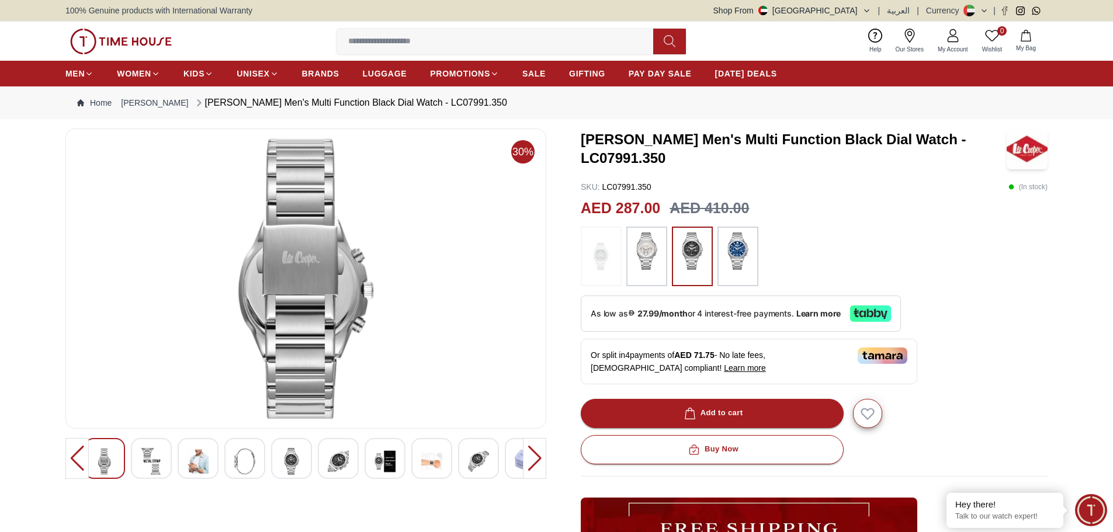
click at [485, 461] on img at bounding box center [478, 461] width 21 height 27
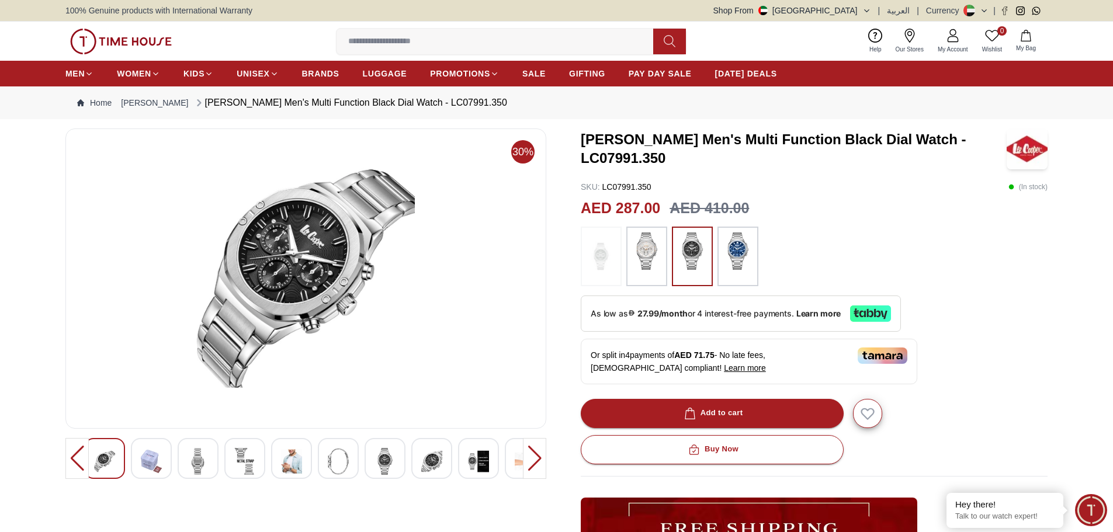
click at [485, 461] on img at bounding box center [478, 461] width 21 height 27
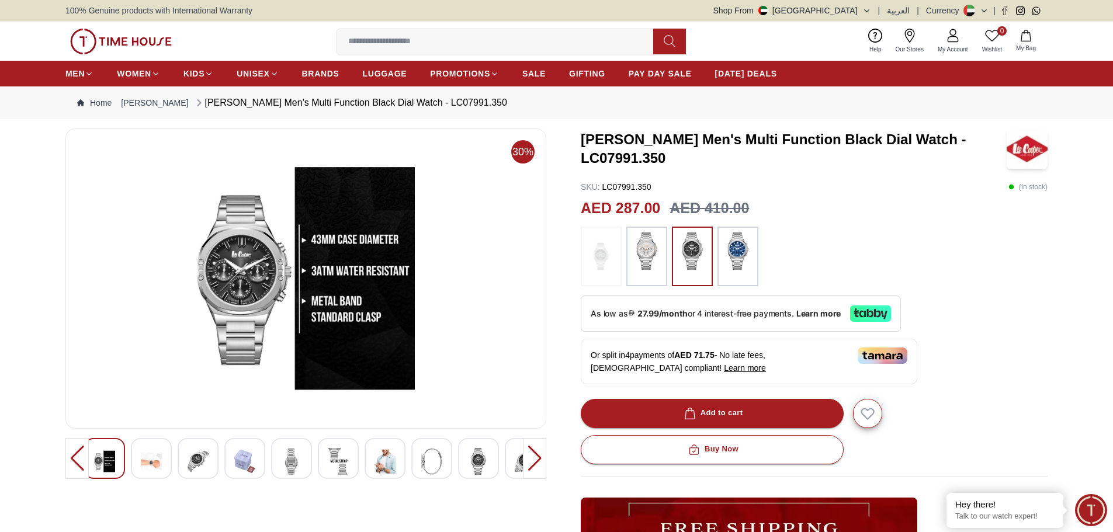
click at [396, 460] on div at bounding box center [385, 458] width 41 height 41
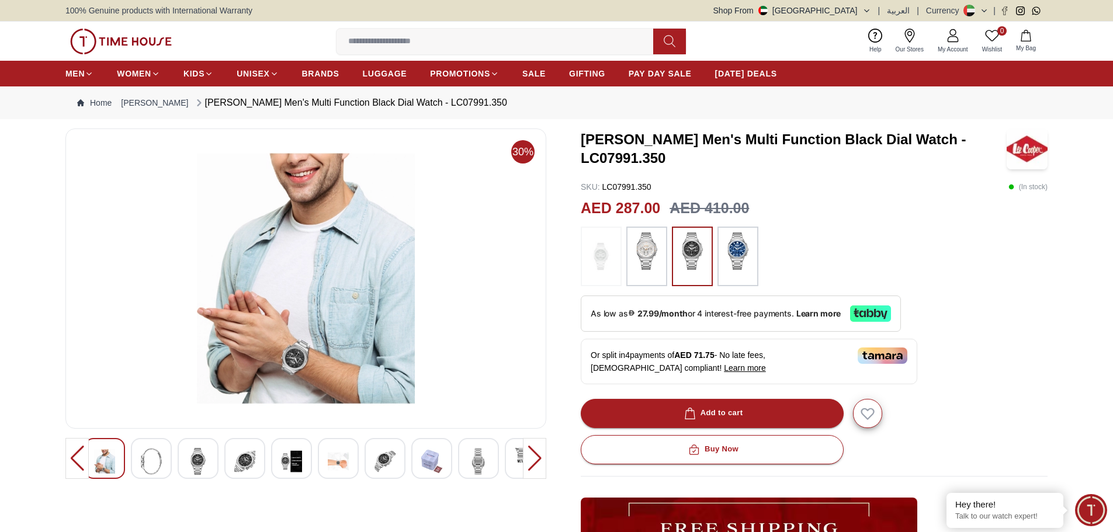
click at [202, 453] on img at bounding box center [198, 461] width 21 height 27
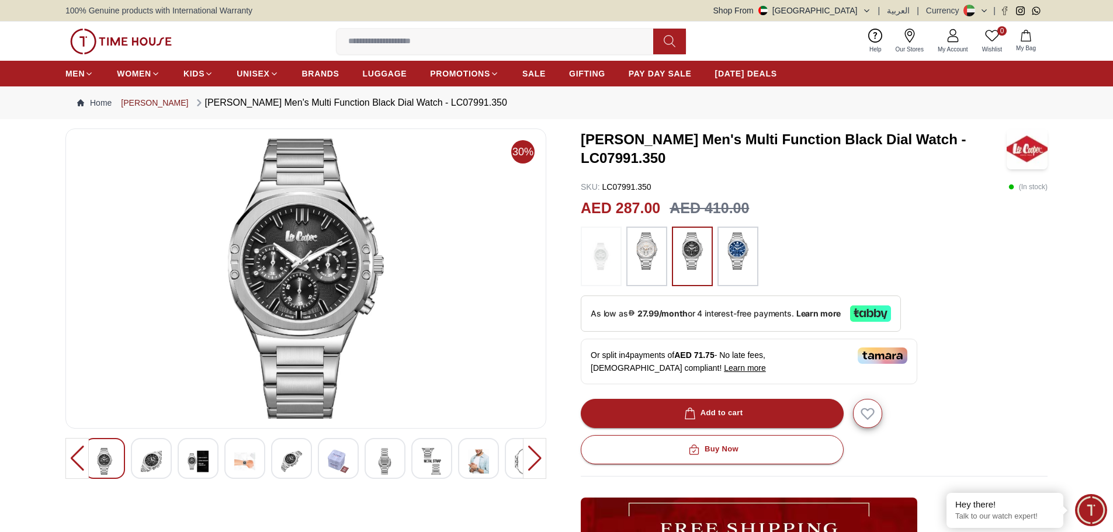
click at [154, 103] on link "[PERSON_NAME]" at bounding box center [154, 103] width 67 height 12
click at [148, 459] on img at bounding box center [151, 461] width 21 height 27
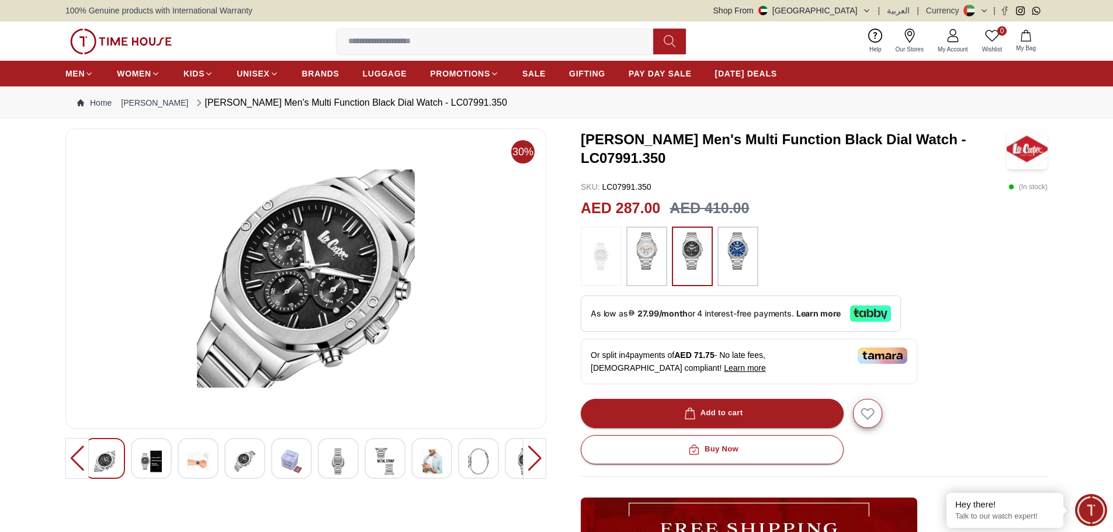
click at [157, 464] on img at bounding box center [151, 461] width 21 height 27
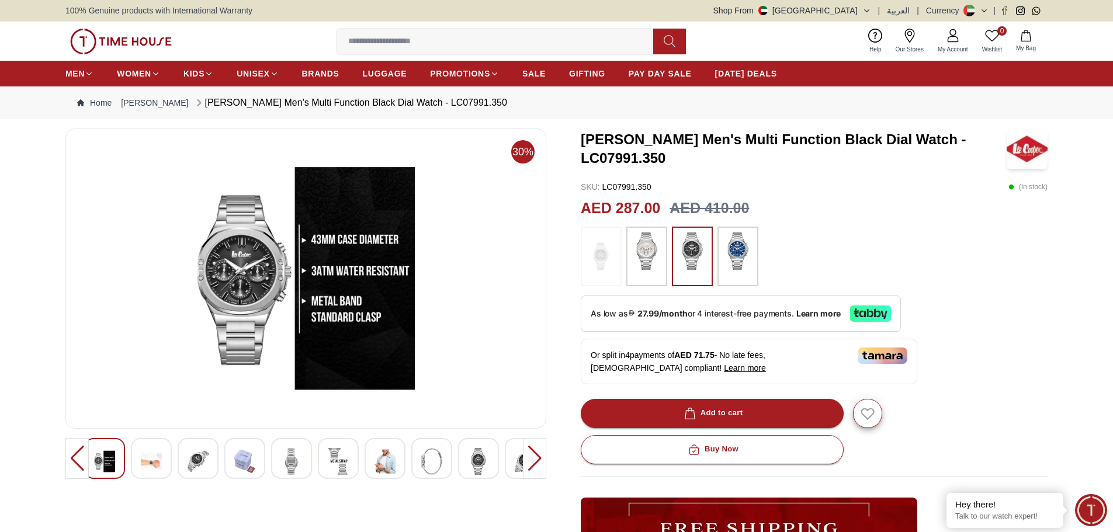
click at [203, 458] on img at bounding box center [198, 461] width 21 height 27
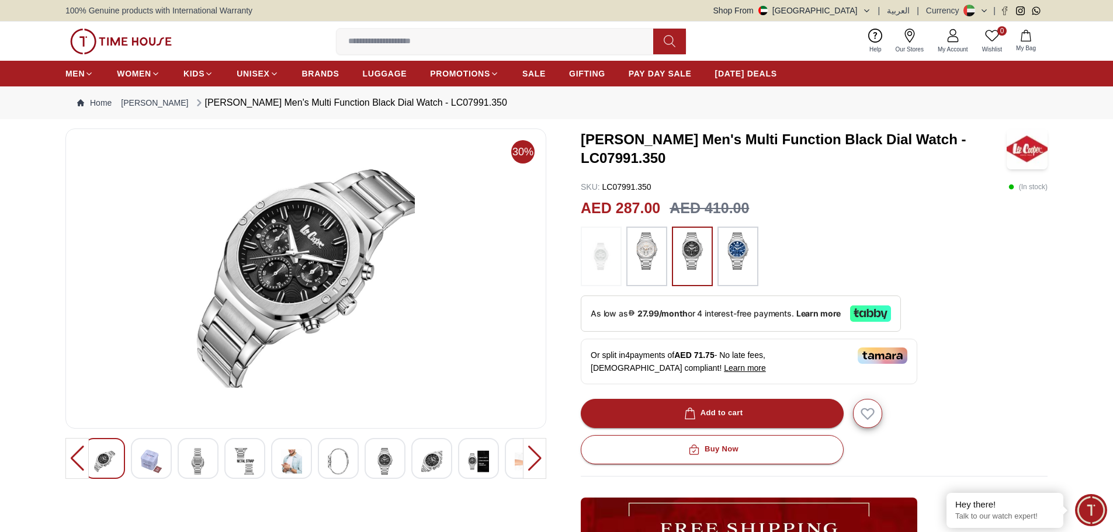
click at [287, 462] on img at bounding box center [291, 461] width 21 height 27
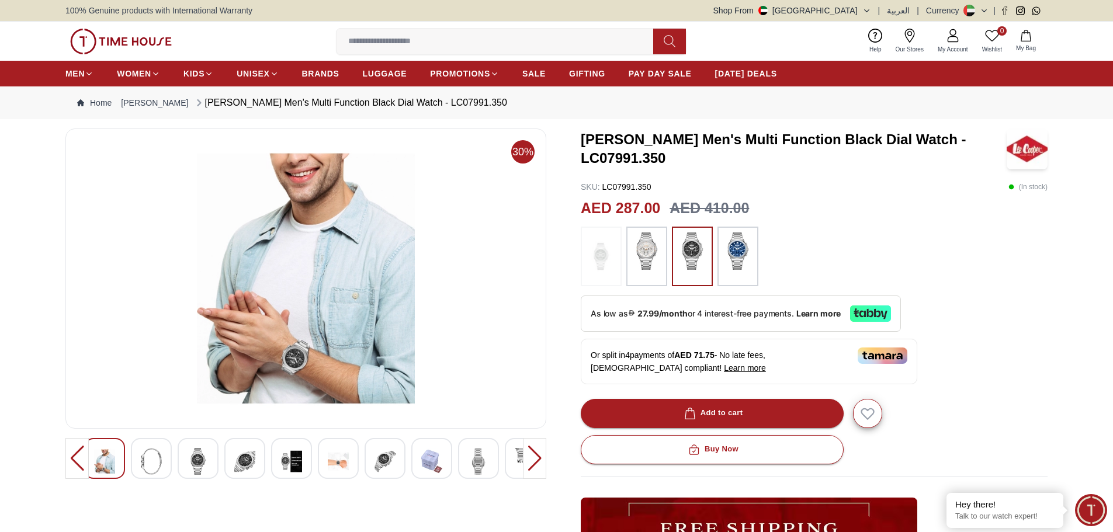
click at [349, 463] on div at bounding box center [338, 458] width 41 height 41
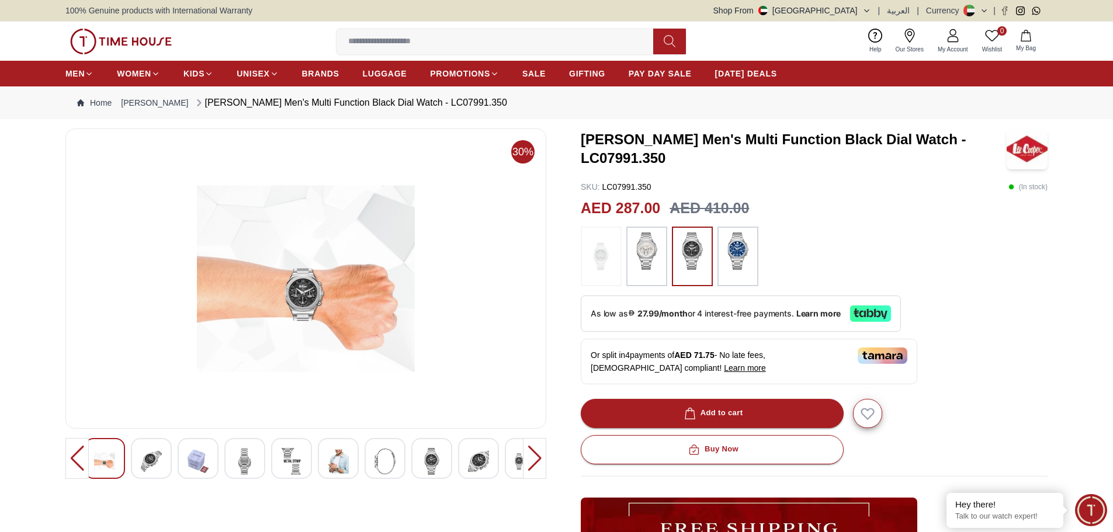
click at [305, 292] on img at bounding box center [305, 278] width 461 height 280
click at [152, 462] on img at bounding box center [151, 461] width 21 height 27
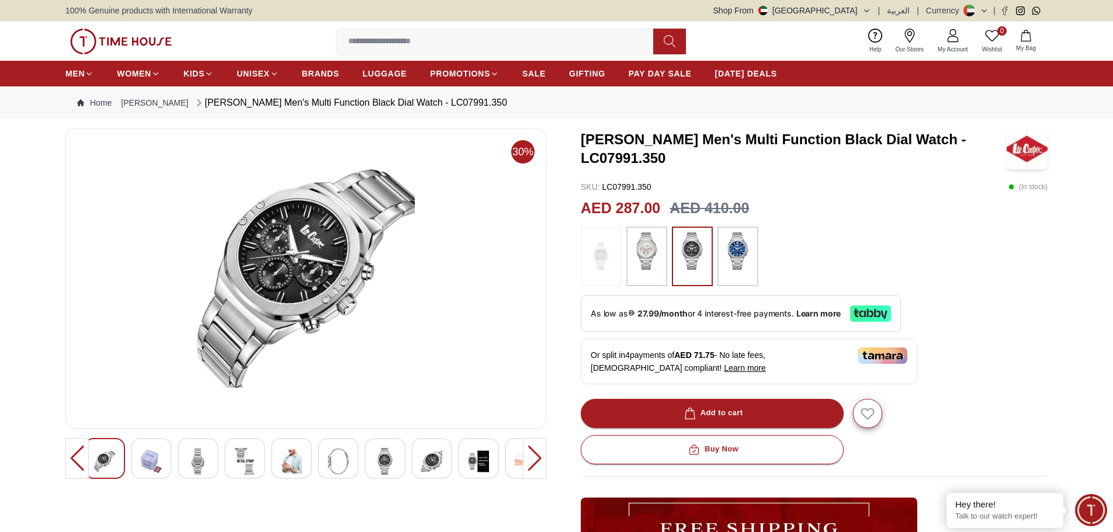
click at [200, 462] on img at bounding box center [198, 461] width 21 height 27
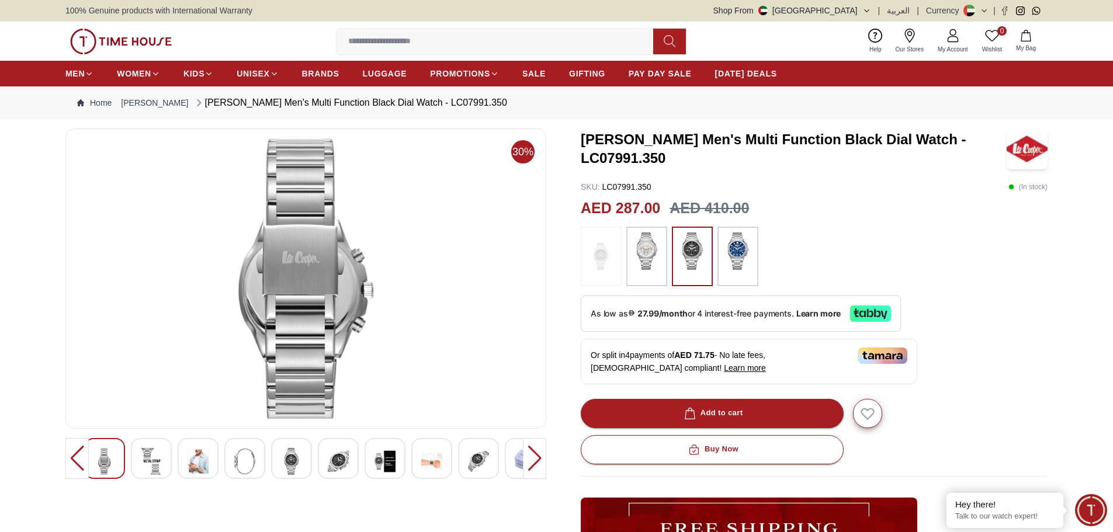
click at [303, 470] on div at bounding box center [291, 458] width 41 height 41
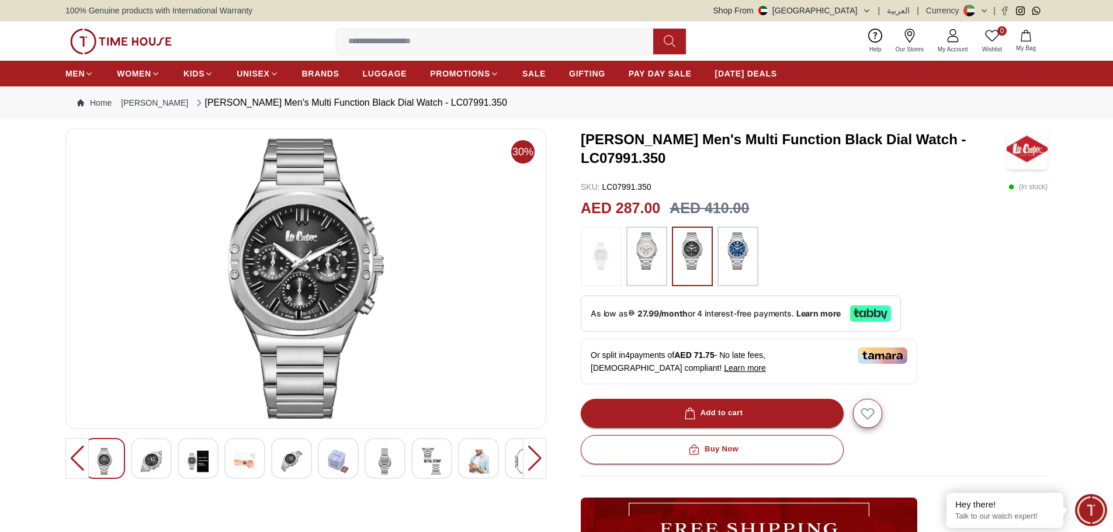
click at [352, 463] on div at bounding box center [338, 458] width 41 height 41
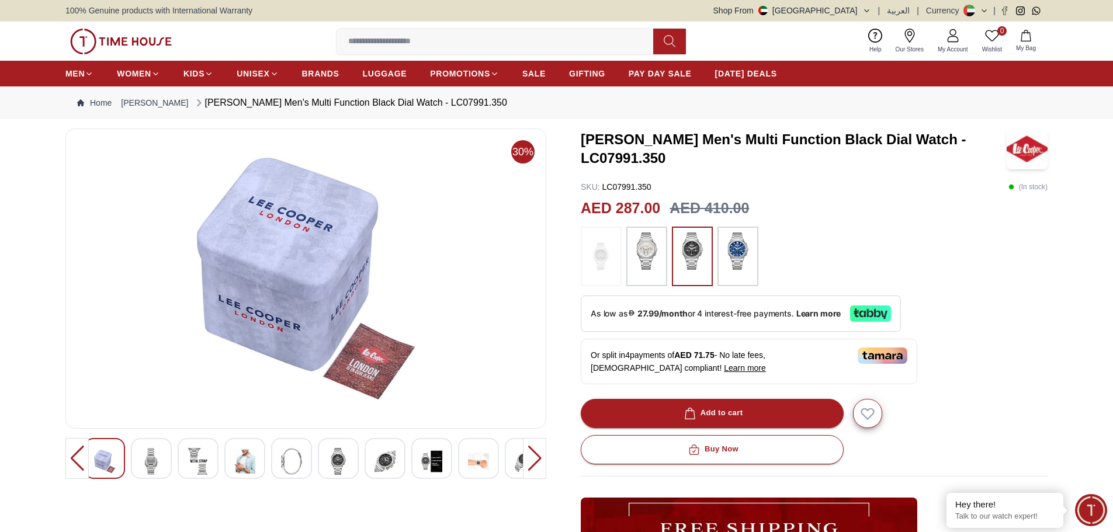
click at [390, 463] on img at bounding box center [384, 461] width 21 height 27
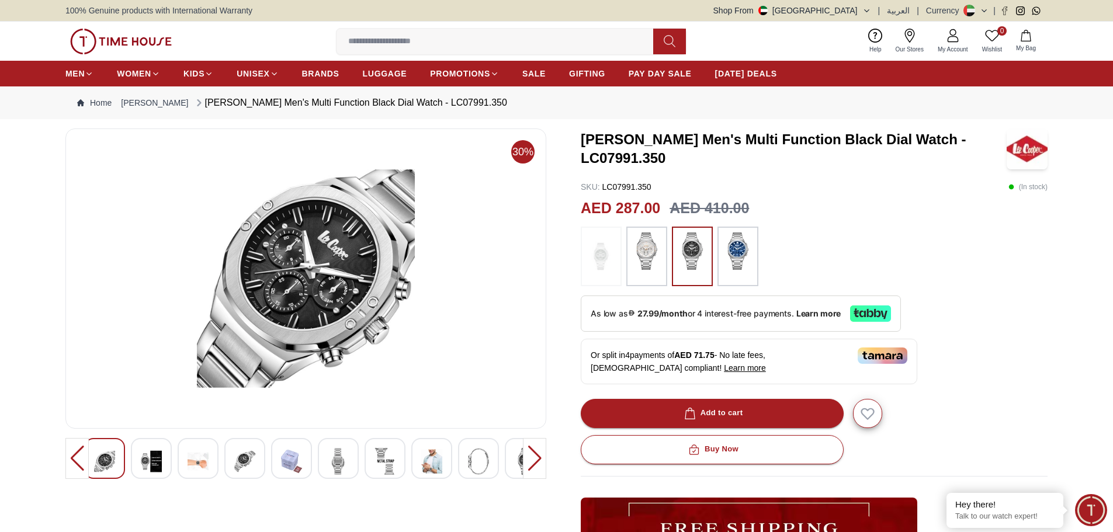
click at [441, 463] on img at bounding box center [431, 461] width 21 height 27
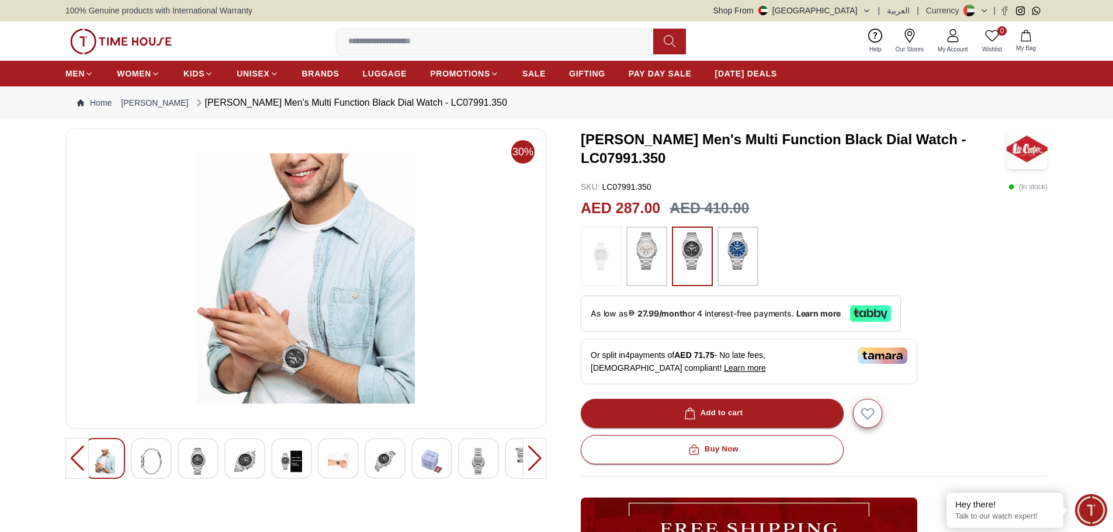
click at [441, 463] on img at bounding box center [431, 461] width 21 height 27
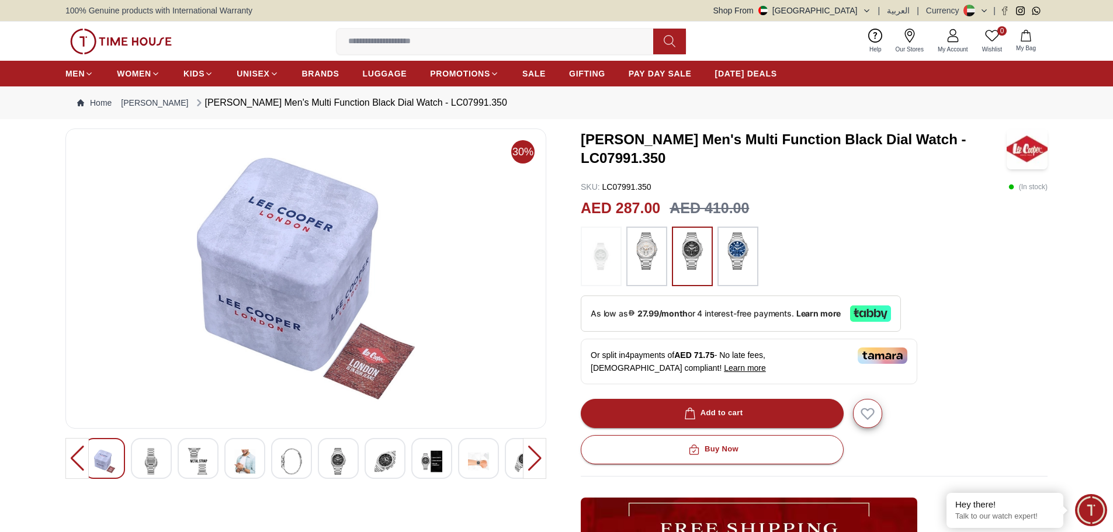
click at [441, 463] on img at bounding box center [431, 461] width 21 height 27
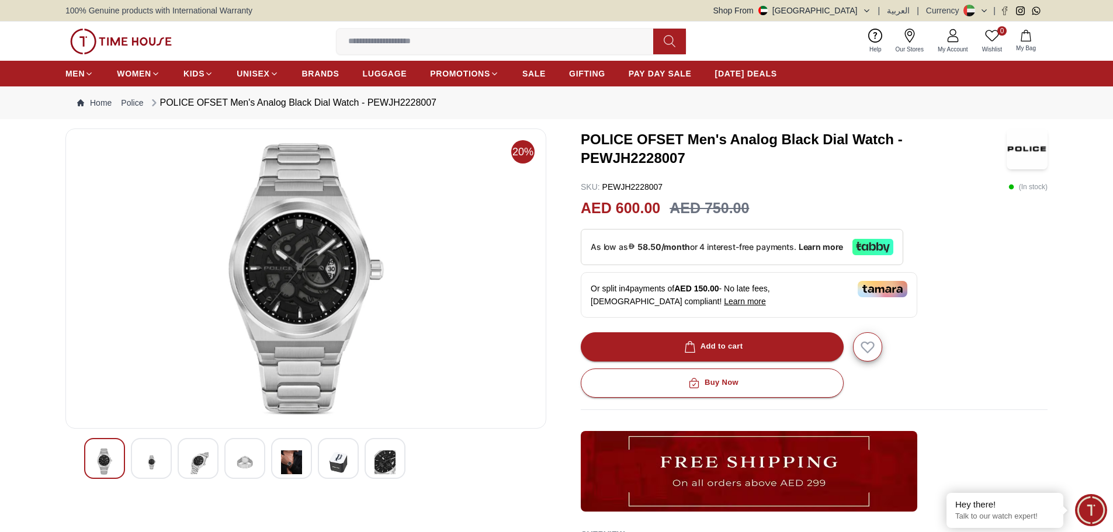
click at [282, 467] on img at bounding box center [291, 462] width 21 height 29
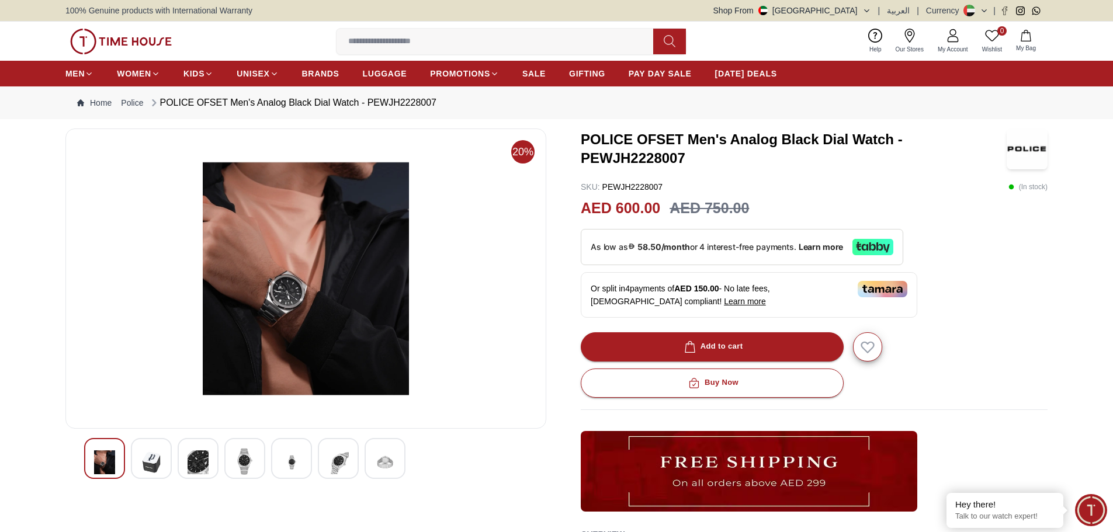
click at [294, 304] on img at bounding box center [305, 278] width 461 height 280
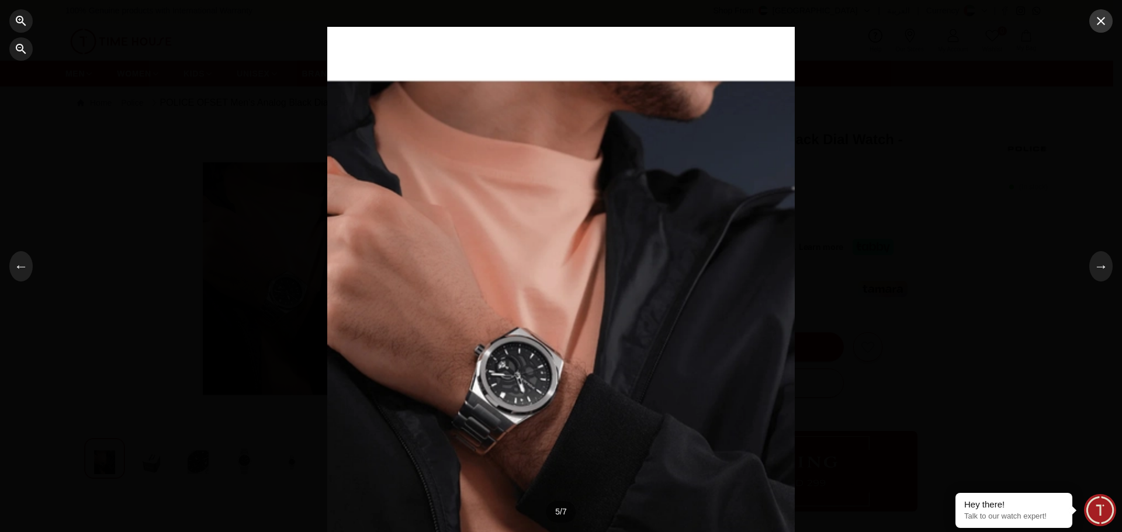
click at [1101, 20] on icon "button" at bounding box center [1101, 21] width 8 height 8
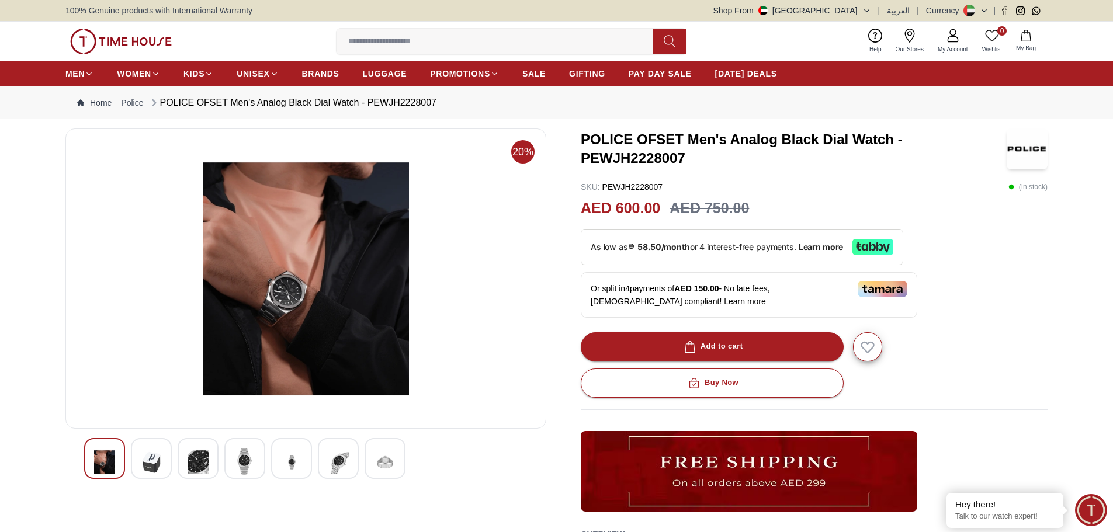
click at [251, 448] on div at bounding box center [244, 458] width 41 height 41
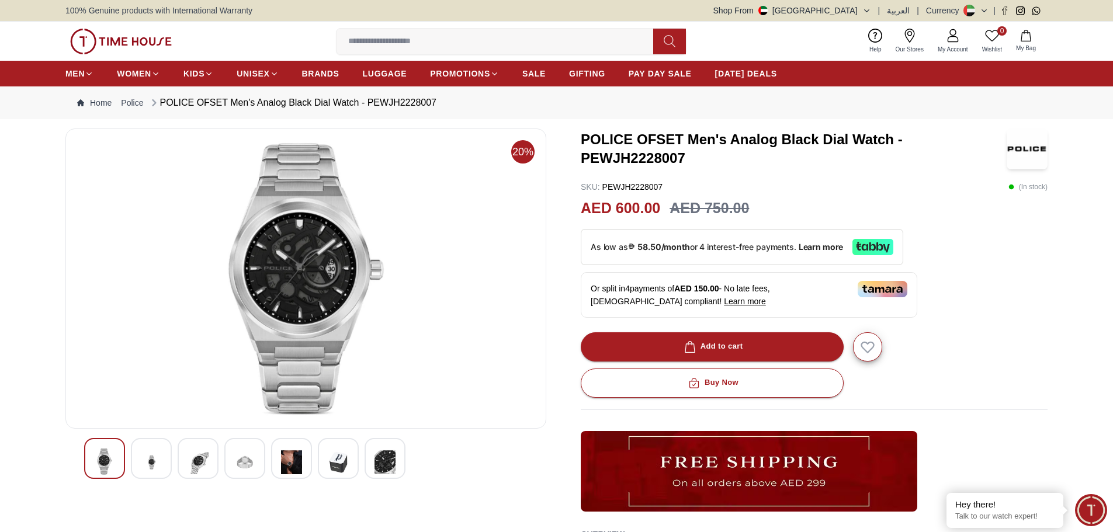
click at [286, 459] on img at bounding box center [291, 462] width 21 height 29
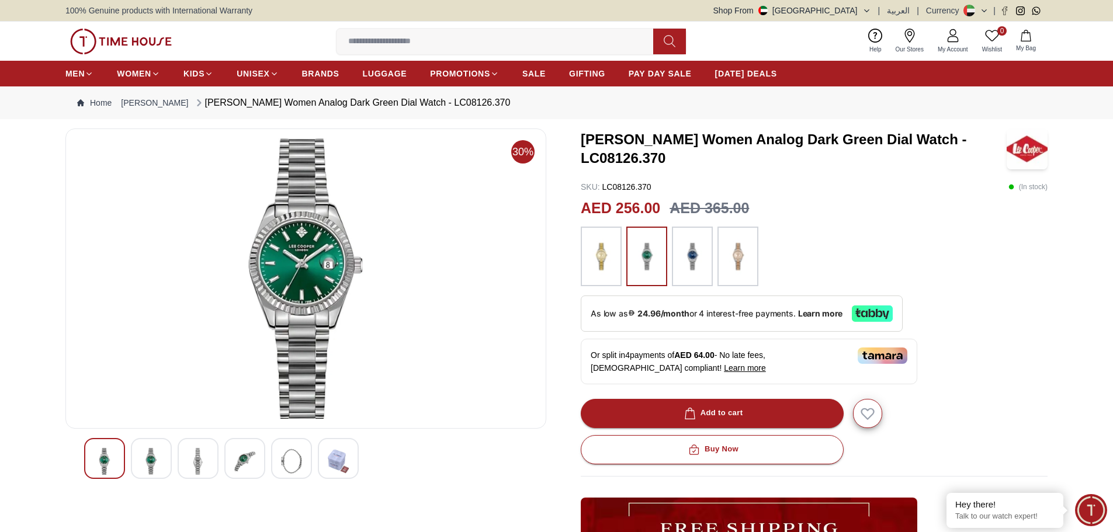
click at [240, 460] on img at bounding box center [244, 461] width 21 height 27
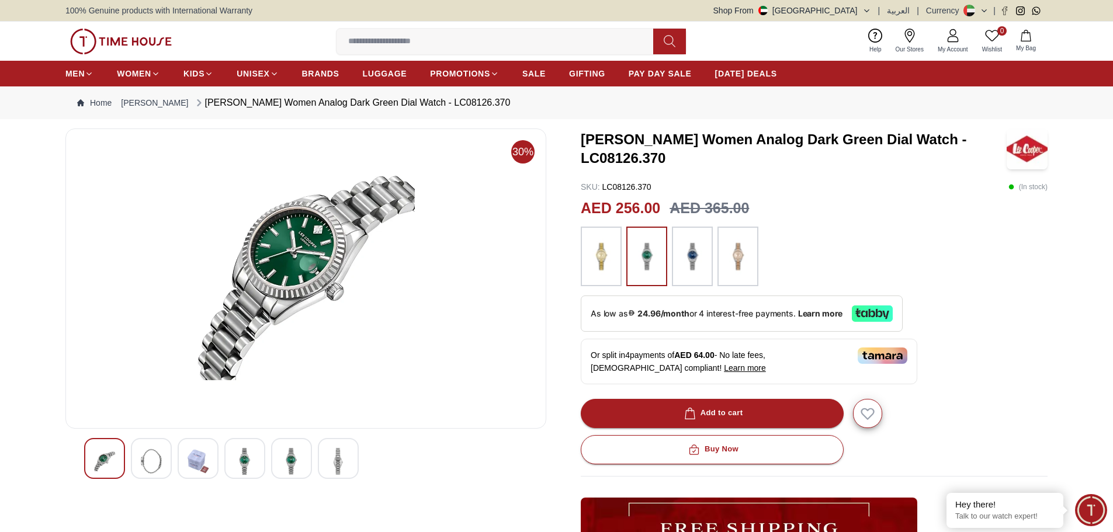
click at [188, 458] on img at bounding box center [198, 461] width 21 height 27
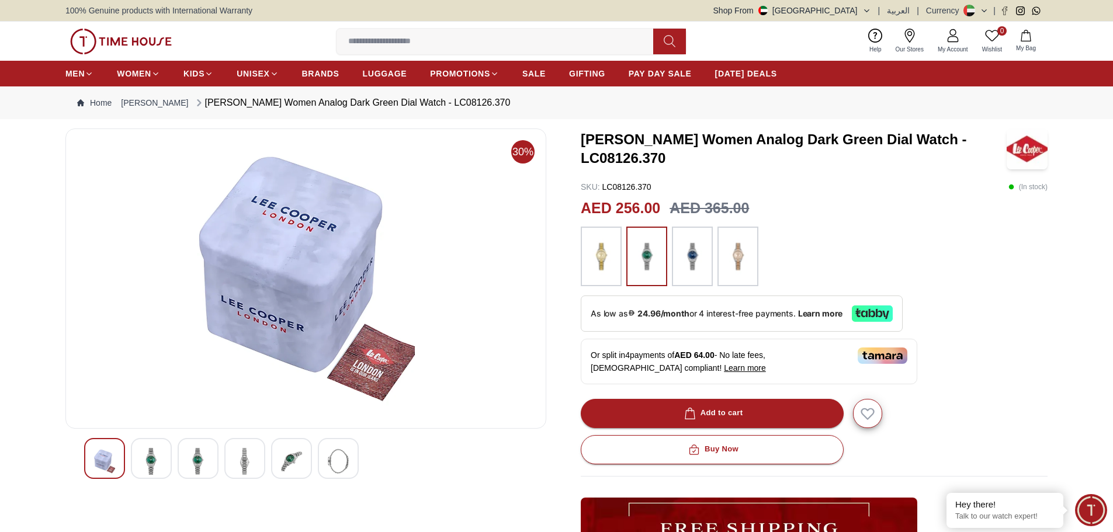
click at [700, 252] on img at bounding box center [692, 257] width 29 height 48
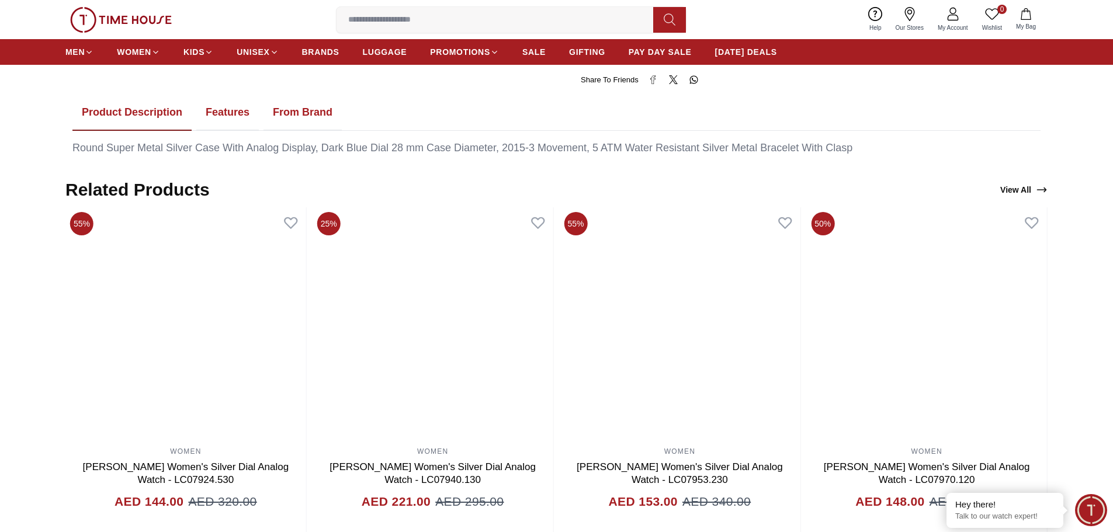
scroll to position [584, 0]
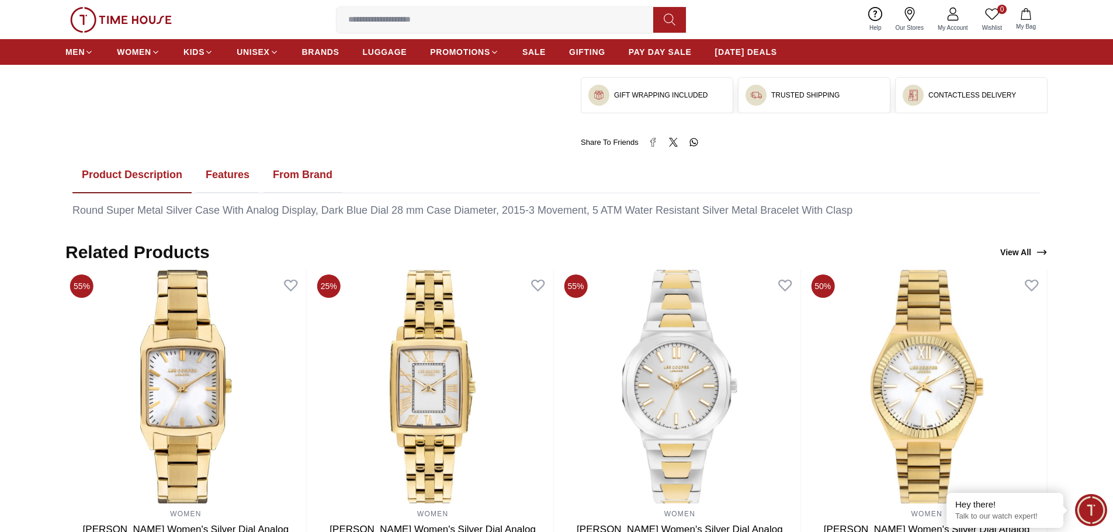
click at [235, 171] on button "Features" at bounding box center [227, 175] width 63 height 36
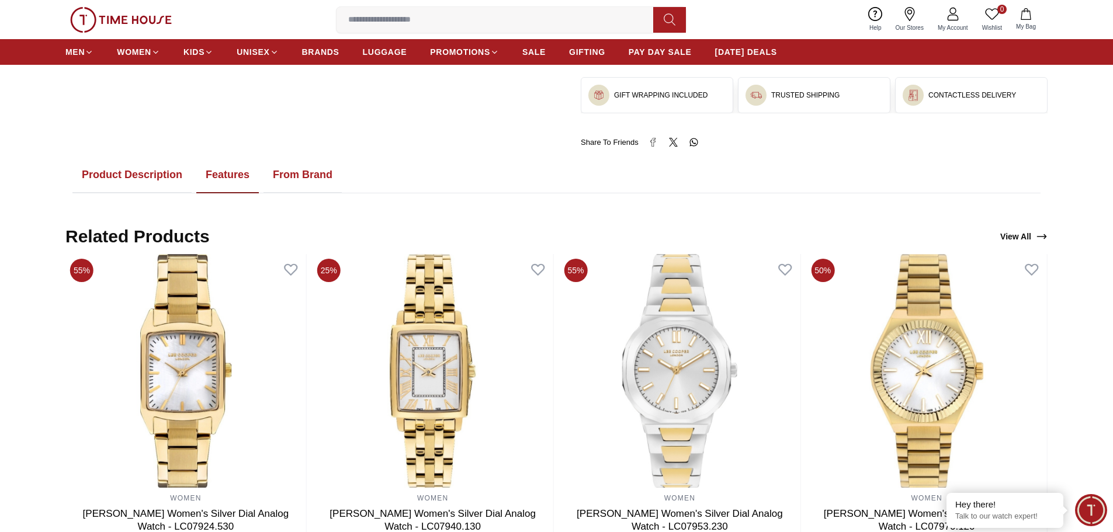
click at [302, 178] on button "From Brand" at bounding box center [302, 175] width 78 height 36
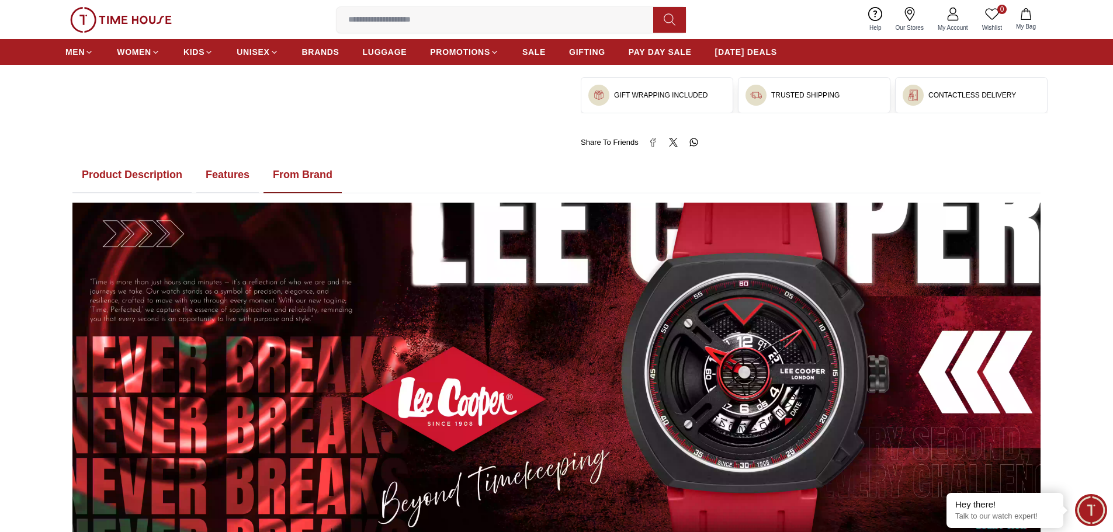
click at [136, 172] on button "Product Description" at bounding box center [131, 175] width 119 height 36
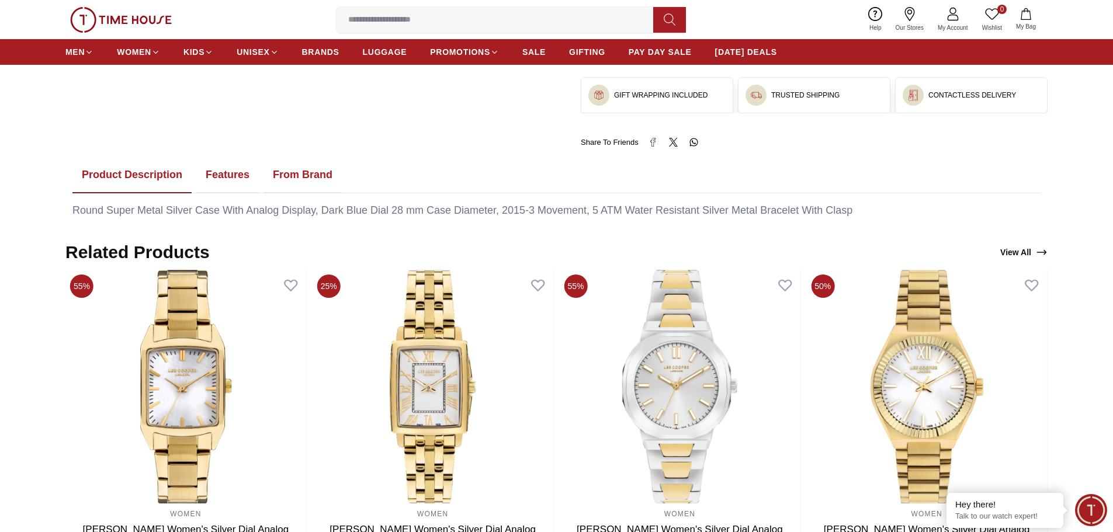
click at [318, 163] on button "From Brand" at bounding box center [302, 175] width 78 height 36
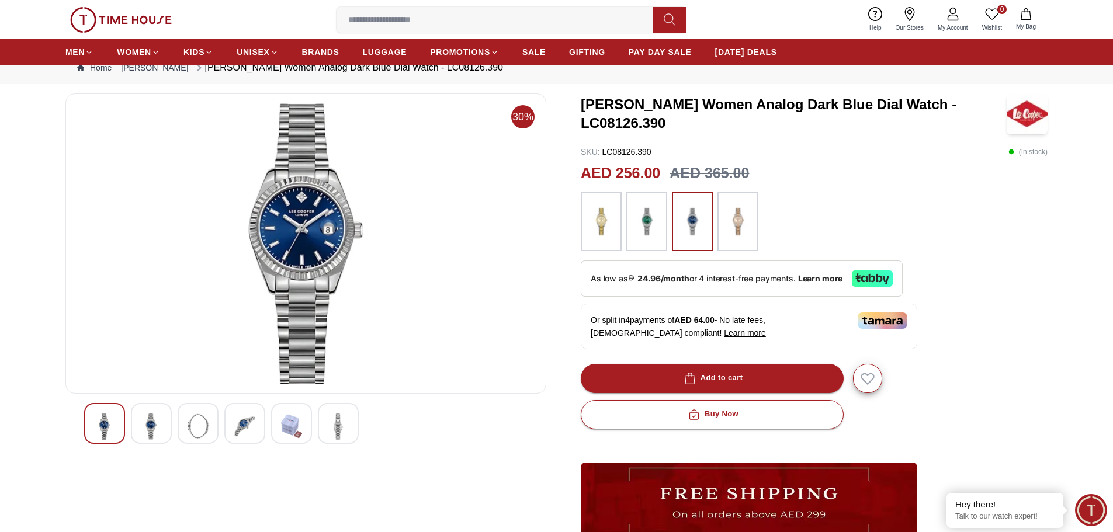
scroll to position [0, 0]
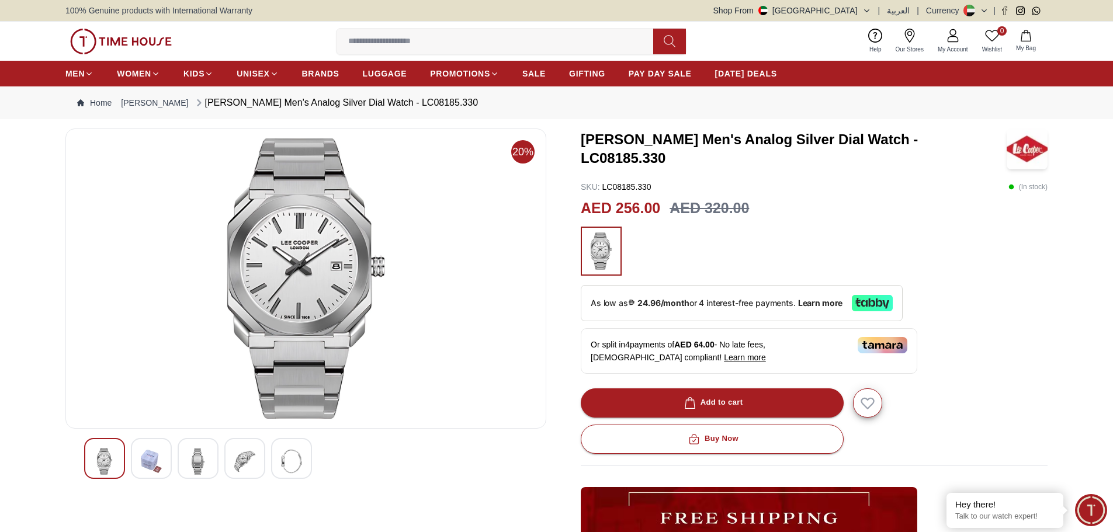
click at [243, 446] on div at bounding box center [244, 458] width 41 height 41
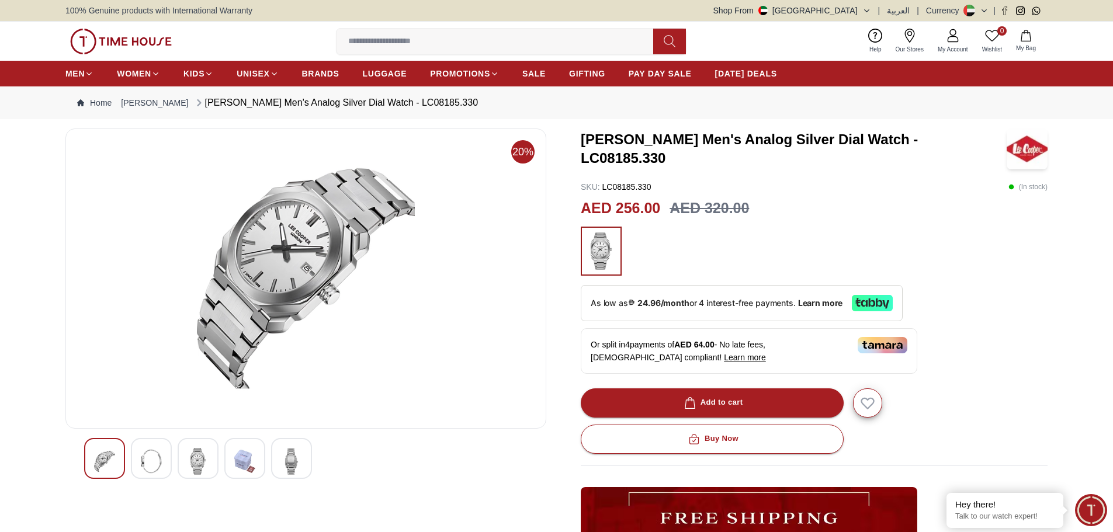
click at [305, 466] on div at bounding box center [291, 458] width 41 height 41
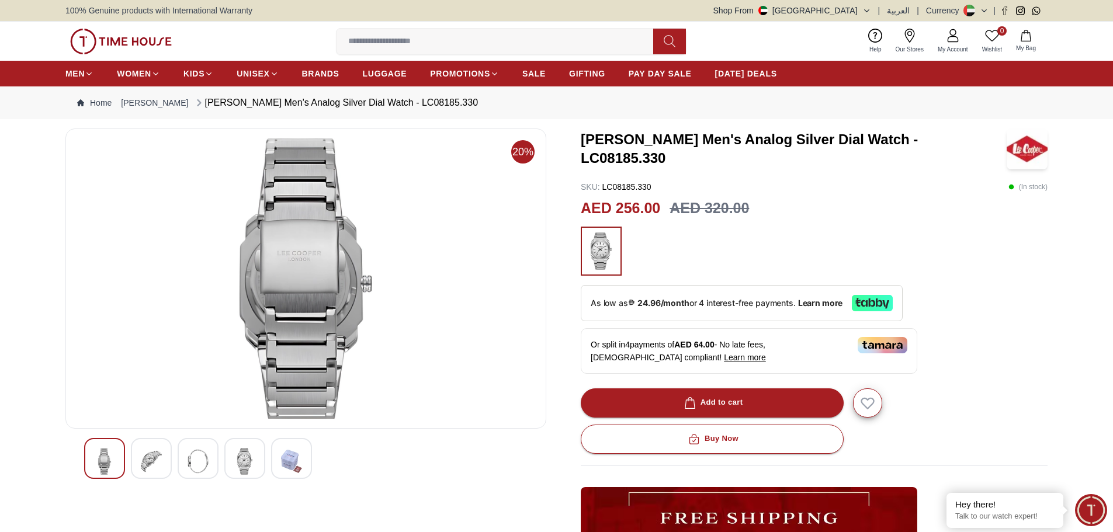
click at [230, 463] on div at bounding box center [244, 458] width 41 height 41
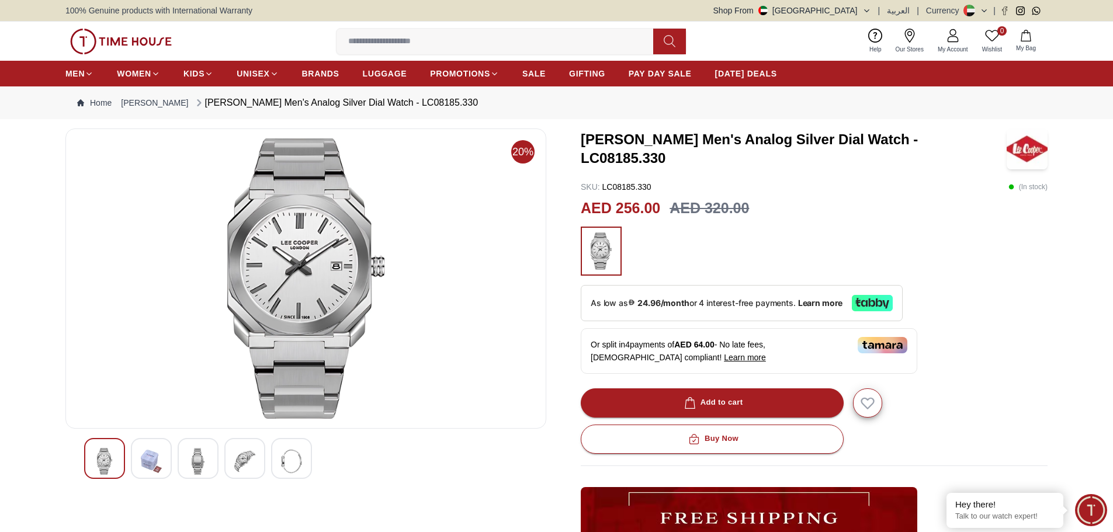
click at [220, 464] on div at bounding box center [305, 458] width 443 height 41
click at [203, 464] on img at bounding box center [198, 461] width 21 height 27
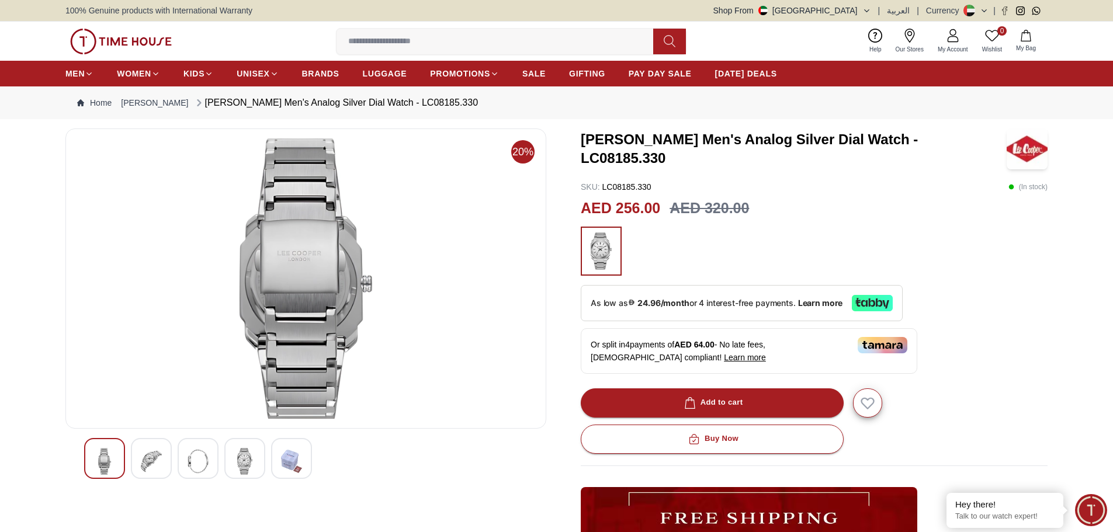
click at [163, 460] on div at bounding box center [151, 458] width 41 height 41
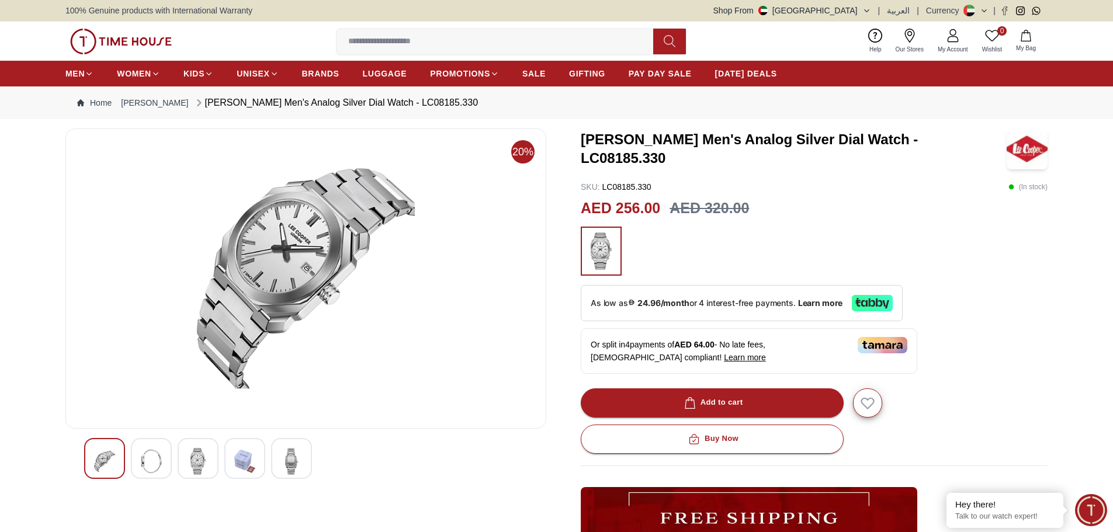
click at [285, 466] on img at bounding box center [291, 461] width 21 height 27
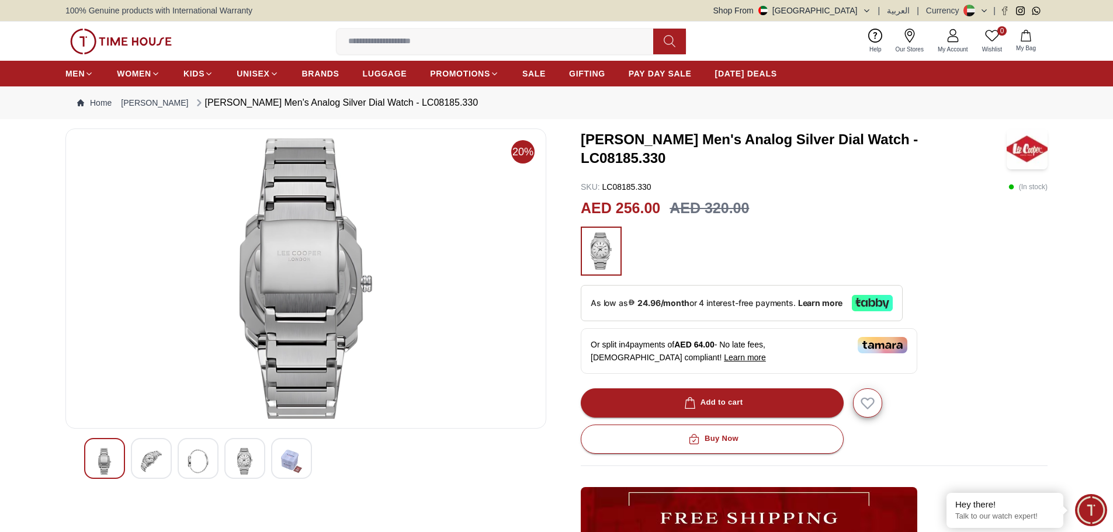
click at [241, 461] on img at bounding box center [244, 461] width 21 height 27
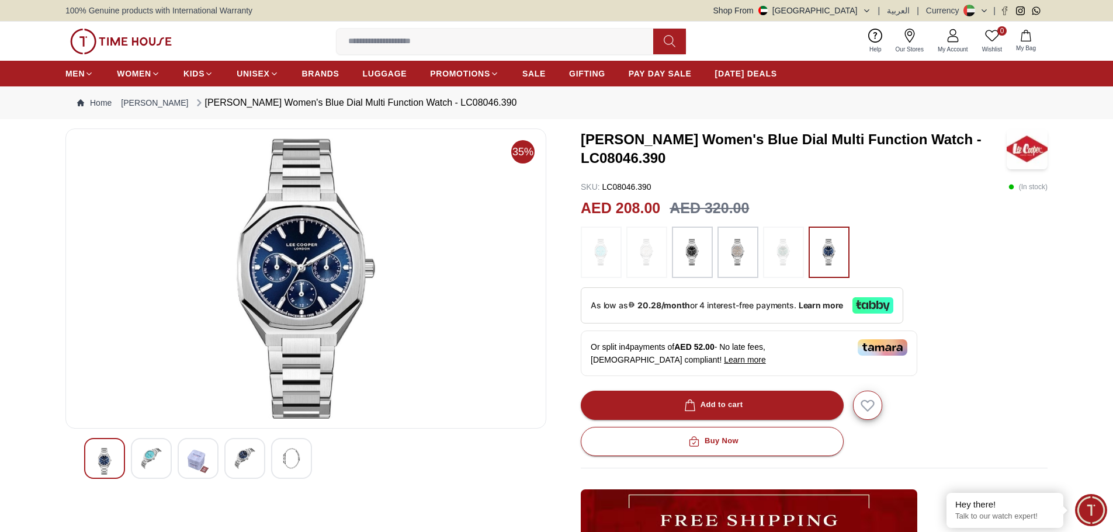
click at [151, 457] on img at bounding box center [151, 458] width 21 height 21
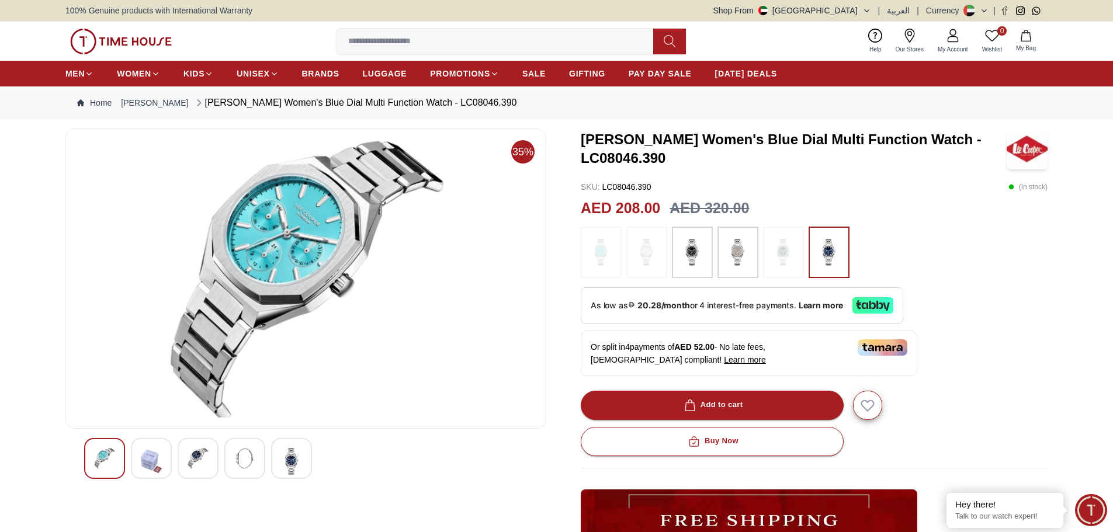
click at [193, 470] on div at bounding box center [198, 458] width 41 height 41
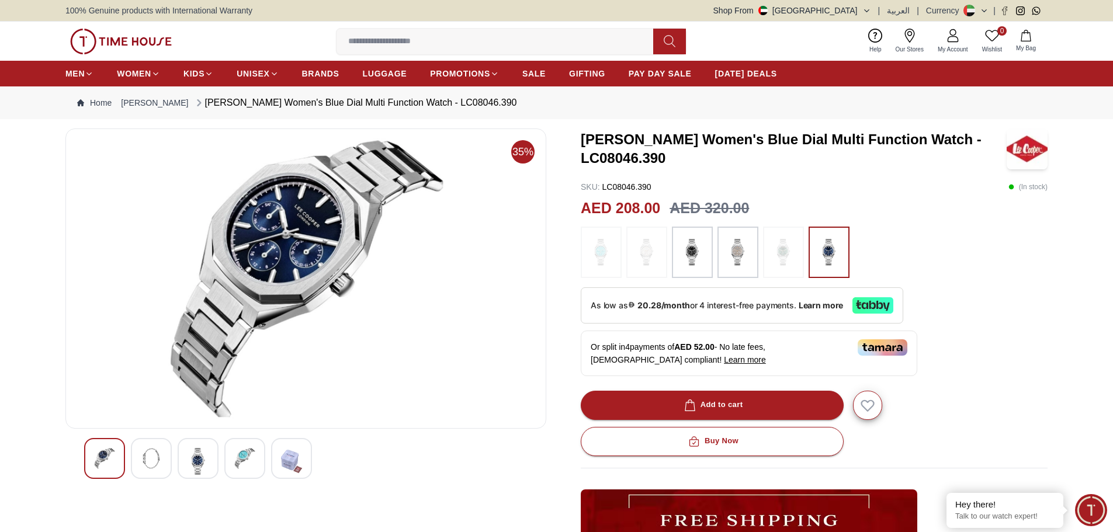
click at [248, 460] on img at bounding box center [244, 458] width 21 height 21
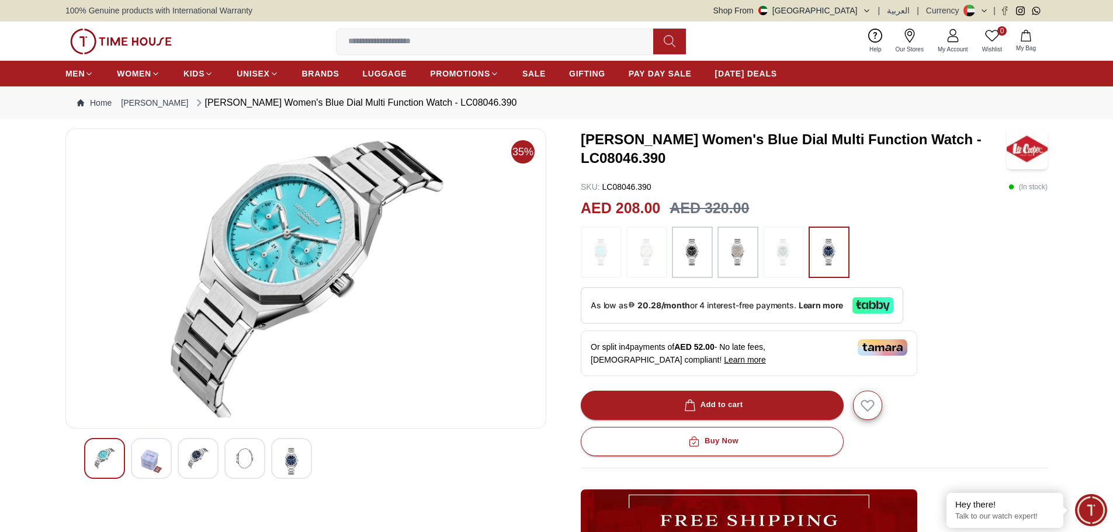
click at [702, 248] on img at bounding box center [692, 253] width 29 height 40
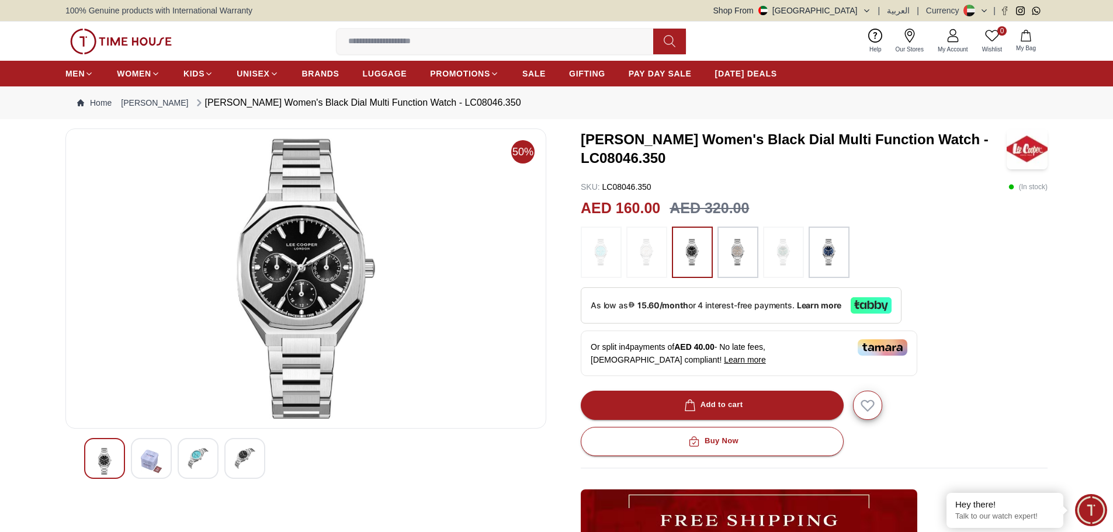
click at [262, 458] on div at bounding box center [244, 458] width 41 height 41
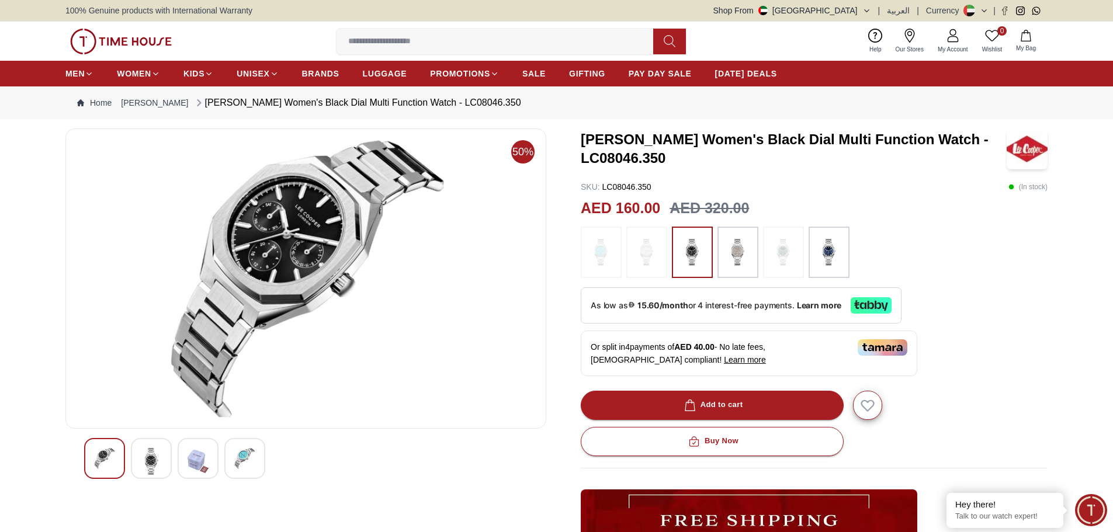
click at [140, 459] on div at bounding box center [151, 458] width 41 height 41
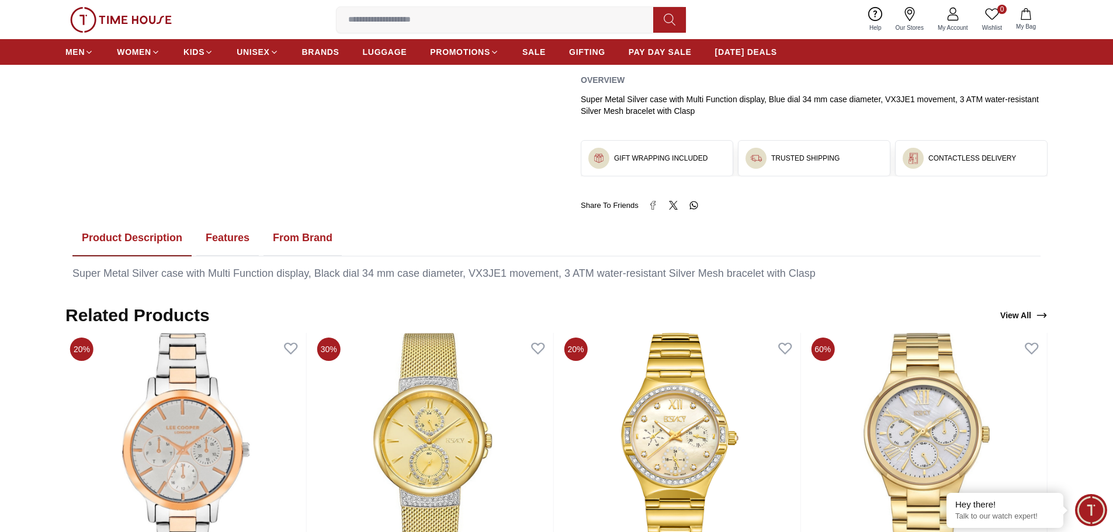
scroll to position [526, 0]
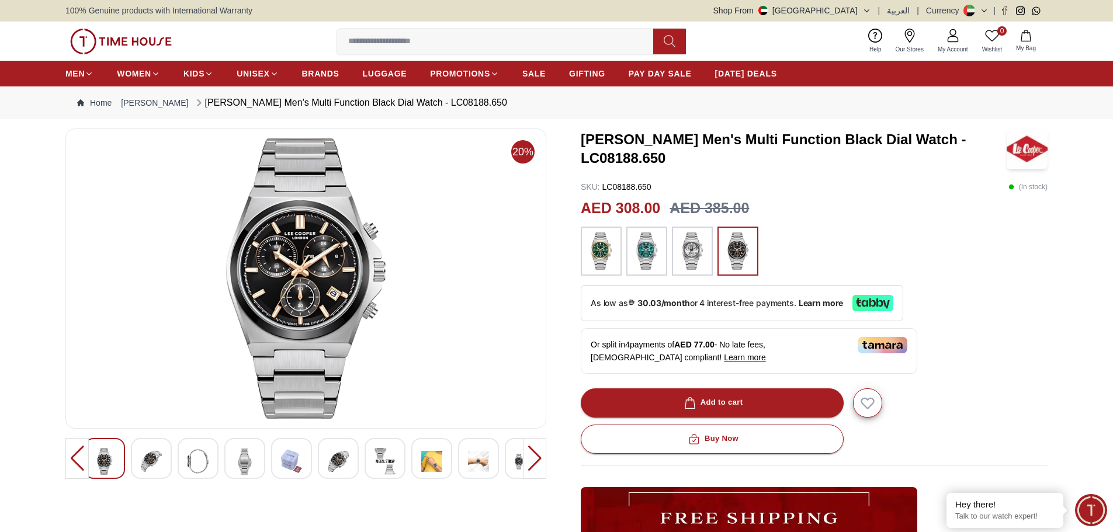
click at [700, 257] on img at bounding box center [692, 251] width 29 height 37
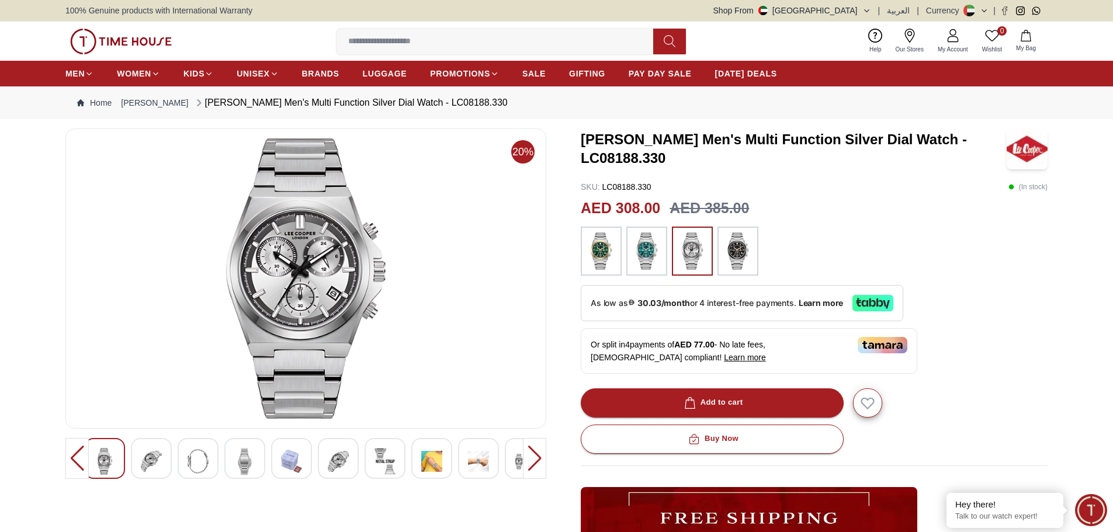
click at [432, 455] on img at bounding box center [431, 461] width 21 height 27
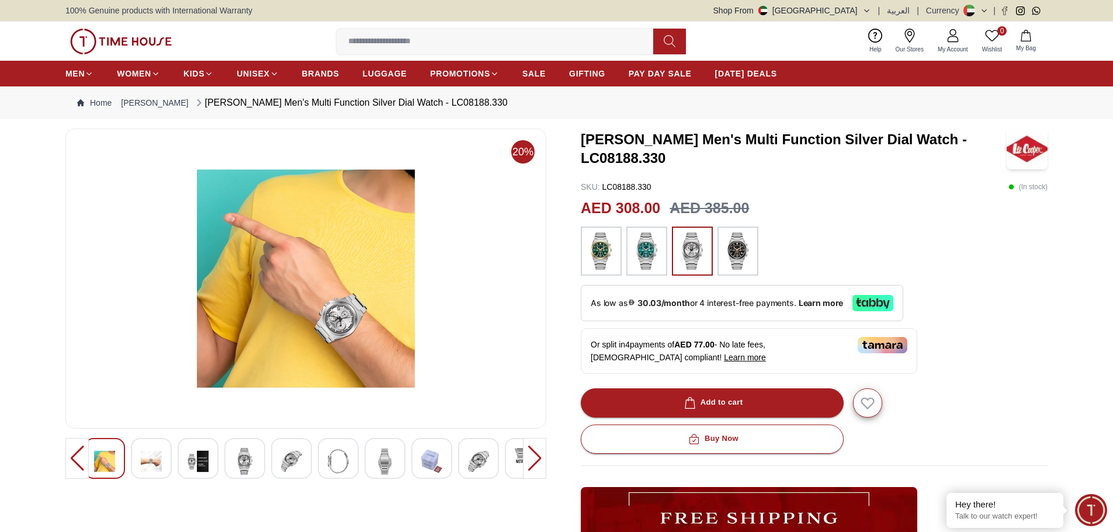
click at [249, 464] on img at bounding box center [244, 461] width 21 height 27
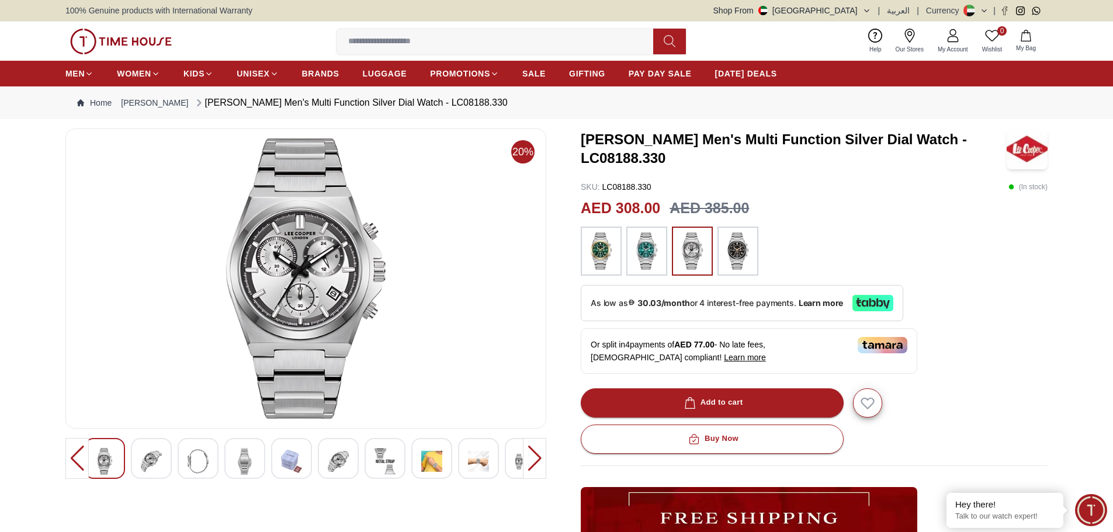
click at [440, 464] on img at bounding box center [431, 461] width 21 height 27
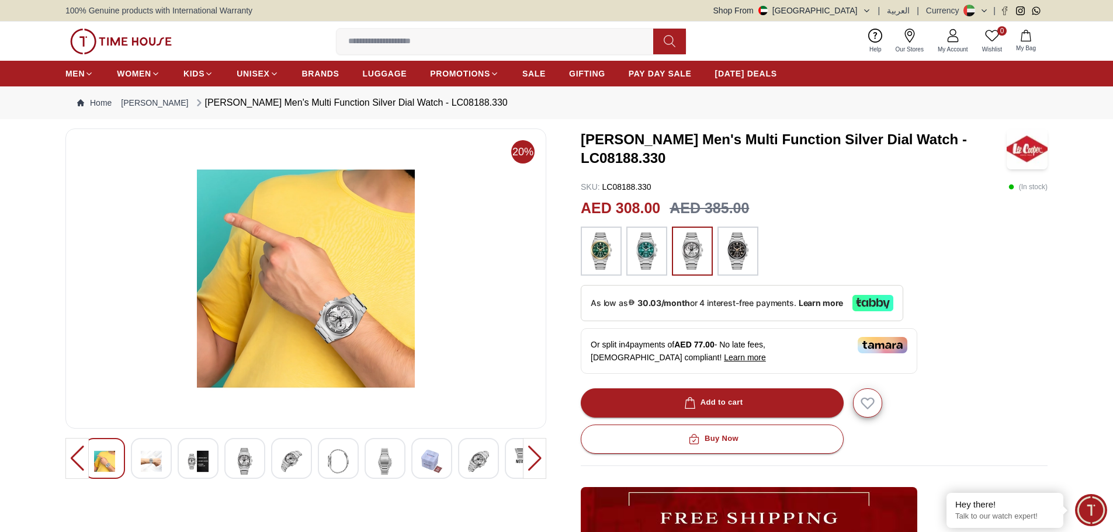
click at [469, 463] on img at bounding box center [478, 461] width 21 height 27
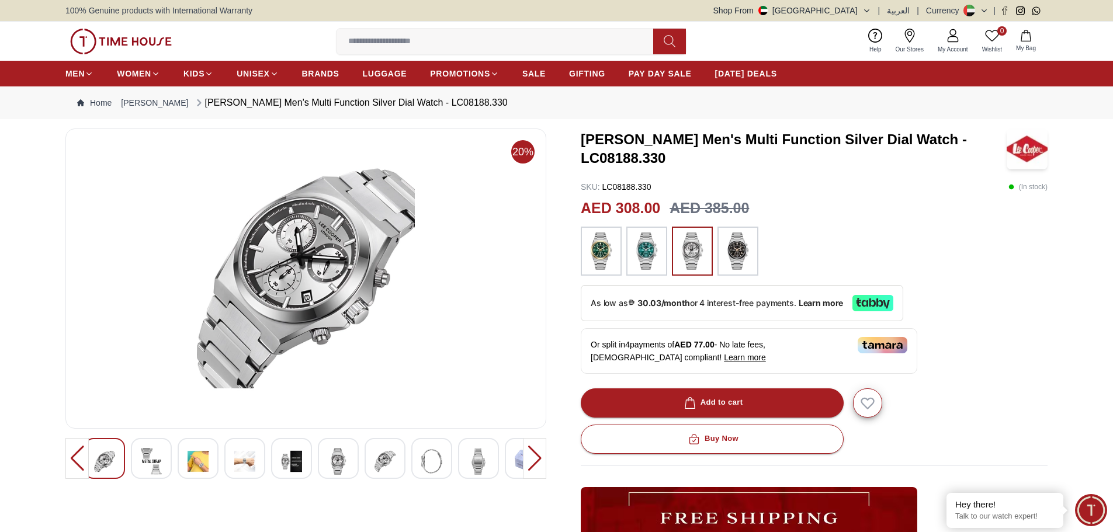
click at [296, 462] on img at bounding box center [291, 461] width 21 height 27
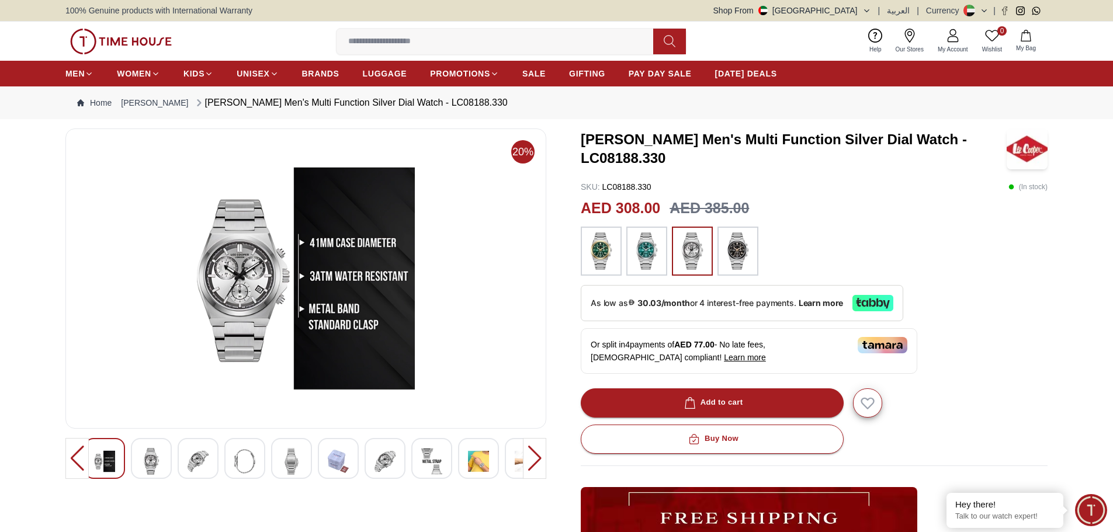
click at [476, 454] on img at bounding box center [478, 461] width 21 height 27
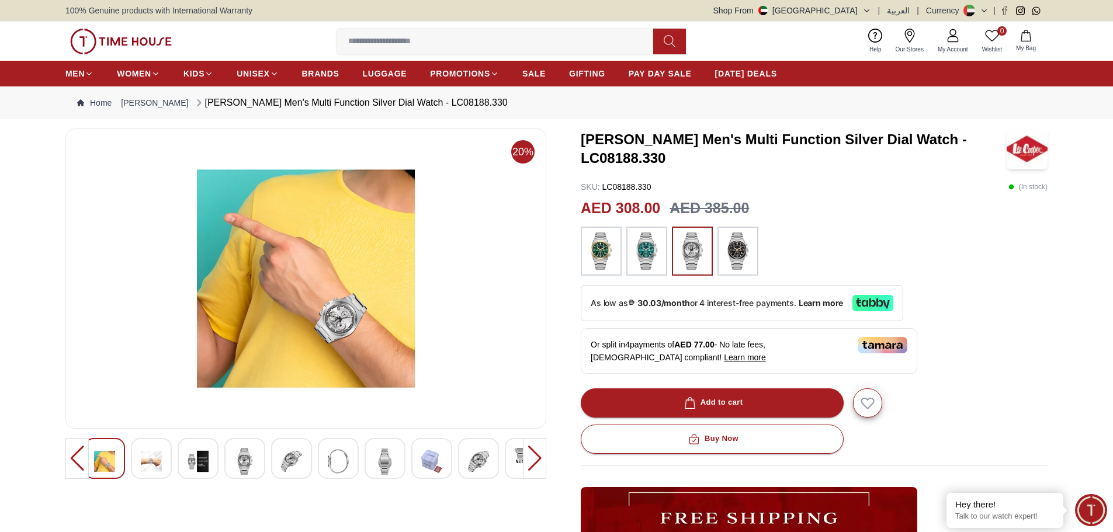
click at [144, 457] on img at bounding box center [151, 461] width 21 height 27
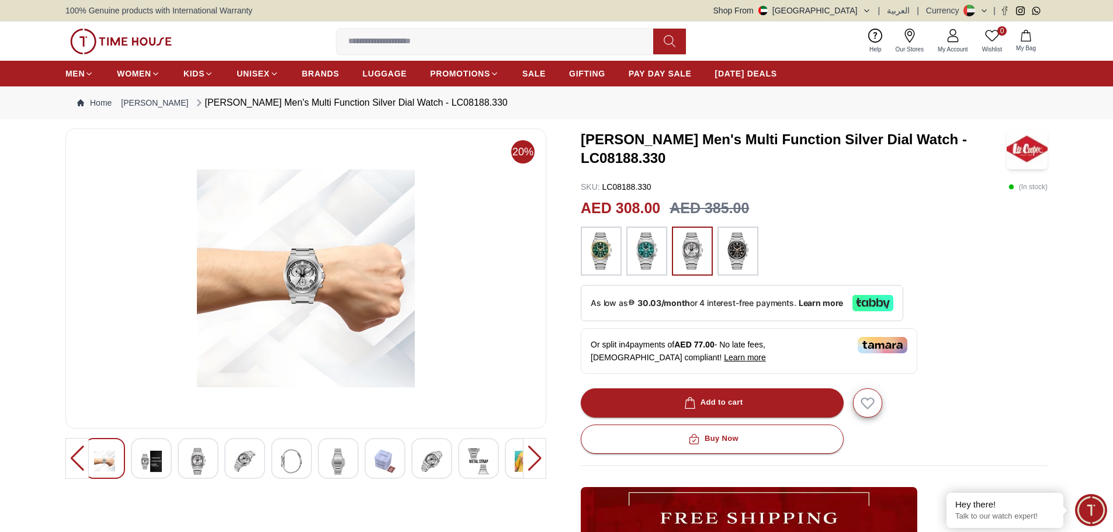
click at [211, 458] on div at bounding box center [198, 458] width 41 height 41
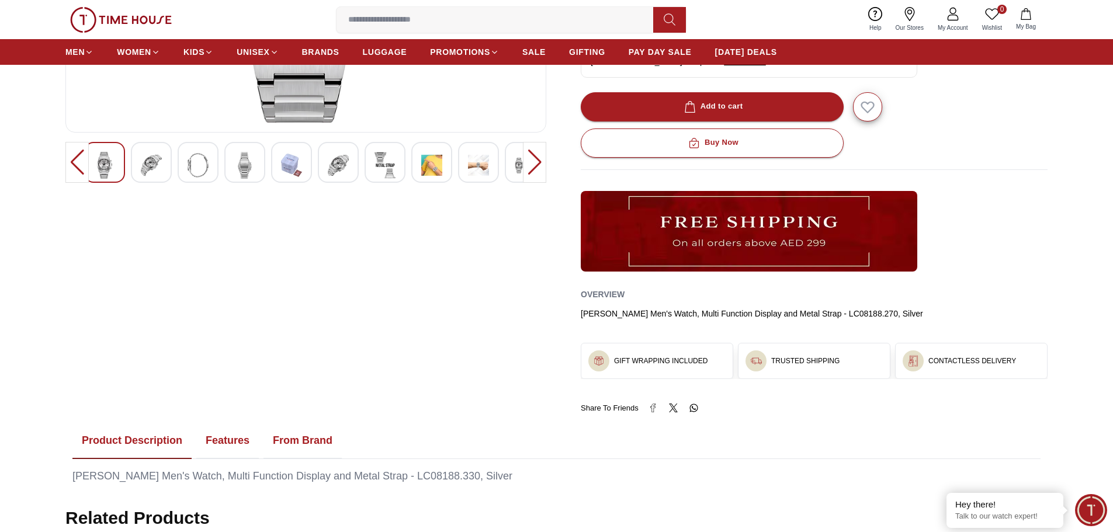
scroll to position [584, 0]
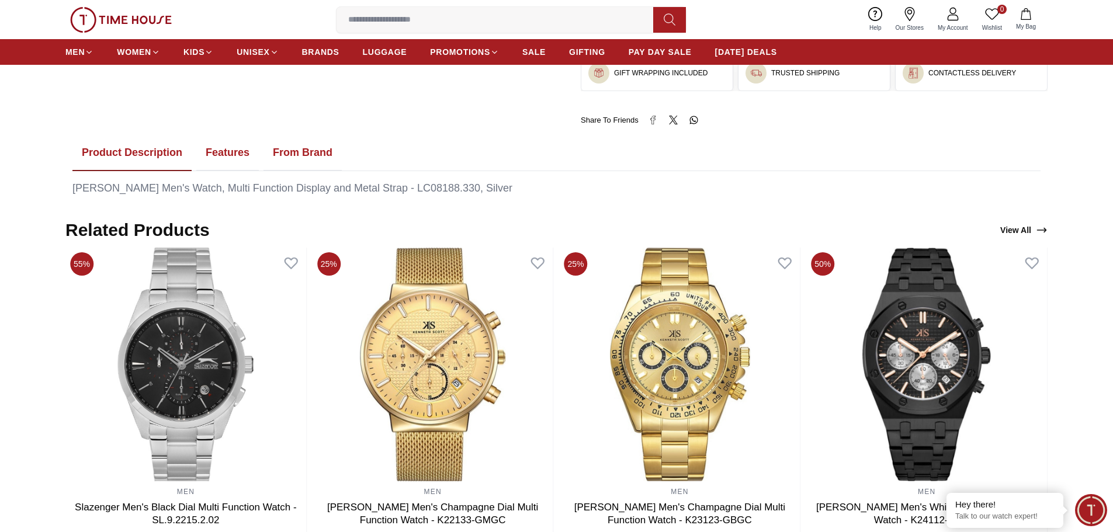
click at [212, 150] on button "Features" at bounding box center [227, 153] width 63 height 36
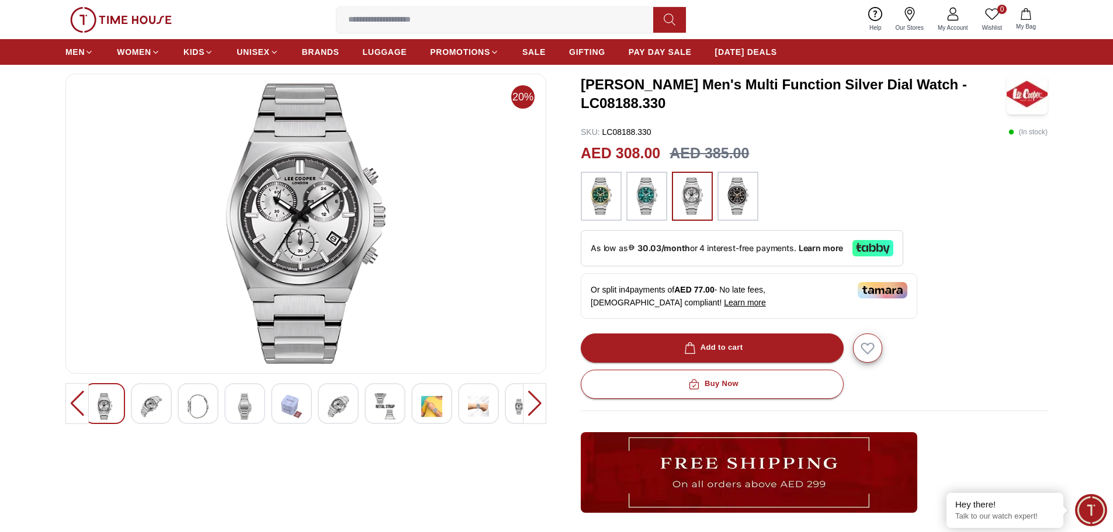
scroll to position [0, 0]
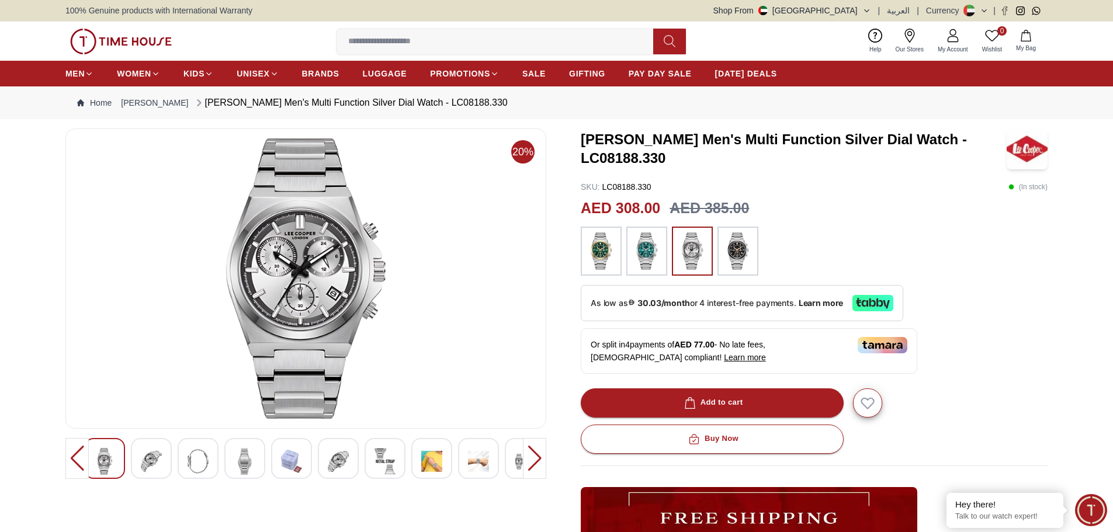
click at [425, 464] on img at bounding box center [431, 461] width 21 height 27
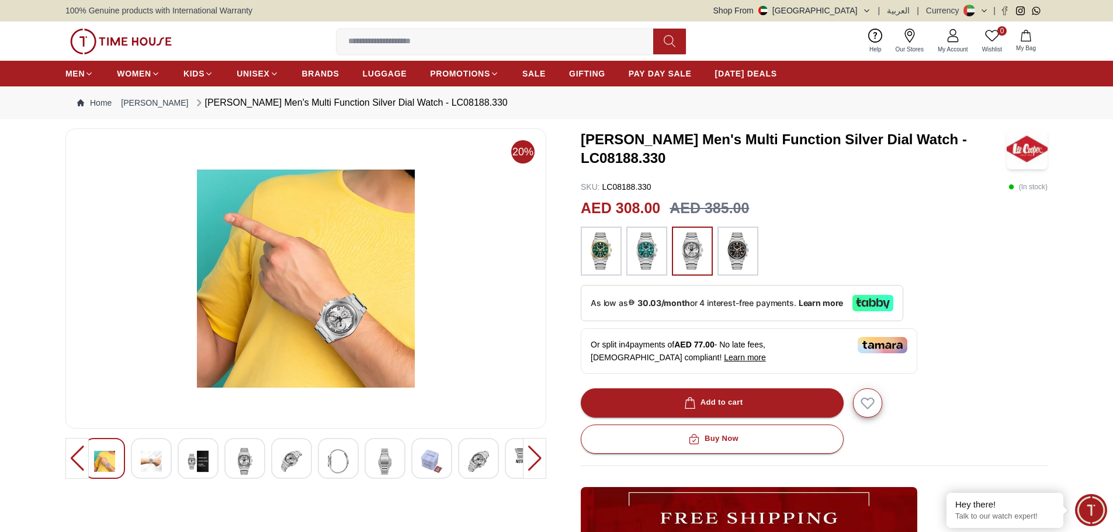
click at [342, 274] on img at bounding box center [305, 278] width 461 height 280
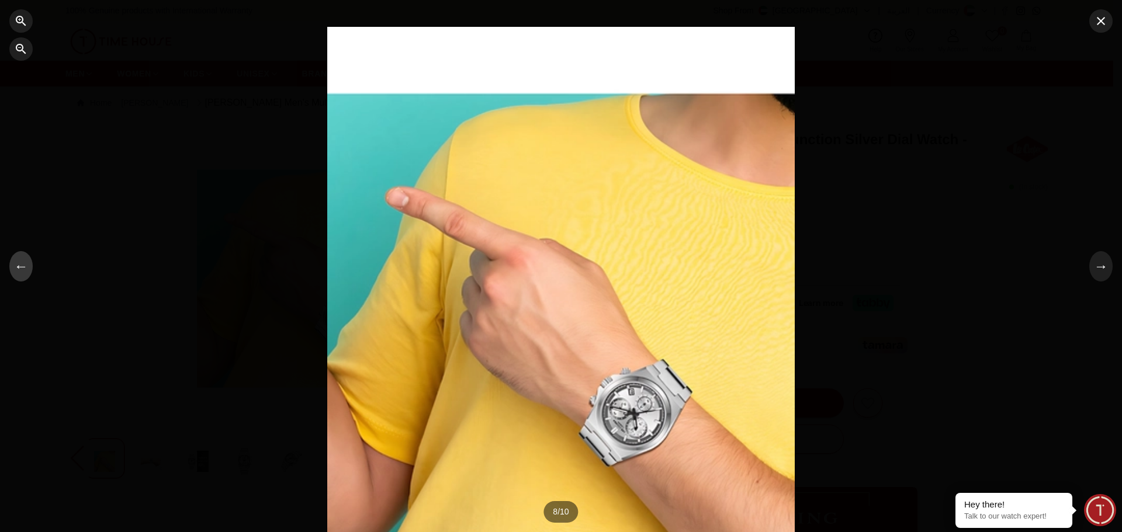
click at [22, 272] on button "←" at bounding box center [20, 266] width 23 height 30
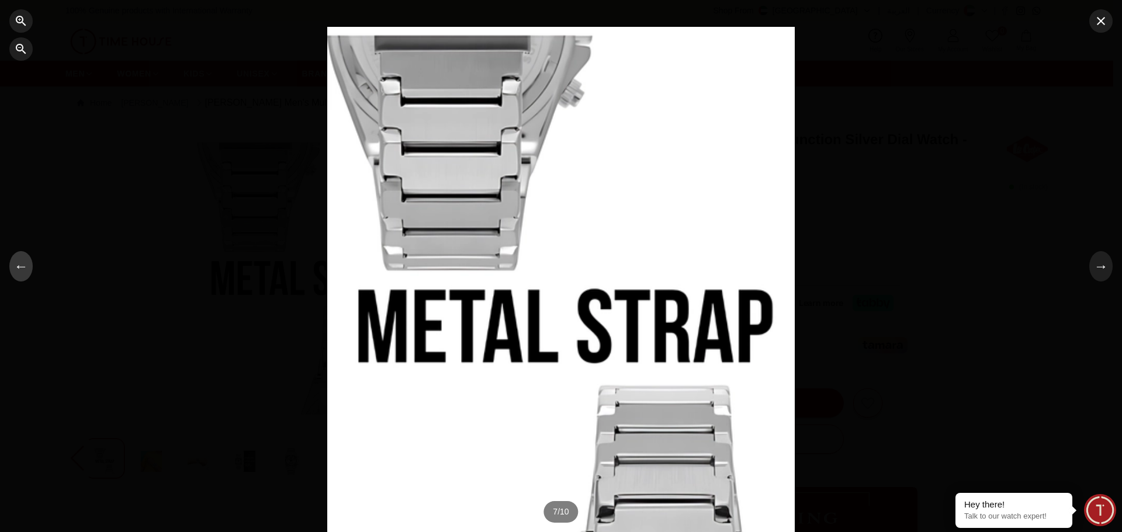
click at [22, 272] on button "←" at bounding box center [20, 266] width 23 height 30
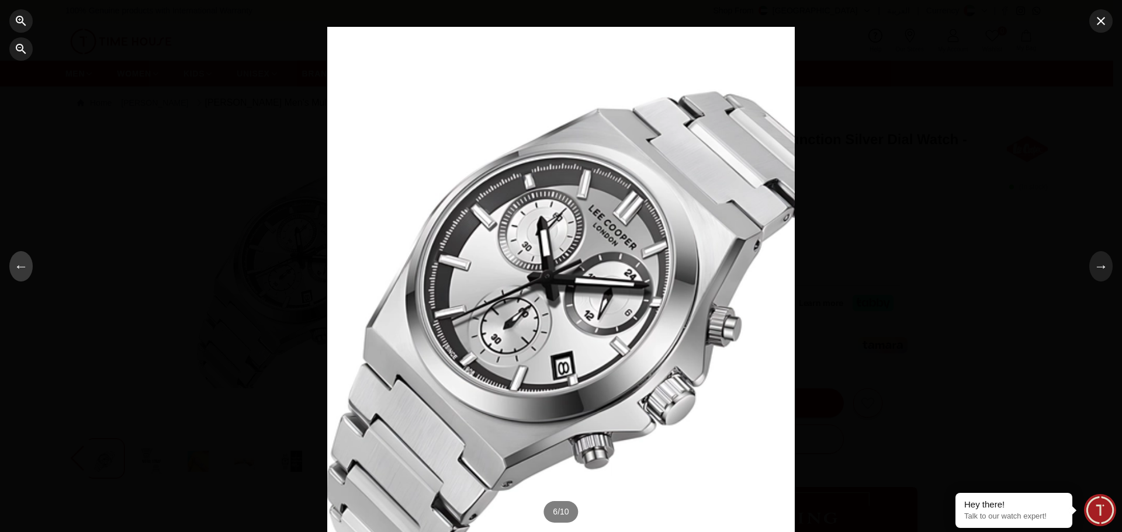
click at [22, 272] on button "←" at bounding box center [20, 266] width 23 height 30
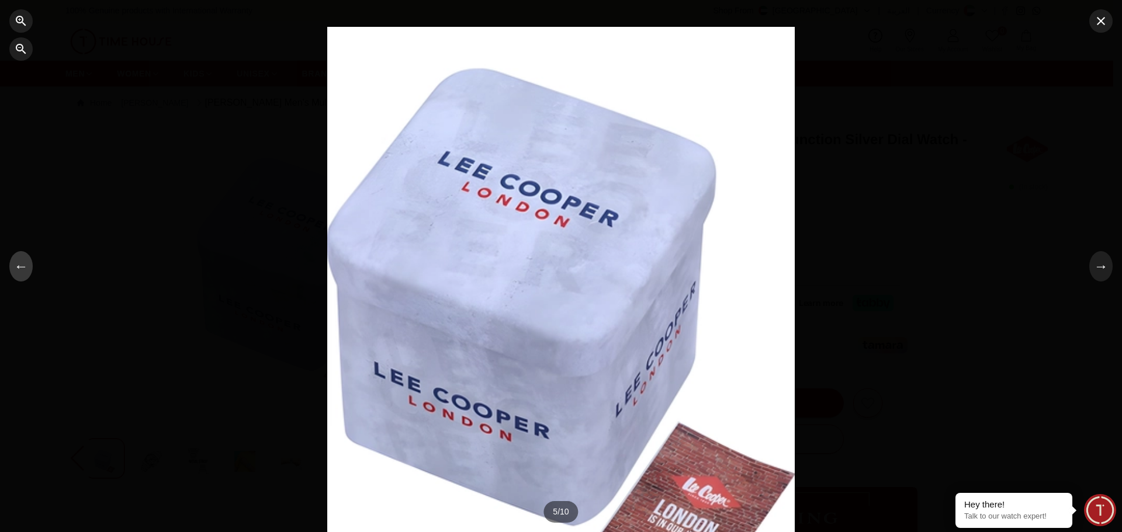
click at [22, 272] on button "←" at bounding box center [20, 266] width 23 height 30
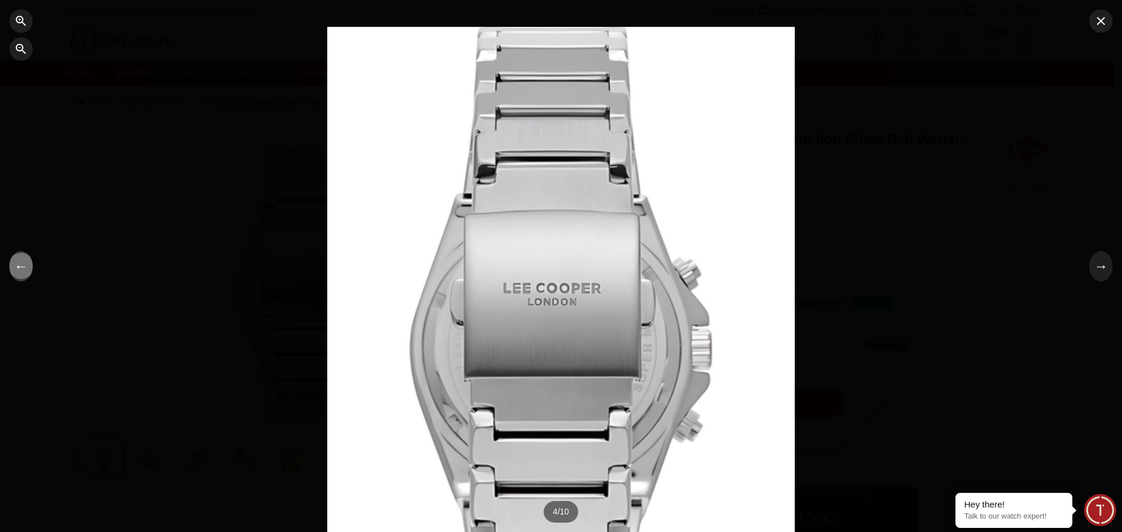
click at [22, 272] on button "←" at bounding box center [20, 266] width 23 height 30
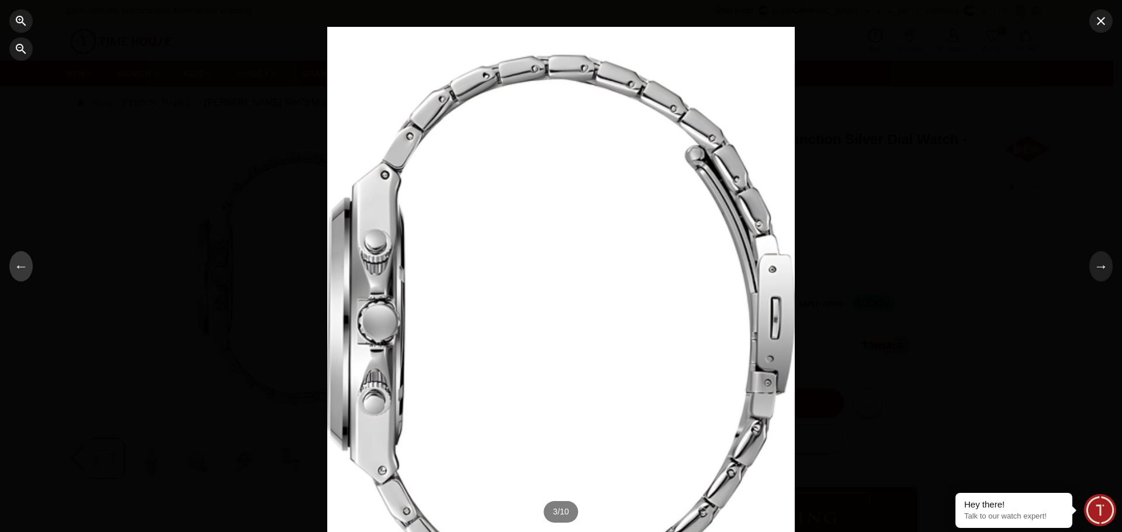
click at [22, 272] on button "←" at bounding box center [20, 266] width 23 height 30
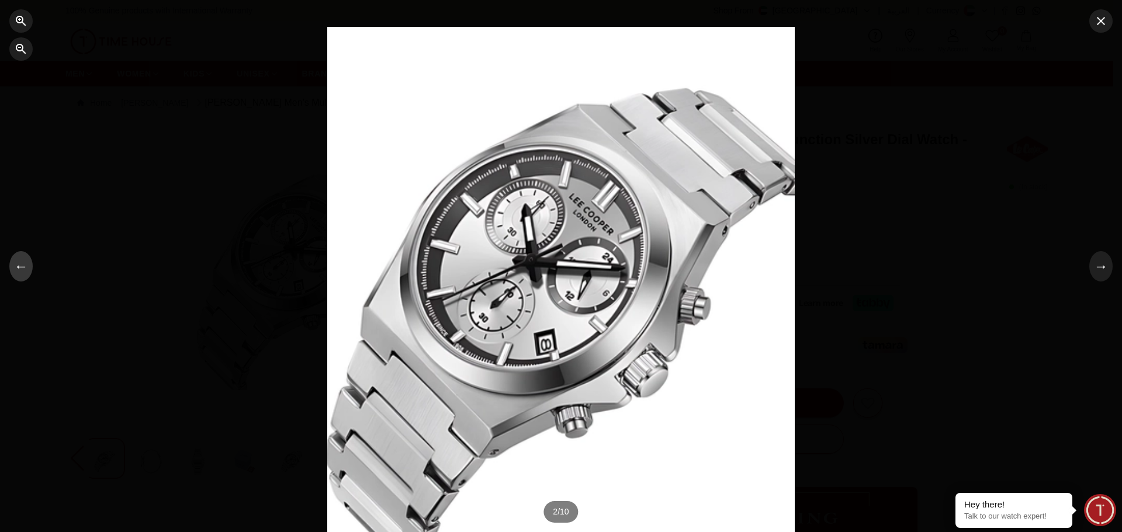
click at [22, 271] on button "←" at bounding box center [20, 266] width 23 height 30
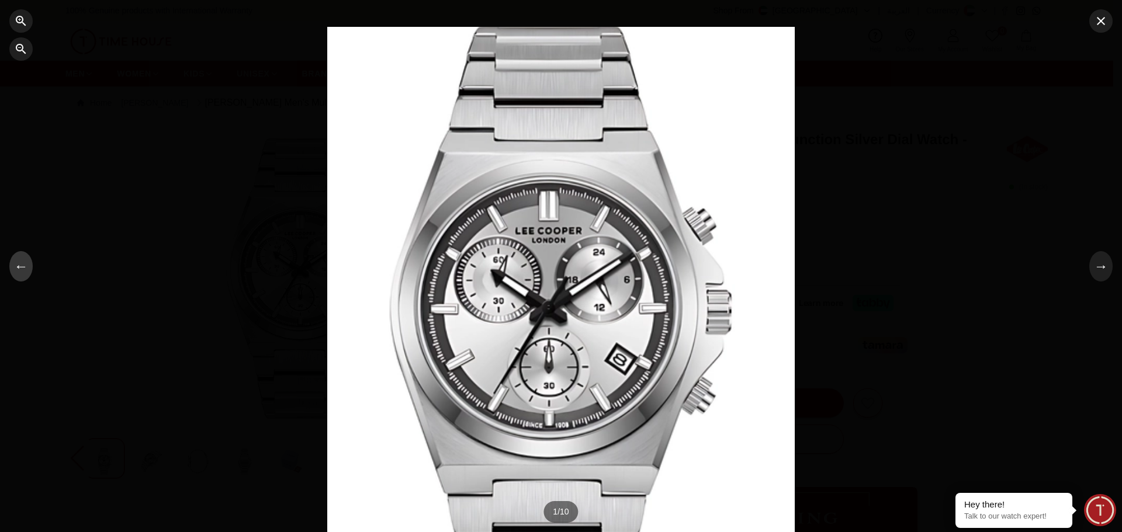
click at [22, 271] on button "←" at bounding box center [20, 266] width 23 height 30
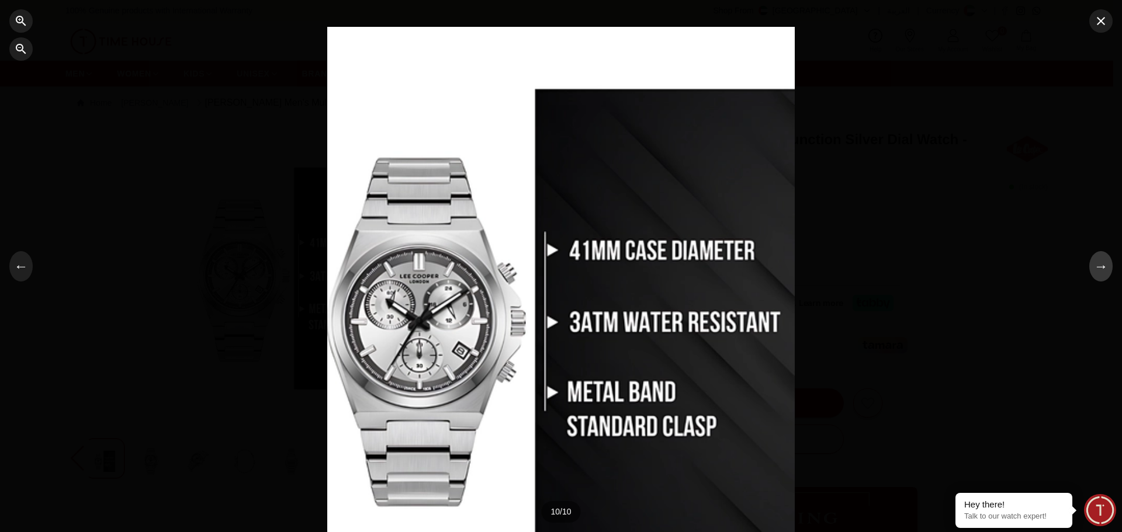
click at [1103, 269] on button "→" at bounding box center [1100, 266] width 23 height 30
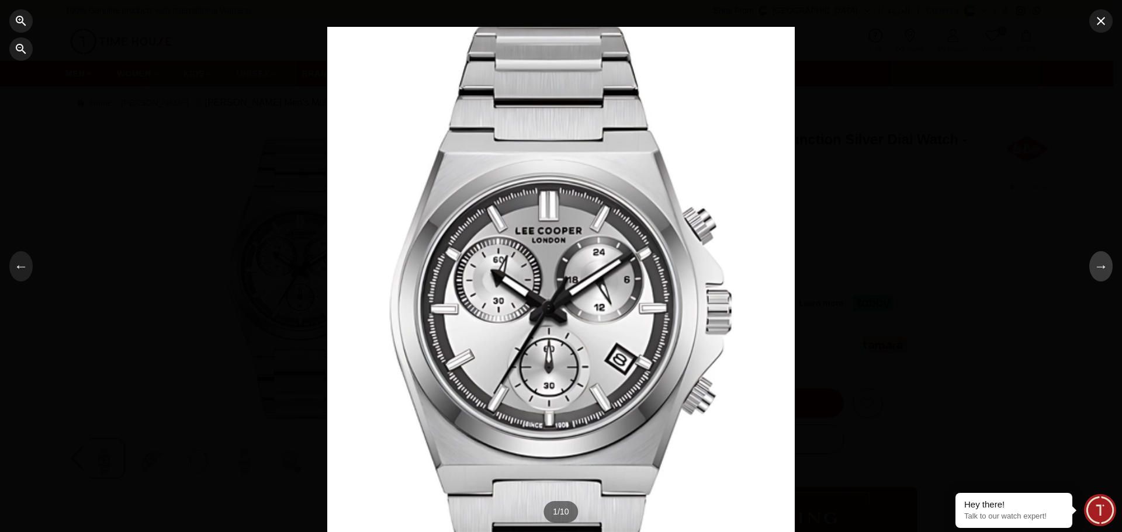
click at [1103, 269] on button "→" at bounding box center [1100, 266] width 23 height 30
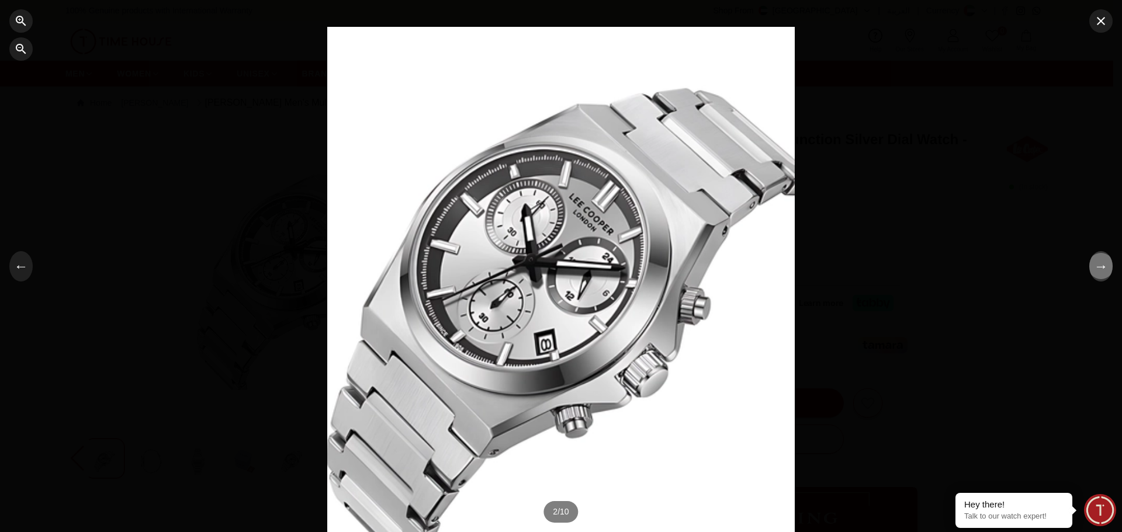
click at [1103, 269] on button "→" at bounding box center [1100, 266] width 23 height 30
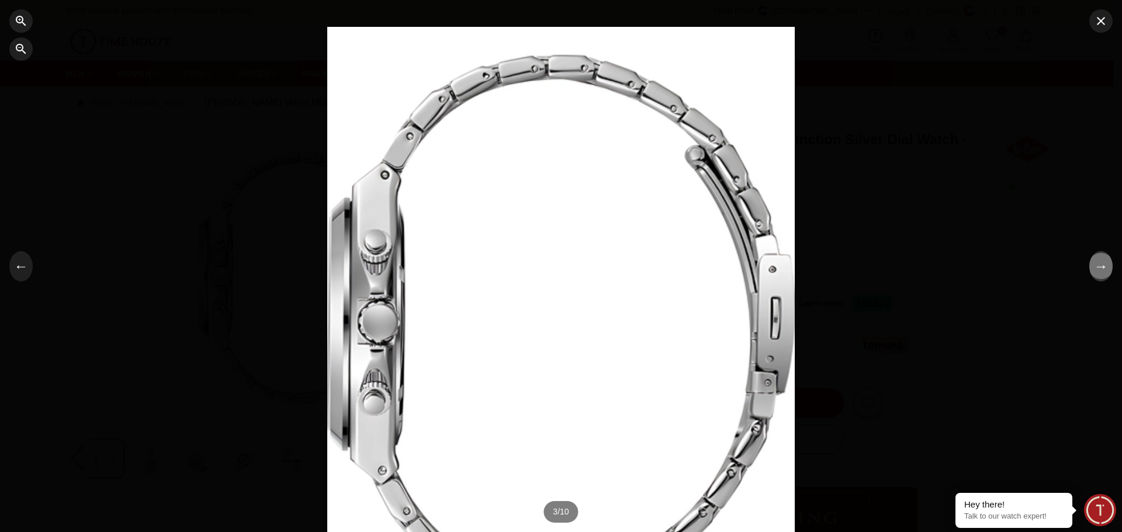
click at [1103, 269] on button "→" at bounding box center [1100, 266] width 23 height 30
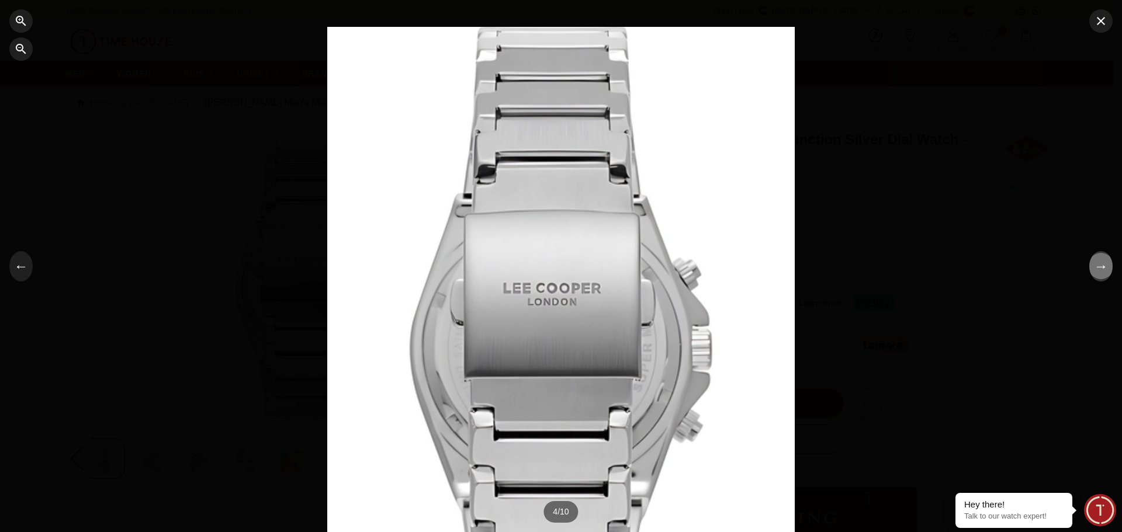
click at [1102, 269] on button "→" at bounding box center [1100, 266] width 23 height 30
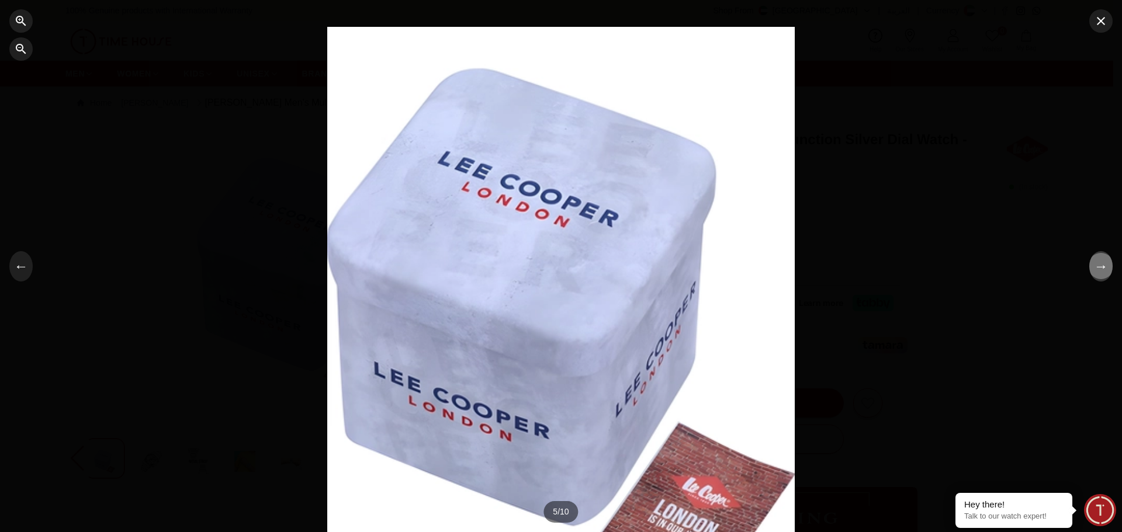
click at [1102, 269] on button "→" at bounding box center [1100, 266] width 23 height 30
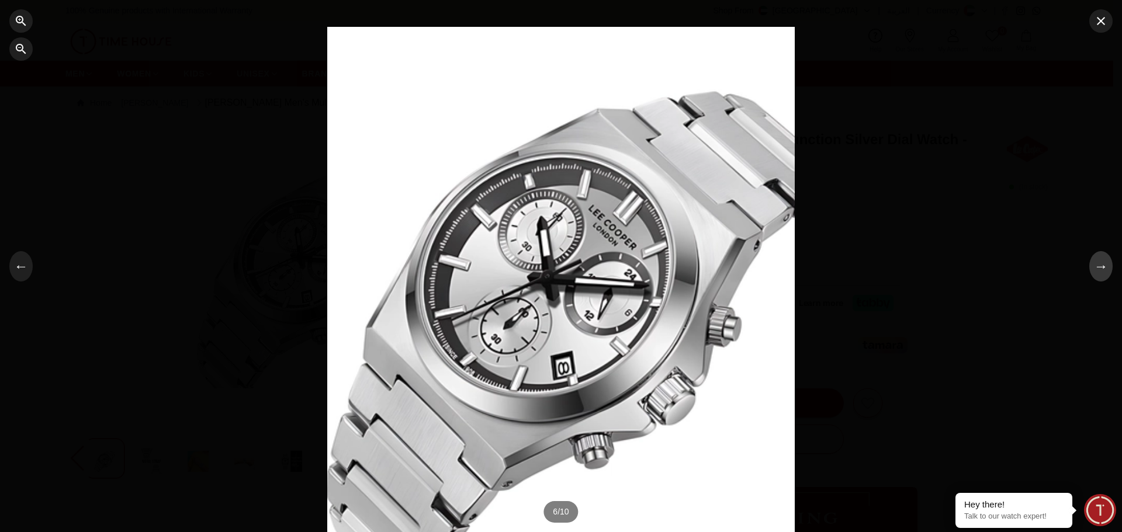
click at [1102, 269] on button "→" at bounding box center [1100, 266] width 23 height 30
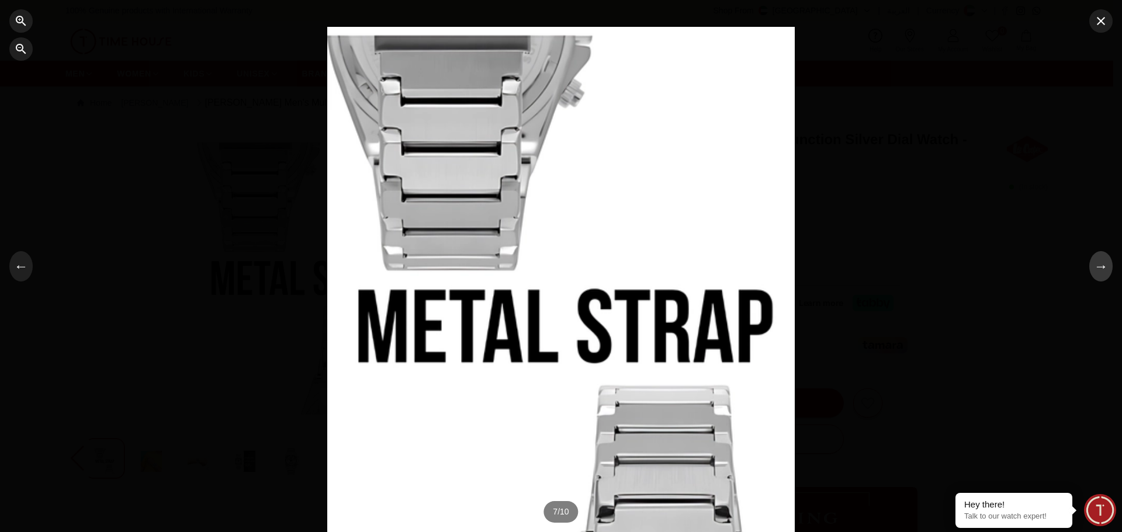
click at [1101, 269] on button "→" at bounding box center [1100, 266] width 23 height 30
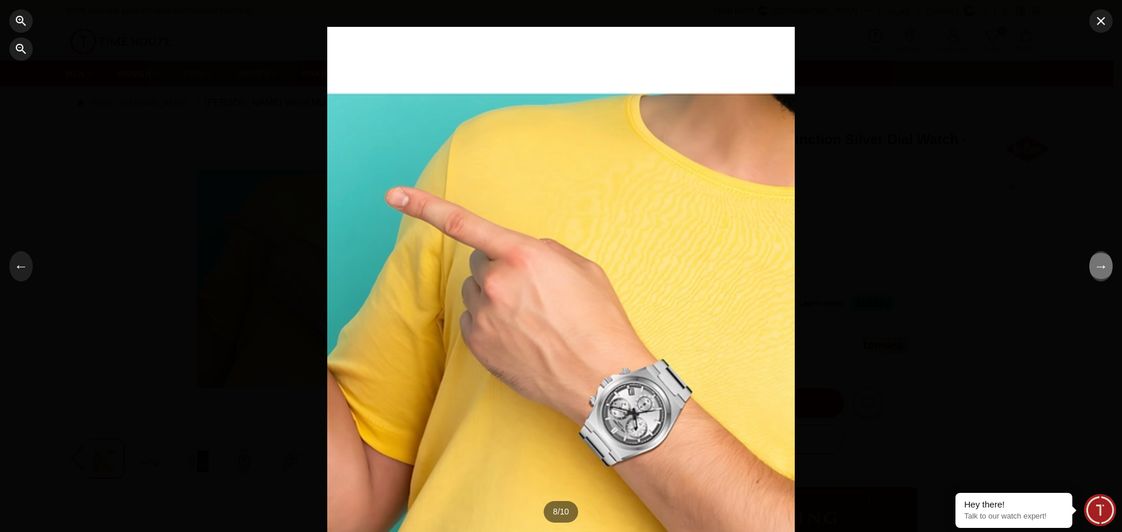
click at [1101, 269] on button "→" at bounding box center [1100, 266] width 23 height 30
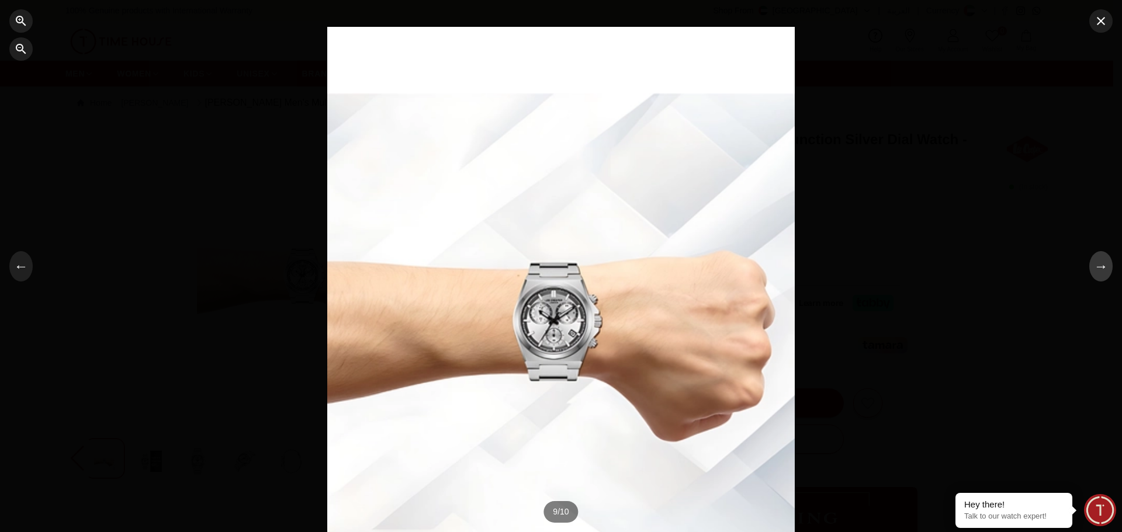
click at [1101, 269] on button "→" at bounding box center [1100, 266] width 23 height 30
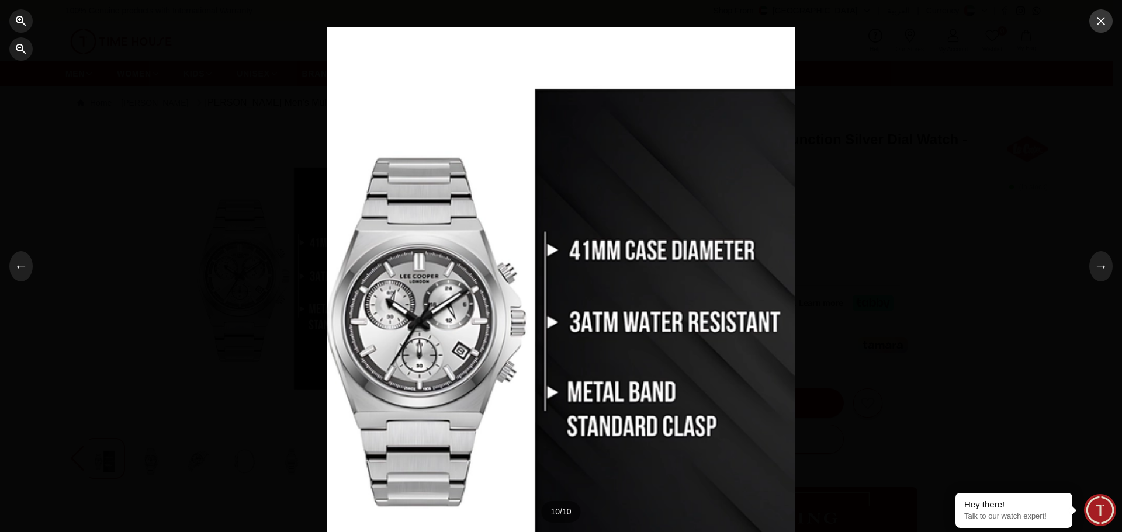
click at [1102, 22] on icon "button" at bounding box center [1101, 21] width 8 height 8
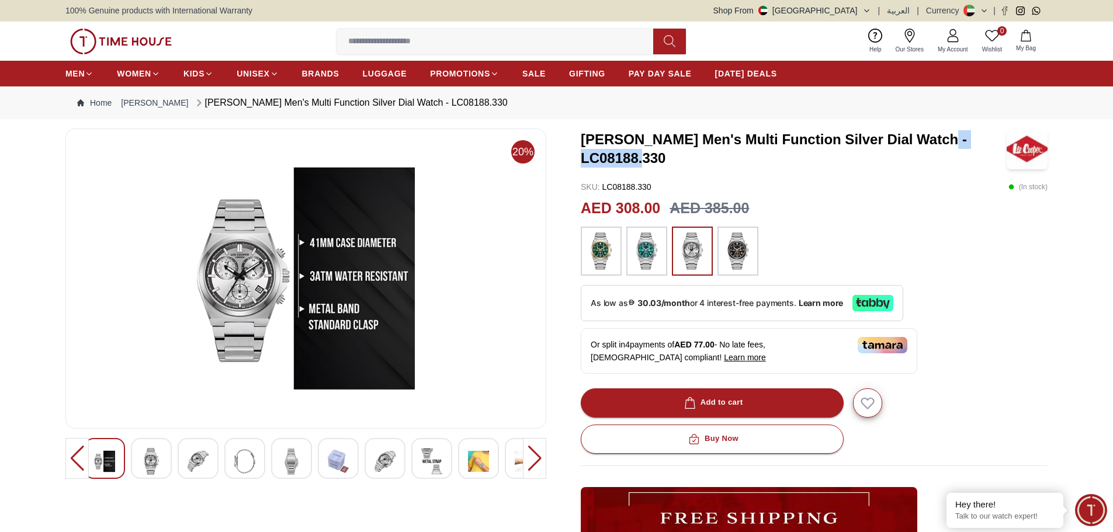
drag, startPoint x: 670, startPoint y: 159, endPoint x: 581, endPoint y: 157, distance: 88.8
click at [581, 157] on h3 "Lee Cooper Men's Multi Function Silver Dial Watch - LC08188.330" at bounding box center [794, 148] width 426 height 37
copy h3 "LC08188.330"
click at [606, 258] on img at bounding box center [601, 251] width 29 height 37
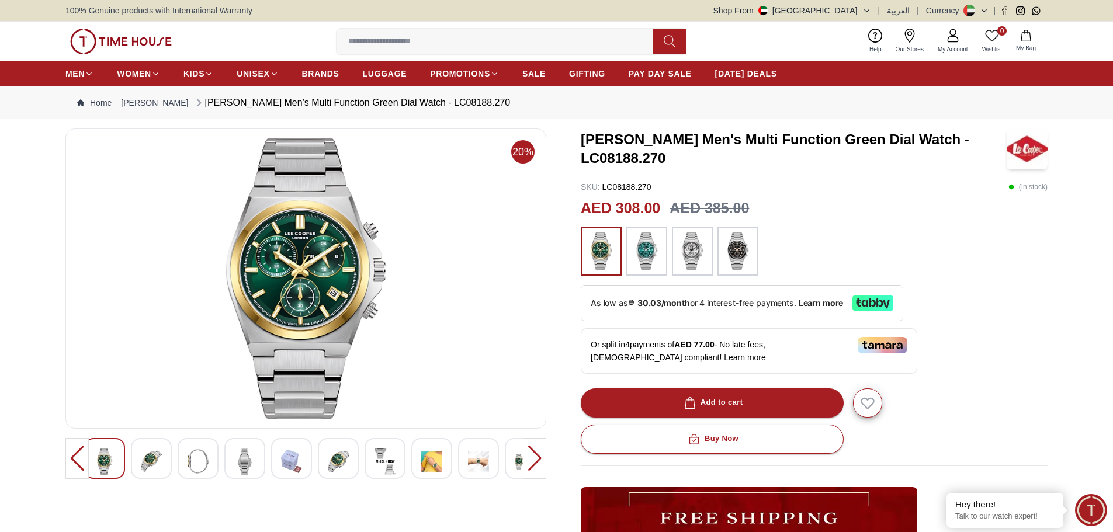
click at [641, 246] on img at bounding box center [646, 251] width 29 height 37
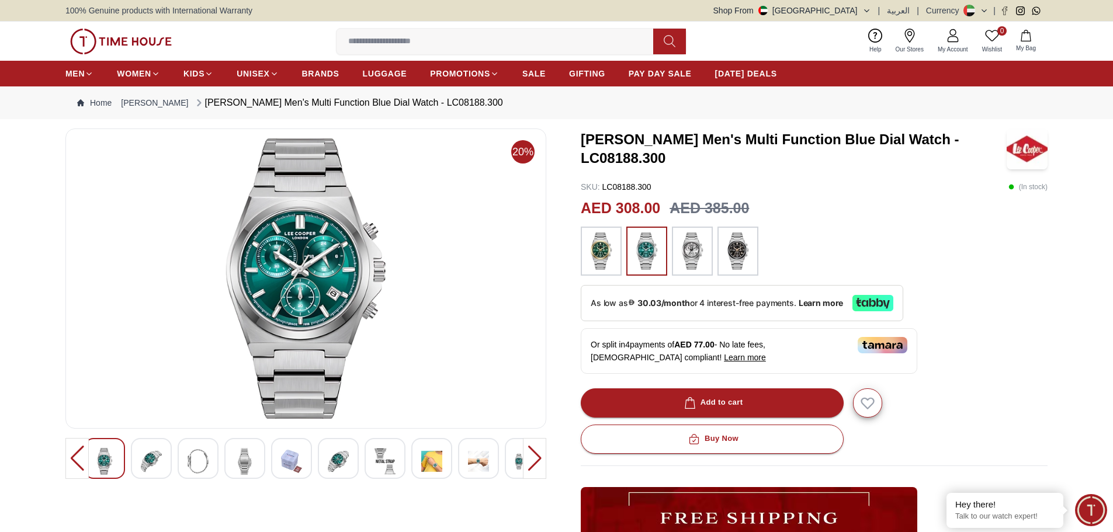
click at [439, 467] on img at bounding box center [431, 461] width 21 height 27
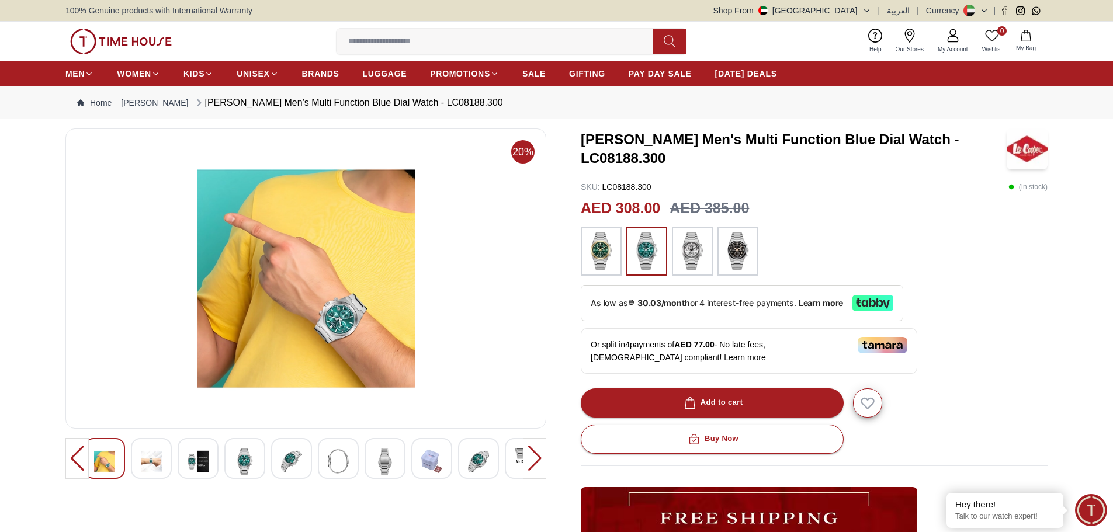
click at [703, 252] on img at bounding box center [692, 251] width 29 height 37
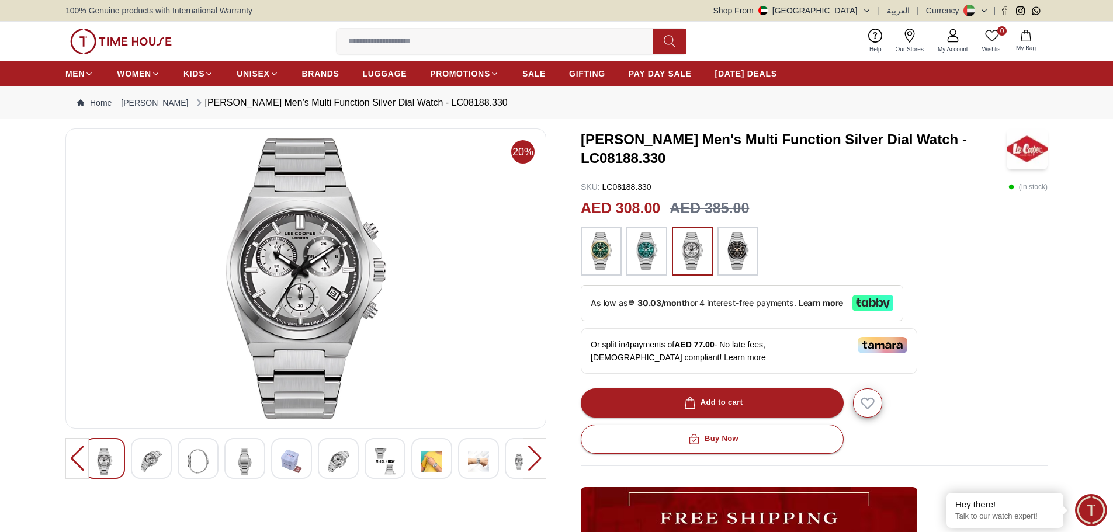
click at [151, 458] on img at bounding box center [151, 461] width 21 height 27
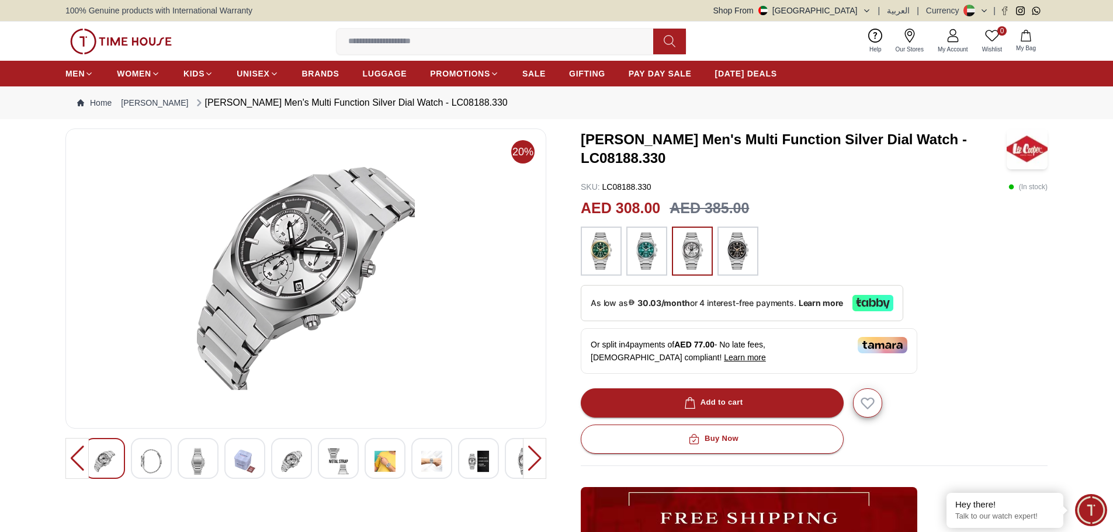
click at [161, 461] on img at bounding box center [151, 461] width 21 height 27
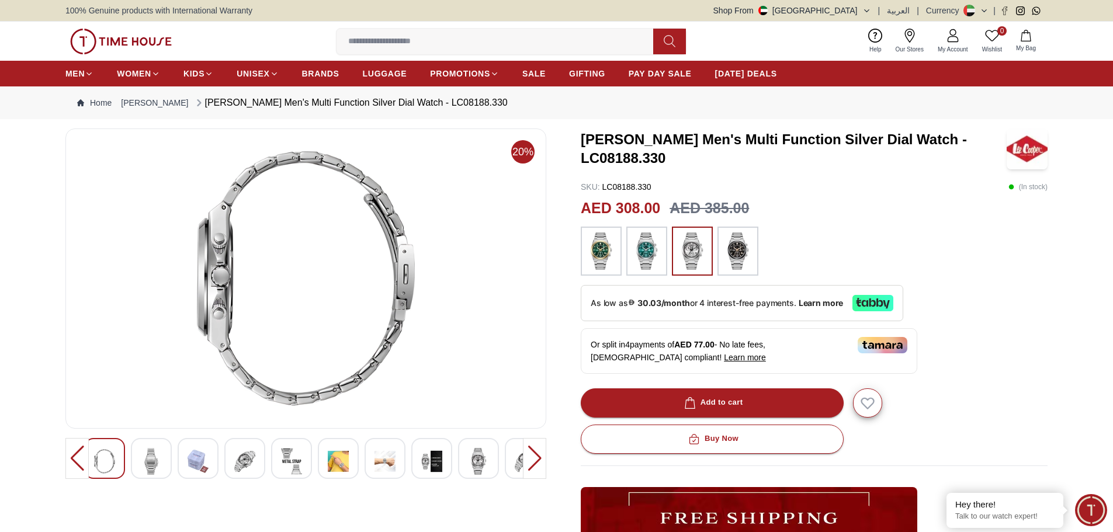
click at [161, 461] on img at bounding box center [151, 461] width 21 height 27
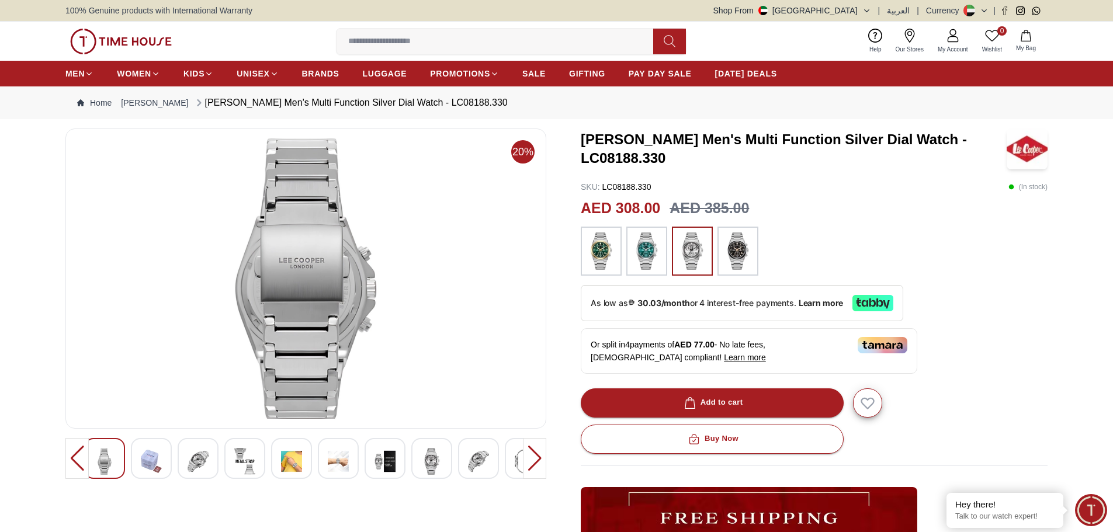
click at [161, 461] on img at bounding box center [151, 461] width 21 height 27
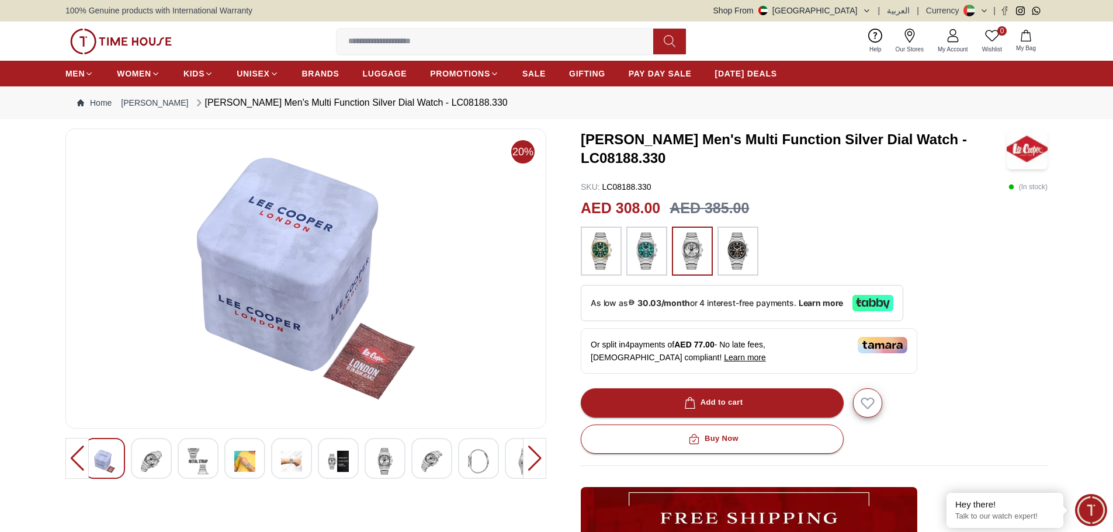
click at [161, 461] on img at bounding box center [151, 461] width 21 height 27
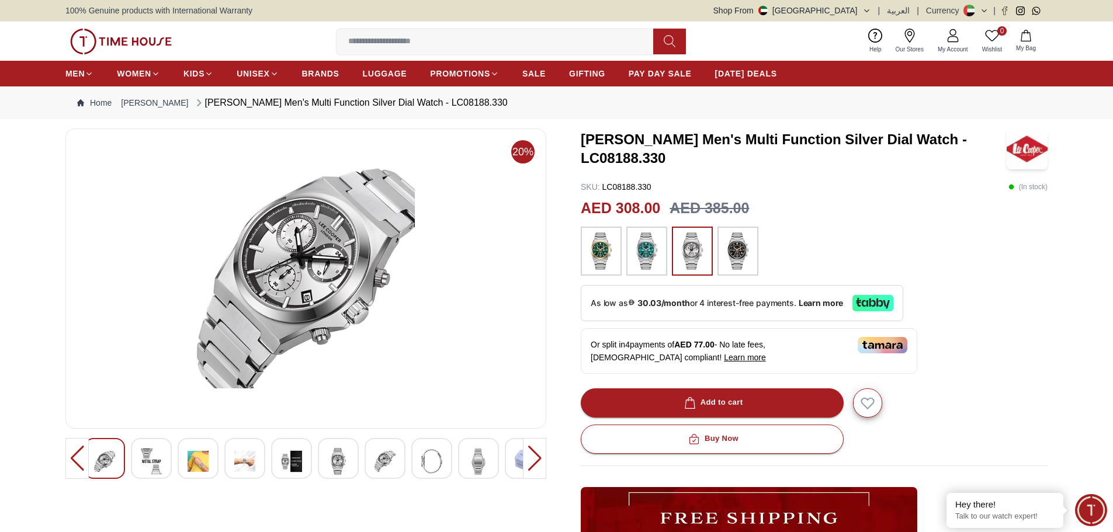
click at [161, 461] on img at bounding box center [151, 461] width 21 height 27
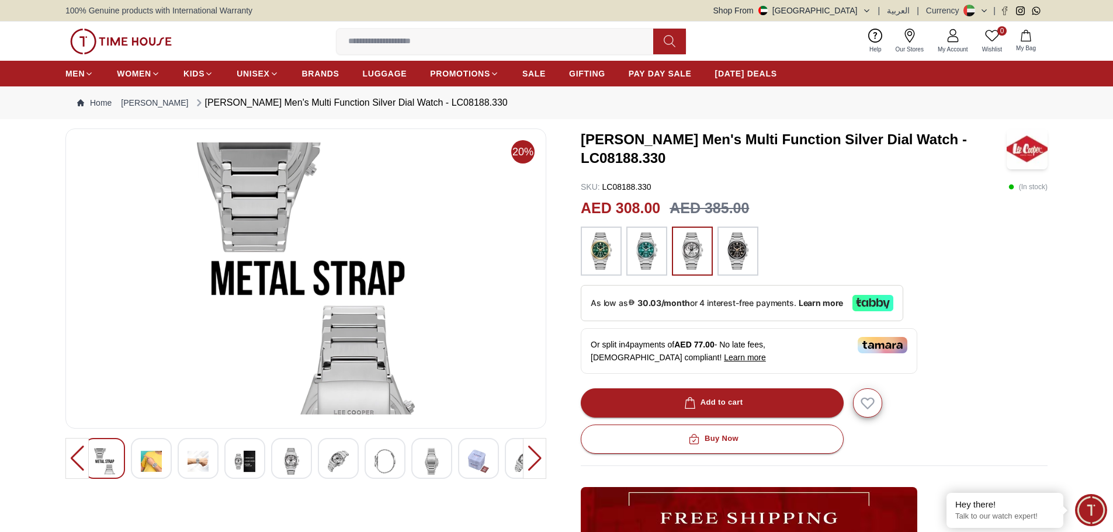
click at [161, 461] on img at bounding box center [151, 461] width 21 height 27
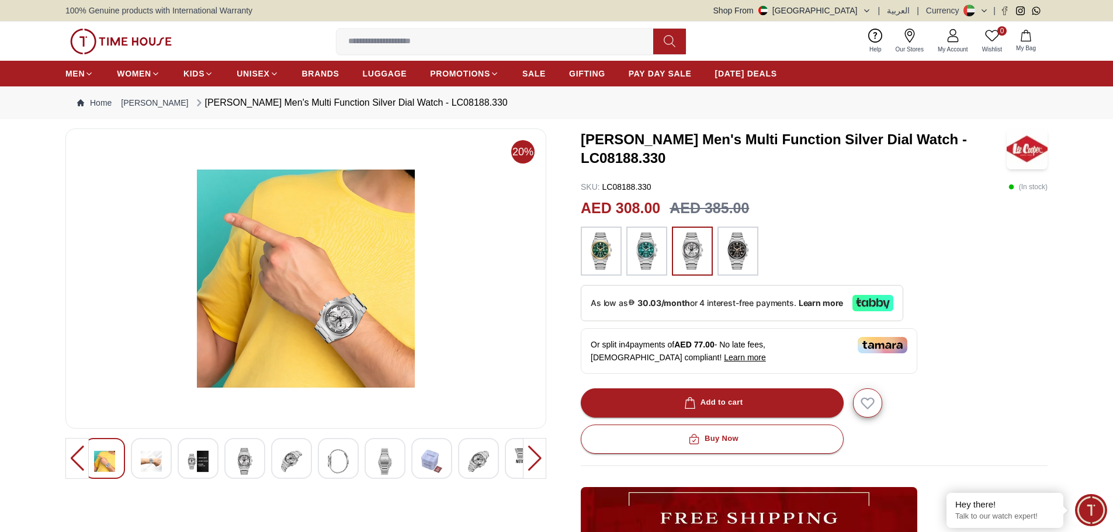
click at [161, 461] on img at bounding box center [151, 461] width 21 height 27
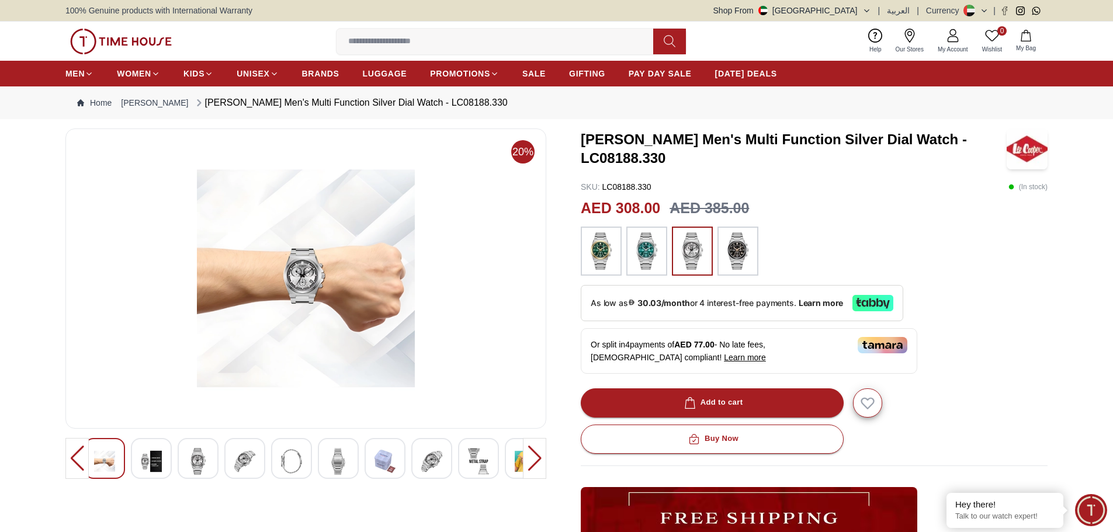
click at [196, 463] on img at bounding box center [198, 461] width 21 height 27
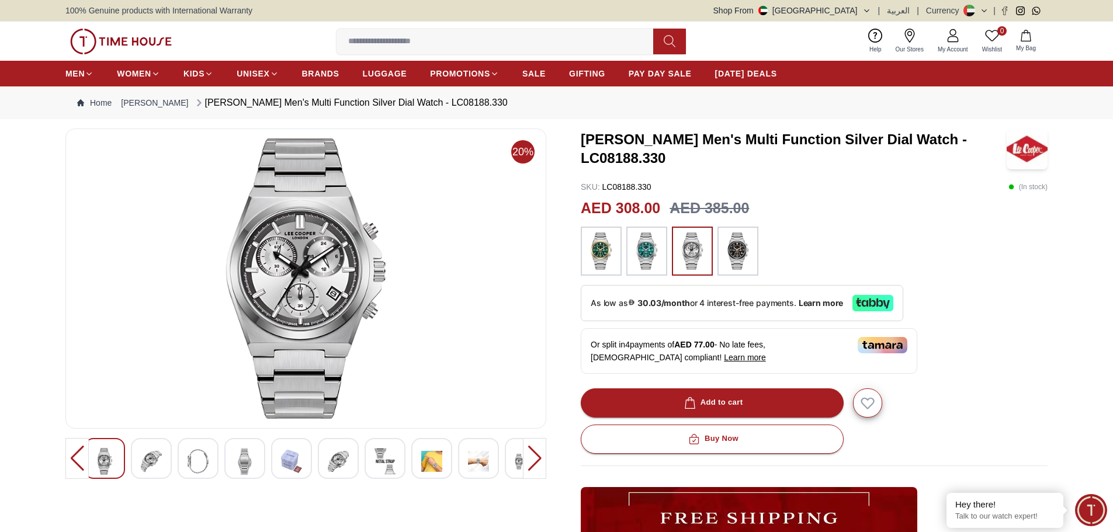
click at [430, 463] on img at bounding box center [431, 461] width 21 height 27
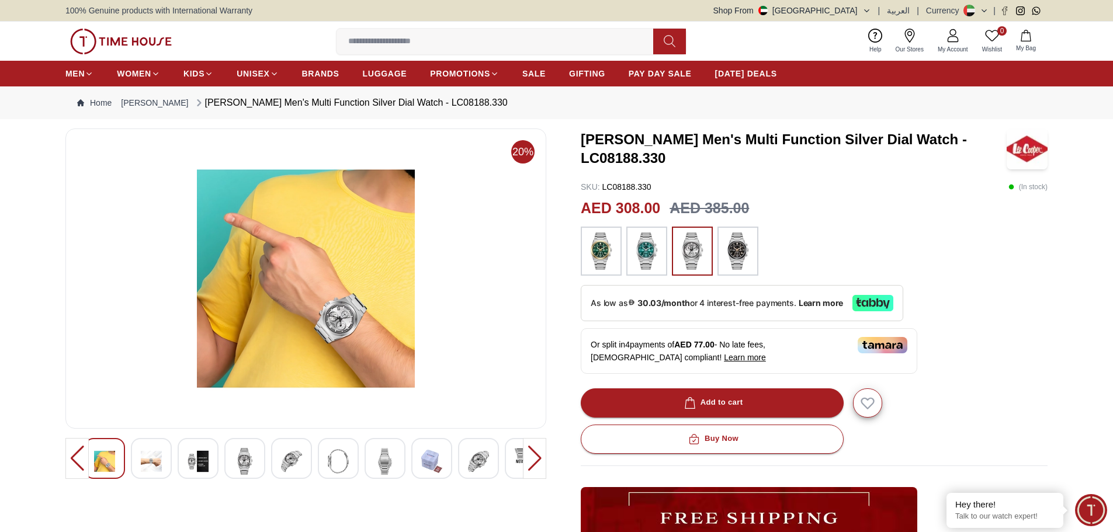
click at [159, 464] on img at bounding box center [151, 461] width 21 height 27
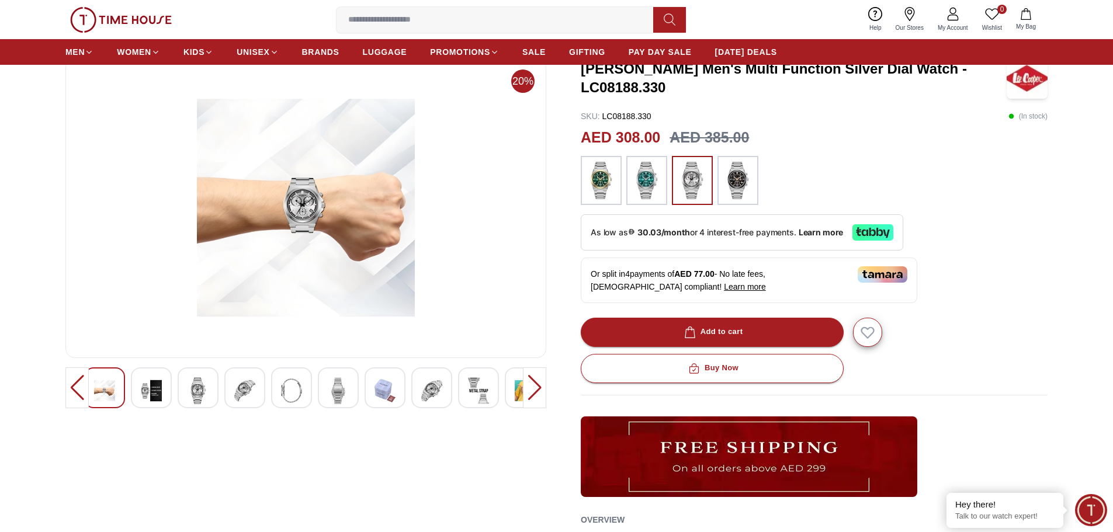
scroll to position [351, 0]
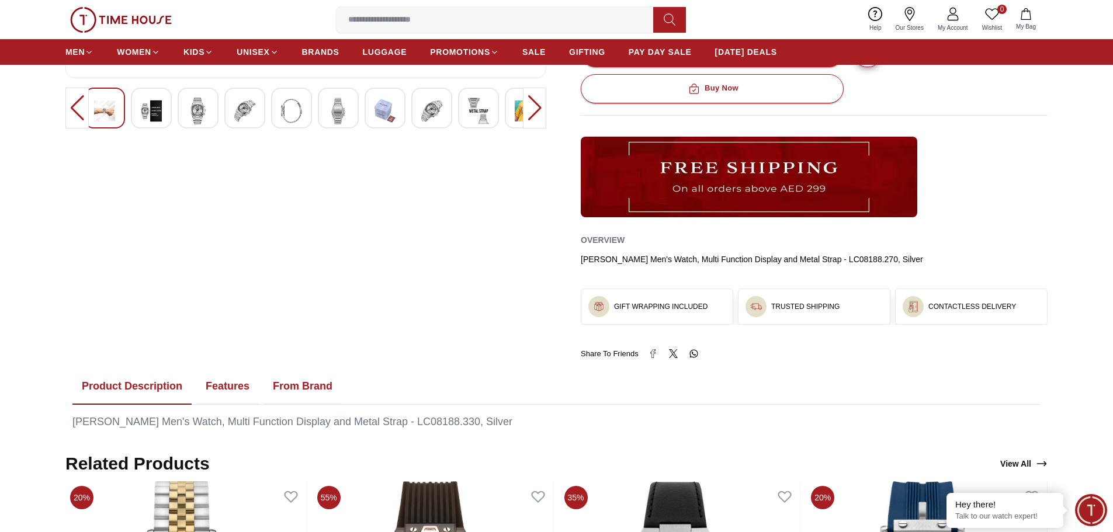
click at [229, 389] on button "Features" at bounding box center [227, 387] width 63 height 36
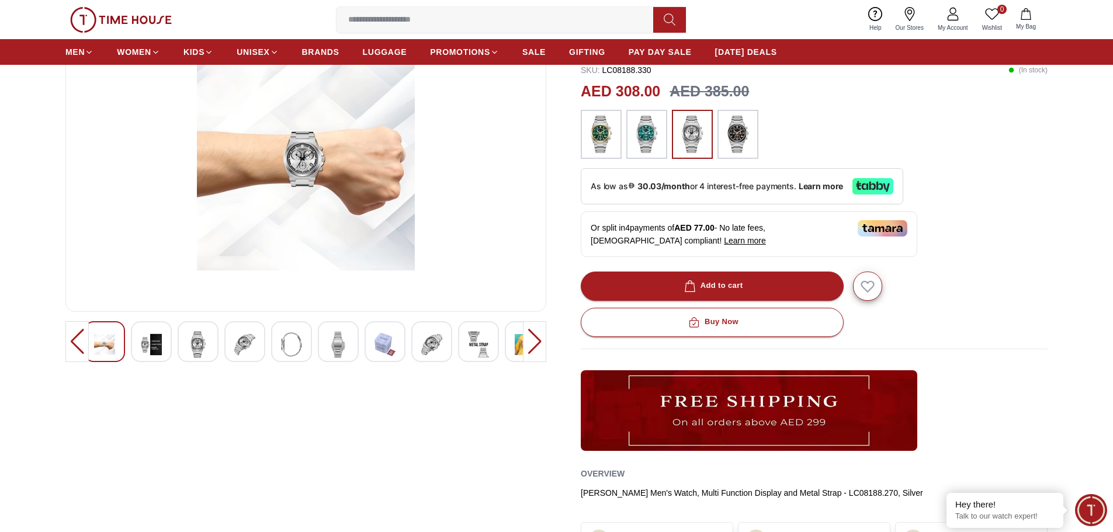
scroll to position [0, 0]
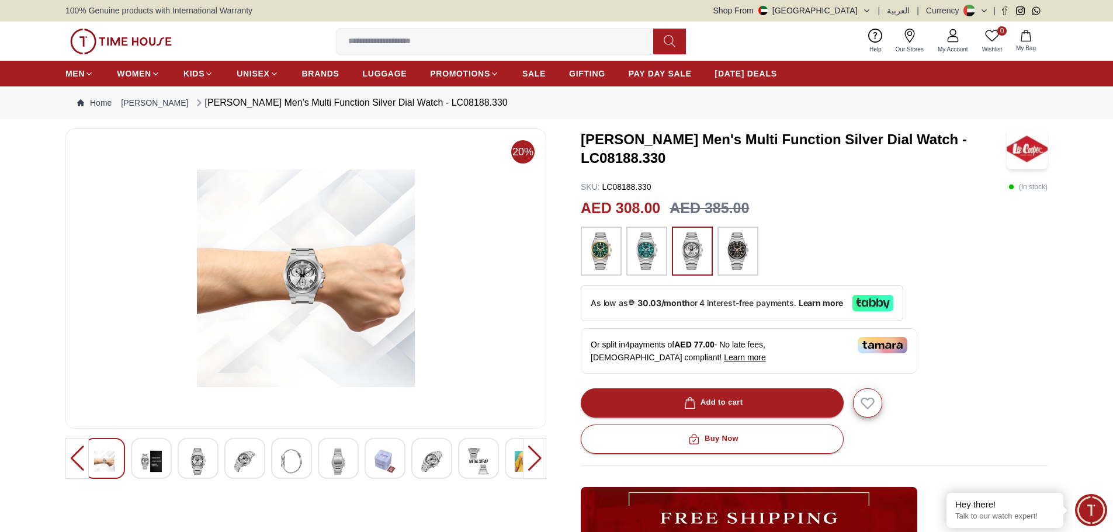
click at [160, 457] on img at bounding box center [151, 461] width 21 height 27
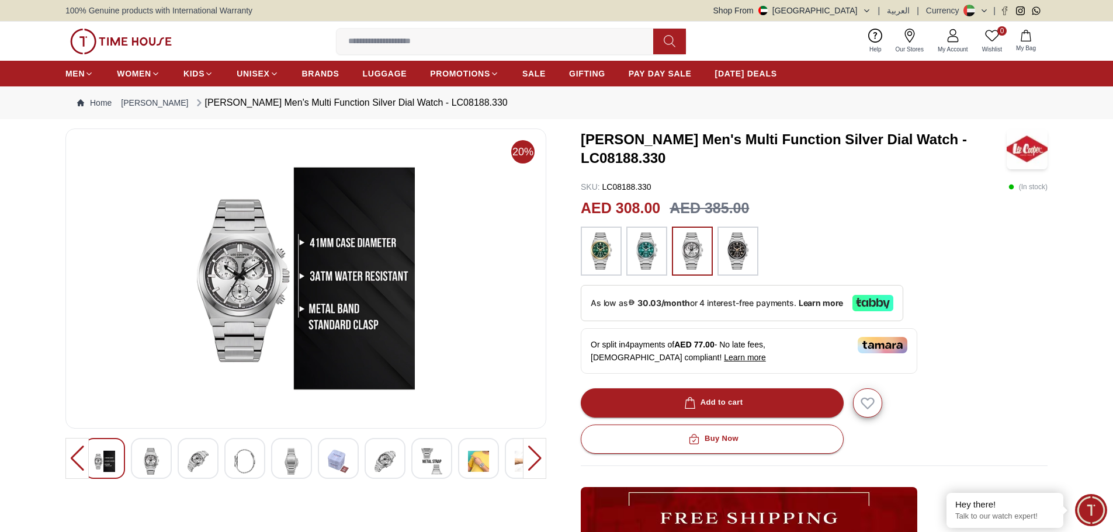
click at [195, 463] on img at bounding box center [198, 461] width 21 height 27
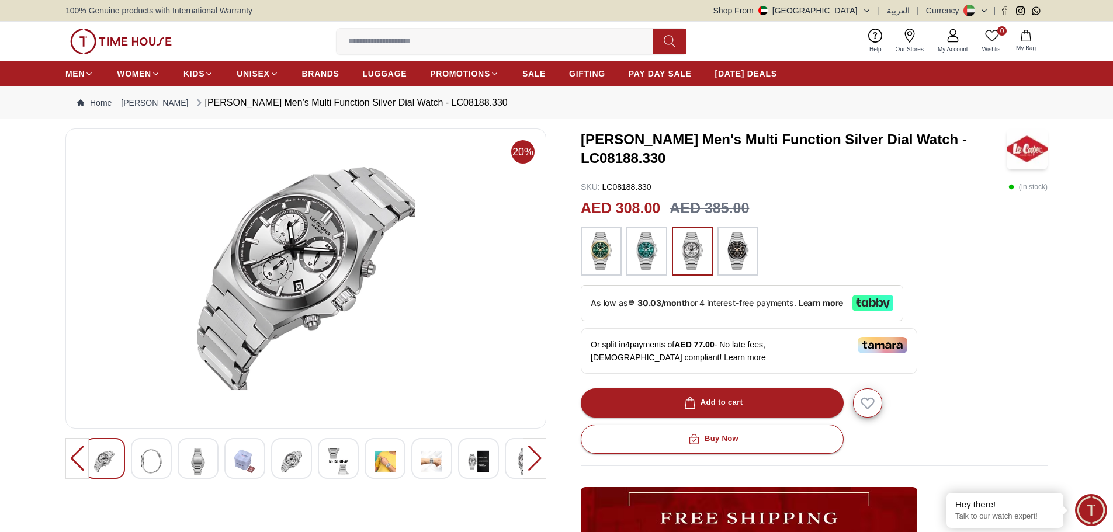
click at [203, 462] on img at bounding box center [198, 461] width 21 height 27
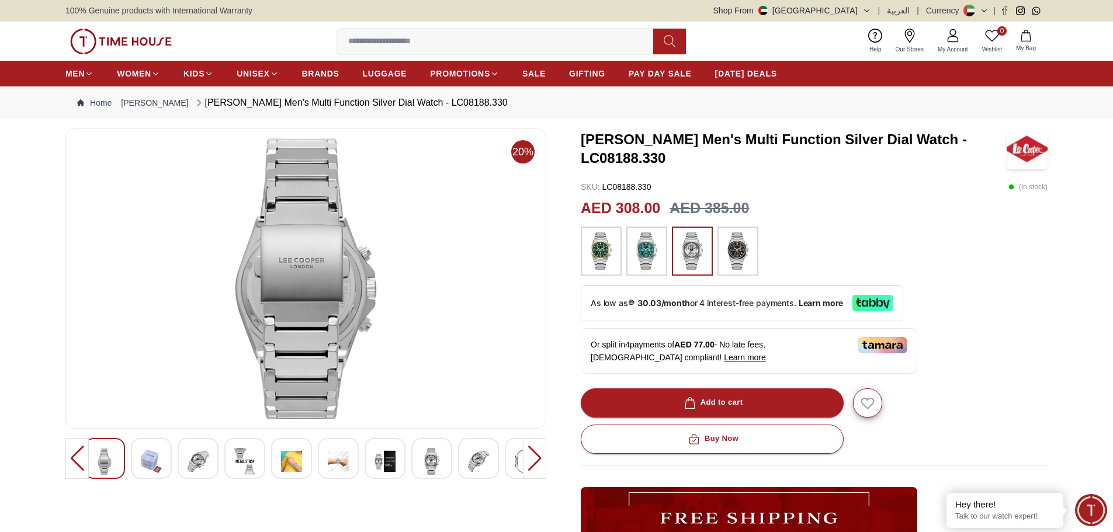
click at [244, 461] on img at bounding box center [244, 461] width 21 height 27
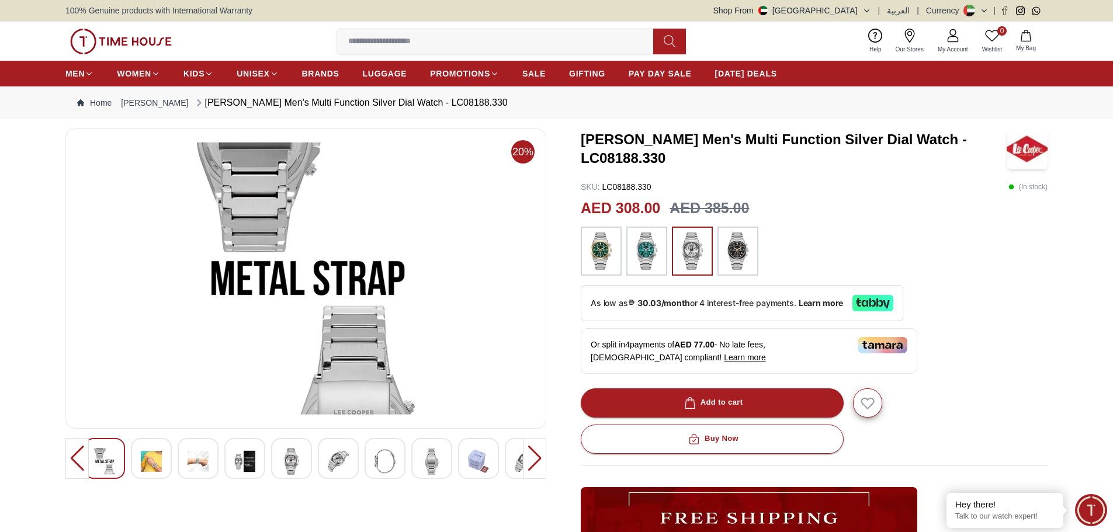
click at [244, 461] on img at bounding box center [244, 461] width 21 height 27
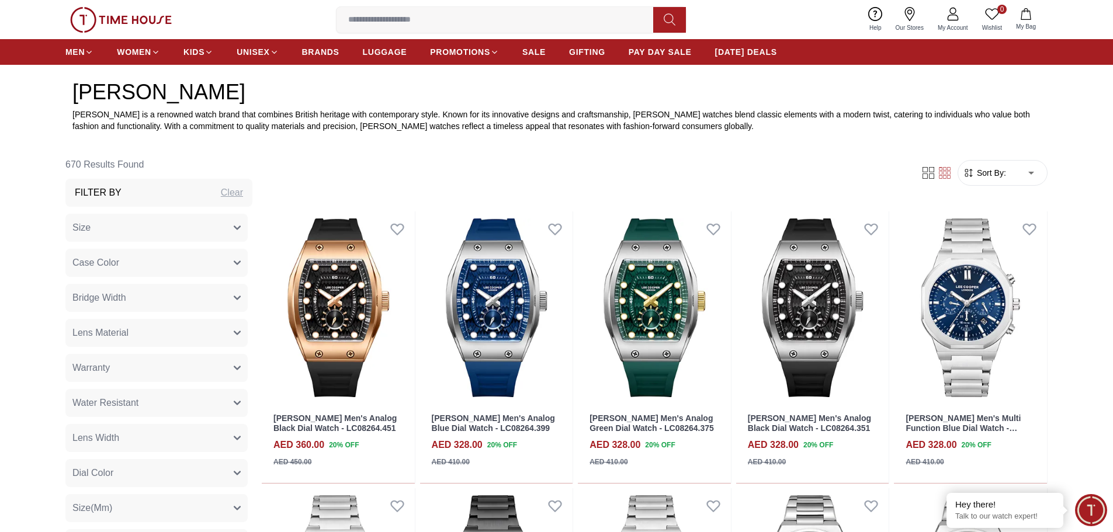
scroll to position [526, 0]
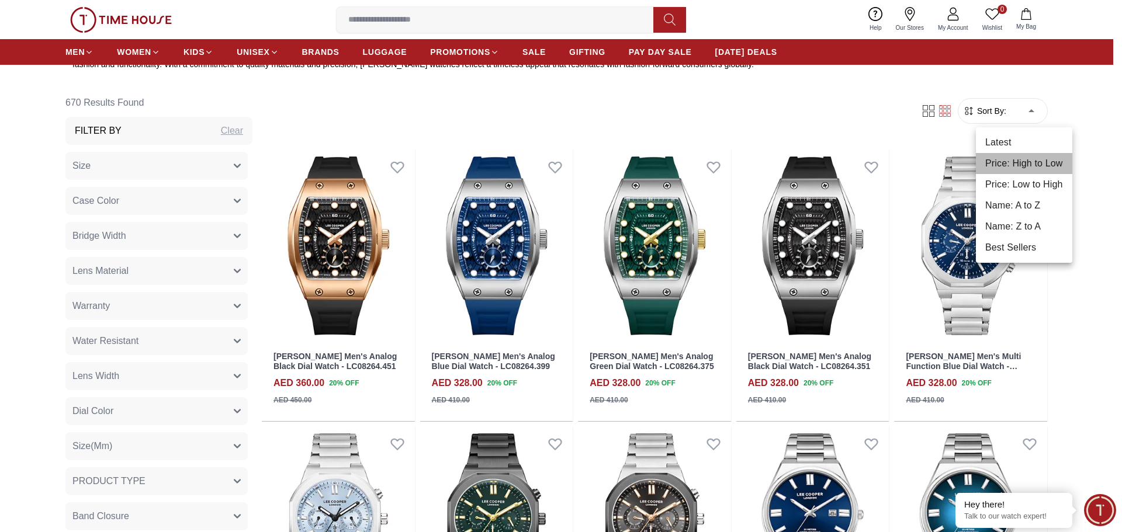
click at [1018, 167] on li "Price: High to Low" at bounding box center [1024, 163] width 96 height 21
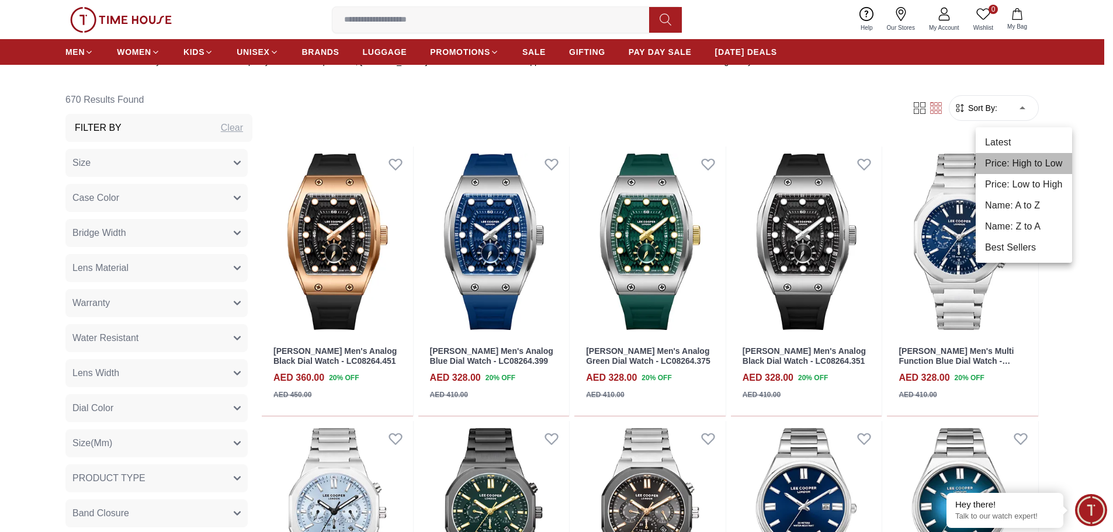
type input "*"
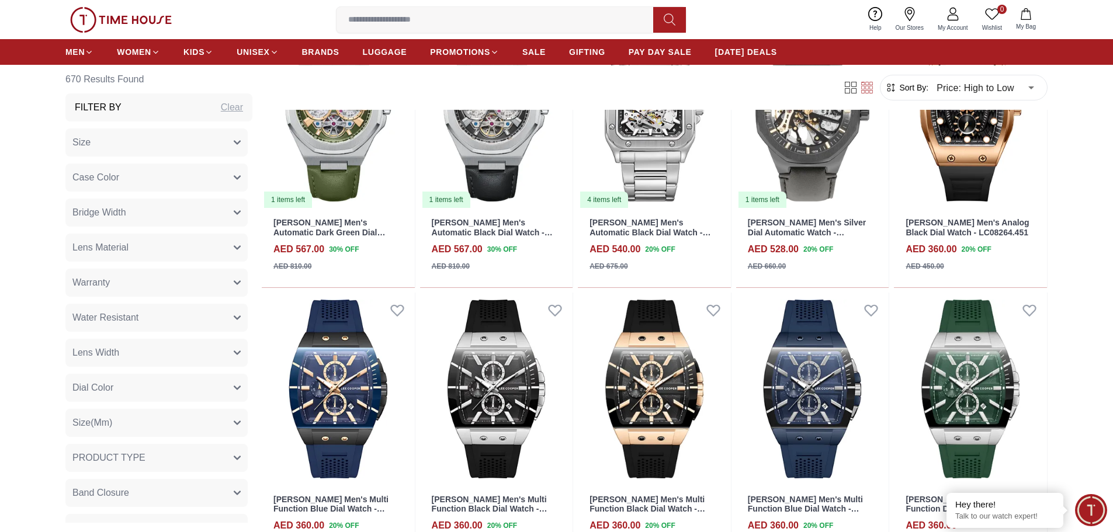
scroll to position [1110, 0]
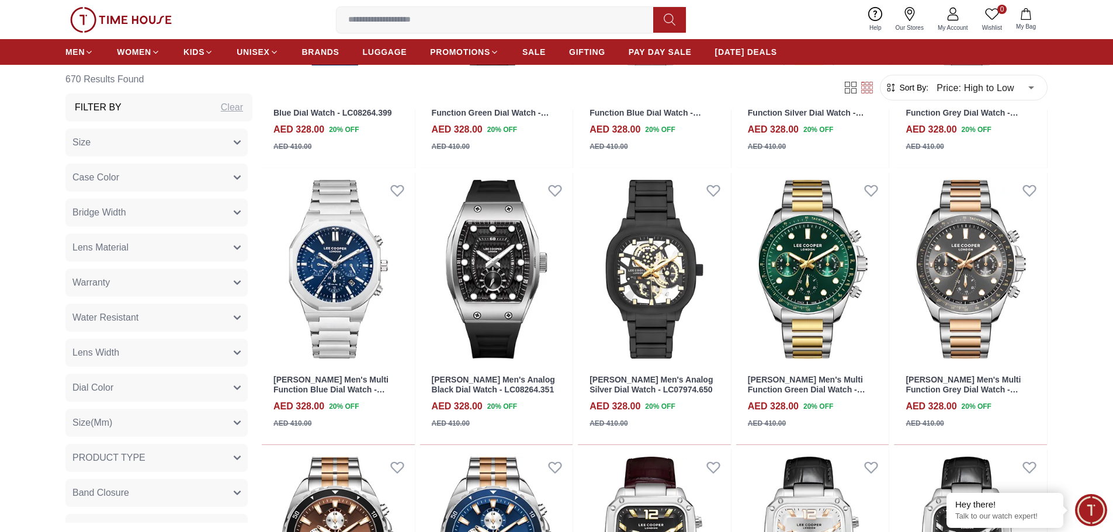
scroll to position [2512, 0]
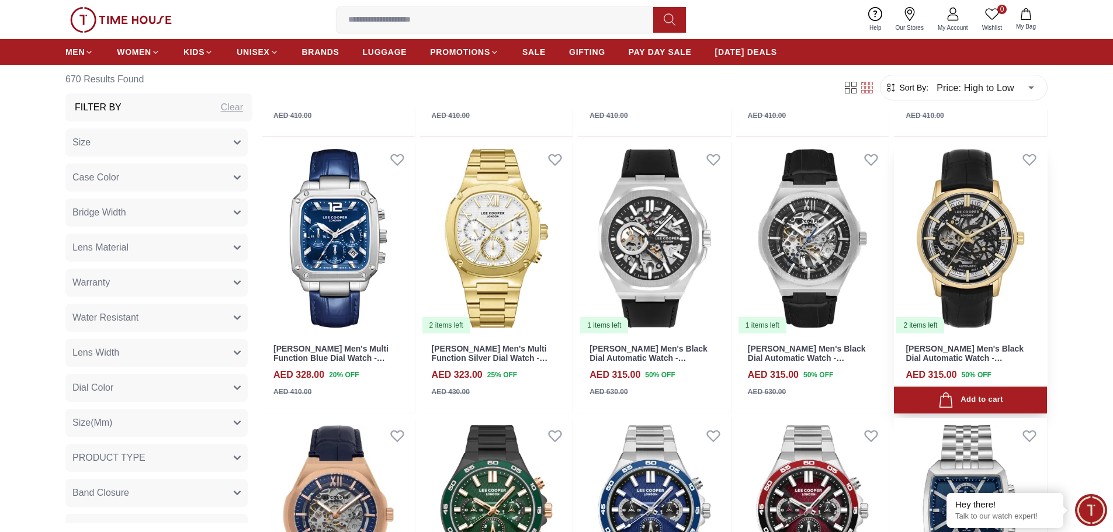
scroll to position [2980, 0]
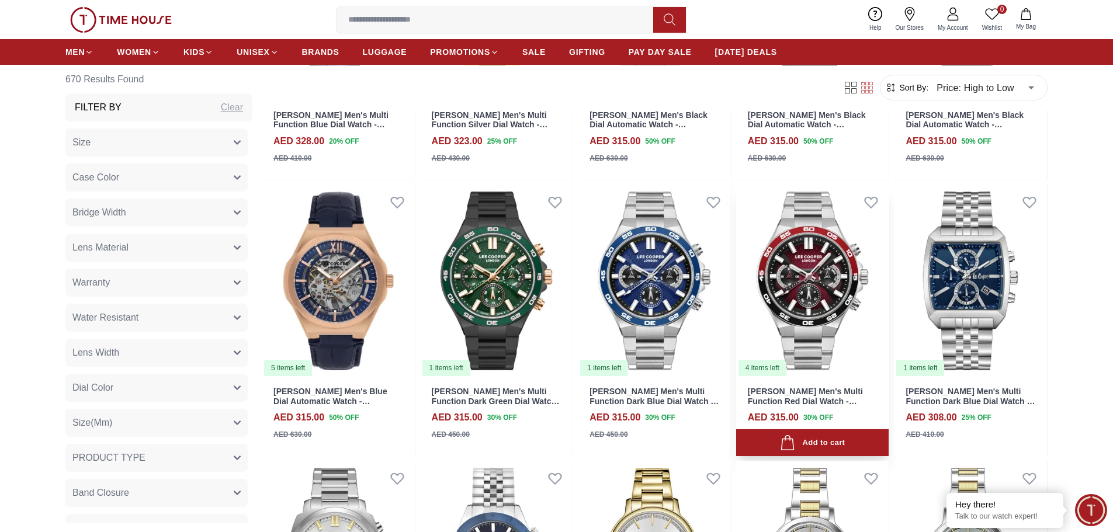
click at [799, 284] on img at bounding box center [812, 281] width 153 height 193
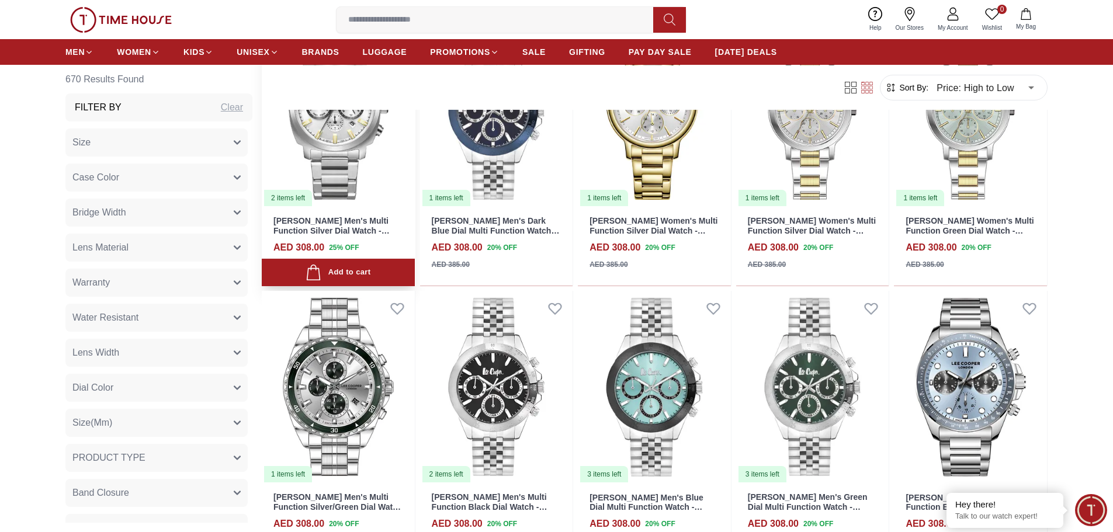
scroll to position [3447, 0]
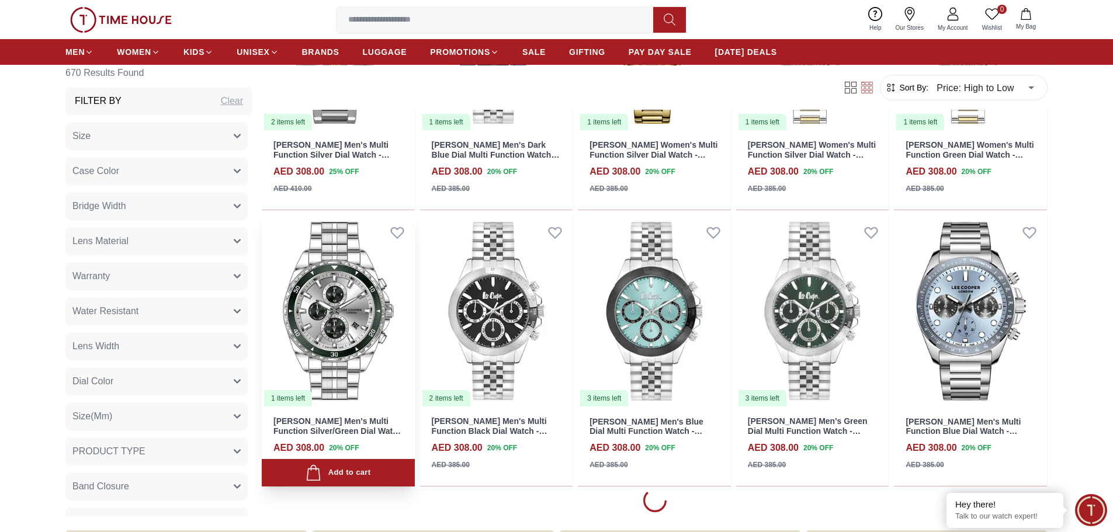
scroll to position [3505, 0]
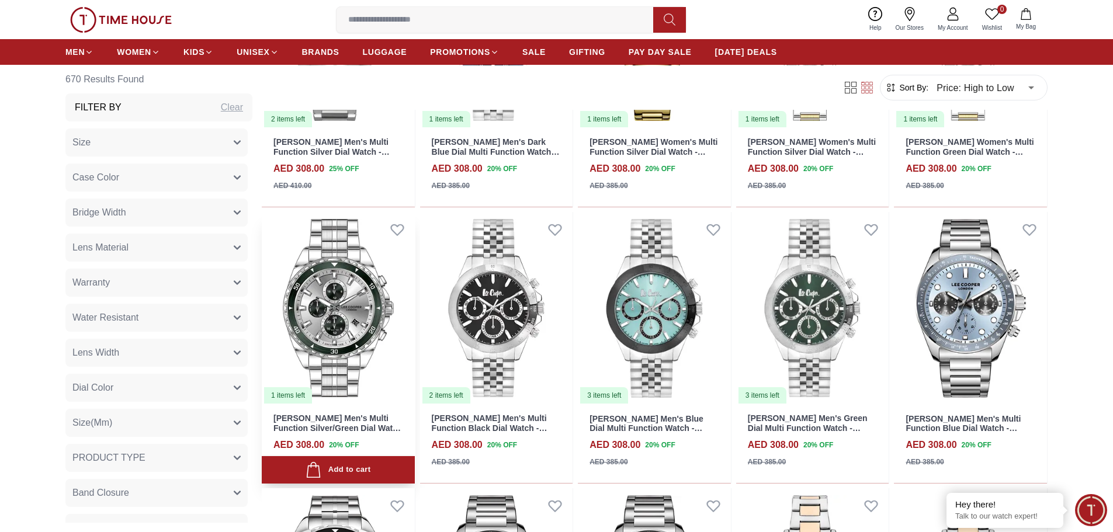
click at [369, 314] on img at bounding box center [338, 308] width 153 height 193
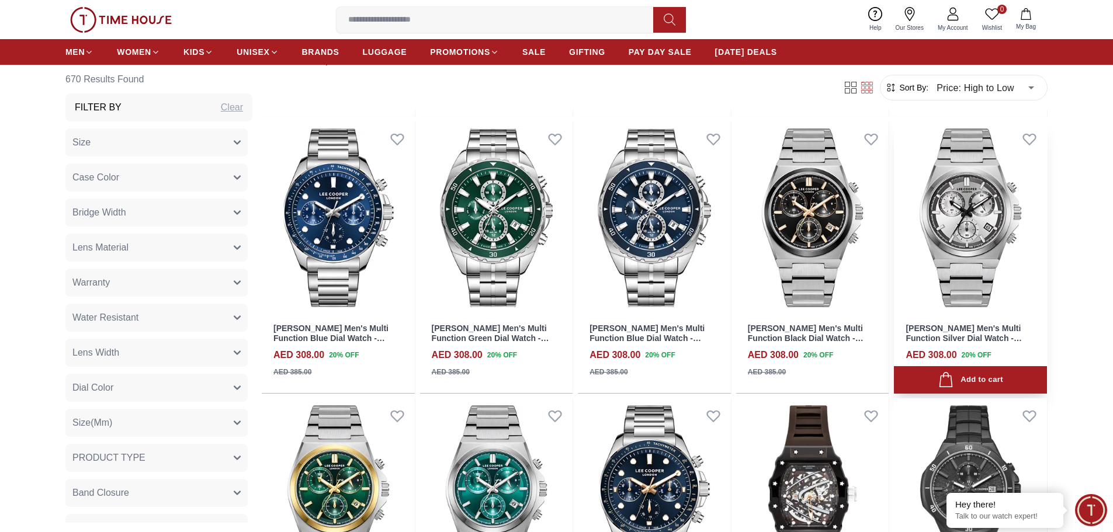
scroll to position [4148, 0]
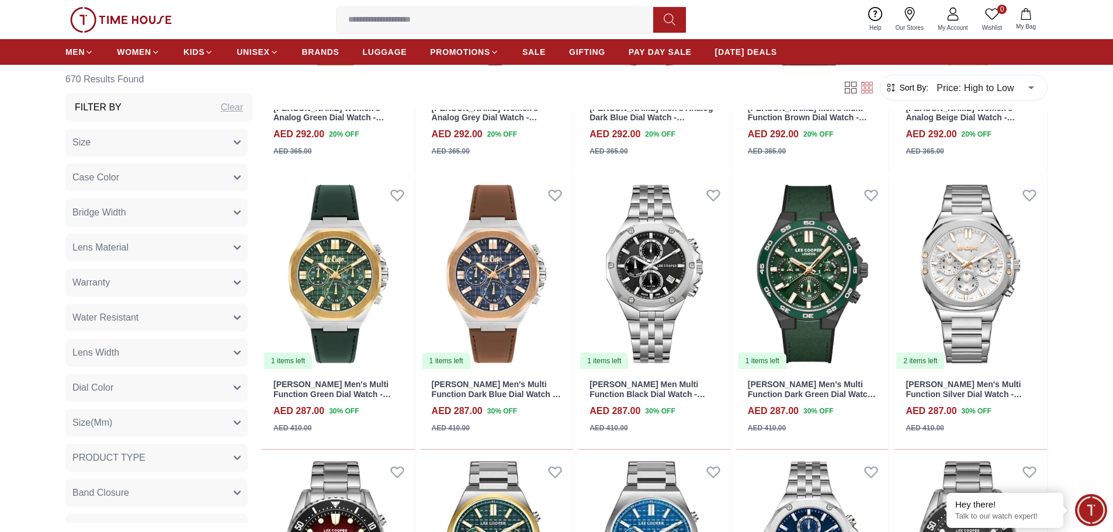
scroll to position [6602, 0]
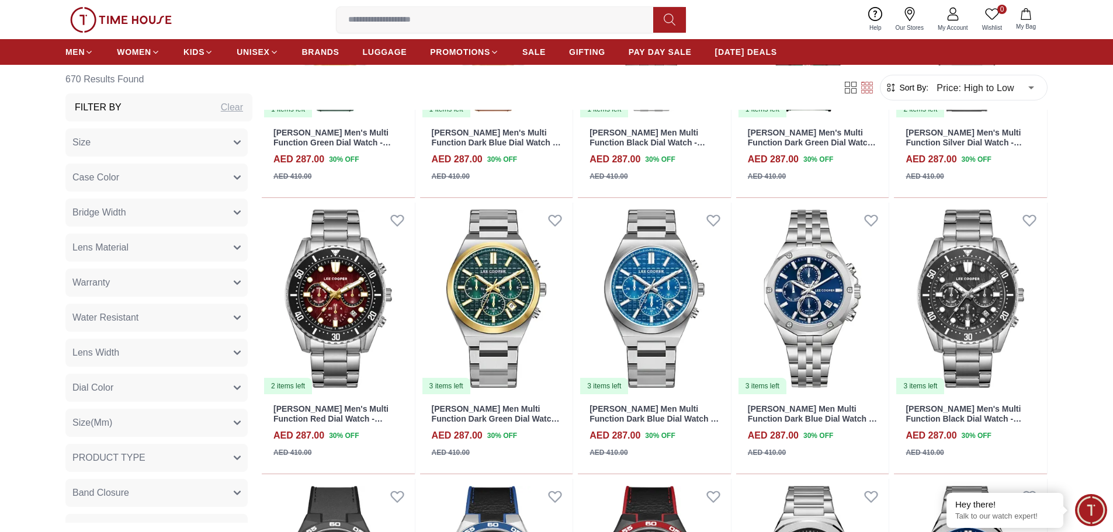
scroll to position [6836, 0]
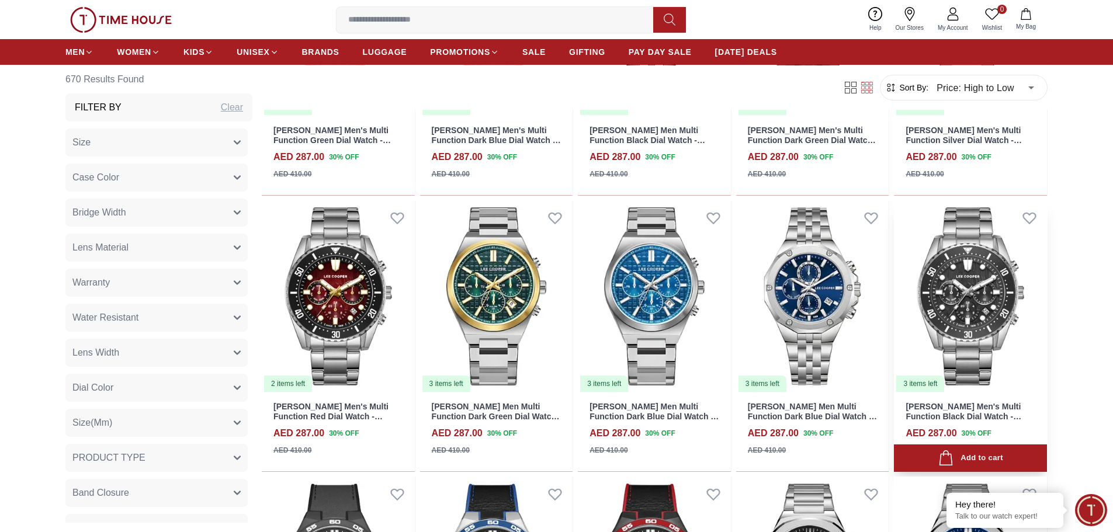
click at [989, 301] on img at bounding box center [970, 296] width 153 height 193
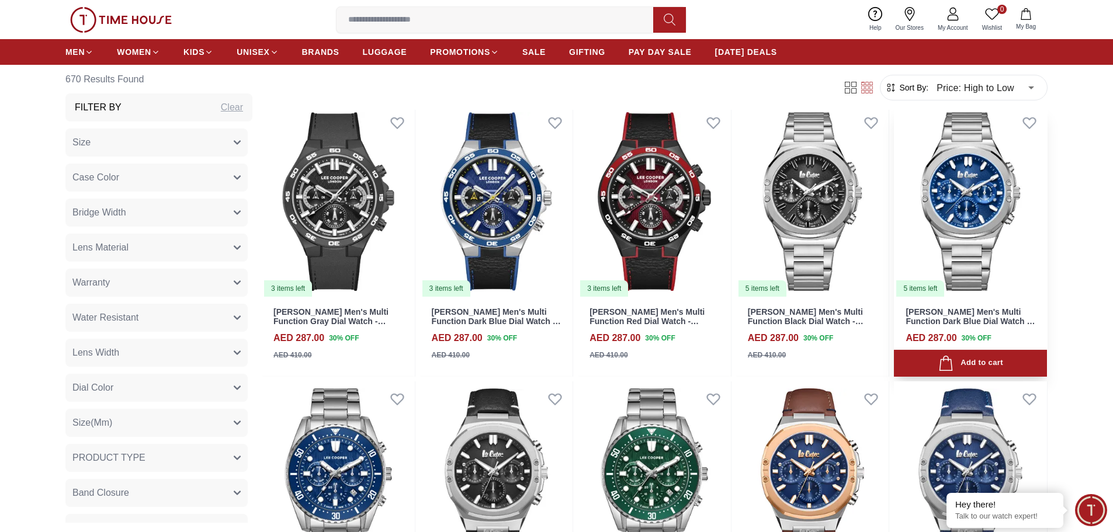
scroll to position [7186, 0]
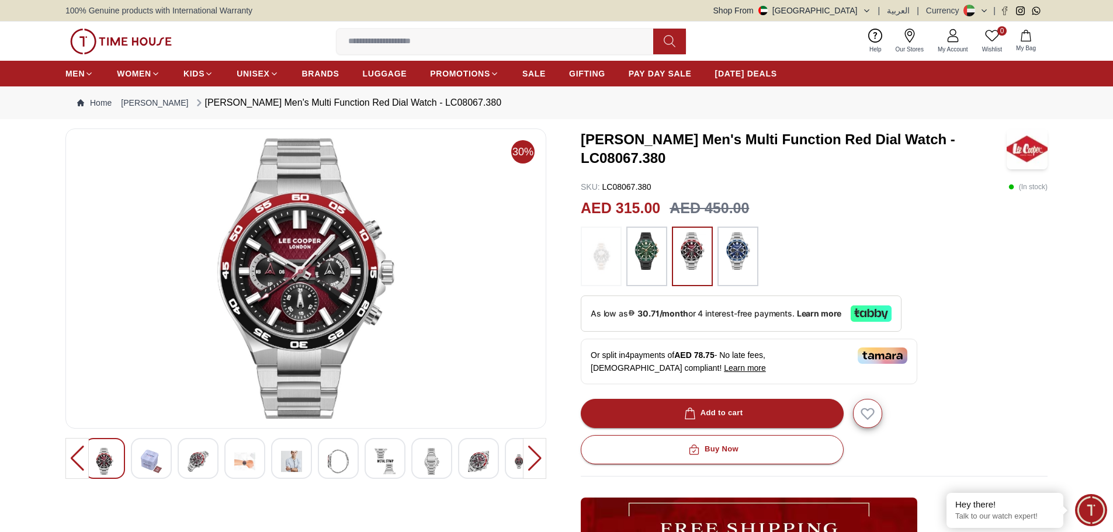
click at [244, 463] on img at bounding box center [244, 461] width 21 height 27
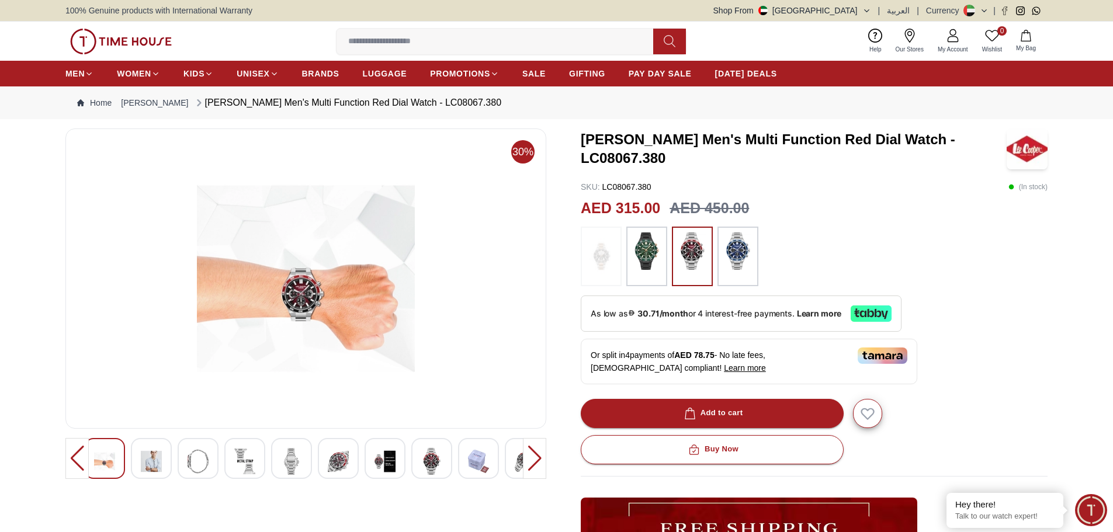
click at [331, 464] on img at bounding box center [338, 461] width 21 height 27
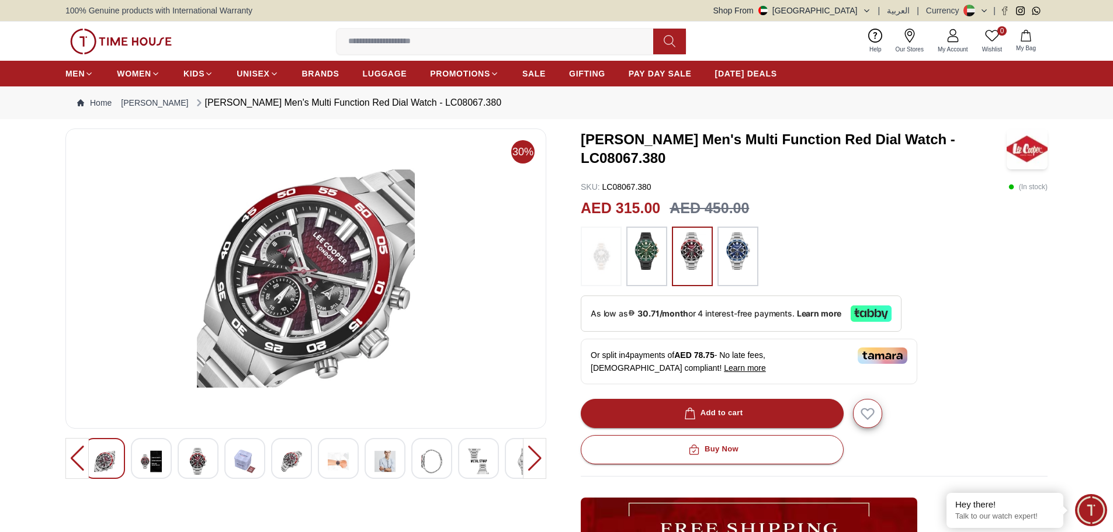
click at [391, 464] on img at bounding box center [384, 461] width 21 height 27
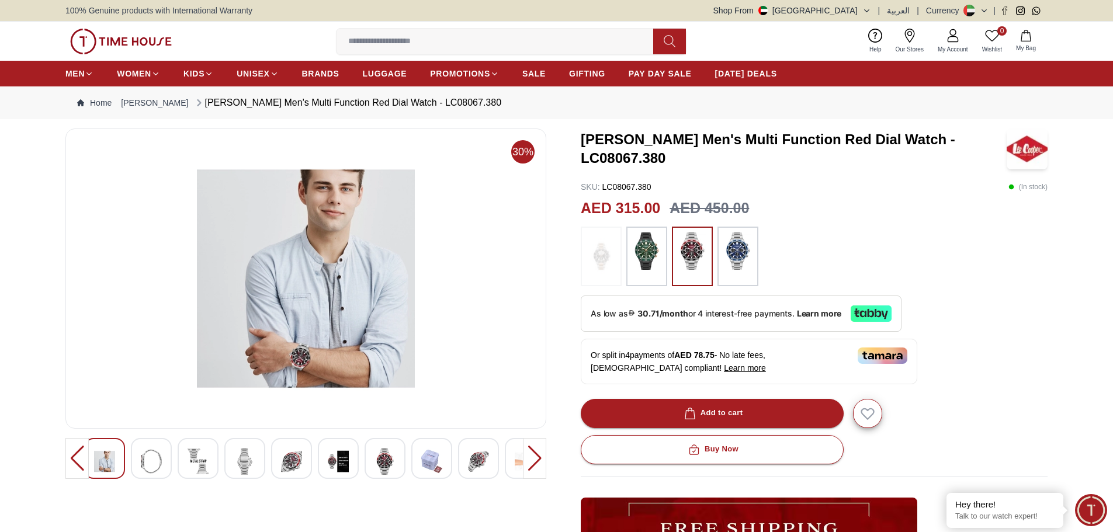
click at [400, 466] on div at bounding box center [385, 458] width 41 height 41
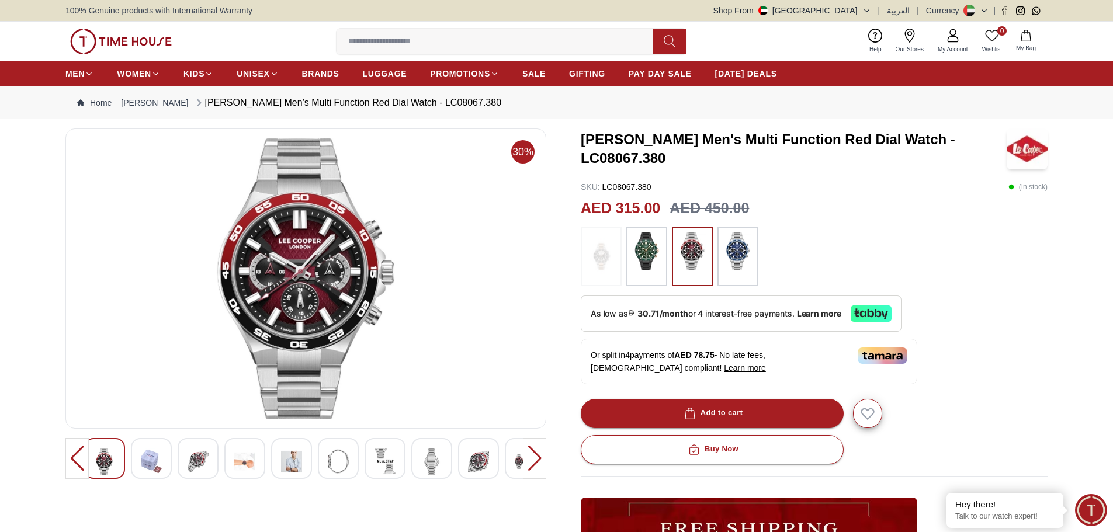
click at [423, 465] on img at bounding box center [431, 461] width 21 height 27
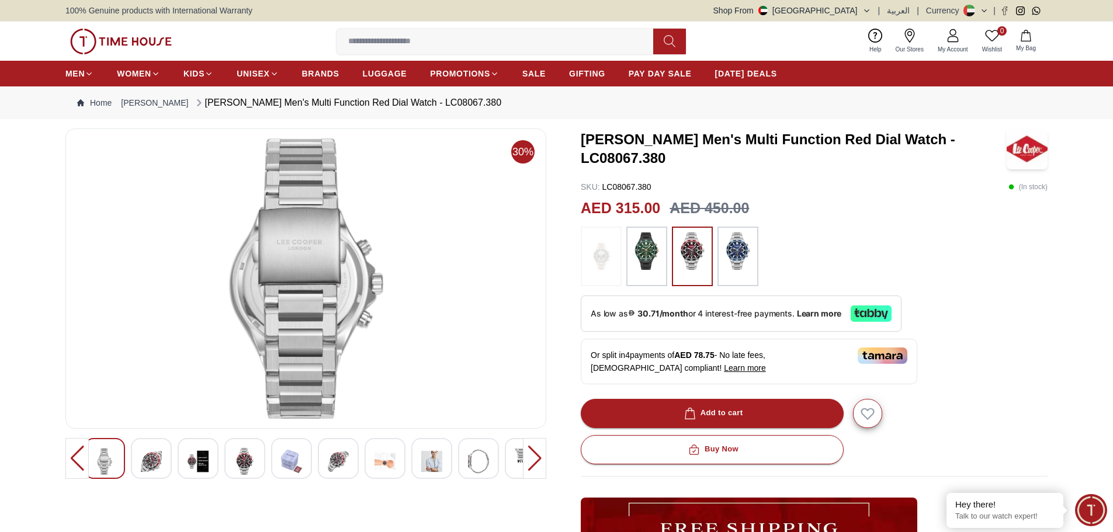
click at [423, 465] on img at bounding box center [431, 461] width 21 height 27
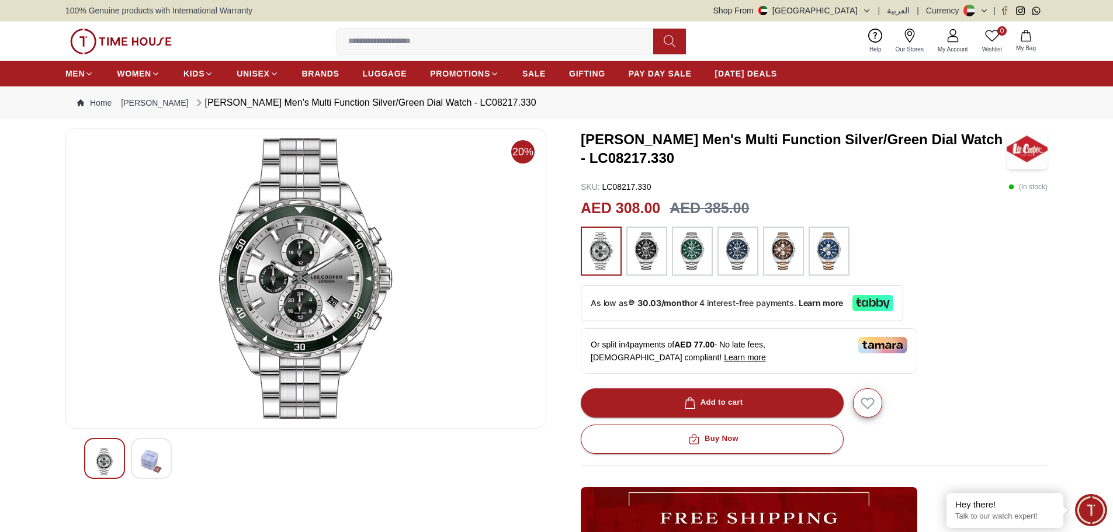
click at [651, 256] on img at bounding box center [646, 251] width 29 height 37
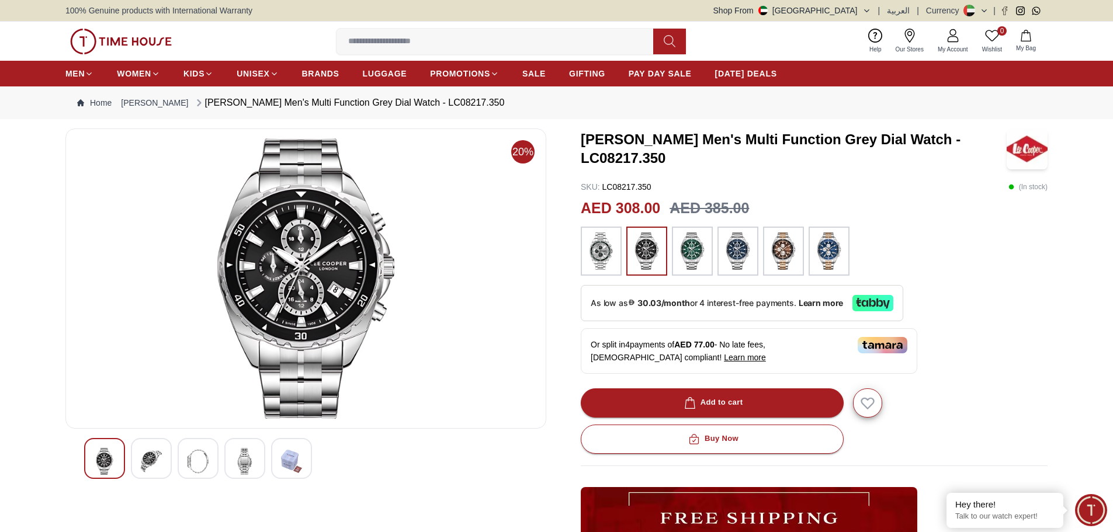
click at [595, 252] on img at bounding box center [601, 251] width 29 height 37
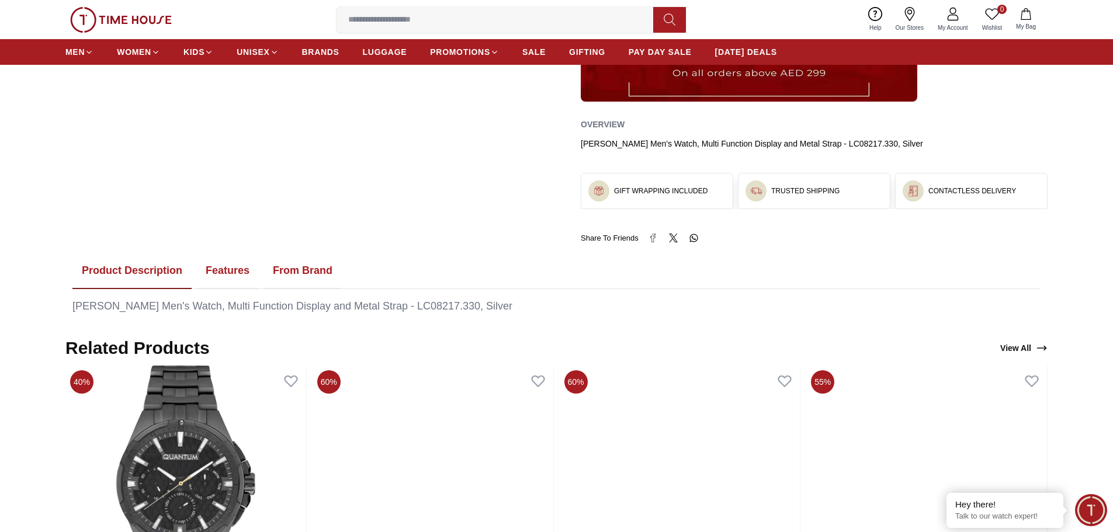
scroll to position [467, 0]
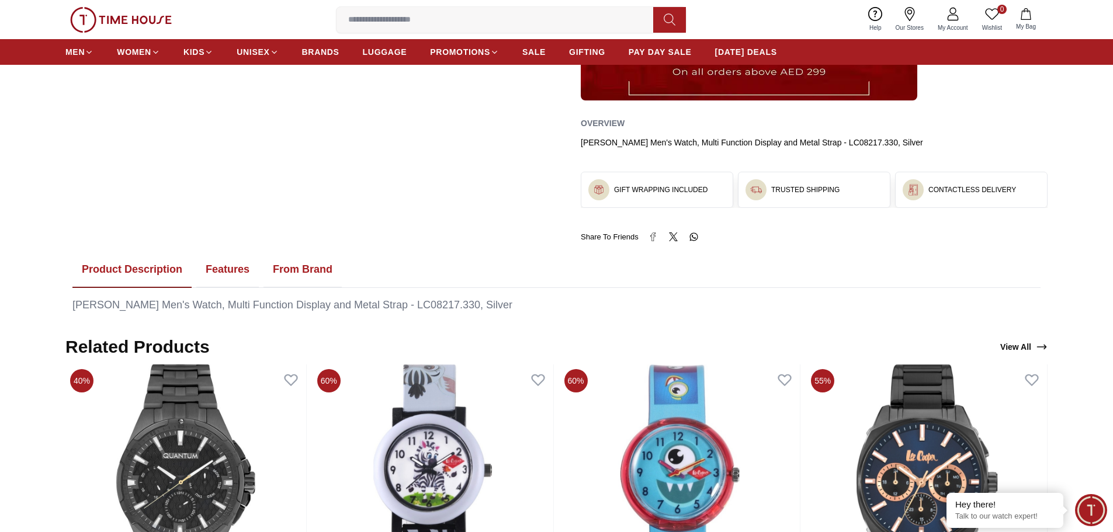
click at [241, 271] on button "Features" at bounding box center [227, 270] width 63 height 36
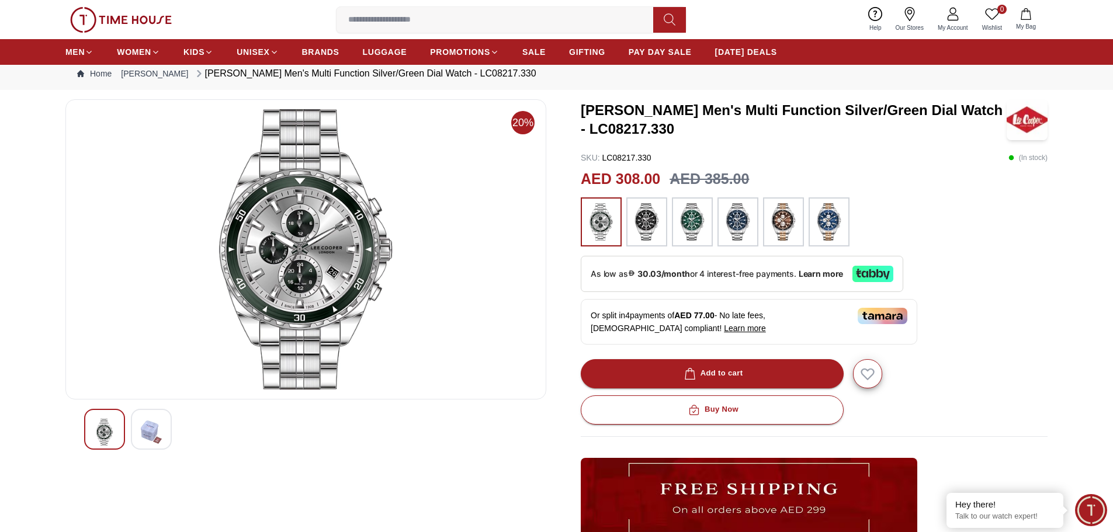
scroll to position [0, 0]
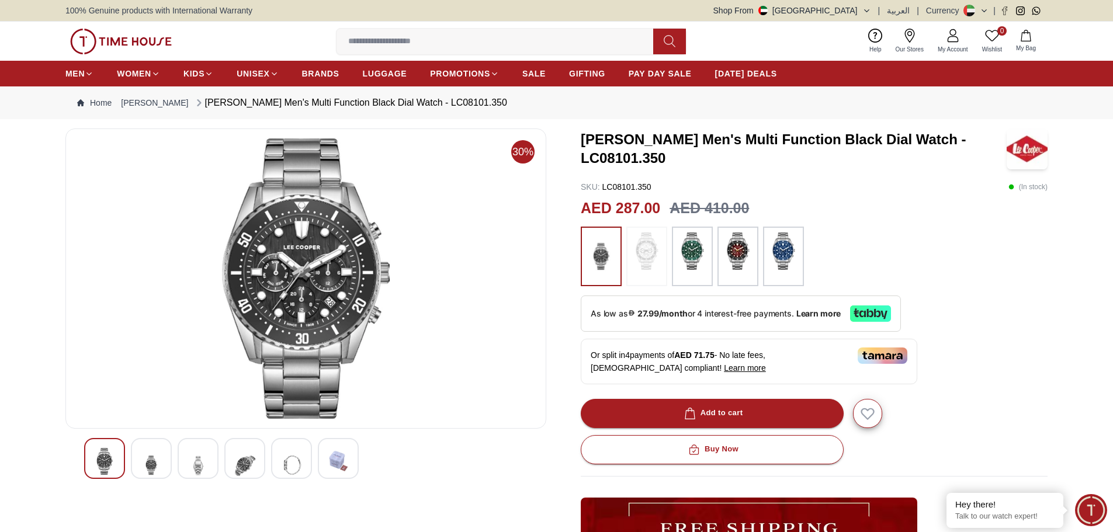
click at [155, 462] on img at bounding box center [151, 465] width 21 height 34
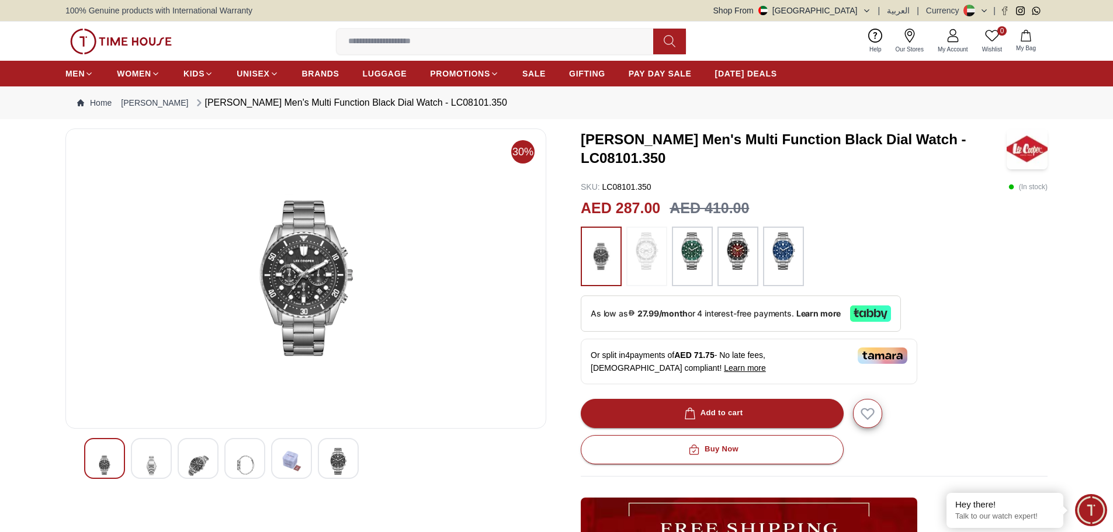
click at [195, 460] on img at bounding box center [198, 465] width 21 height 34
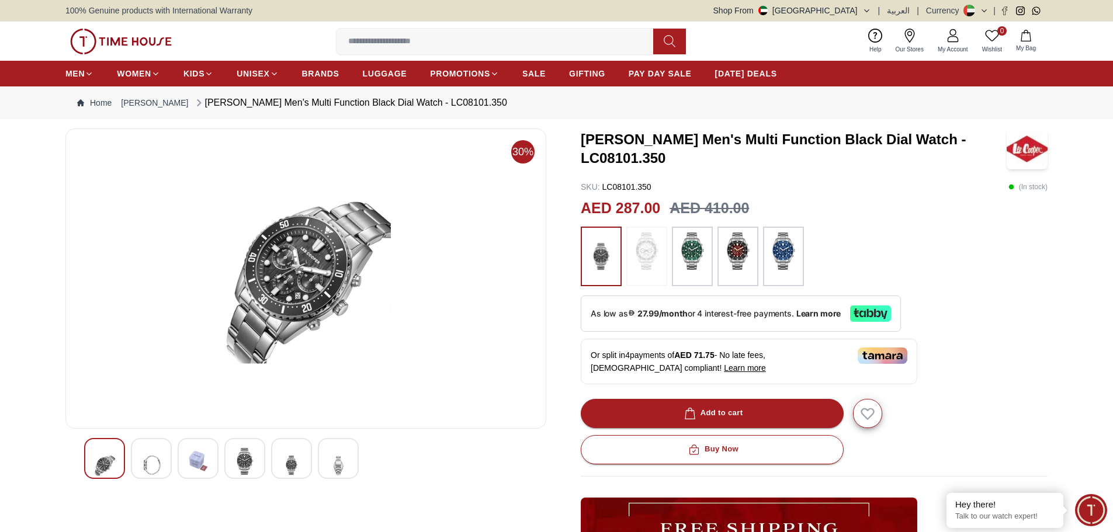
click at [235, 463] on img at bounding box center [244, 461] width 21 height 27
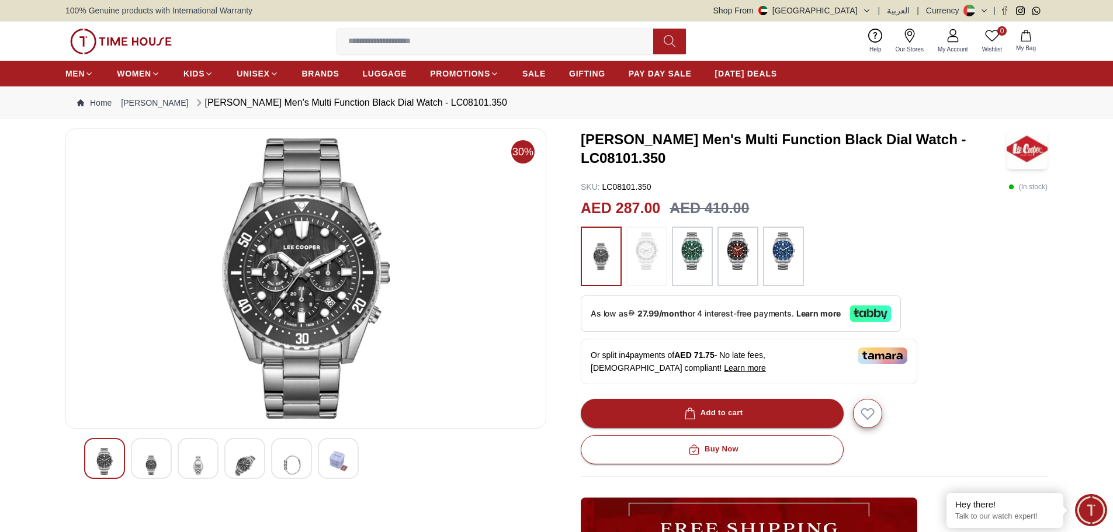
click at [283, 464] on img at bounding box center [291, 465] width 21 height 34
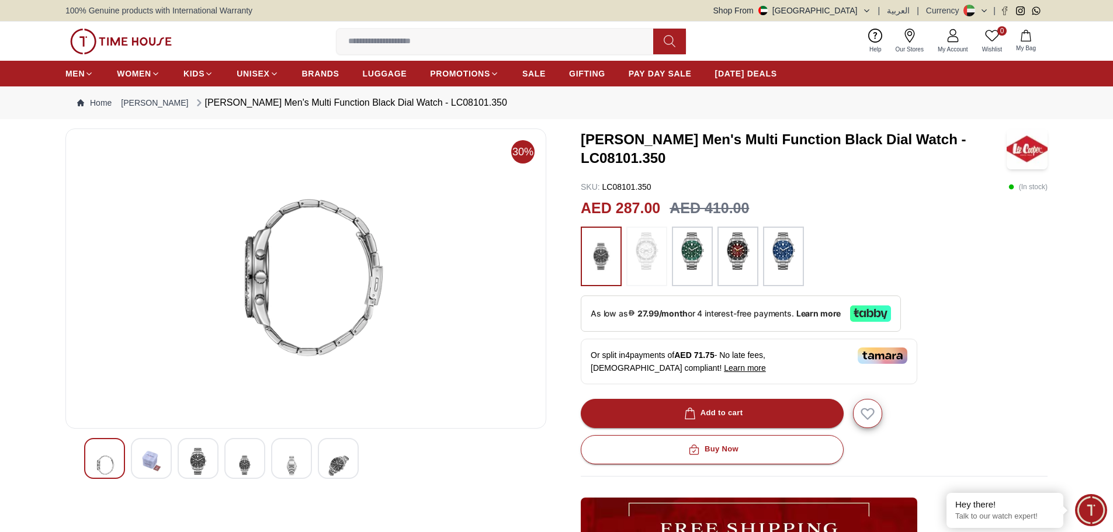
click at [249, 462] on img at bounding box center [244, 465] width 21 height 34
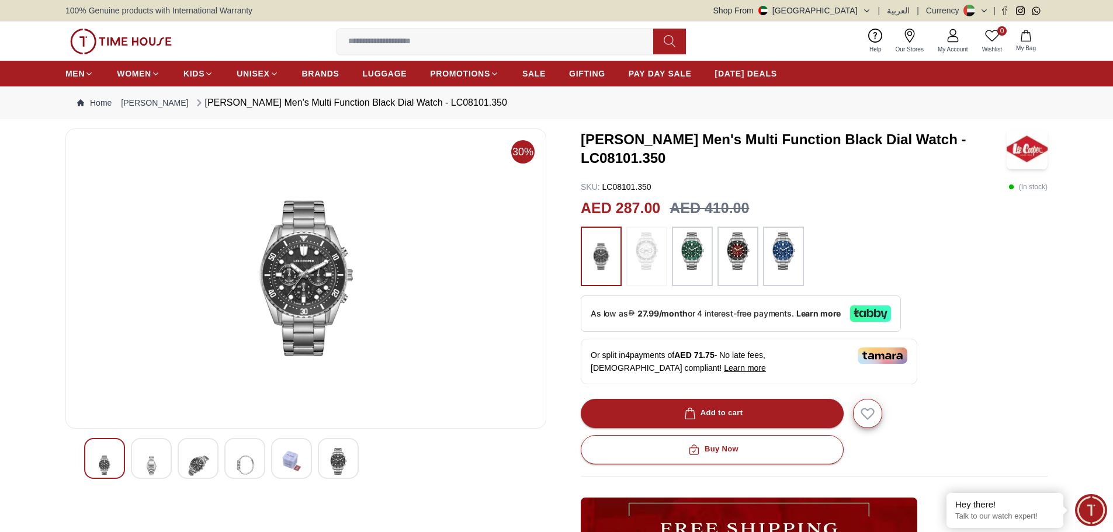
click at [201, 463] on img at bounding box center [198, 465] width 21 height 34
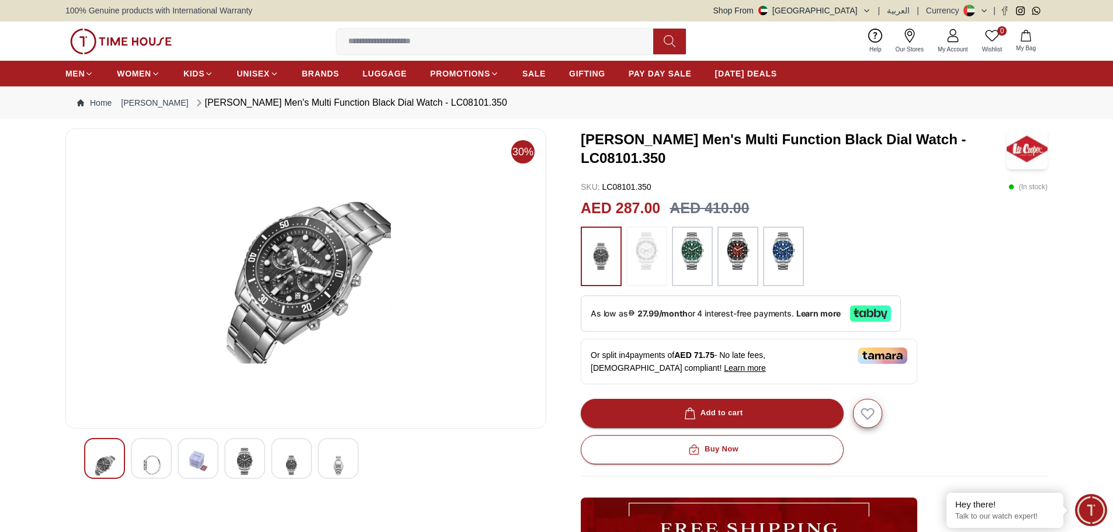
click at [249, 455] on img at bounding box center [244, 461] width 21 height 27
